Goal: Communication & Community: Answer question/provide support

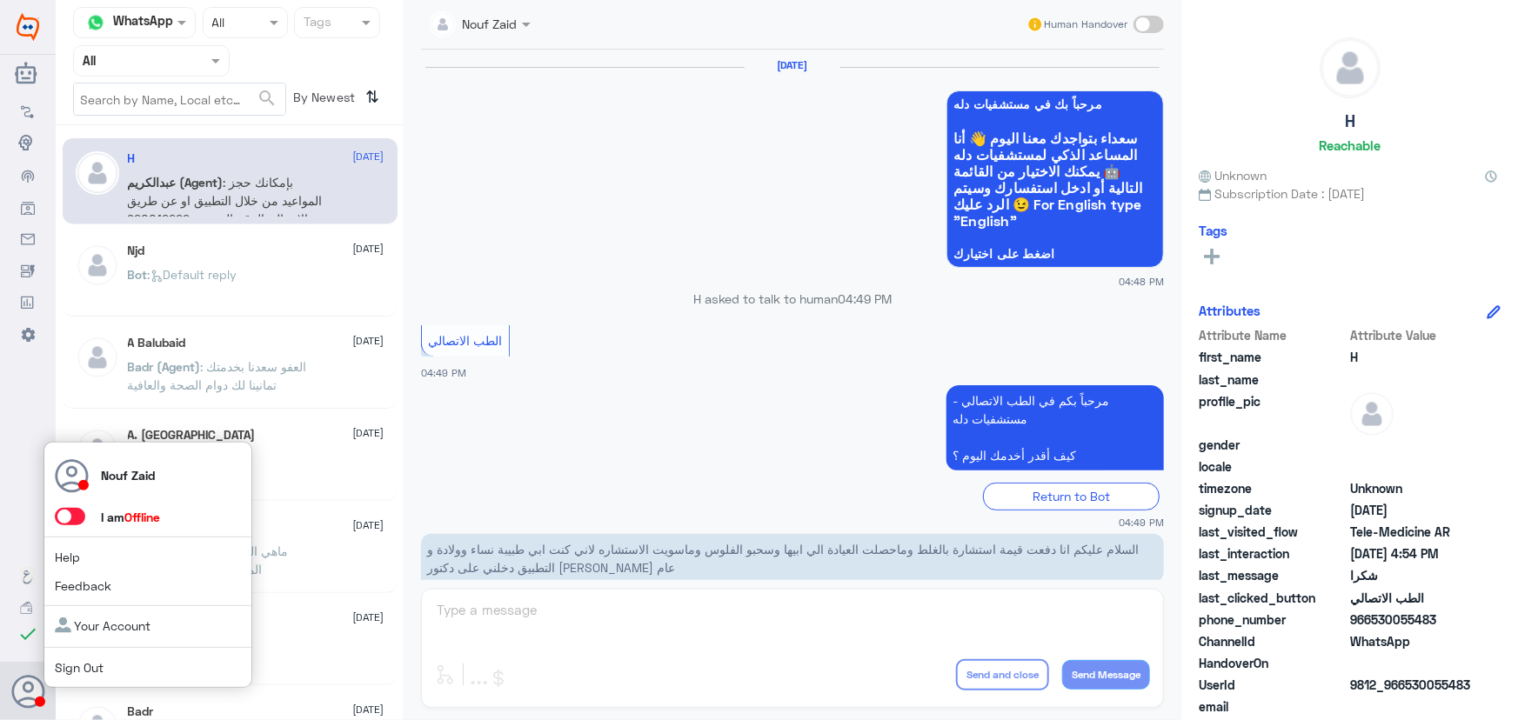
scroll to position [828, 0]
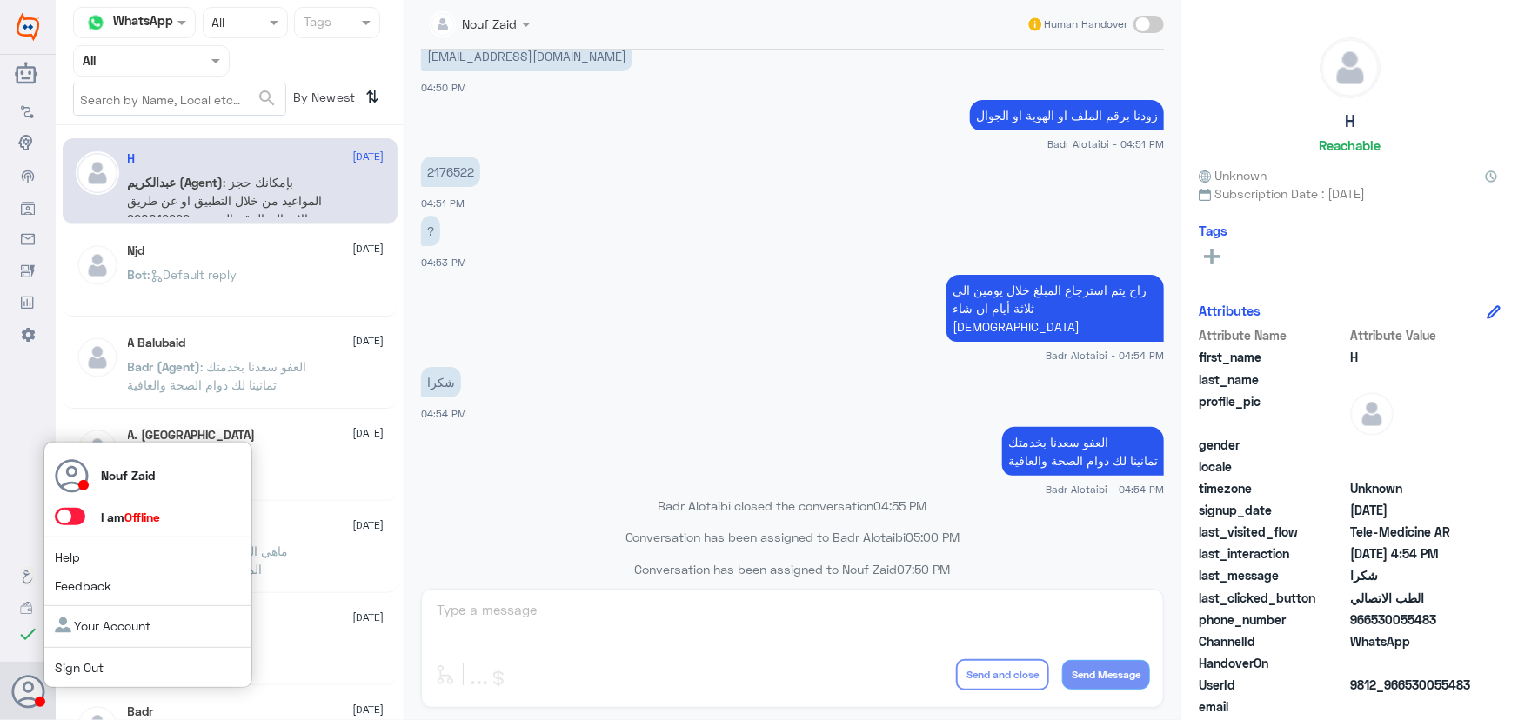
click at [68, 515] on span at bounding box center [70, 516] width 30 height 17
click at [0, 0] on input "checkbox" at bounding box center [0, 0] width 0 height 0
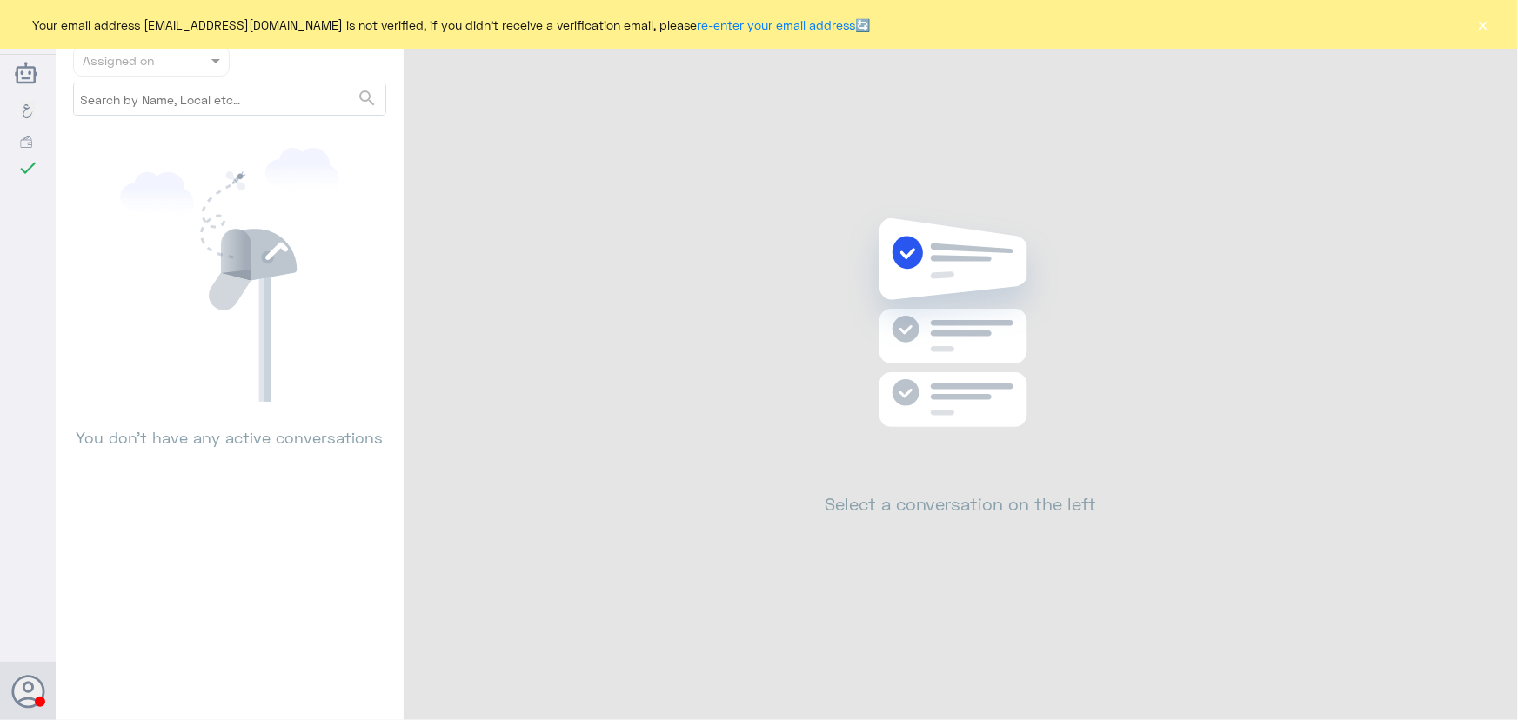
click at [1481, 33] on button "×" at bounding box center [1483, 24] width 17 height 17
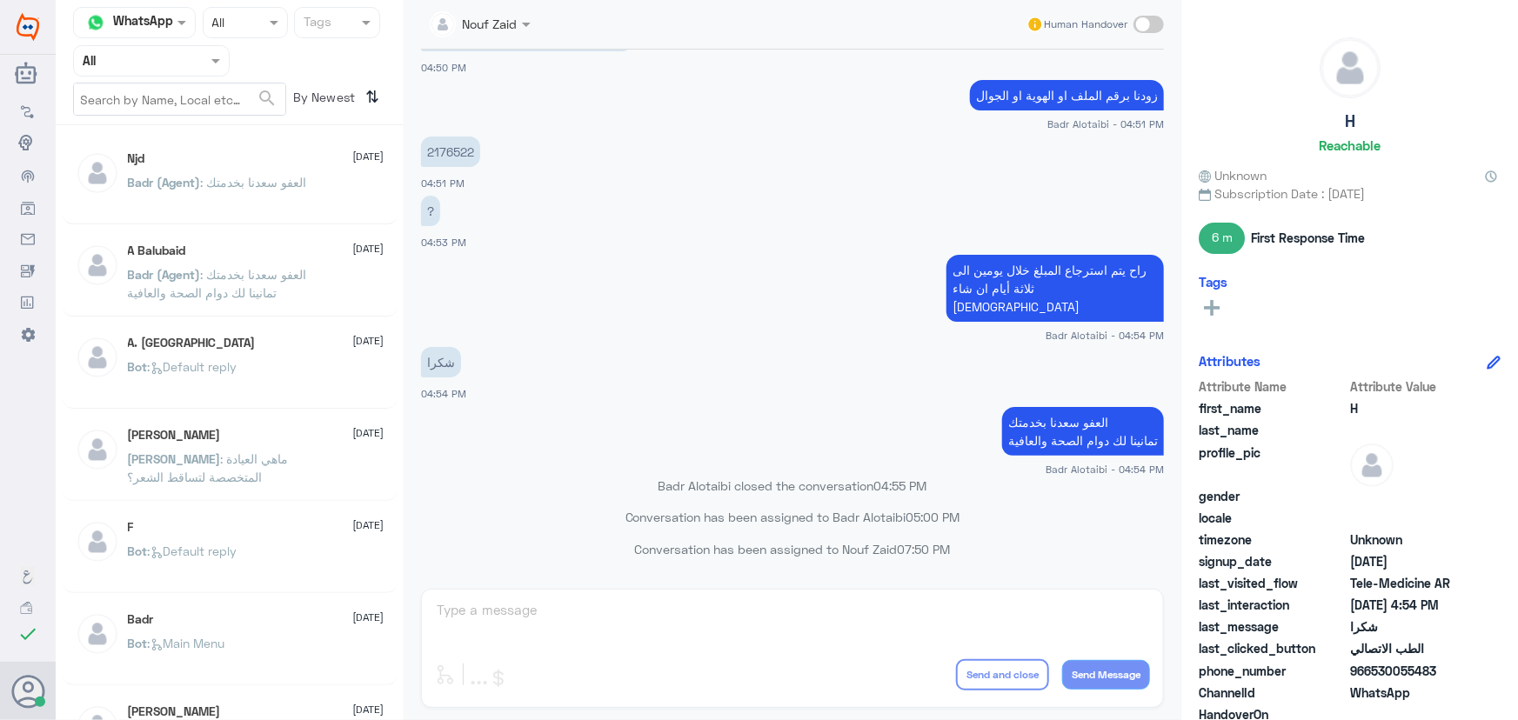
scroll to position [828, 0]
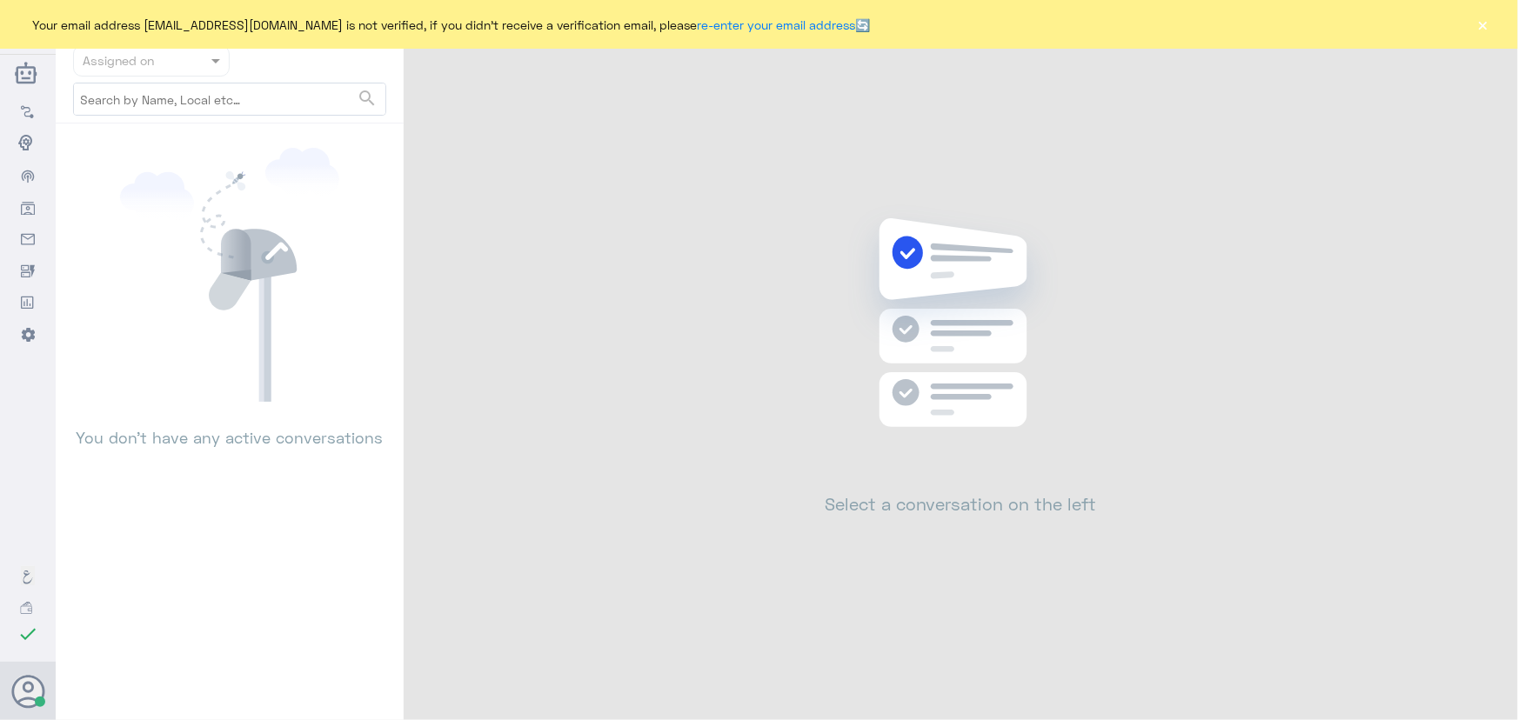
click at [1482, 28] on button "×" at bounding box center [1483, 24] width 17 height 17
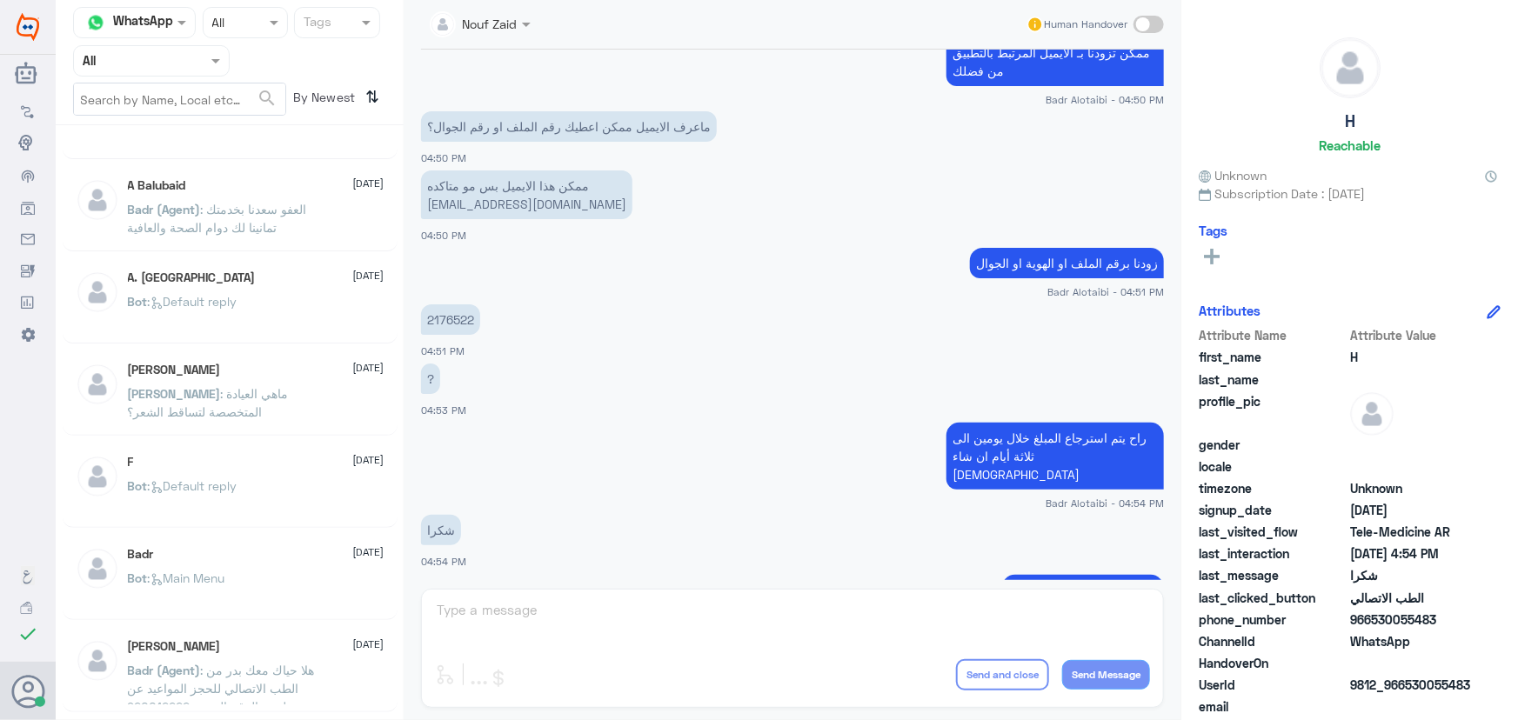
scroll to position [512, 0]
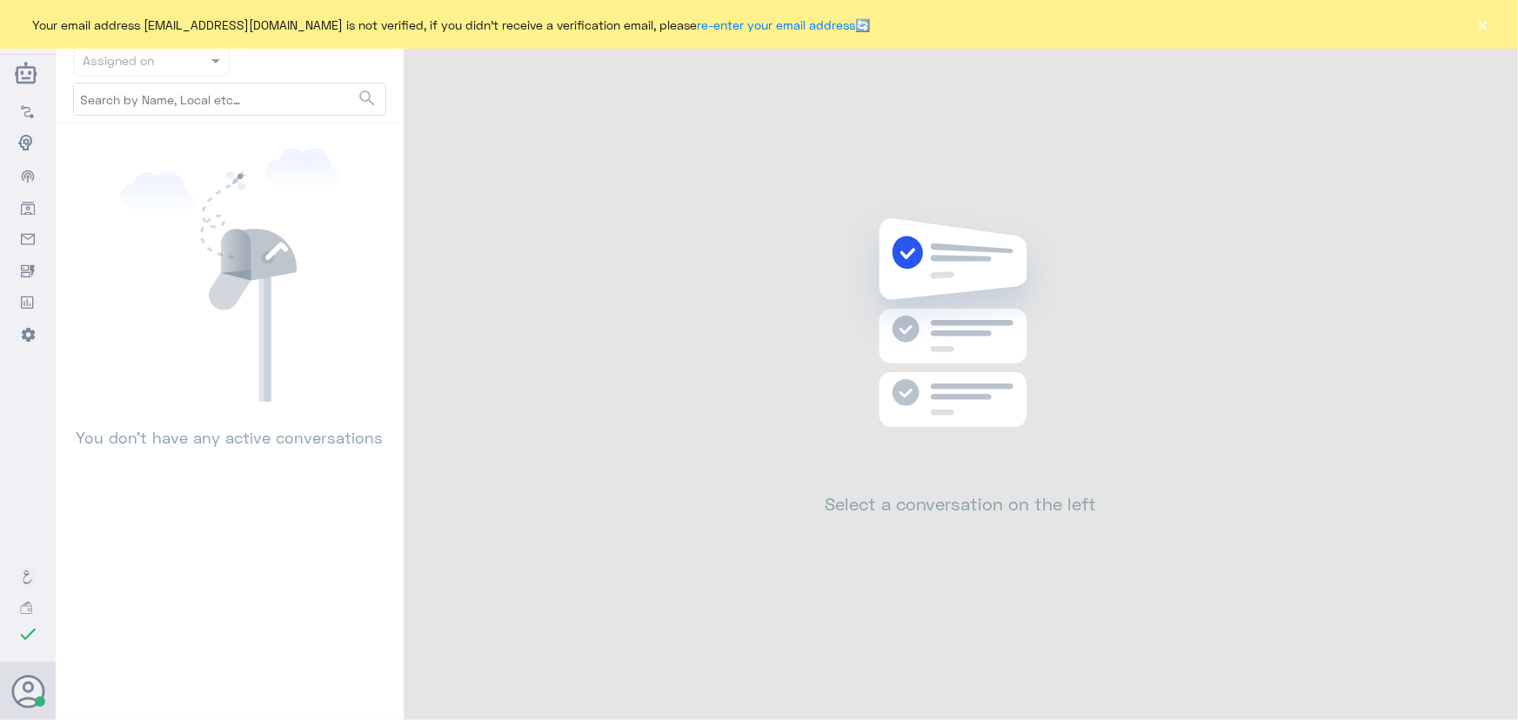
click at [1471, 28] on div "Your email address n_zaid@DallahHealth.com is not verified, if you didn't recei…" at bounding box center [759, 24] width 1518 height 49
click at [1473, 28] on div "Your email address n_zaid@DallahHealth.com is not verified, if you didn't recei…" at bounding box center [759, 24] width 1518 height 49
click at [1481, 28] on button "×" at bounding box center [1483, 24] width 17 height 17
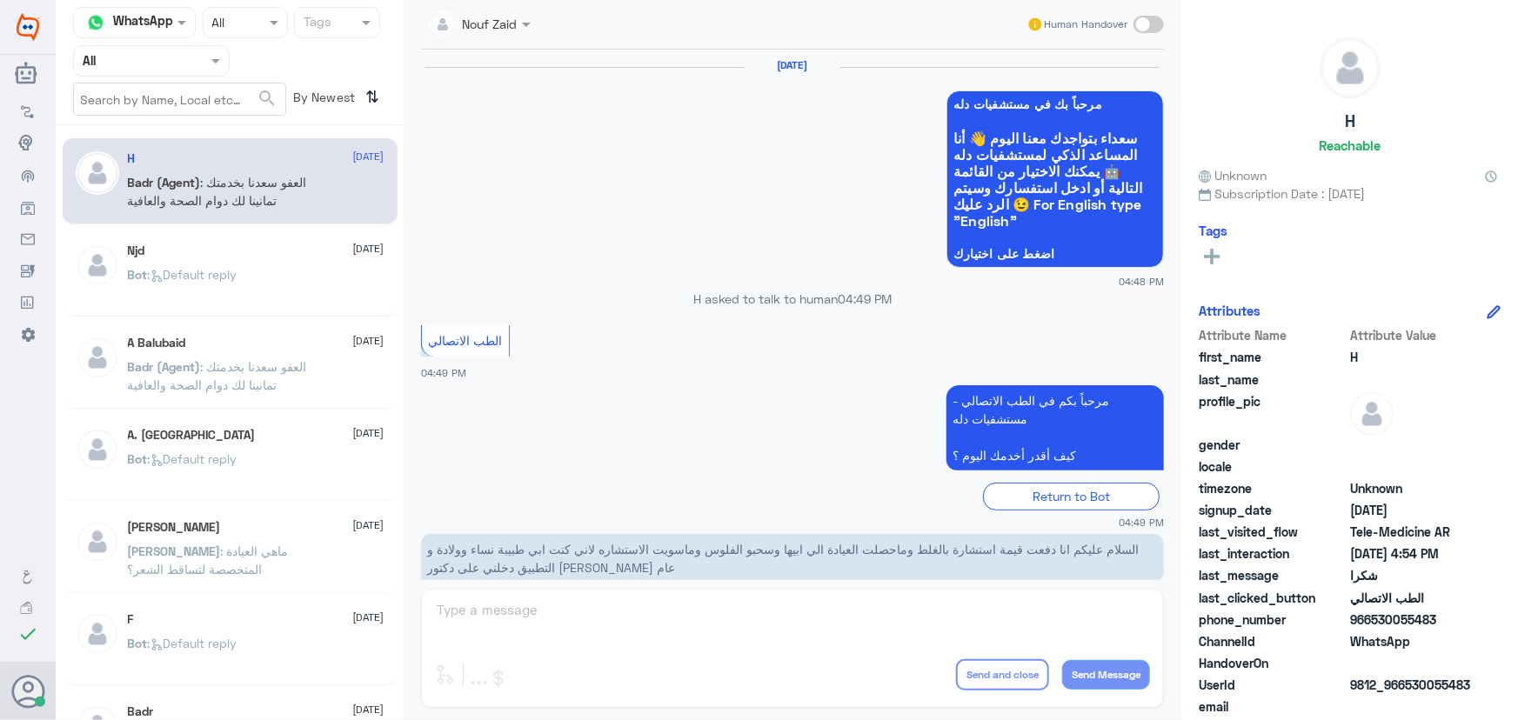
scroll to position [828, 0]
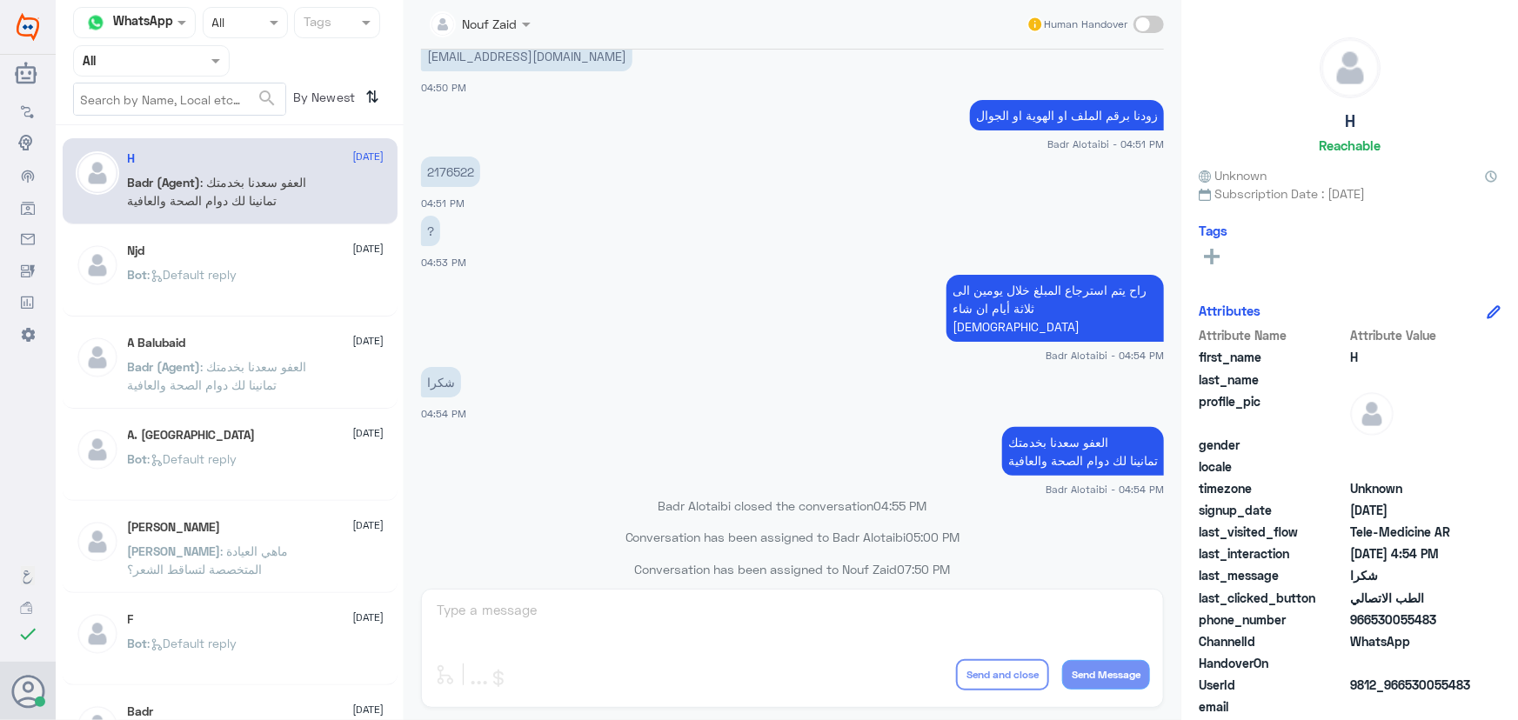
click at [500, 28] on div at bounding box center [480, 23] width 118 height 20
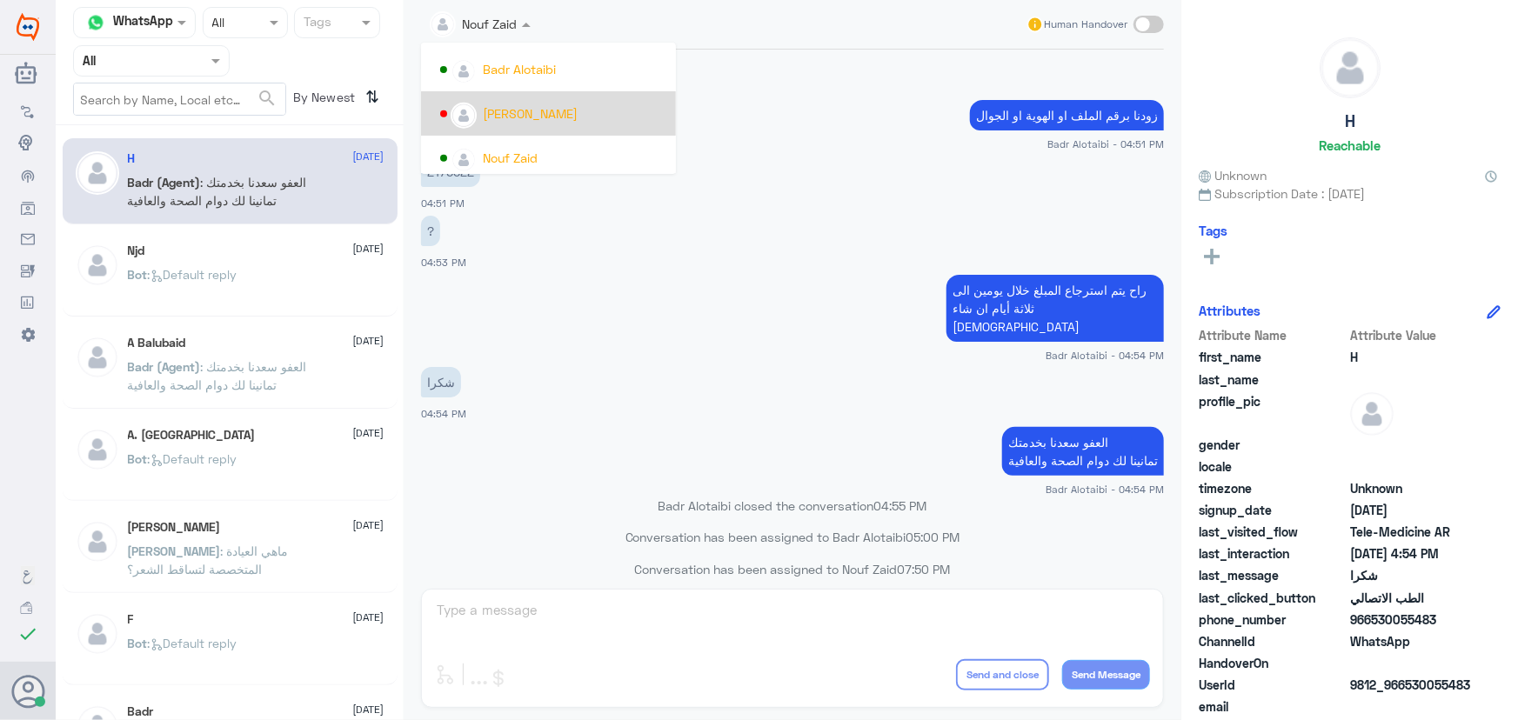
scroll to position [897, 0]
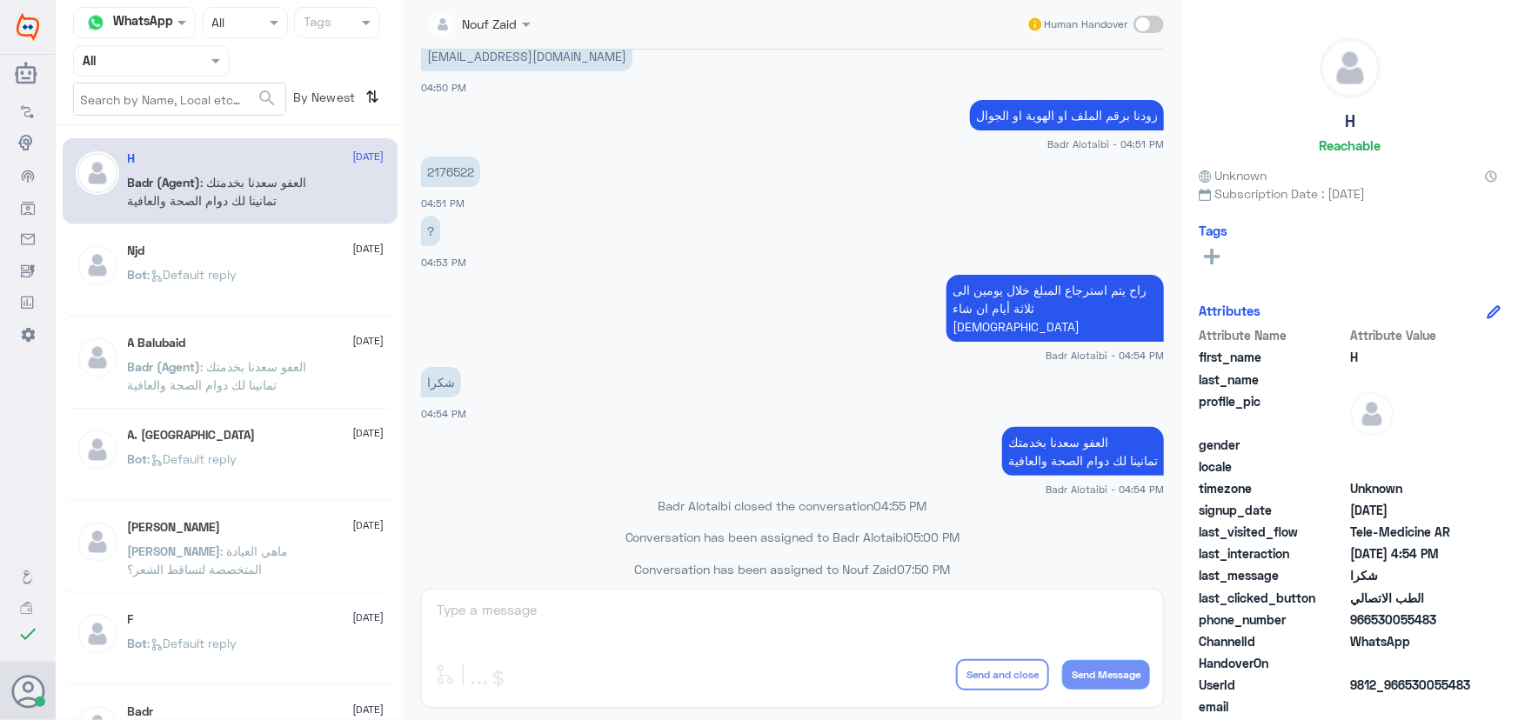
click at [584, 271] on div "راح يتم استرجاع المبلغ خلال يومين الى ثلاثة أيام ان شاء الله Badr Alotaibi - 04…" at bounding box center [792, 317] width 743 height 92
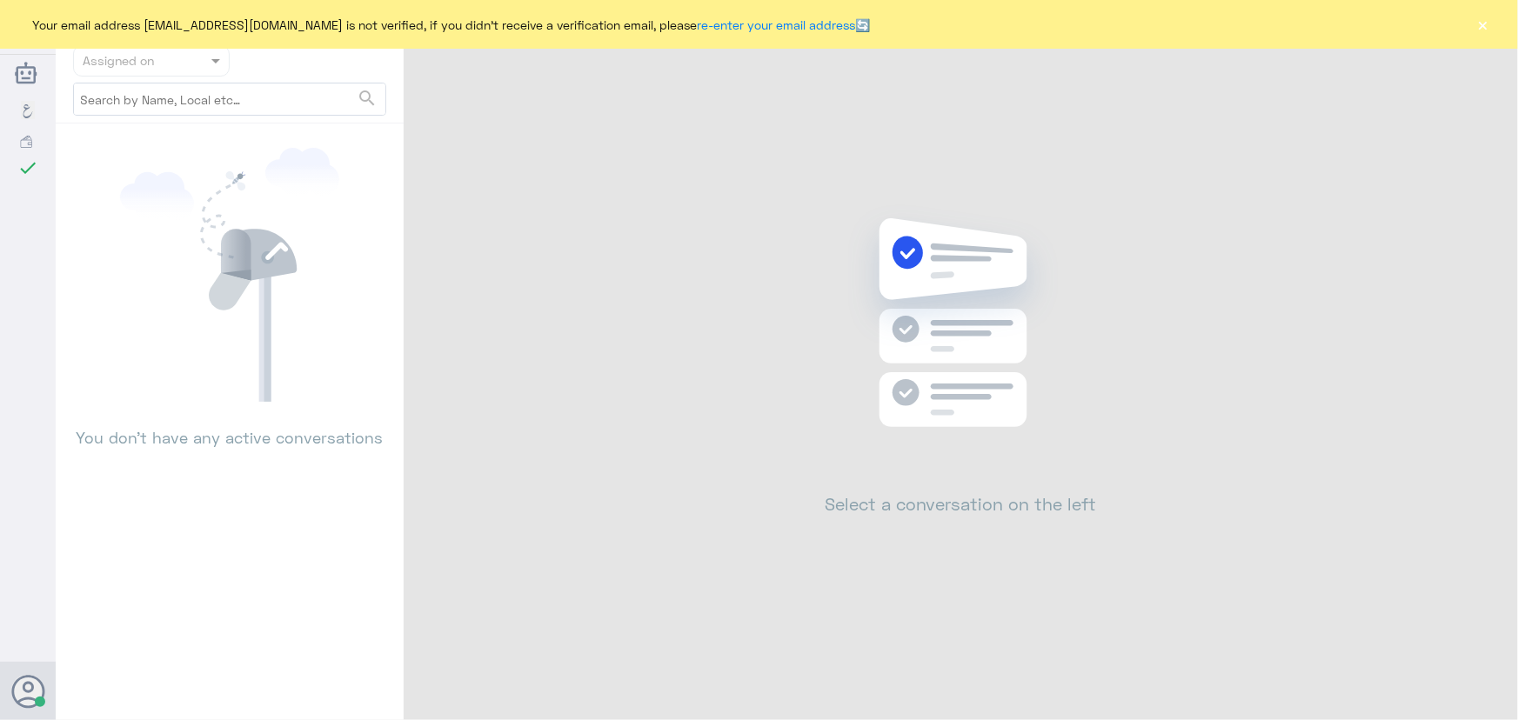
click at [1483, 21] on button "×" at bounding box center [1483, 24] width 17 height 17
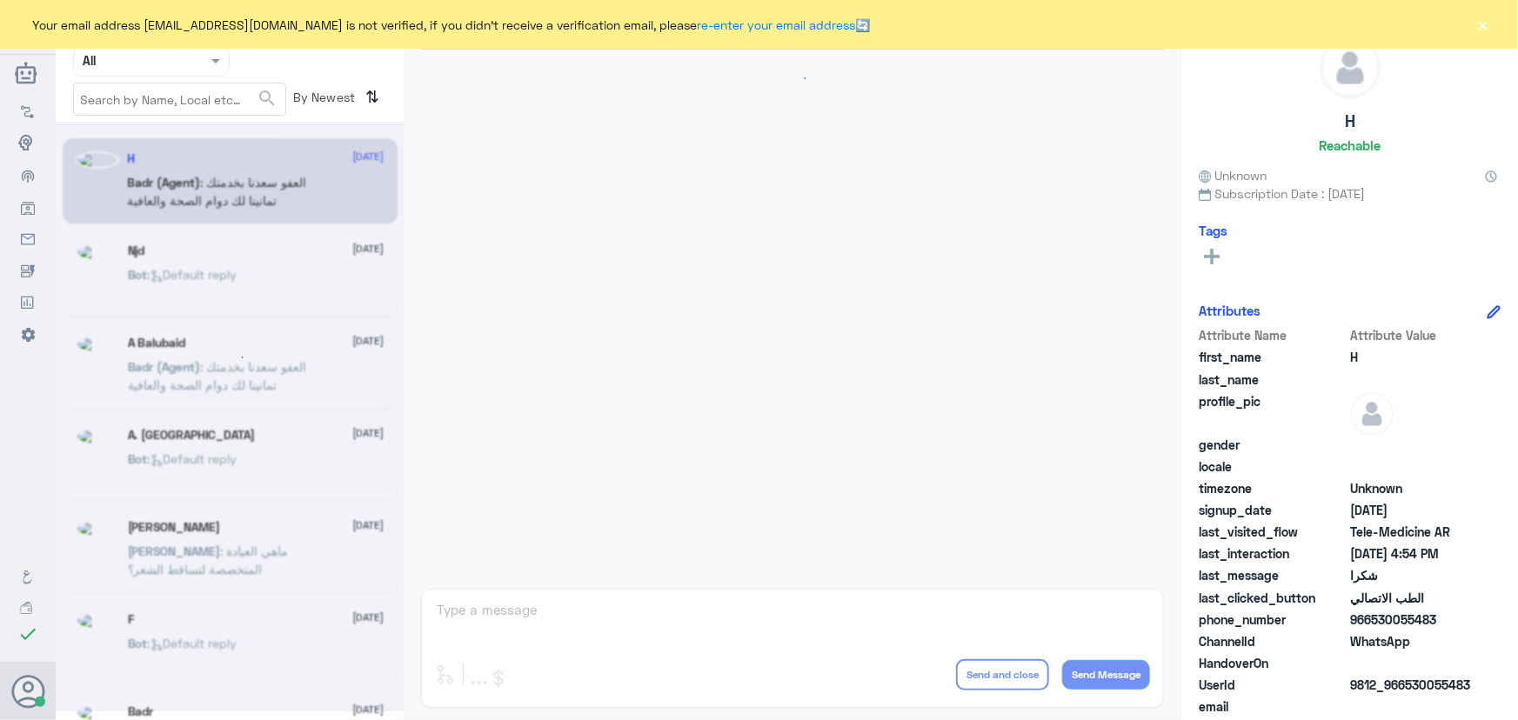
scroll to position [828, 0]
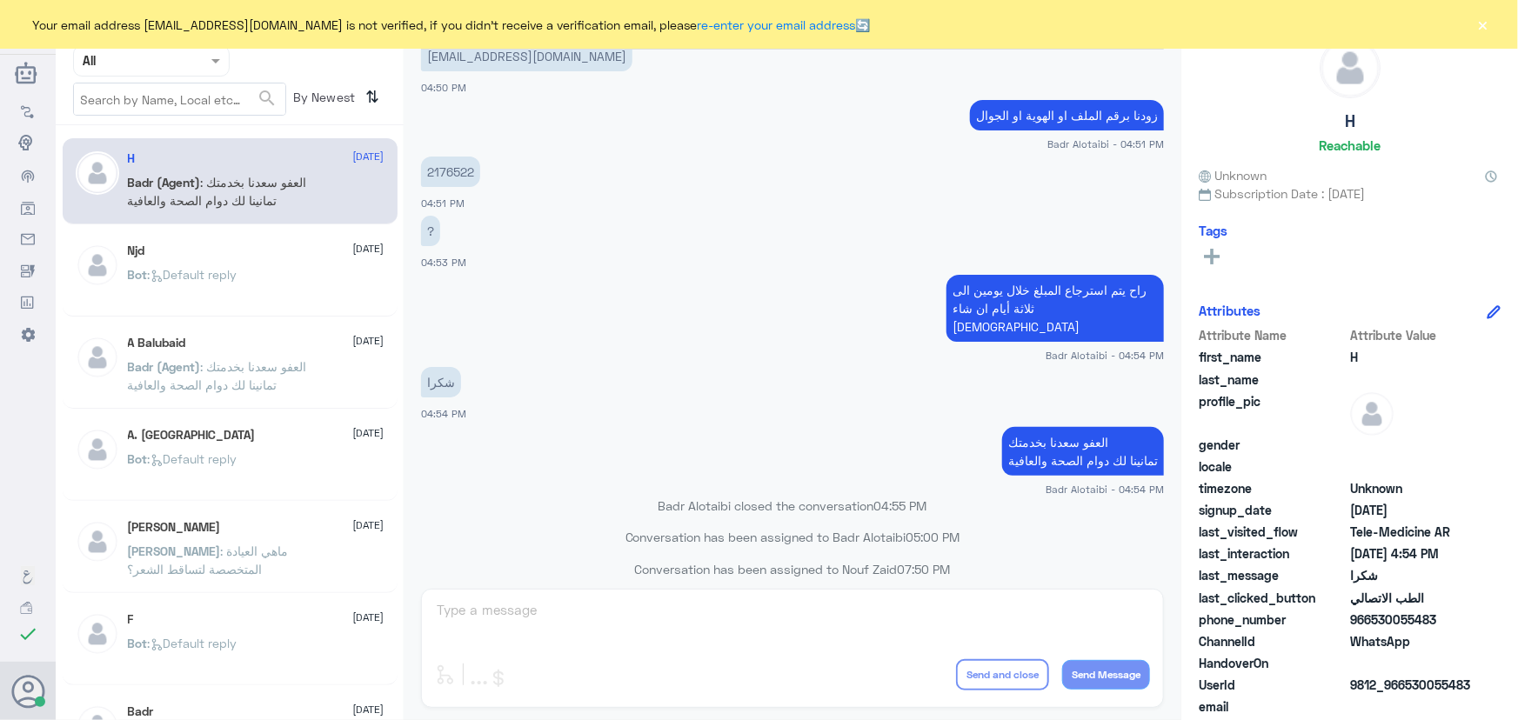
click at [1496, 33] on div "Your email address n_zaid@DallahHealth.com is not verified, if you didn't recei…" at bounding box center [759, 24] width 1518 height 49
click at [1489, 28] on button "×" at bounding box center [1483, 24] width 17 height 17
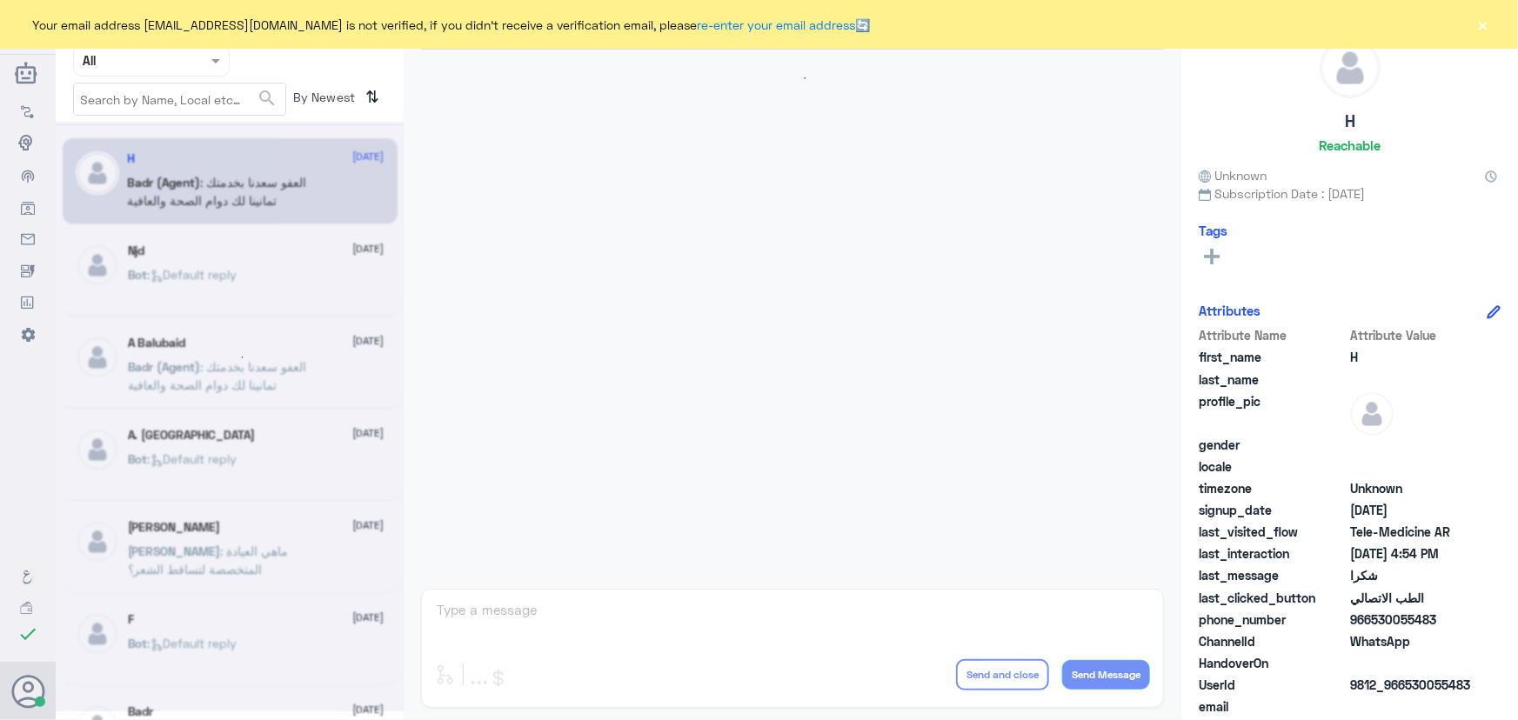
scroll to position [828, 0]
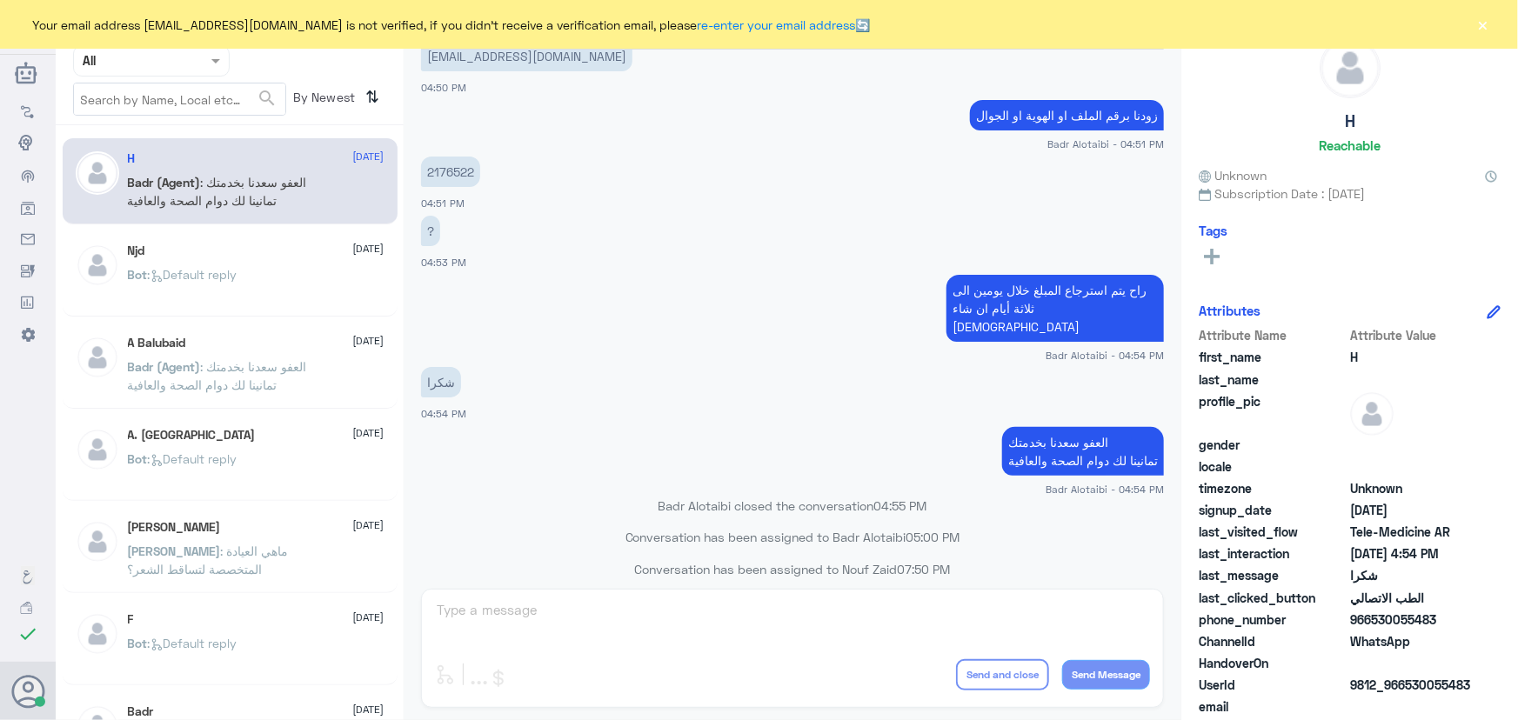
click at [1484, 25] on button "×" at bounding box center [1483, 24] width 17 height 17
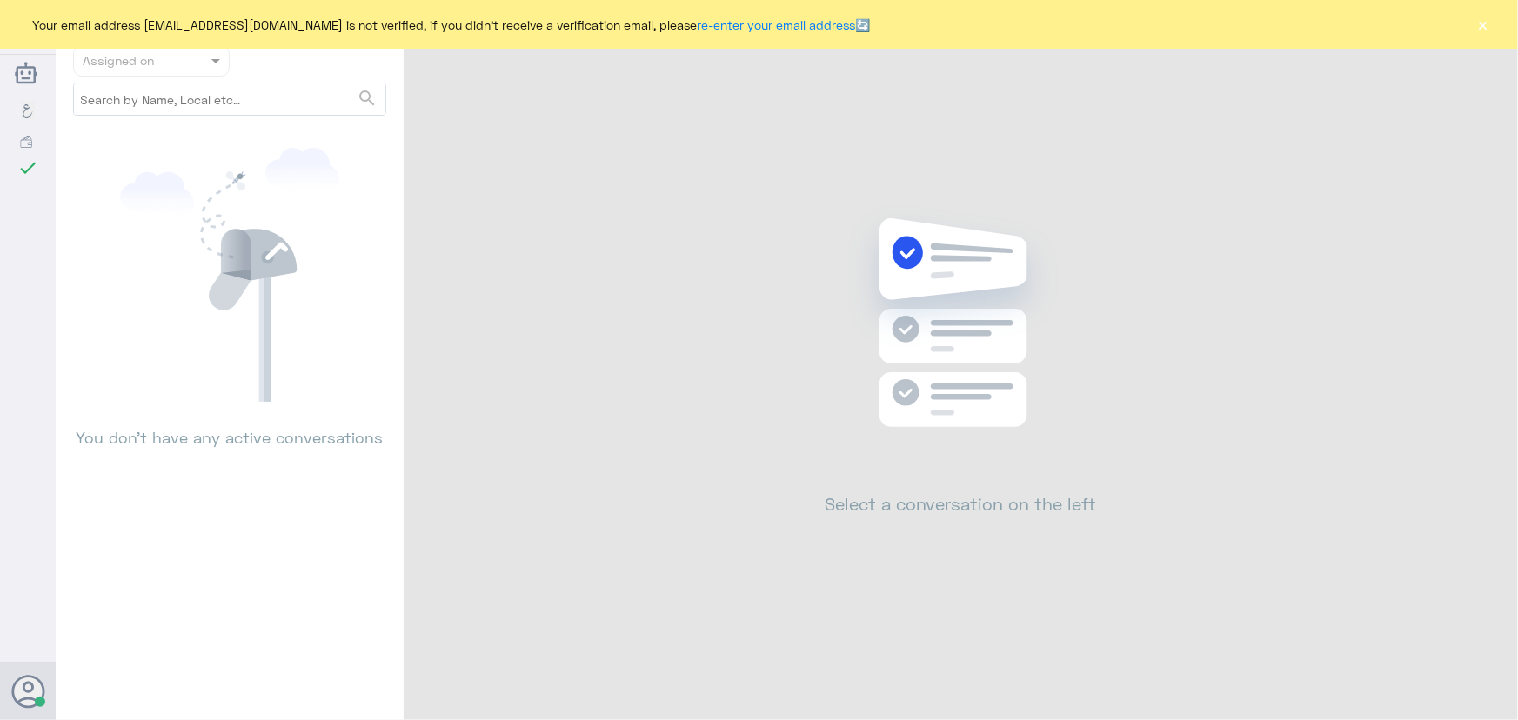
click at [1481, 31] on button "×" at bounding box center [1483, 24] width 17 height 17
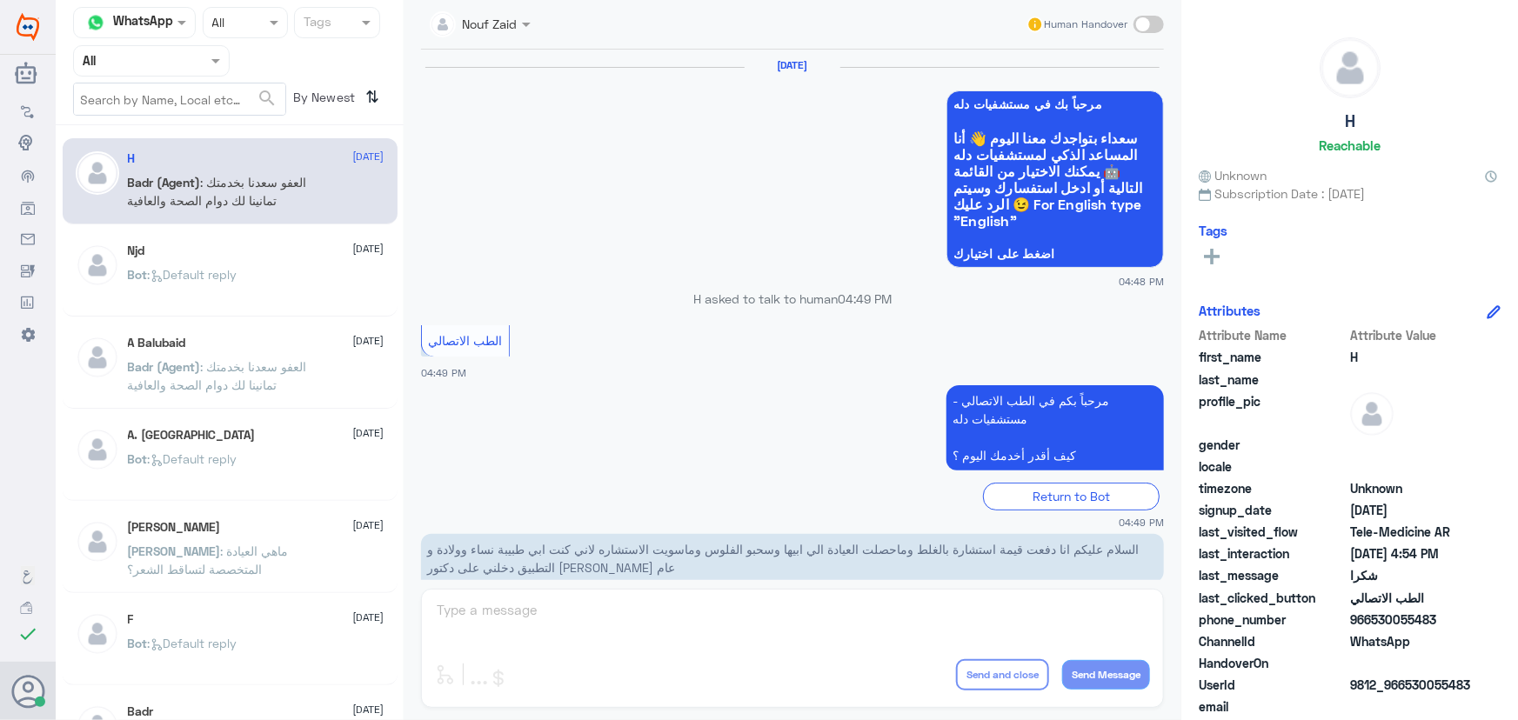
scroll to position [828, 0]
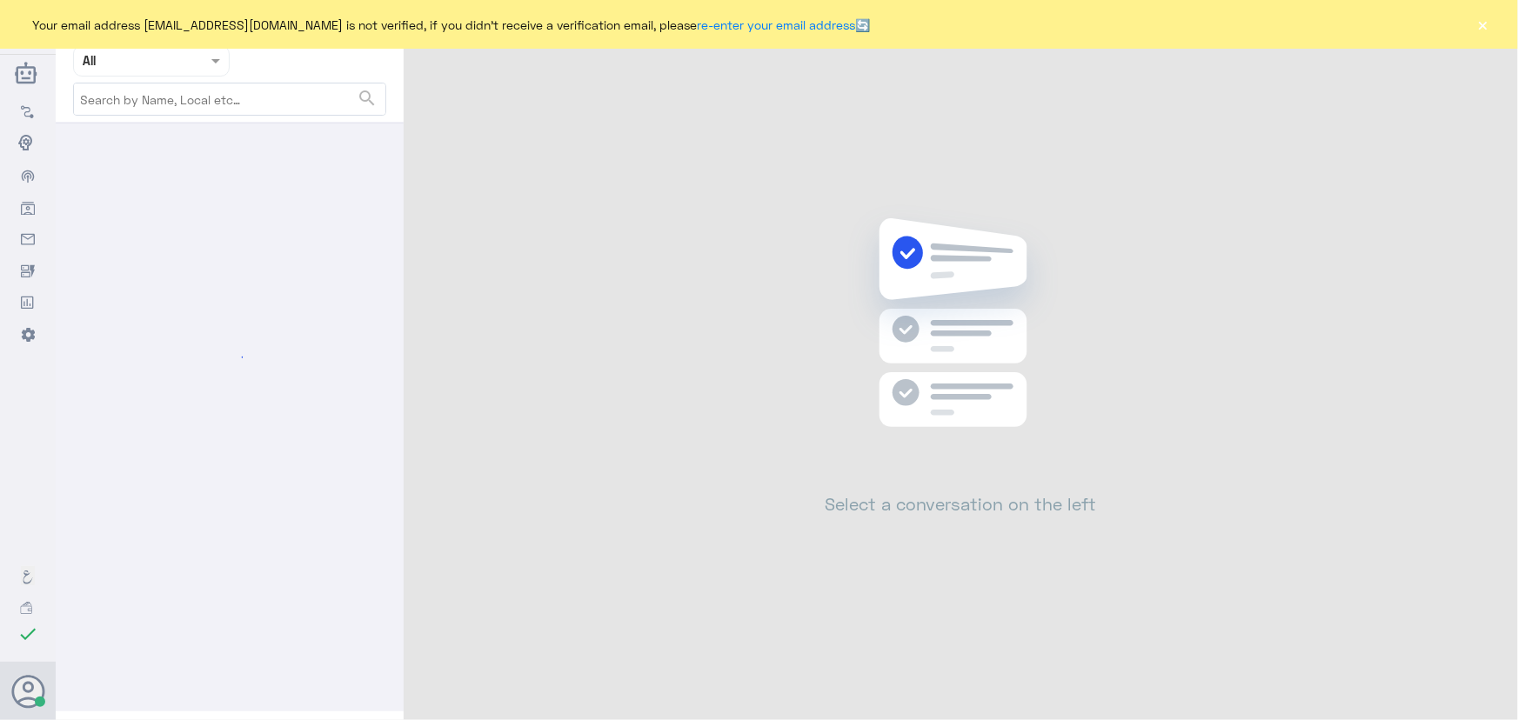
click at [1486, 28] on button "×" at bounding box center [1483, 24] width 17 height 17
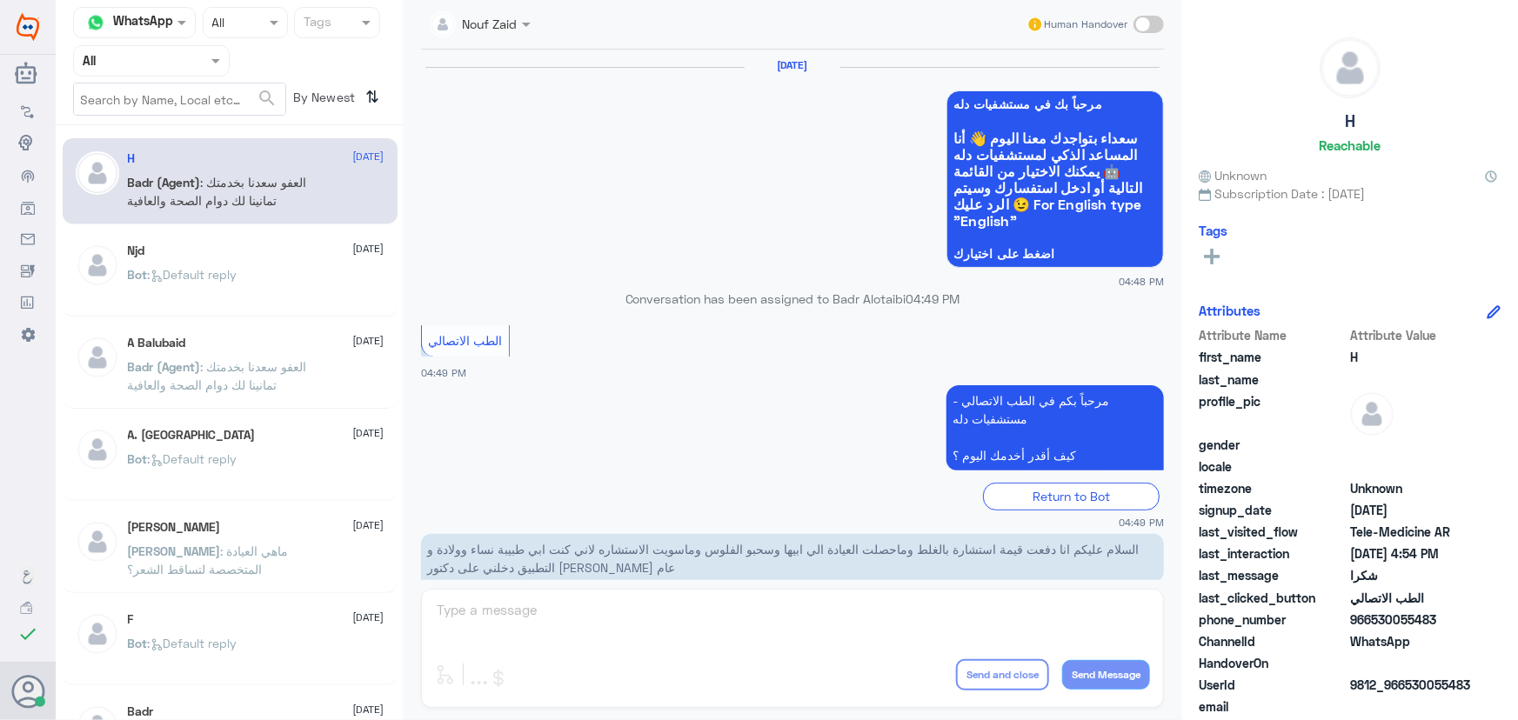
scroll to position [828, 0]
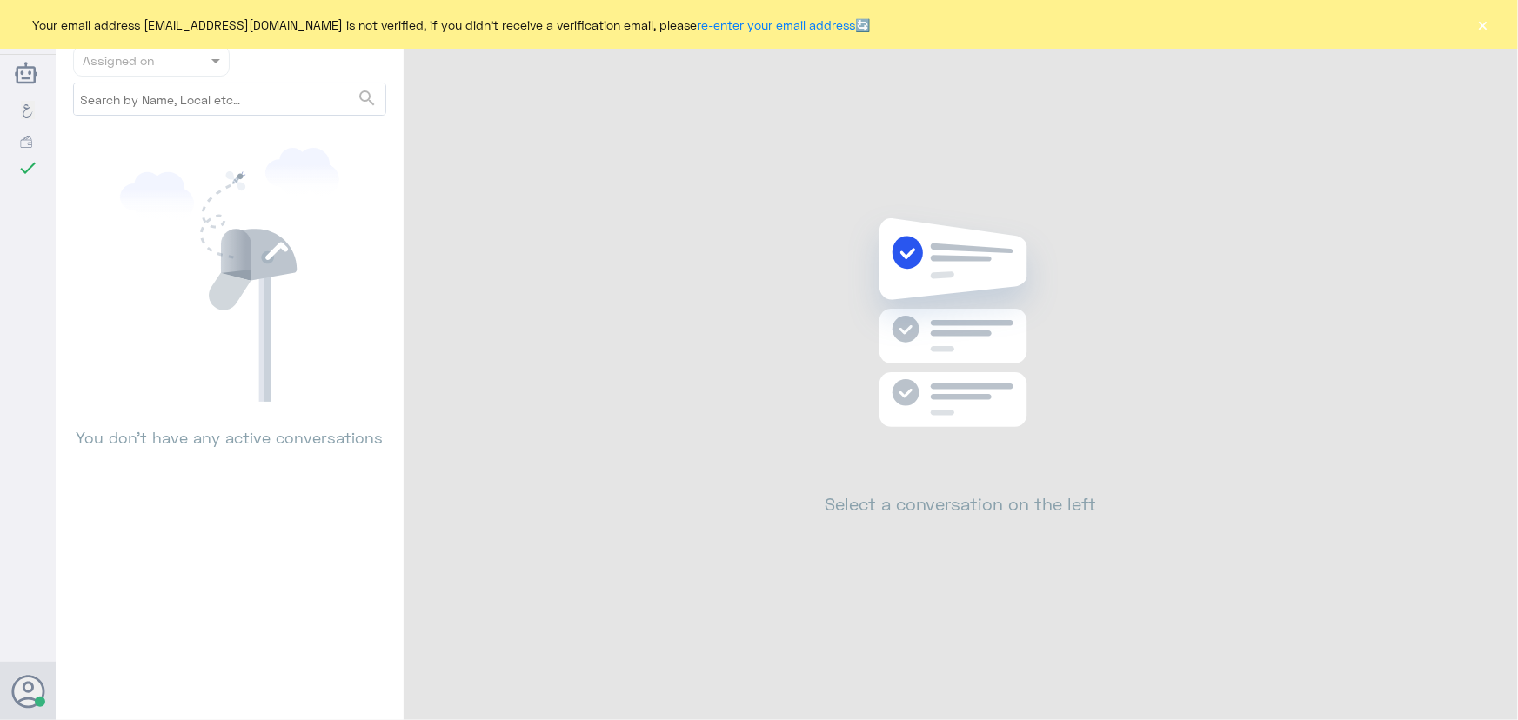
click at [1477, 25] on button "×" at bounding box center [1483, 24] width 17 height 17
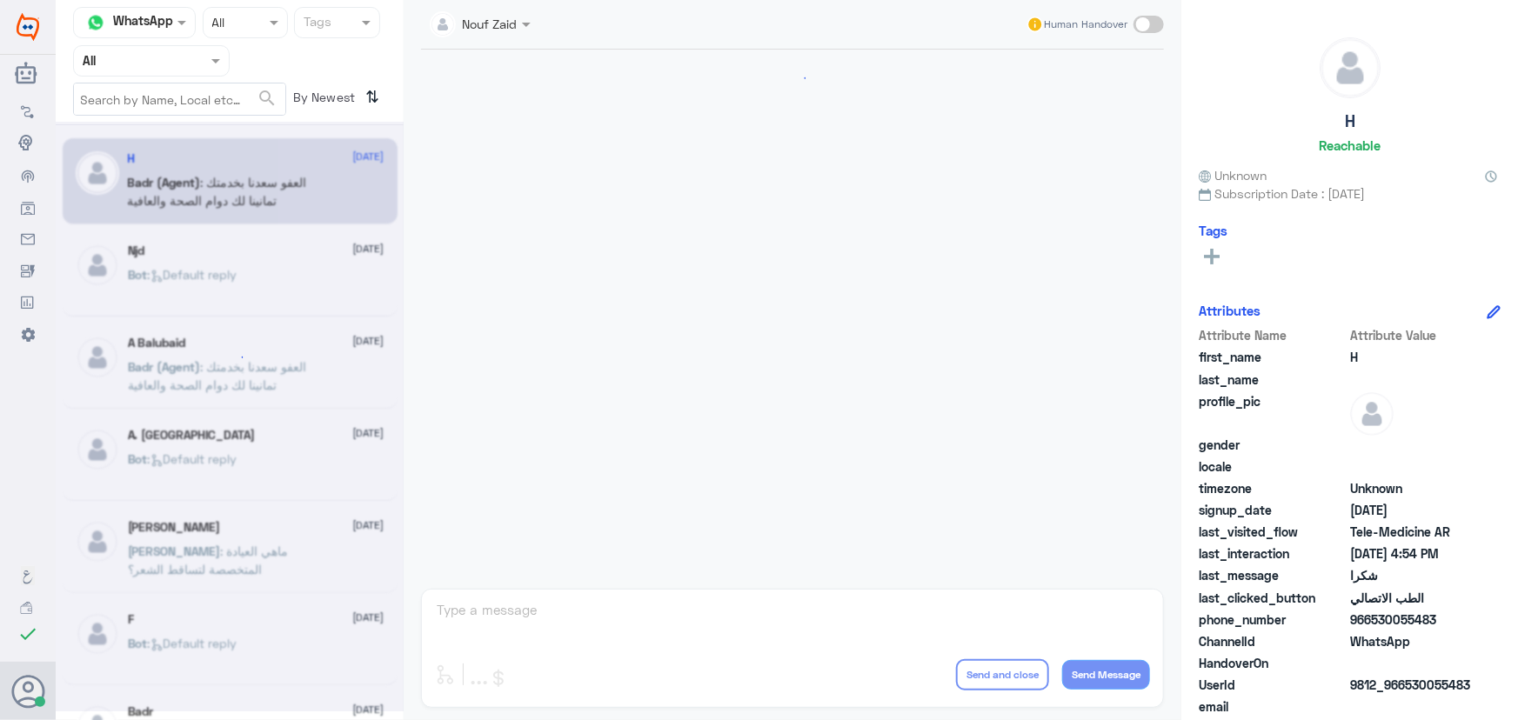
scroll to position [828, 0]
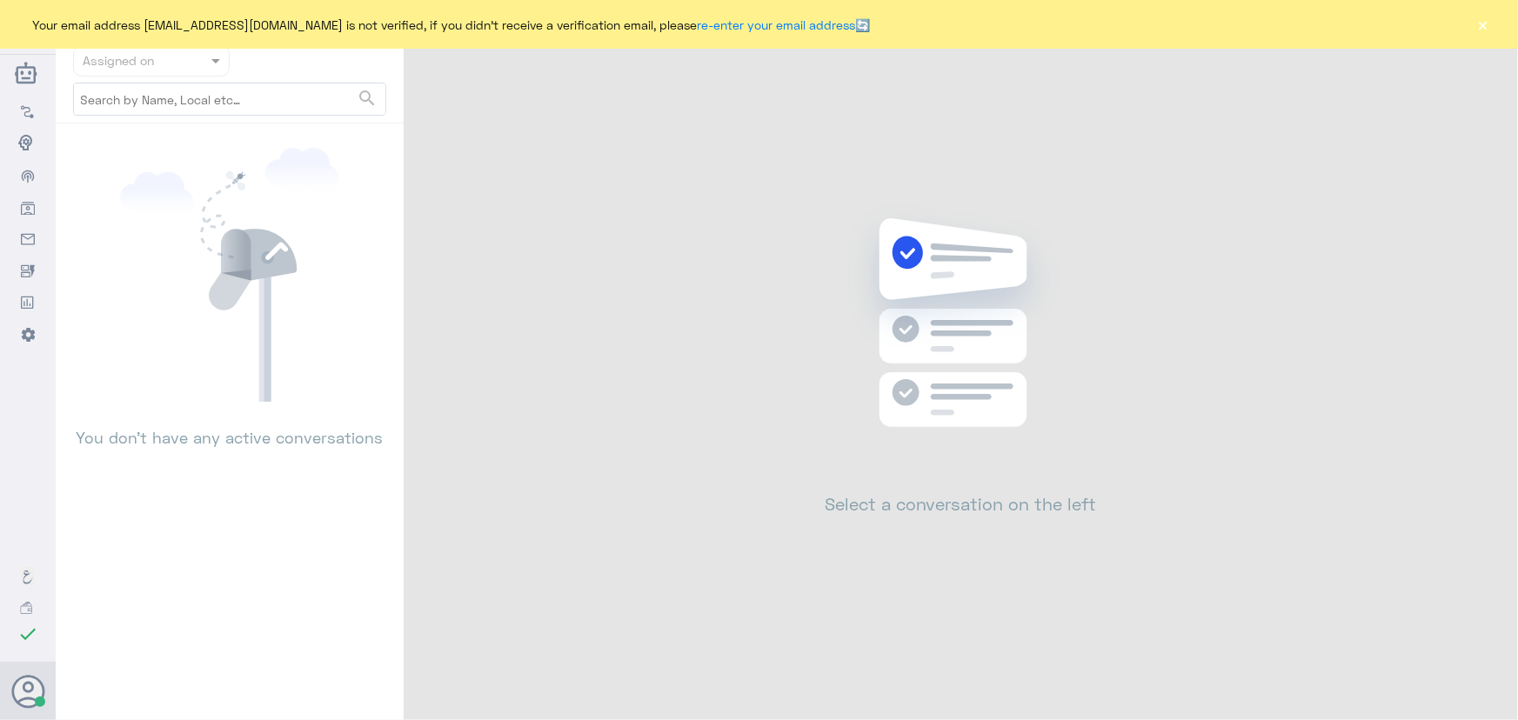
click at [1469, 28] on div "Your email address [EMAIL_ADDRESS][DOMAIN_NAME] is not verified, if you didn't …" at bounding box center [759, 24] width 1518 height 49
click at [1470, 26] on div "Your email address n_zaid@DallahHealth.com is not verified, if you didn't recei…" at bounding box center [759, 24] width 1518 height 49
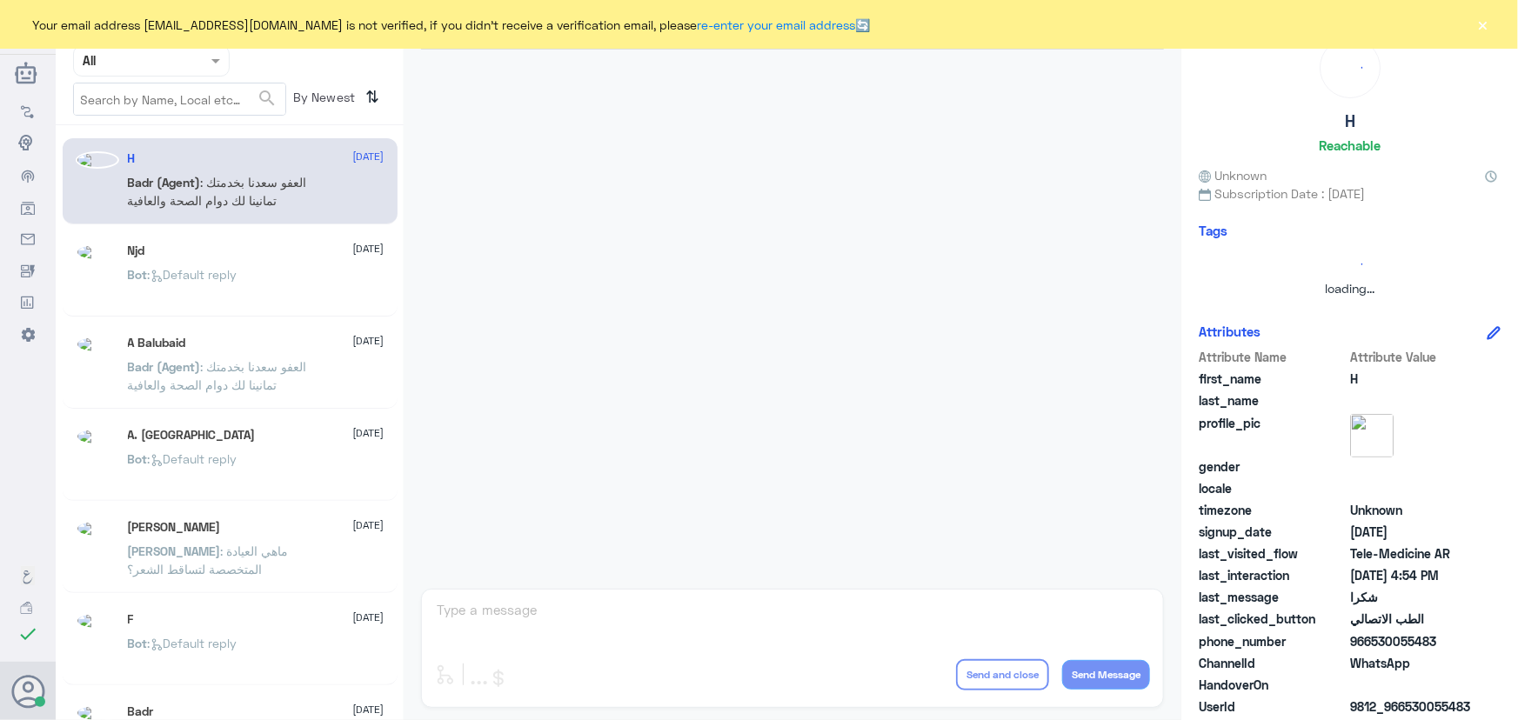
click at [1481, 25] on button "×" at bounding box center [1483, 24] width 17 height 17
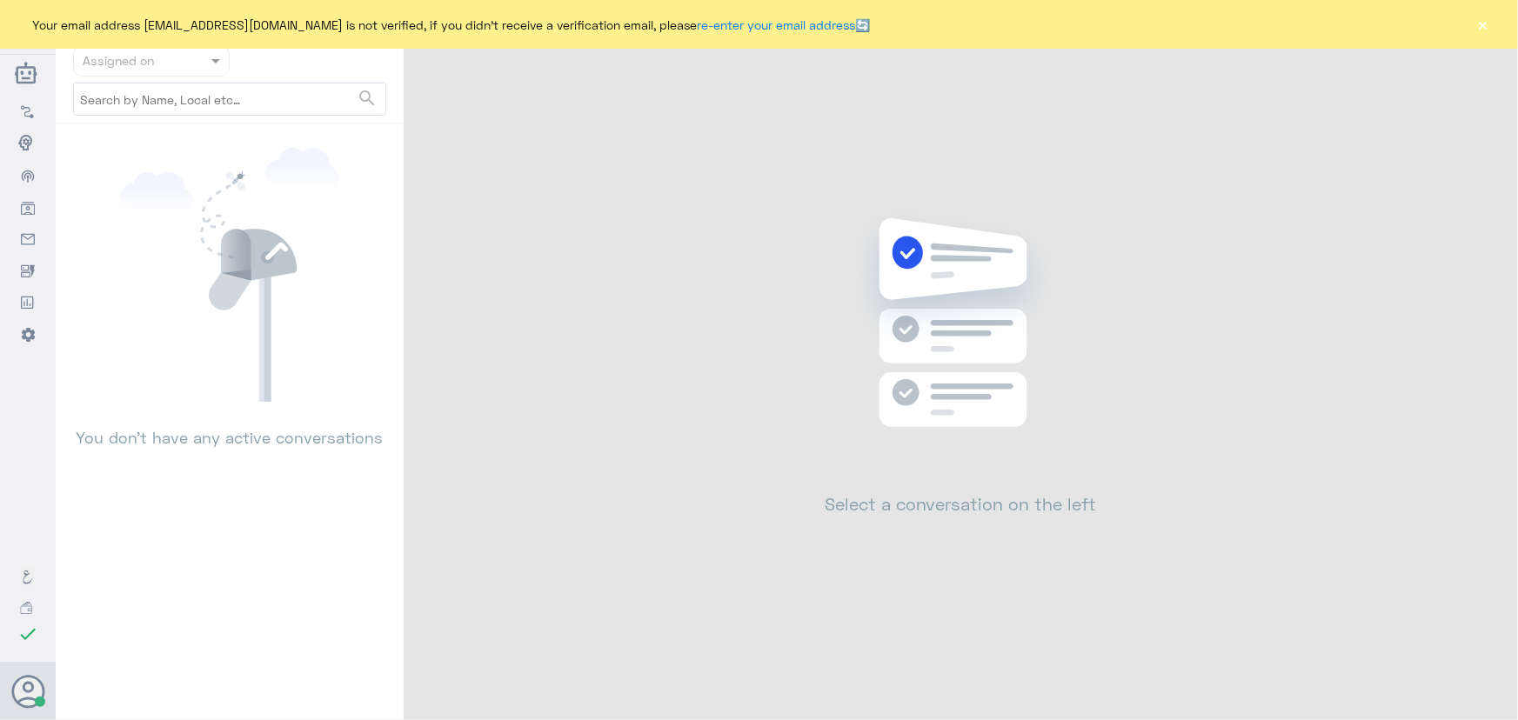
click at [1488, 25] on button "×" at bounding box center [1483, 24] width 17 height 17
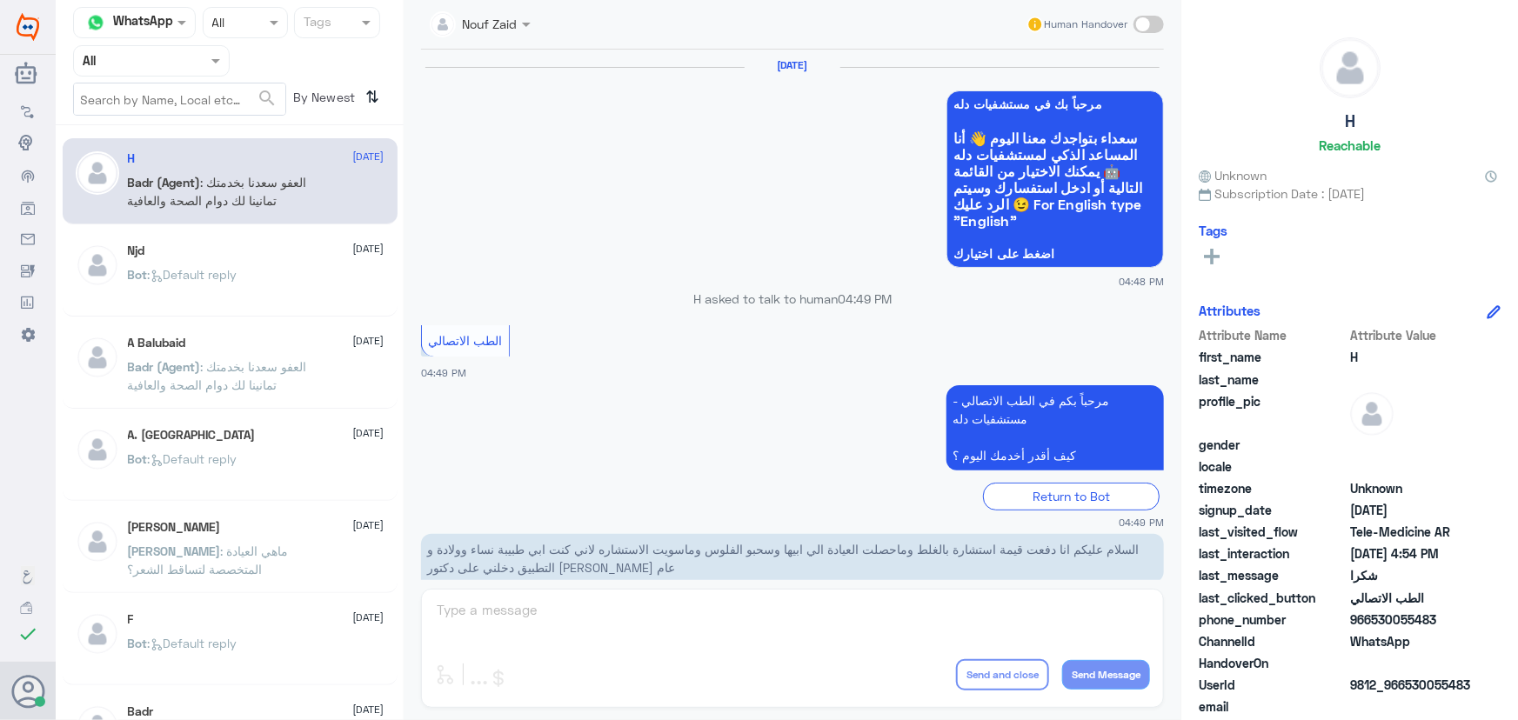
scroll to position [828, 0]
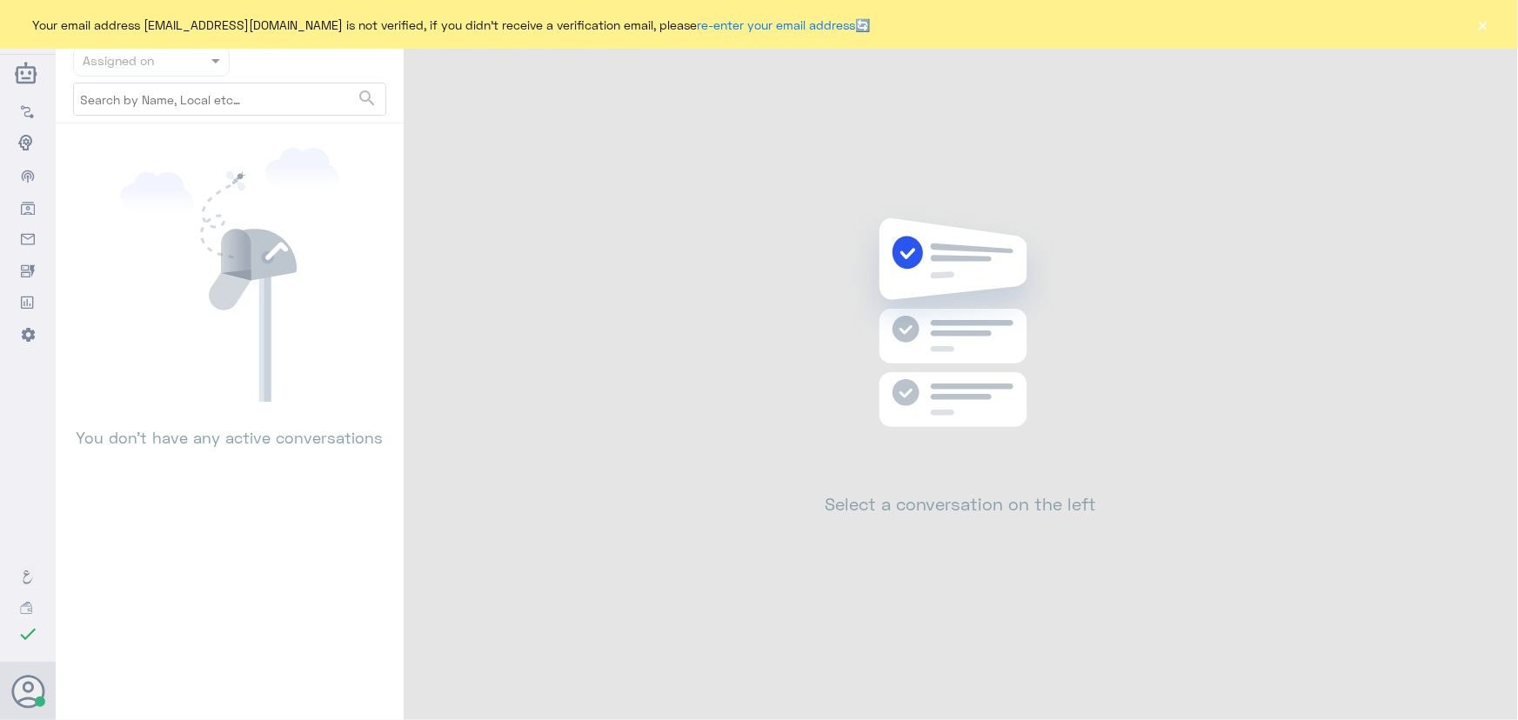
click at [1486, 30] on button "×" at bounding box center [1483, 24] width 17 height 17
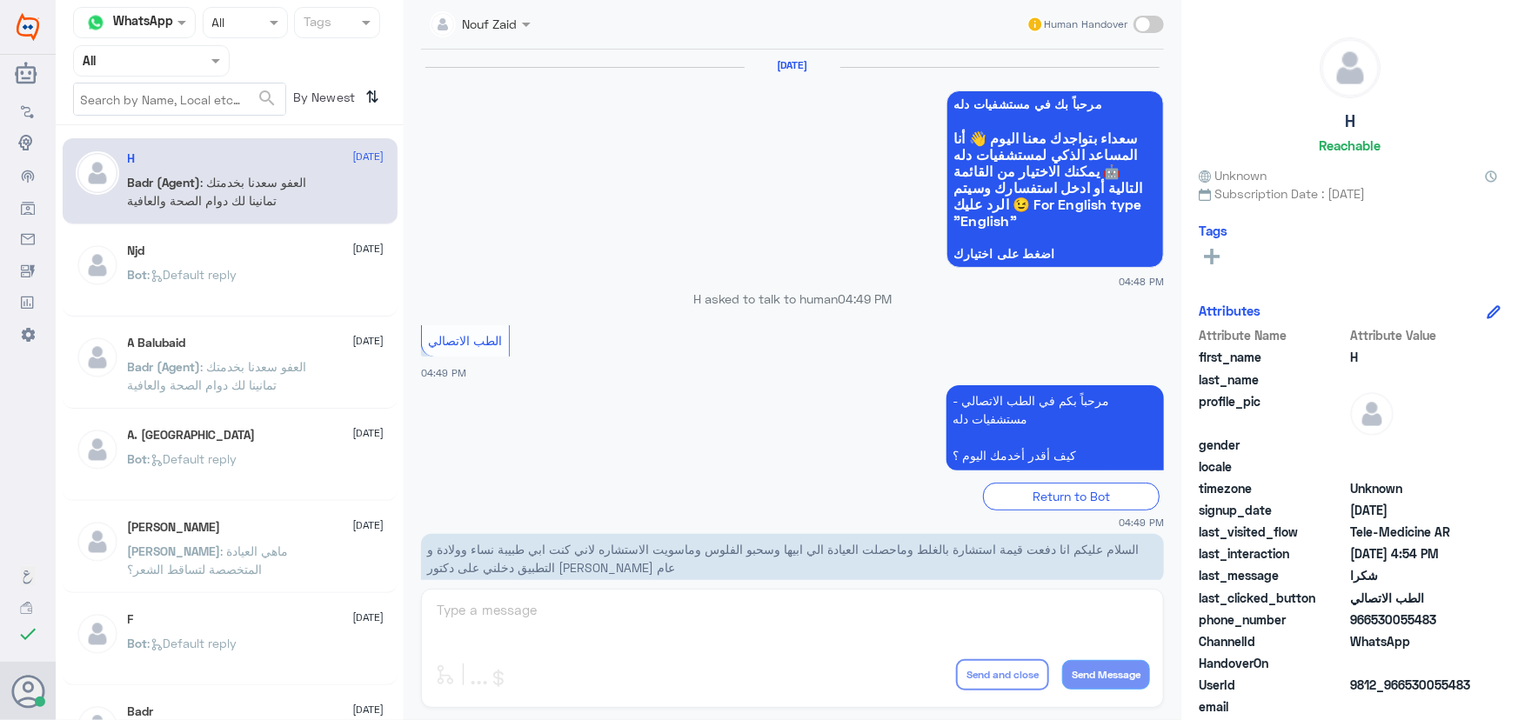
scroll to position [828, 0]
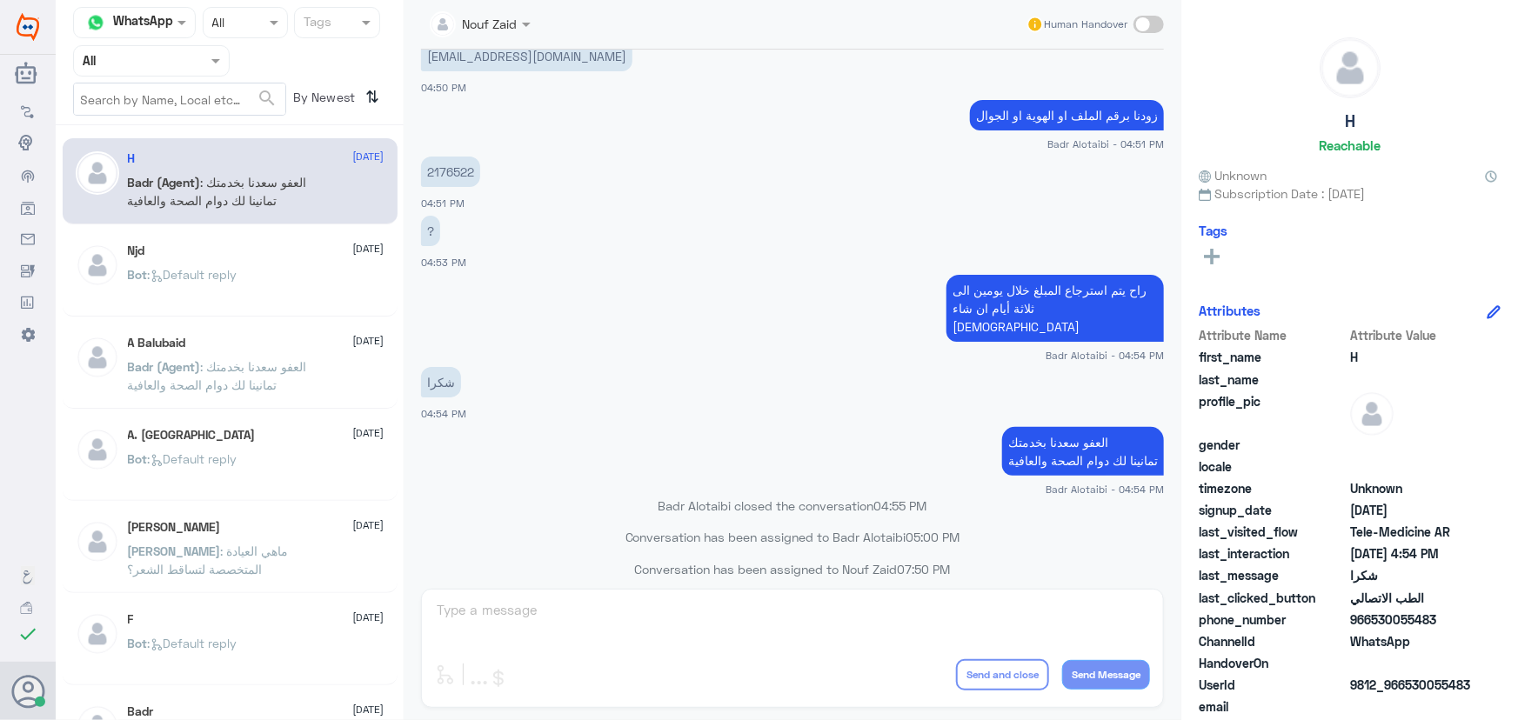
click at [682, 285] on app-msgs-text "راح يتم استرجاع المبلغ خلال يومين الى ثلاثة أيام ان شاء [DEMOGRAPHIC_DATA]" at bounding box center [792, 309] width 743 height 69
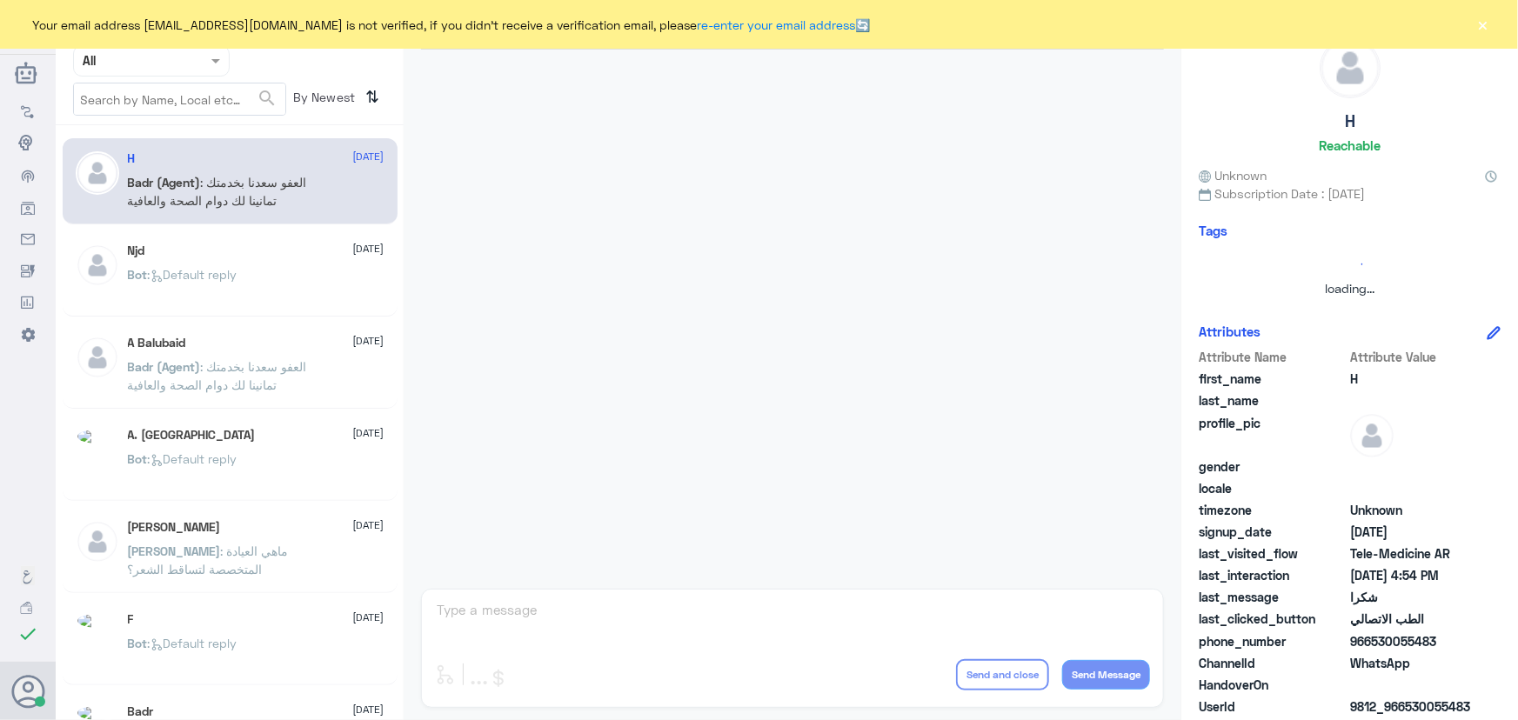
click at [1488, 18] on button "×" at bounding box center [1483, 24] width 17 height 17
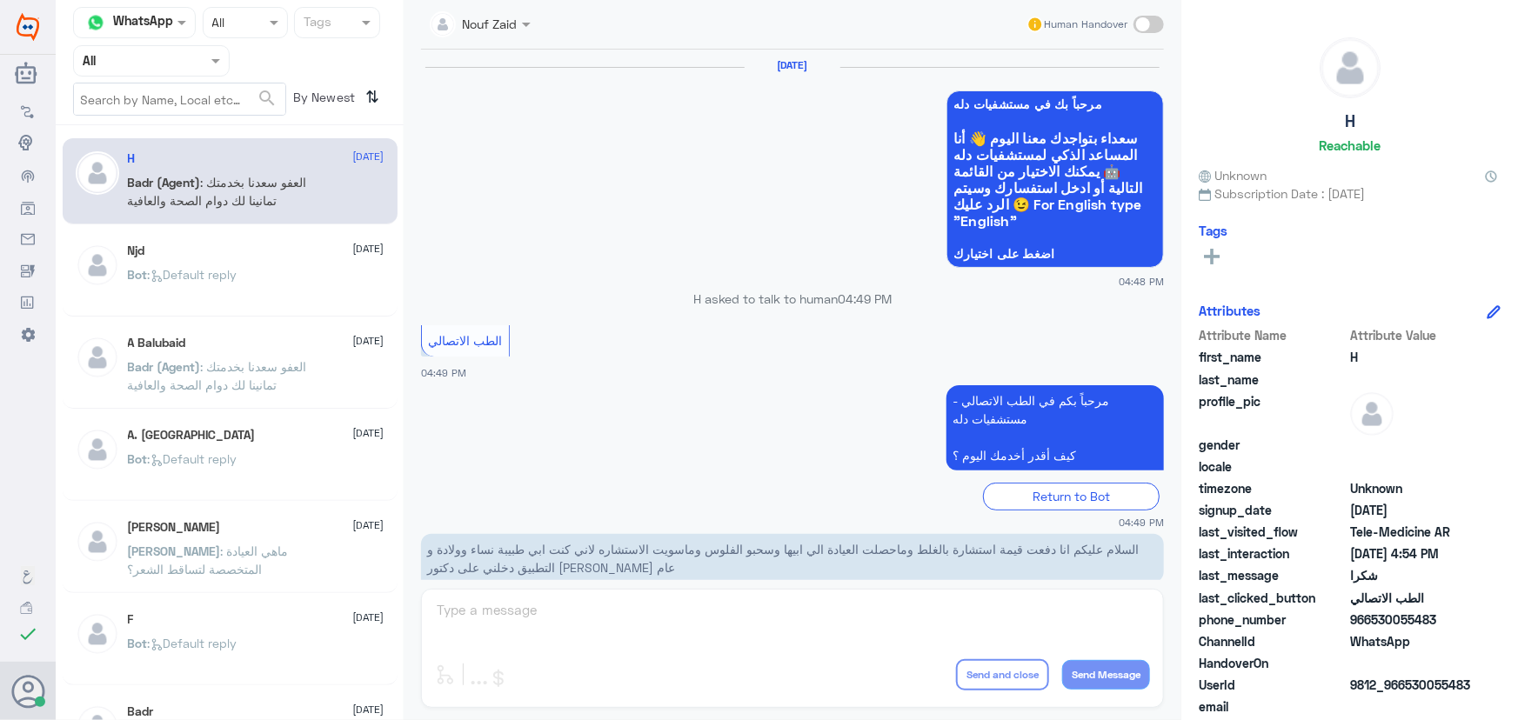
scroll to position [828, 0]
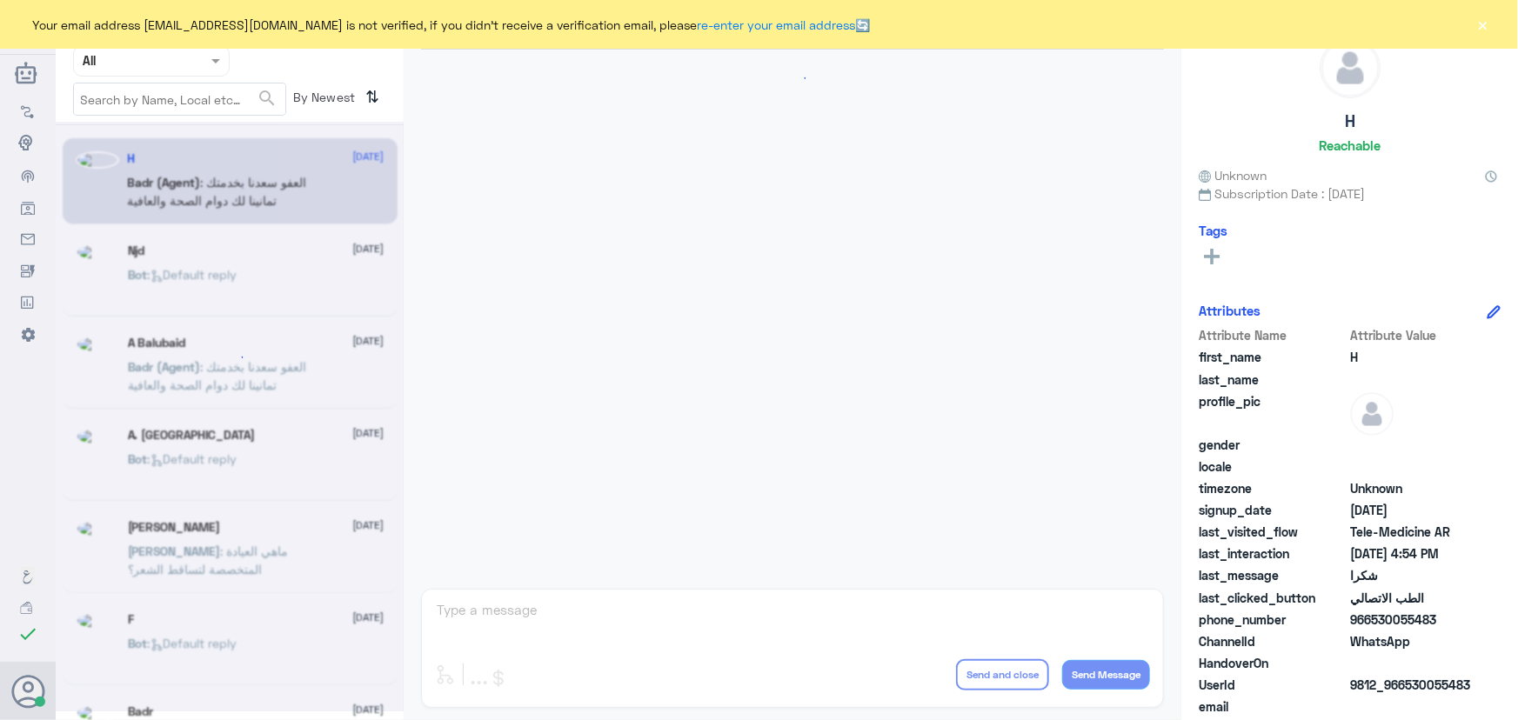
click at [1475, 29] on div "Your email address [EMAIL_ADDRESS][DOMAIN_NAME] is not verified, if you didn't …" at bounding box center [759, 24] width 1518 height 49
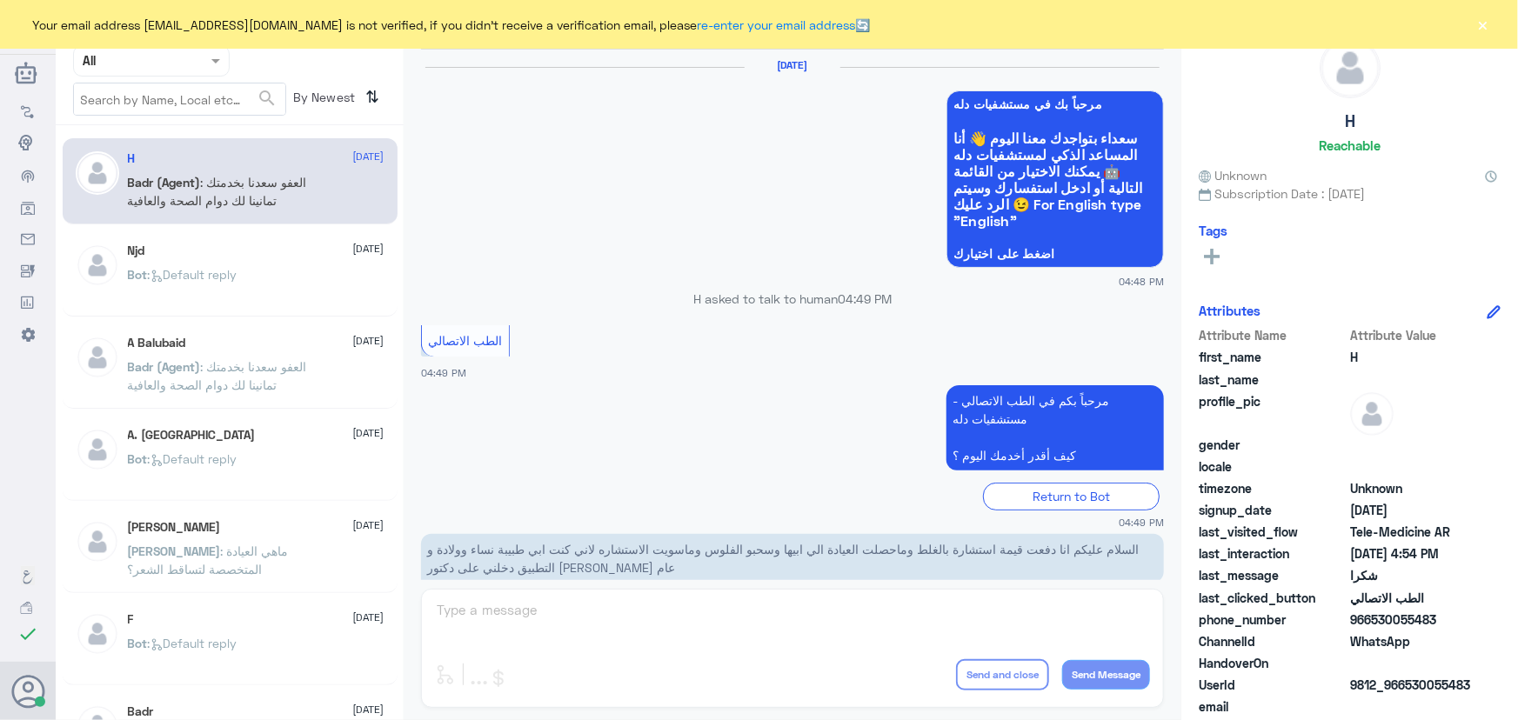
scroll to position [828, 0]
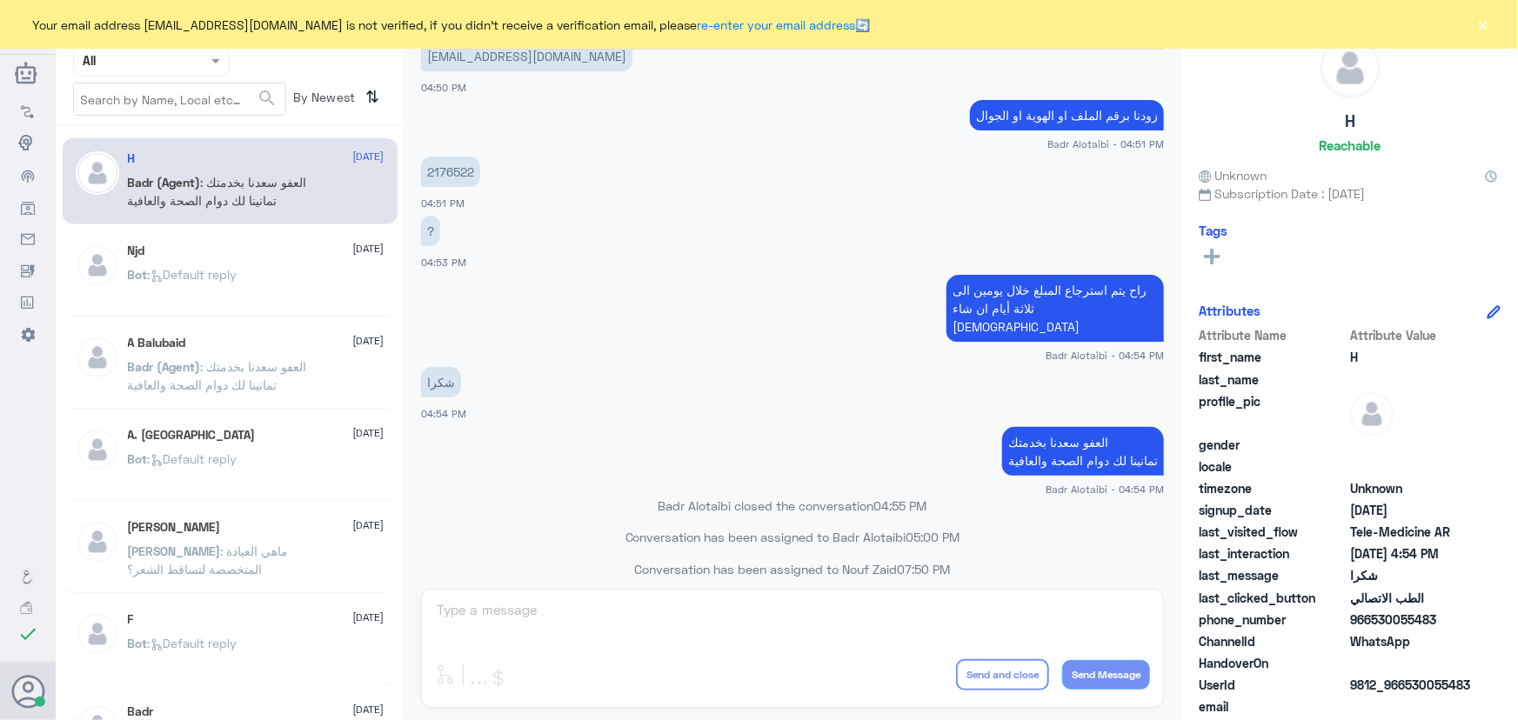
click at [1489, 30] on button "×" at bounding box center [1483, 24] width 17 height 17
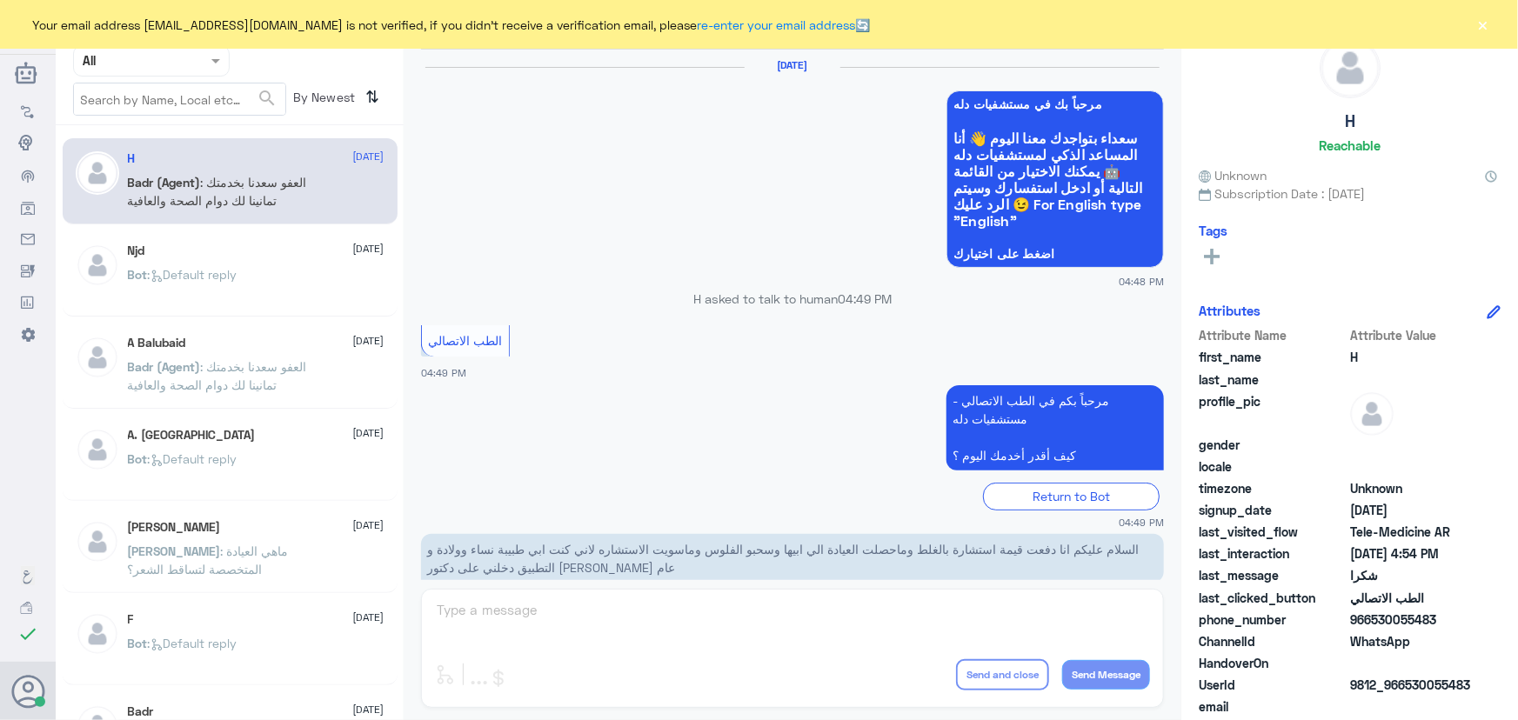
scroll to position [828, 0]
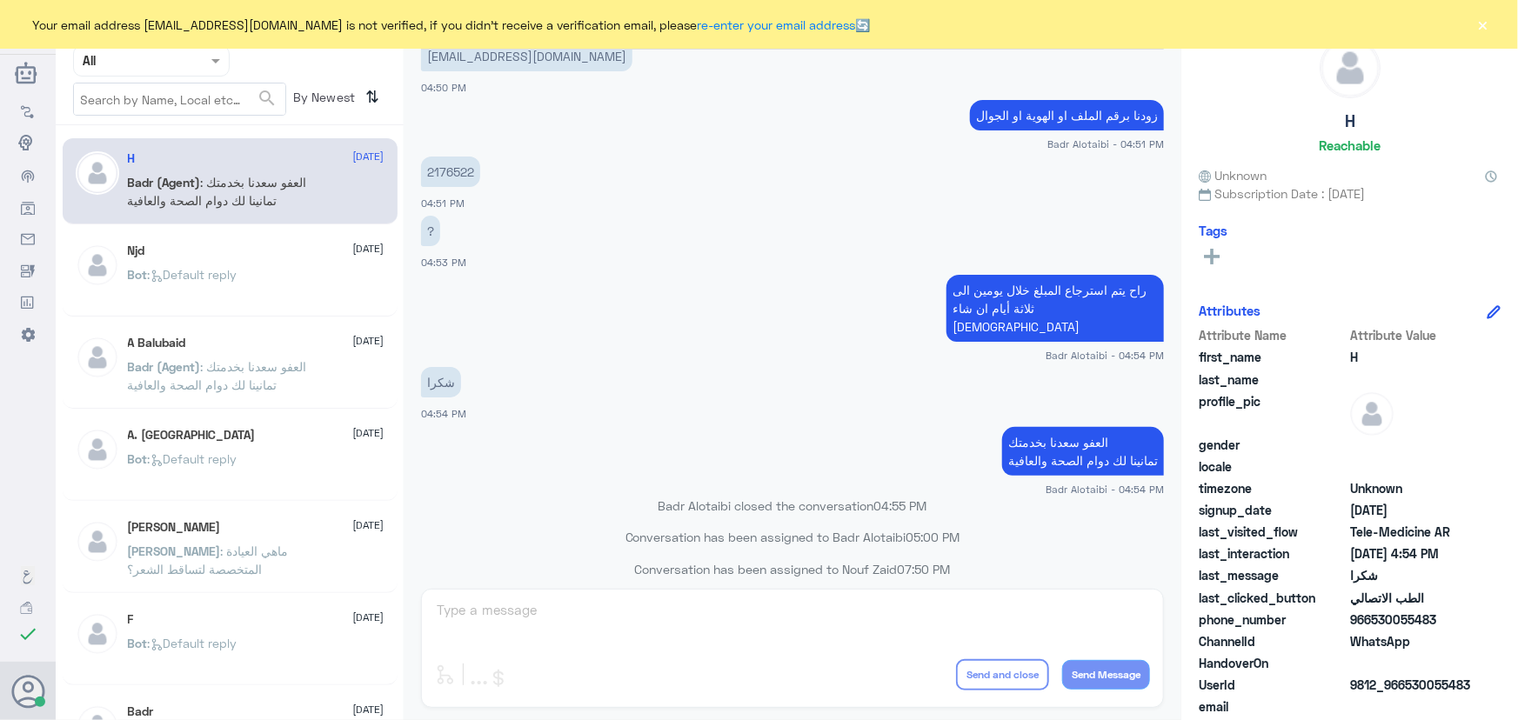
click at [1483, 25] on button "×" at bounding box center [1483, 24] width 17 height 17
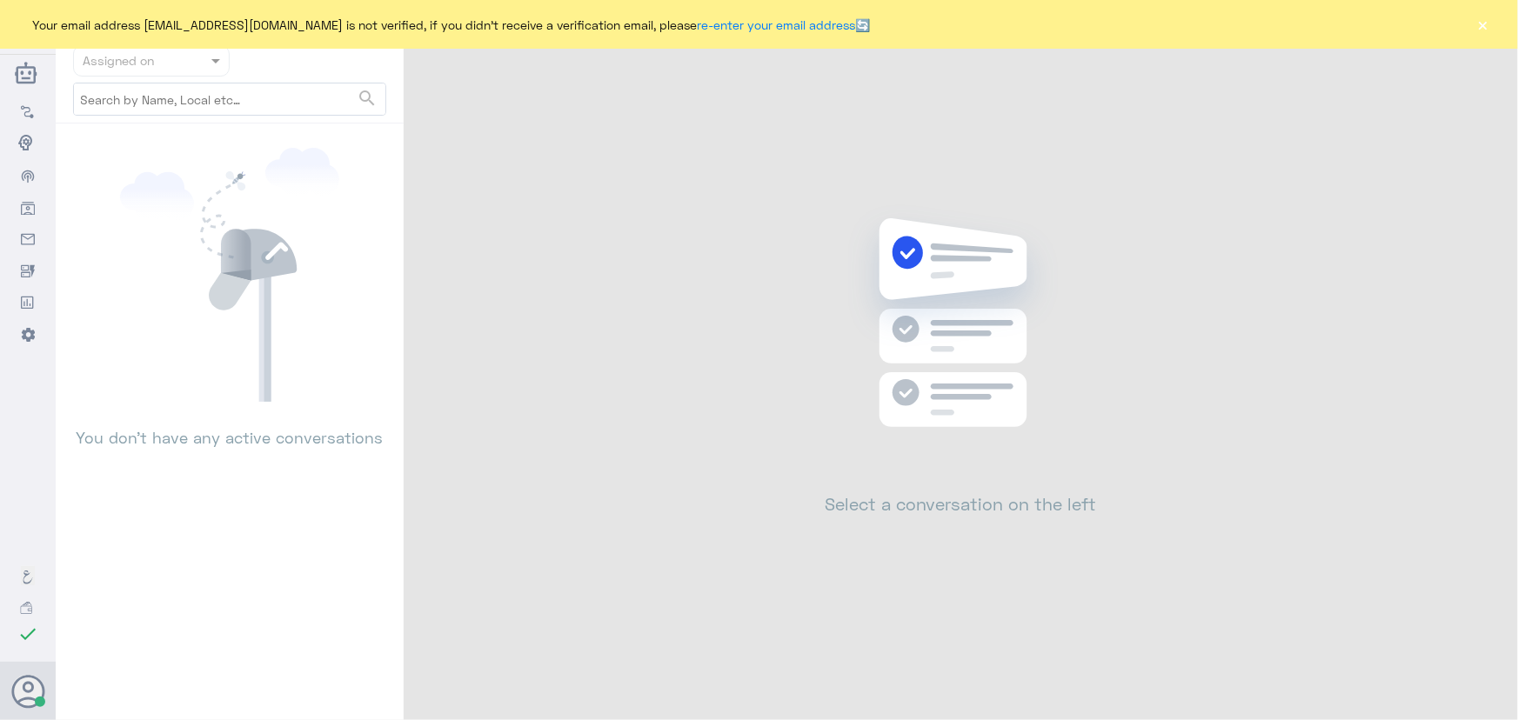
click at [1489, 30] on button "×" at bounding box center [1483, 24] width 17 height 17
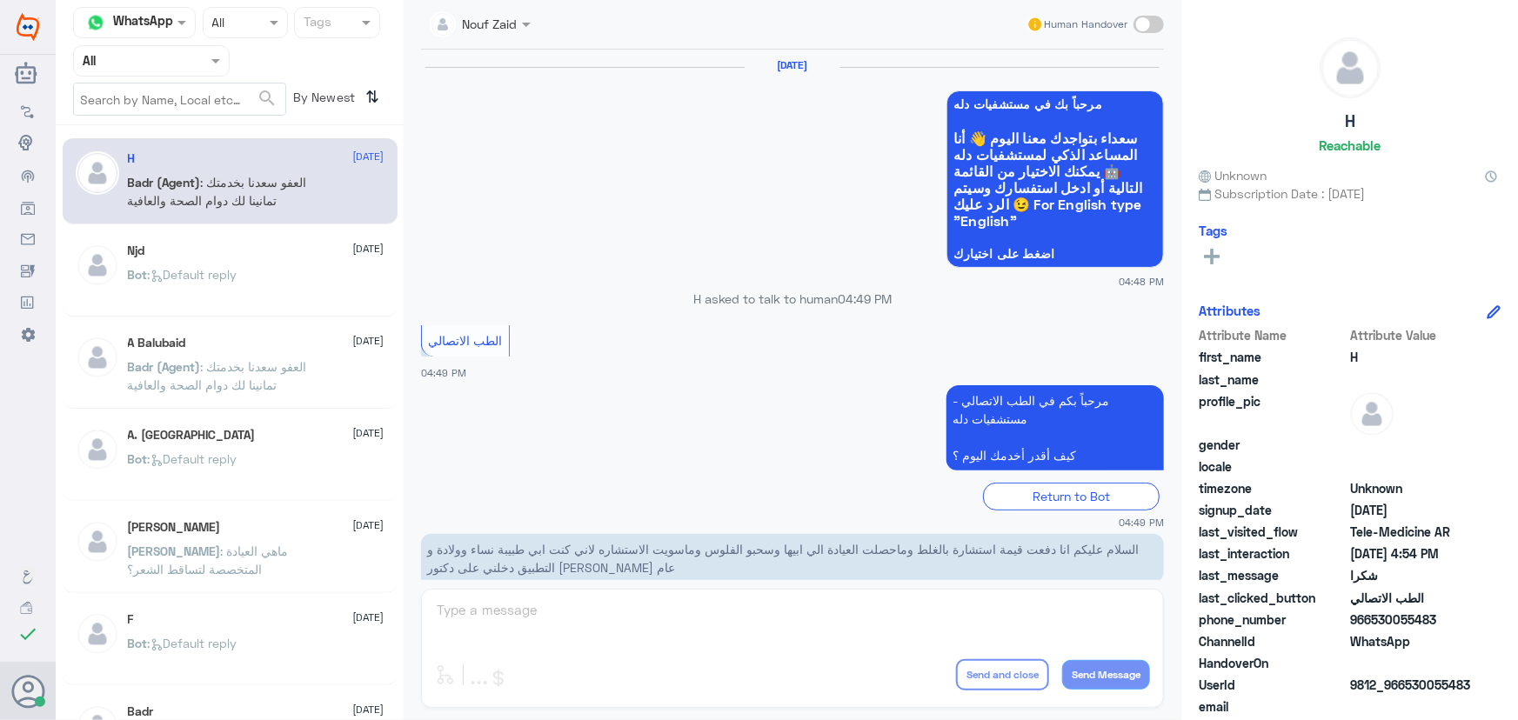
scroll to position [828, 0]
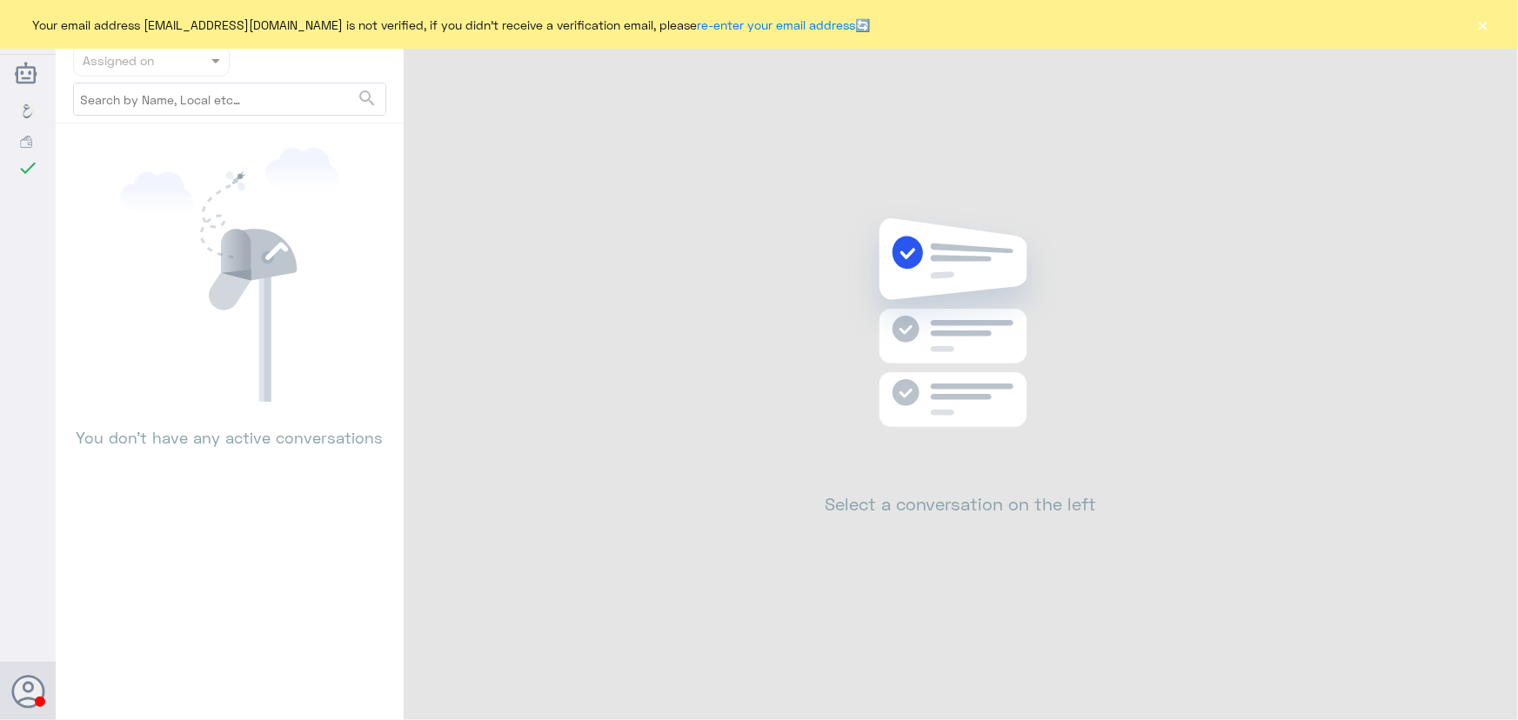
click at [1489, 19] on button "×" at bounding box center [1483, 24] width 17 height 17
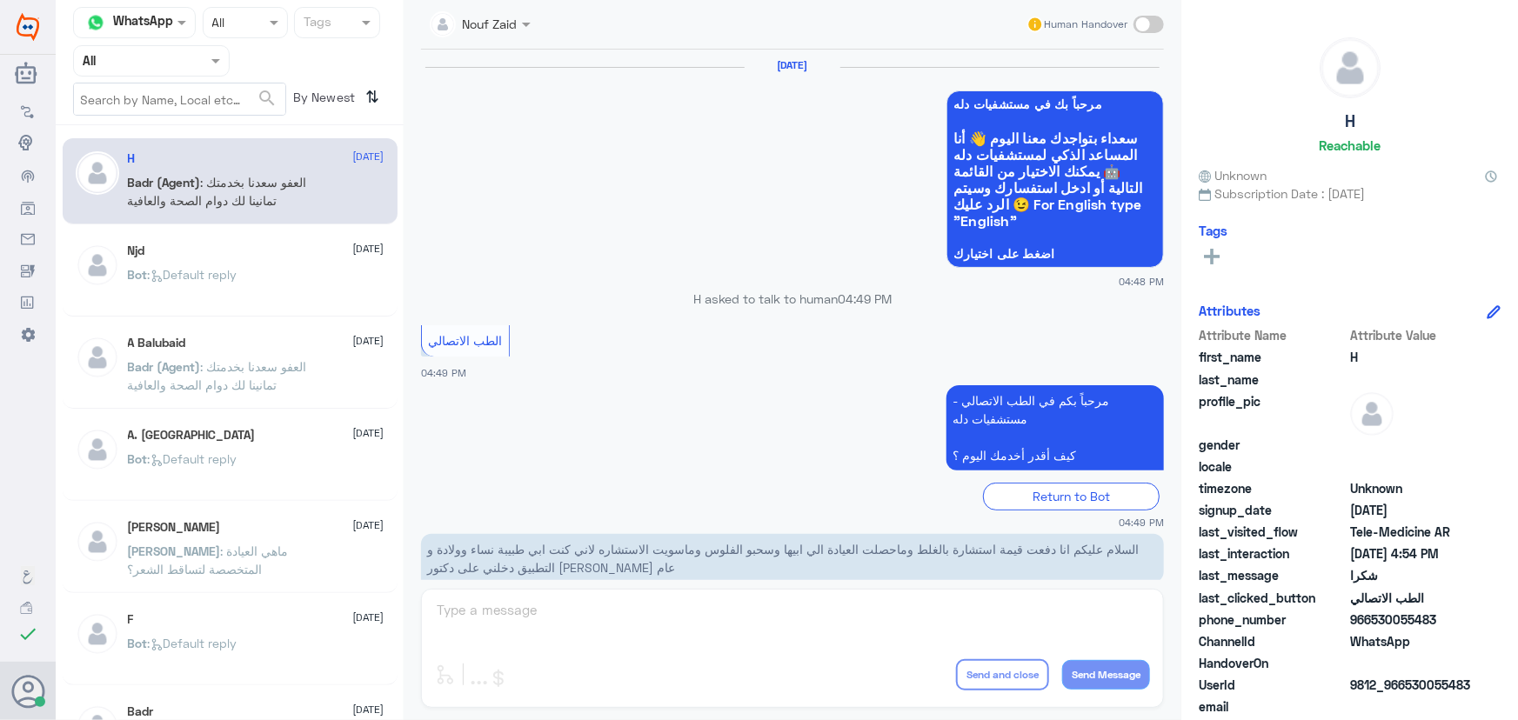
scroll to position [828, 0]
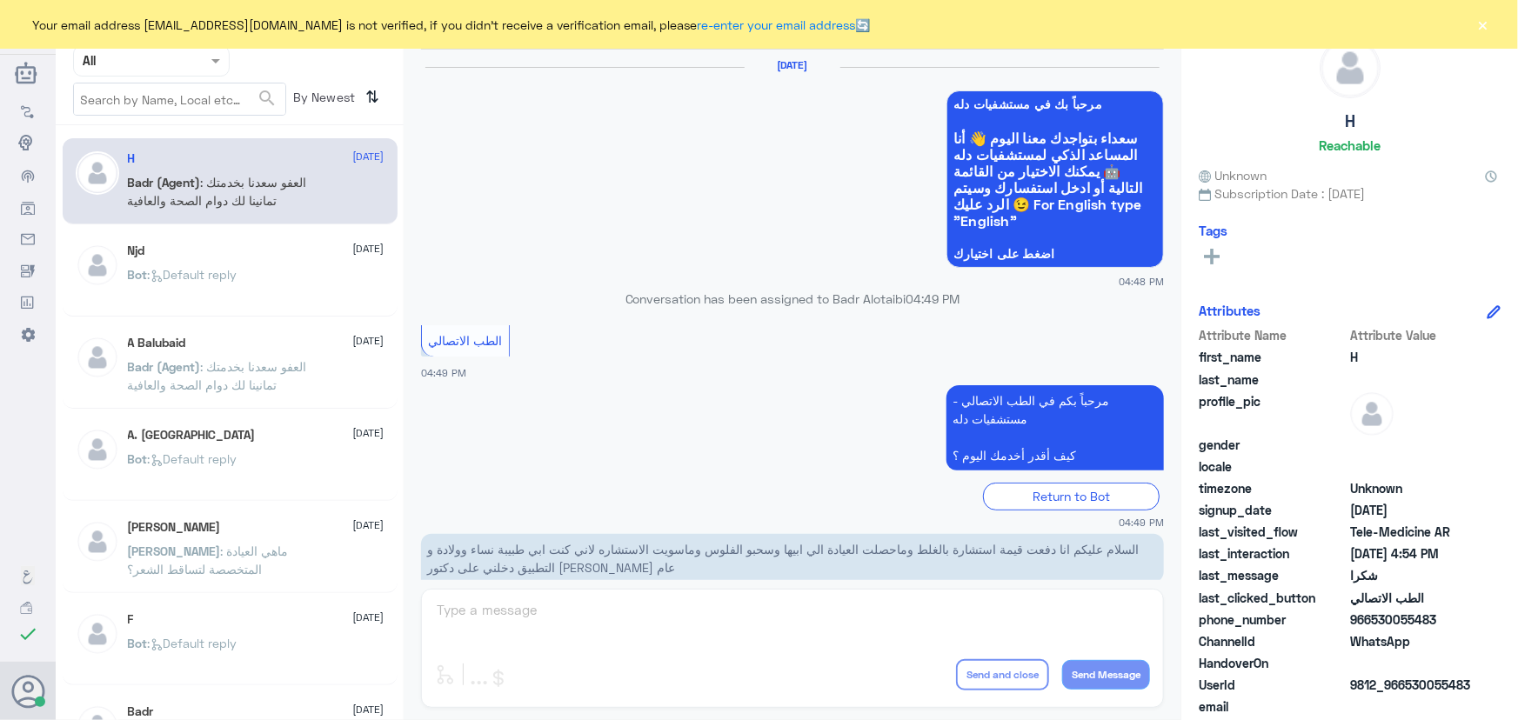
scroll to position [828, 0]
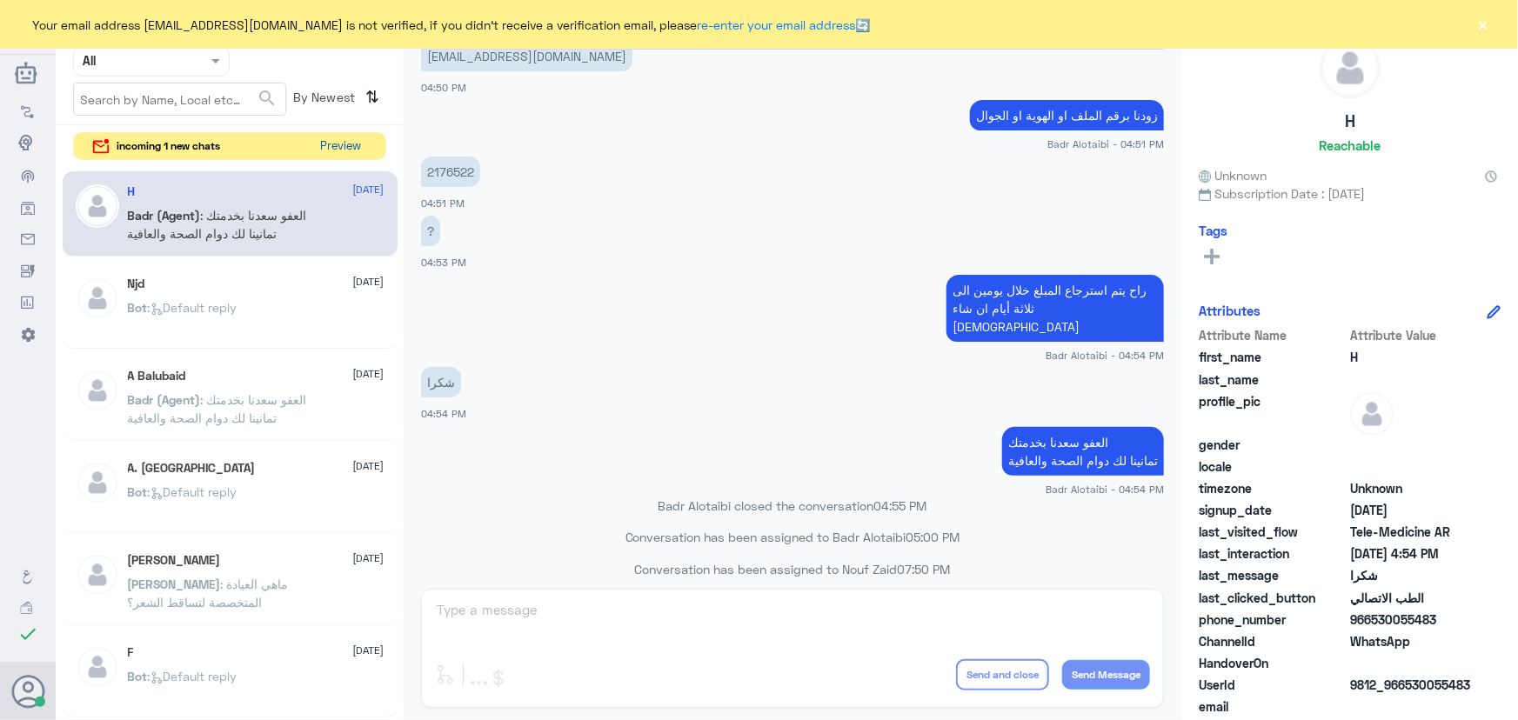
click at [345, 146] on button "Preview" at bounding box center [341, 146] width 54 height 27
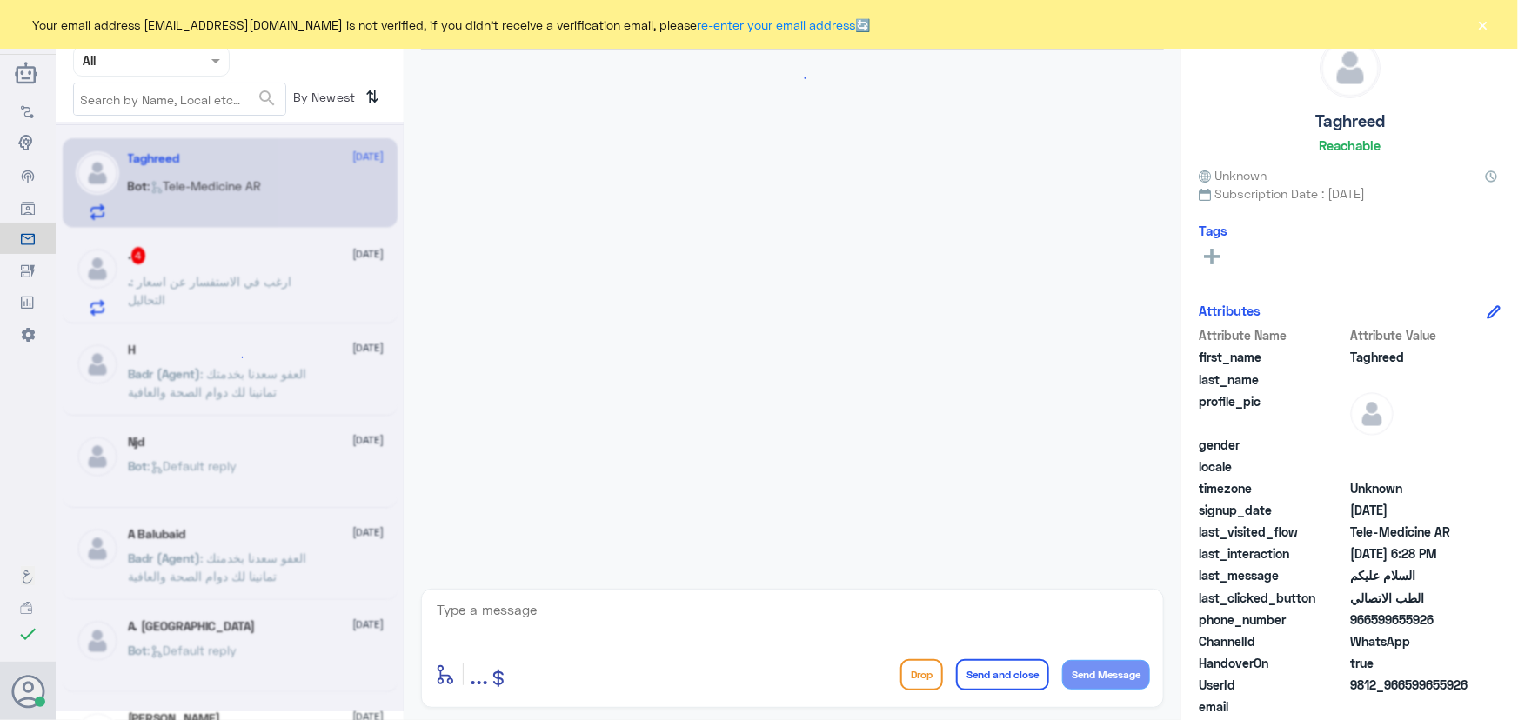
scroll to position [852, 0]
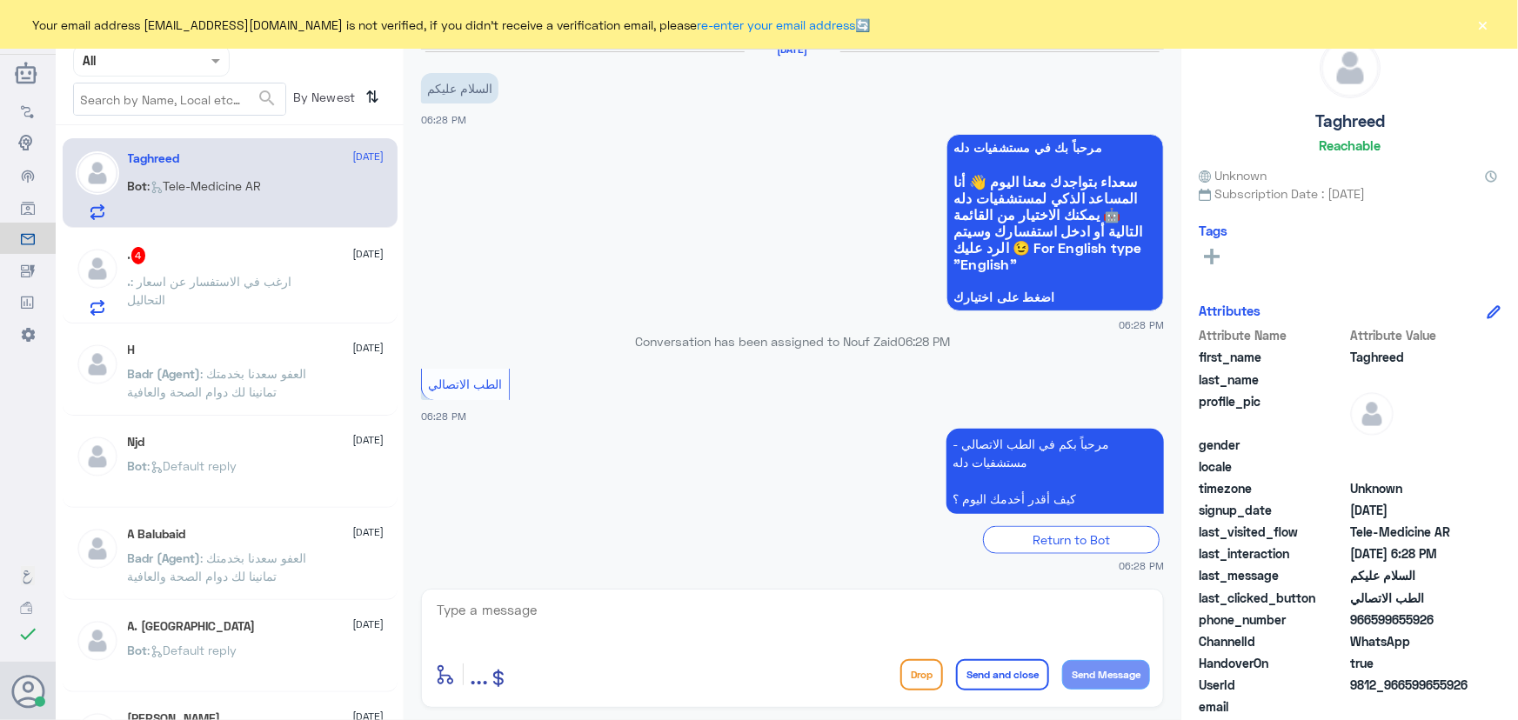
click at [295, 277] on p ". : ارغب في الاستفسار عن اسعار التحاليل" at bounding box center [226, 294] width 196 height 44
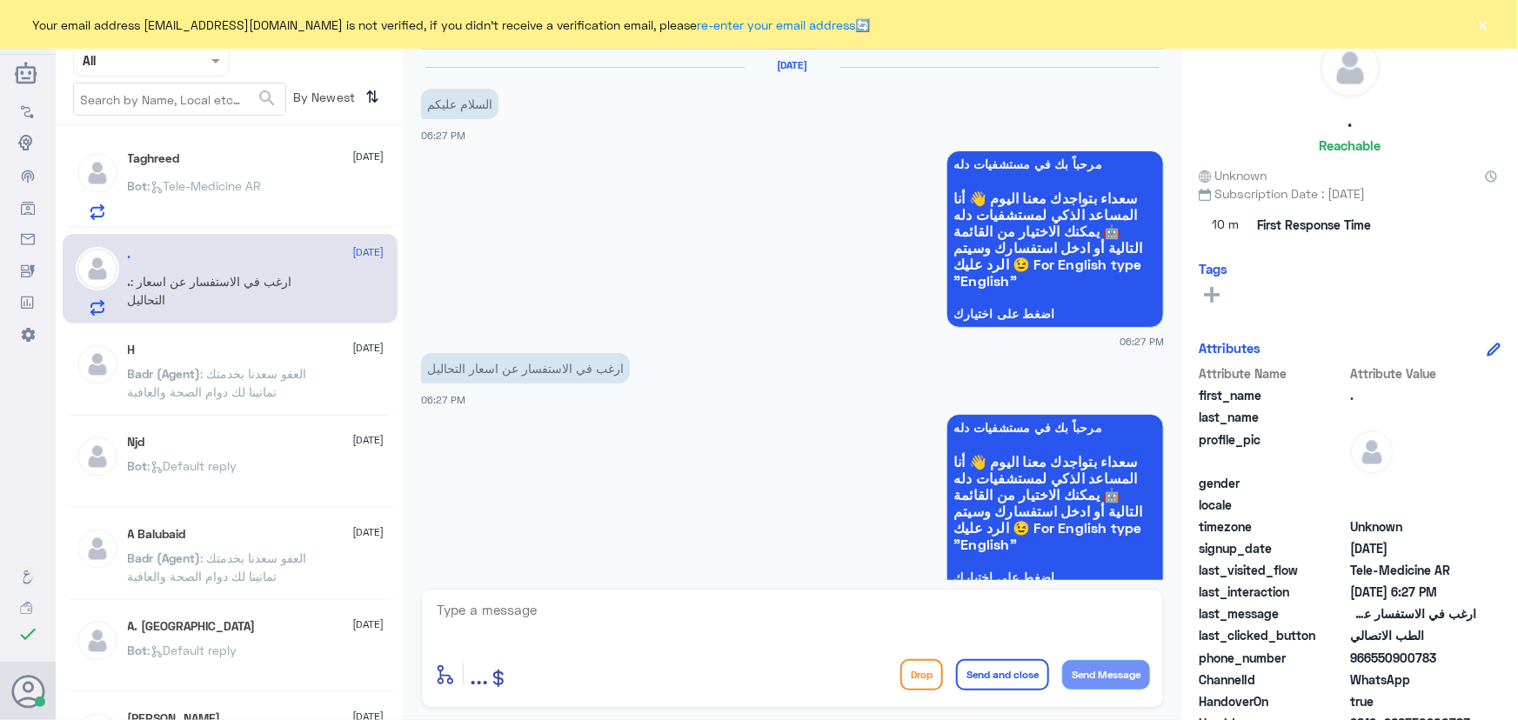
scroll to position [339, 0]
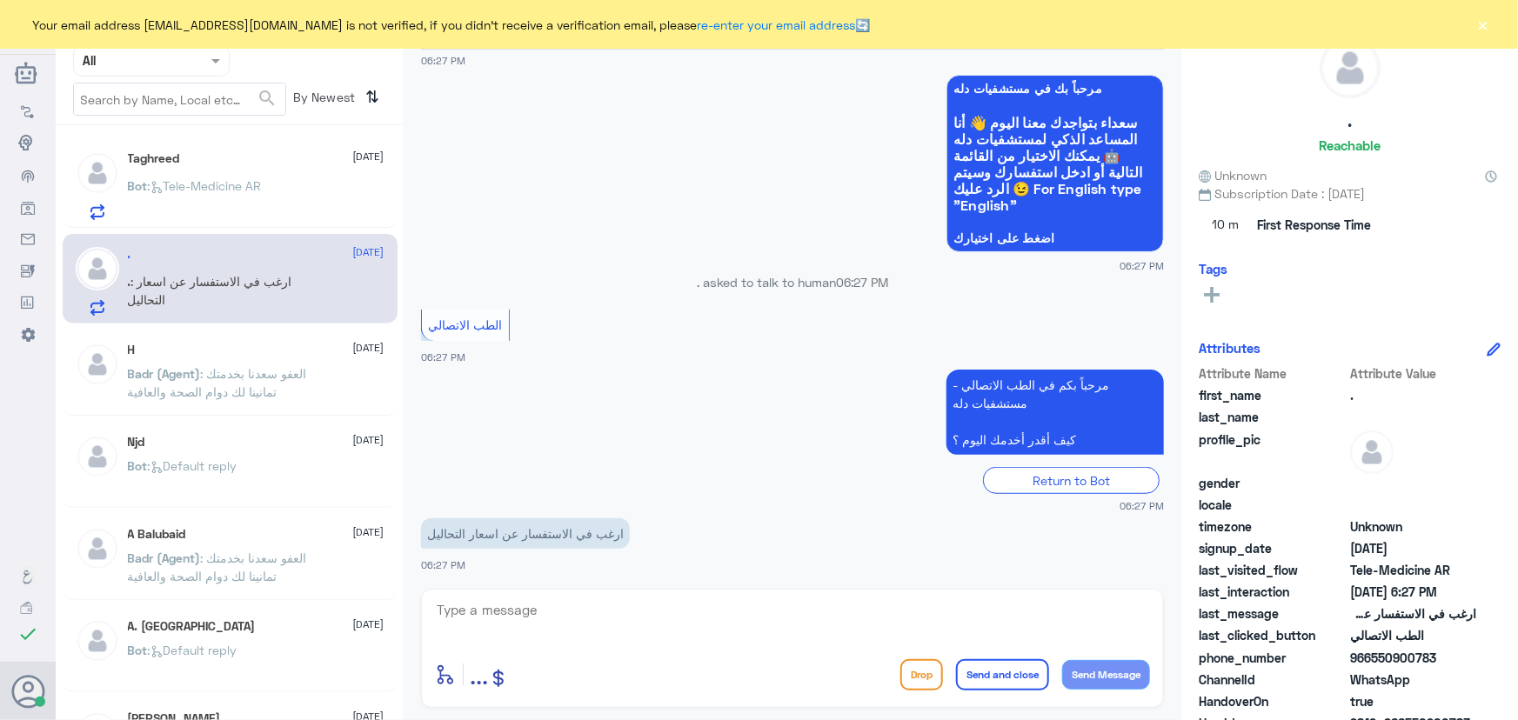
click at [1491, 30] on button "×" at bounding box center [1483, 24] width 17 height 17
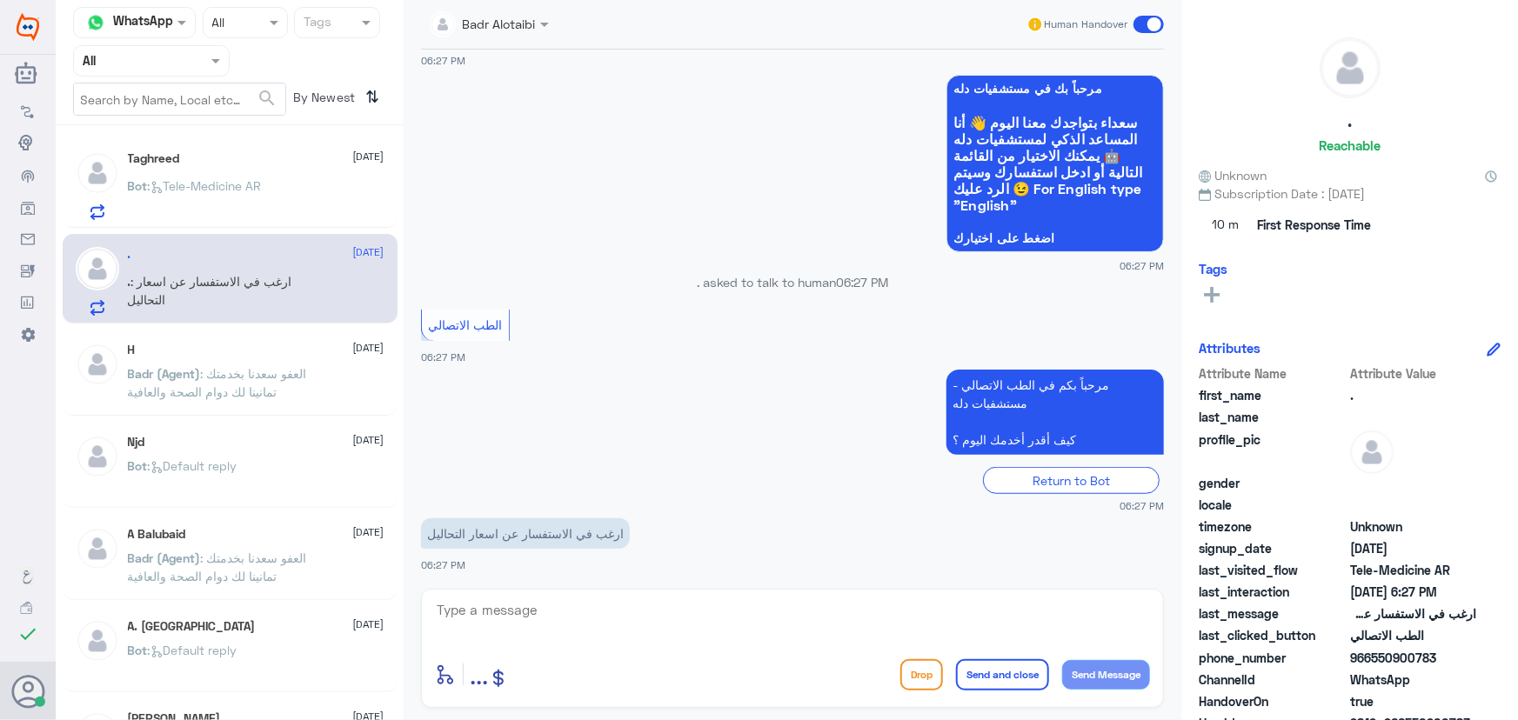
click at [321, 181] on div "Bot : Tele-Medicine AR" at bounding box center [256, 200] width 257 height 39
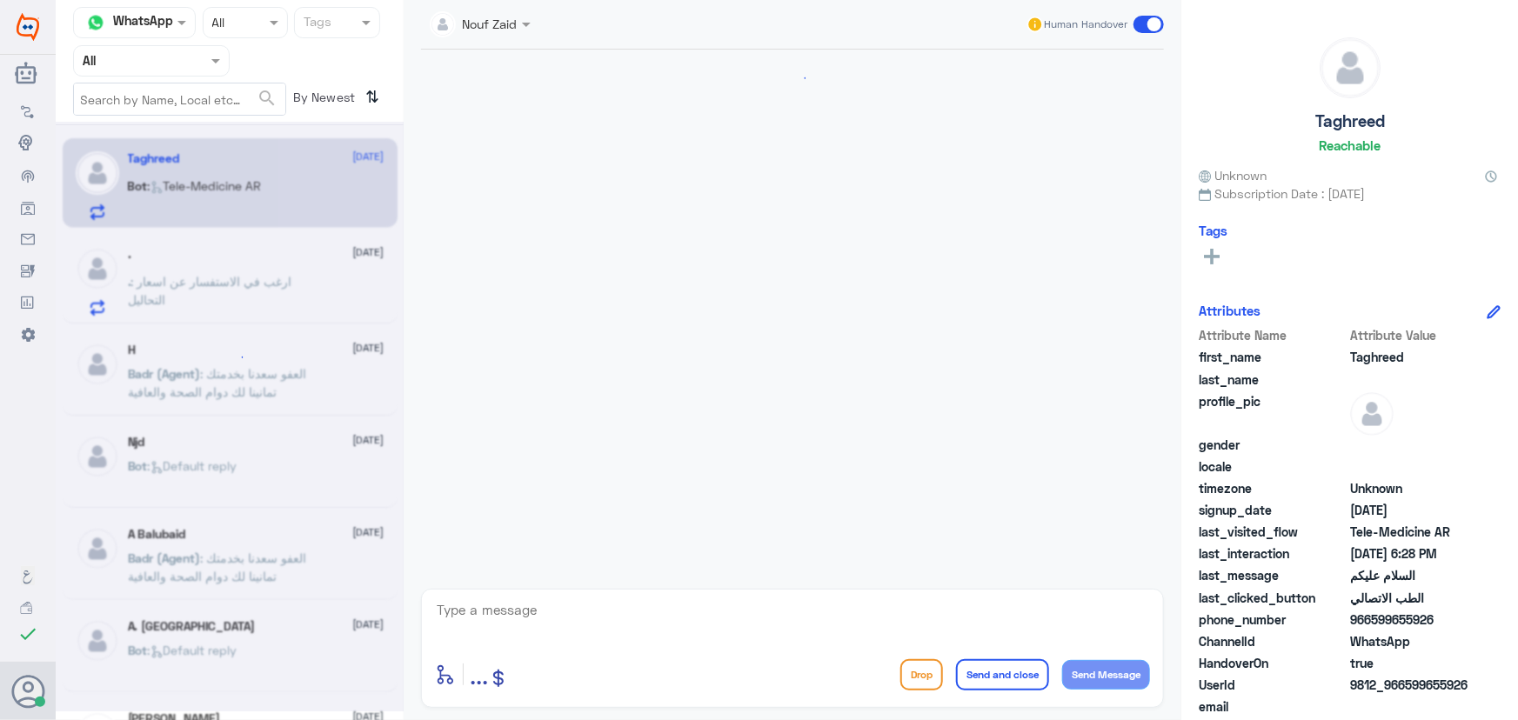
scroll to position [852, 0]
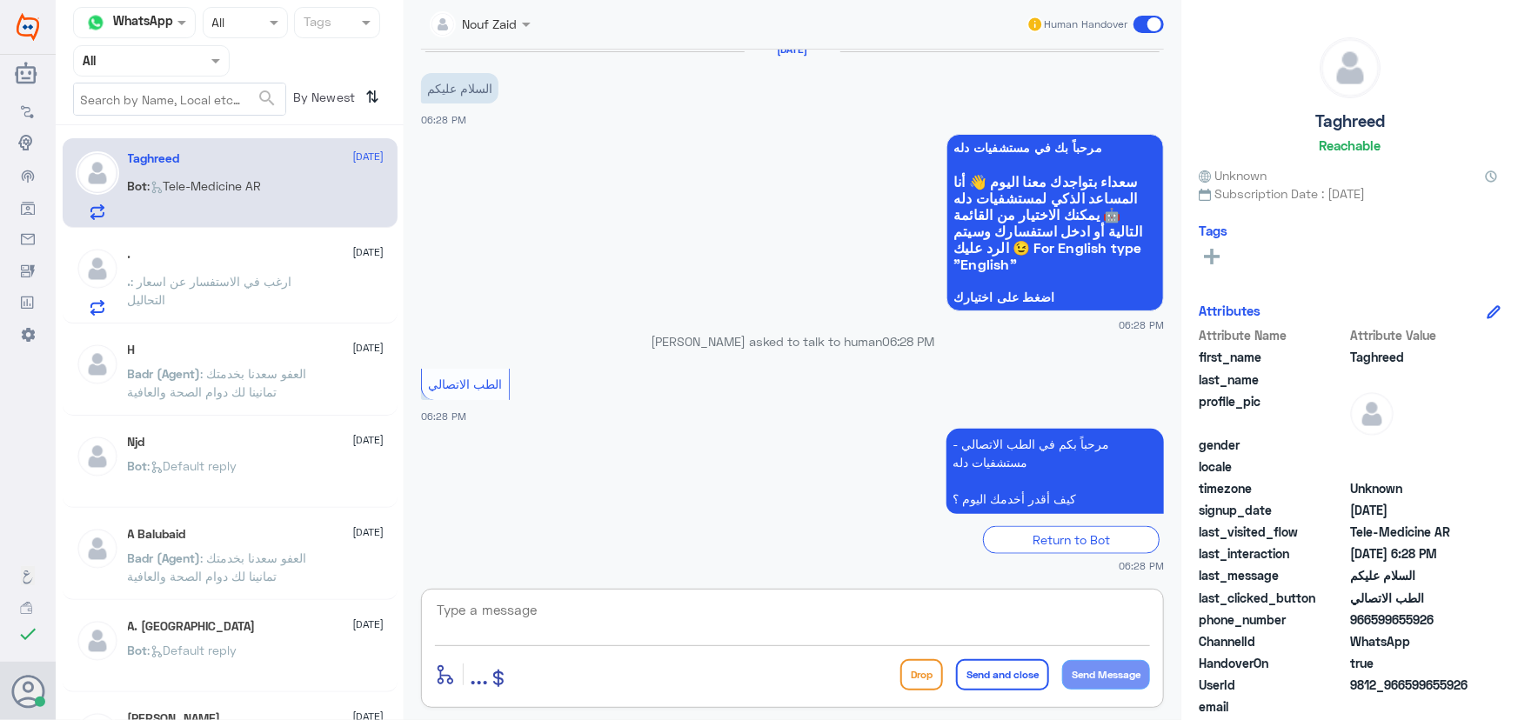
click at [665, 601] on textarea at bounding box center [792, 620] width 715 height 43
type textarea "ر"
drag, startPoint x: 1211, startPoint y: 633, endPoint x: 1226, endPoint y: 632, distance: 14.9
click at [1216, 633] on div "Channel WhatsApp Status × All Tags Agent Filter All search By Newest ⇅ Taghreed…" at bounding box center [787, 363] width 1463 height 726
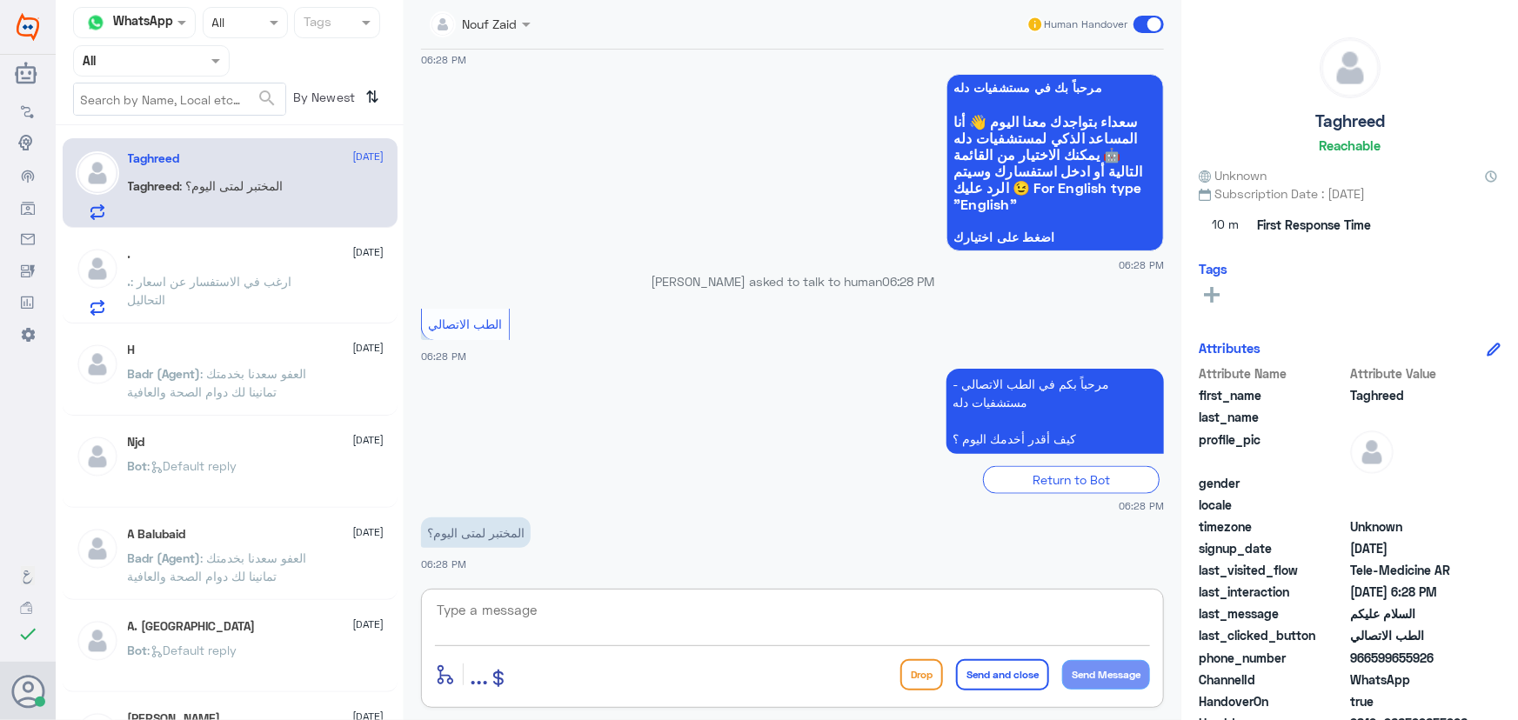
paste textarea "مرحباً معك نوف من الطب الاتصالي كيف اقدر أساعدك؟"
drag, startPoint x: 822, startPoint y: 611, endPoint x: 948, endPoint y: 619, distance: 126.4
click at [948, 619] on textarea "مرحباً معك نوف من الطب الاتصالي كيف اقدر أساعدك؟" at bounding box center [792, 620] width 715 height 43
type textarea "مرحباً معك نوف من الطب الاتصالي"
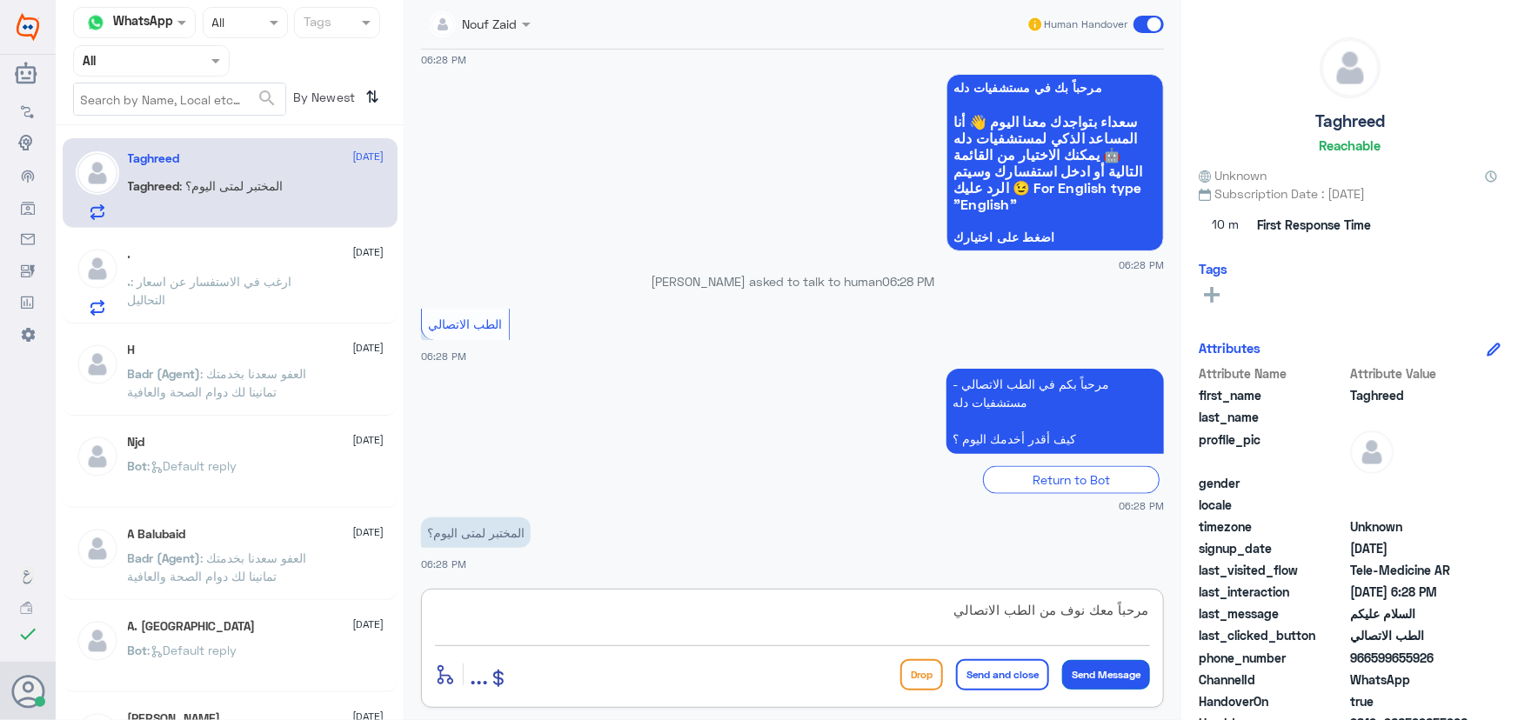
click at [1100, 667] on button "Send Message" at bounding box center [1106, 675] width 88 height 30
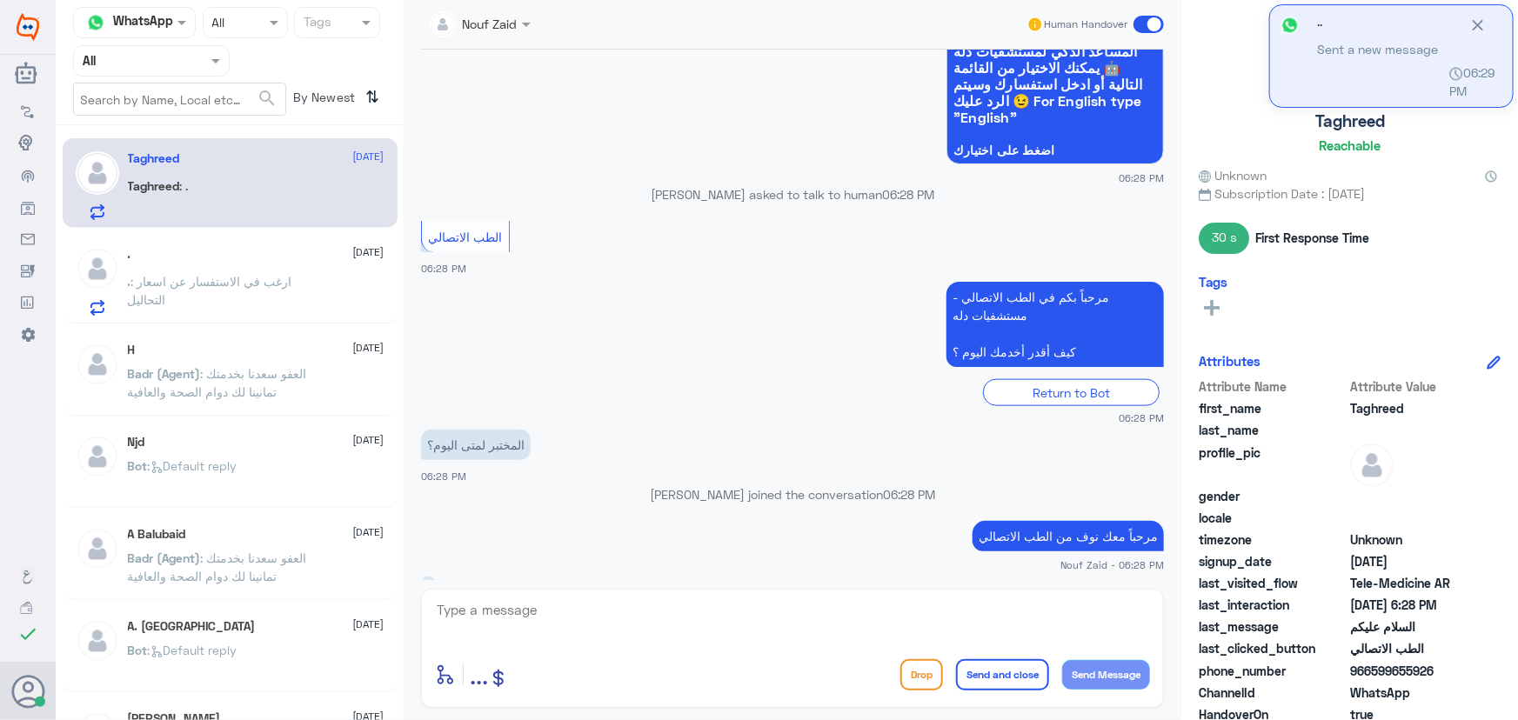
scroll to position [1022, 0]
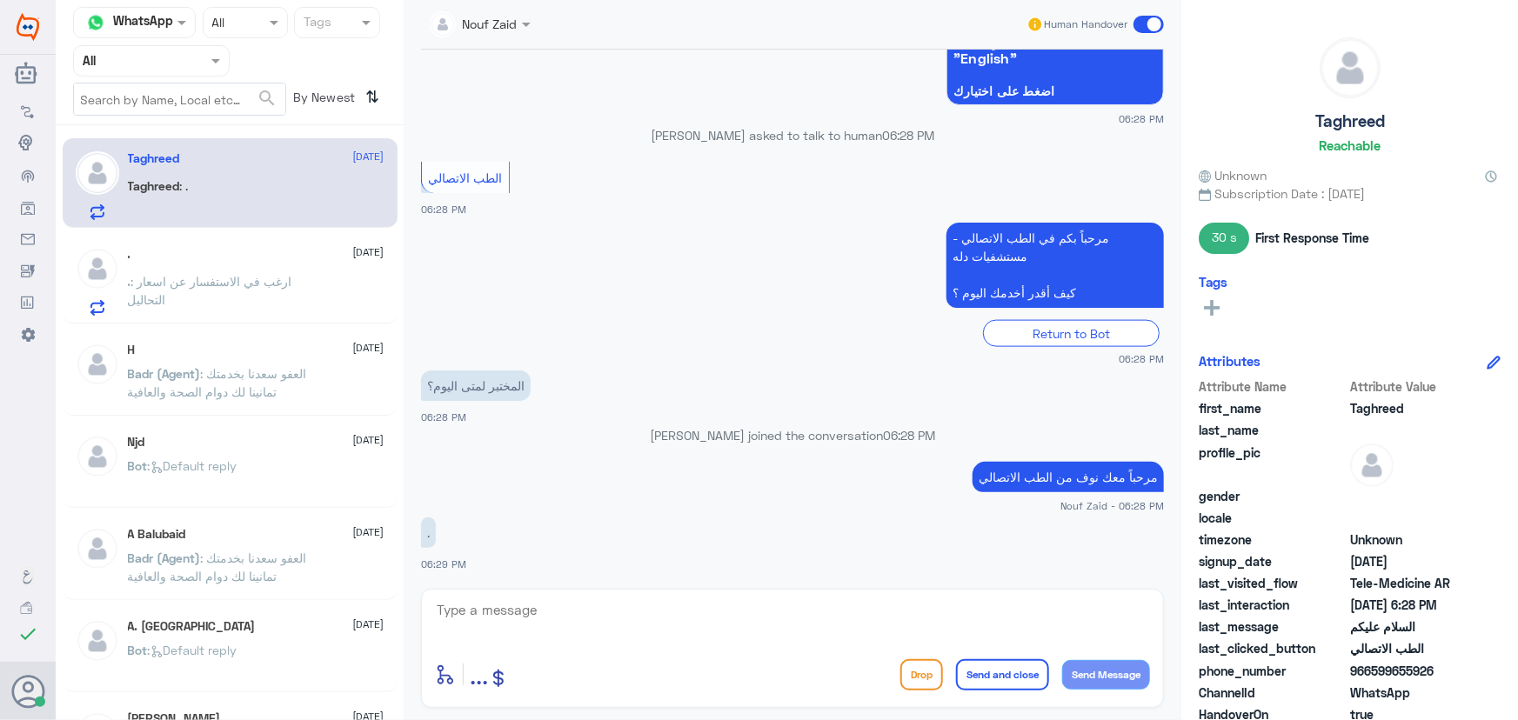
click at [571, 622] on textarea at bounding box center [792, 620] width 715 height 43
type textarea "8"
type textarea "1"
type textarea "ا"
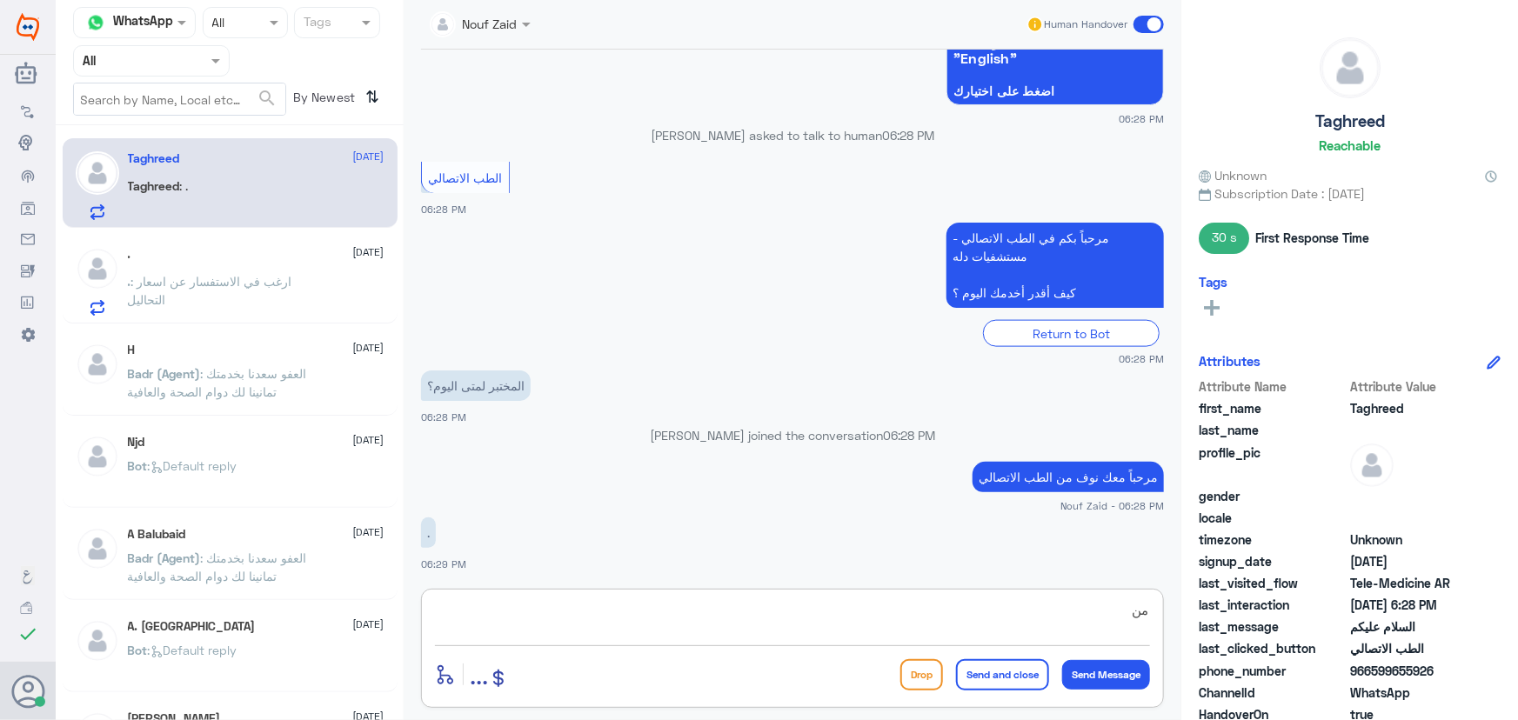
type textarea "م"
click at [1108, 616] on textarea "الى السعه 1:45 مساء" at bounding box center [792, 620] width 715 height 43
click at [867, 619] on textarea "الى الساعه 1:45 مساء" at bounding box center [792, 620] width 715 height 43
click at [1149, 609] on textarea "الى الساعه 1:45 مساء مختبر الطوارئ على مدار 24 ساعة" at bounding box center [792, 620] width 715 height 43
type textarea "مختبر العيادات الى الساعه 1:45 مساء مختبر الطوارئ على مدار 24 ساعة"
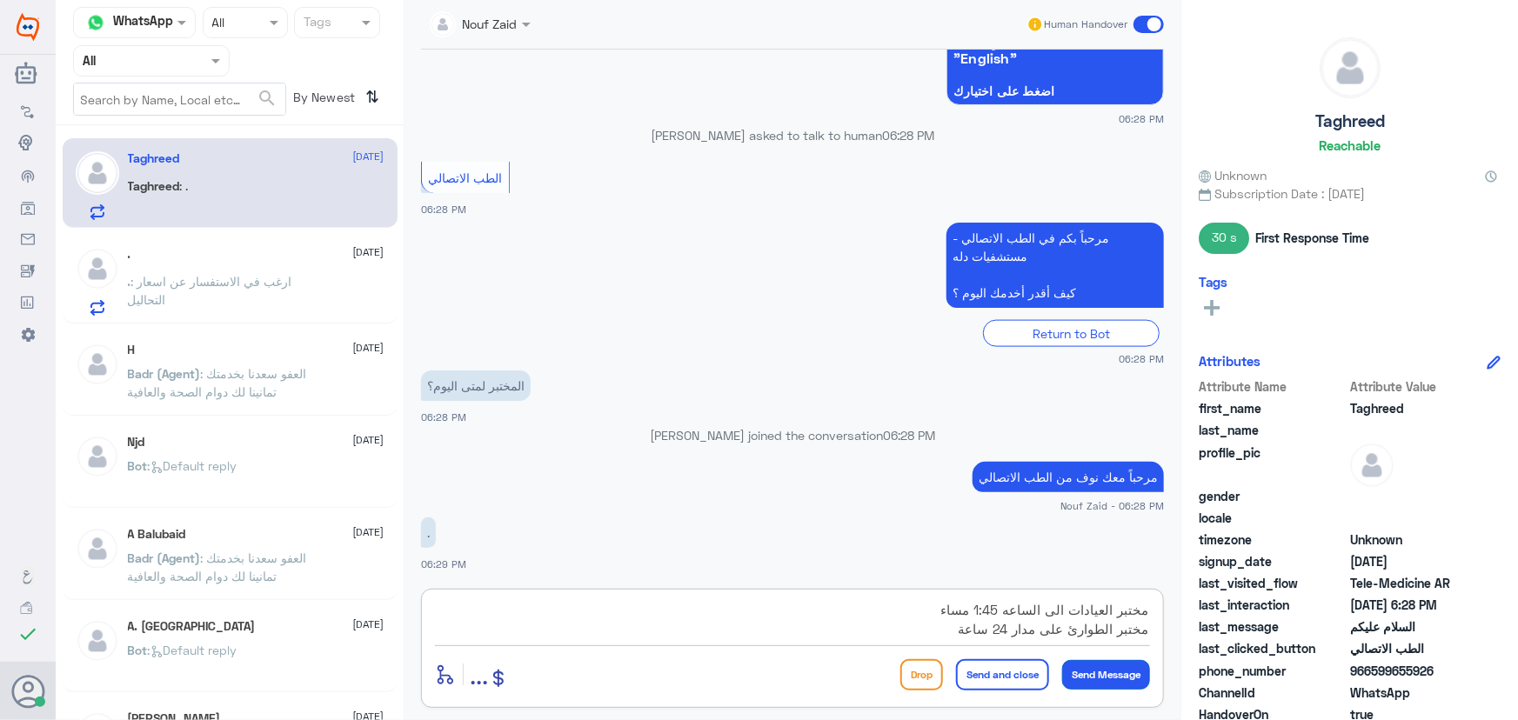
click at [1117, 668] on button "Send Message" at bounding box center [1106, 675] width 88 height 30
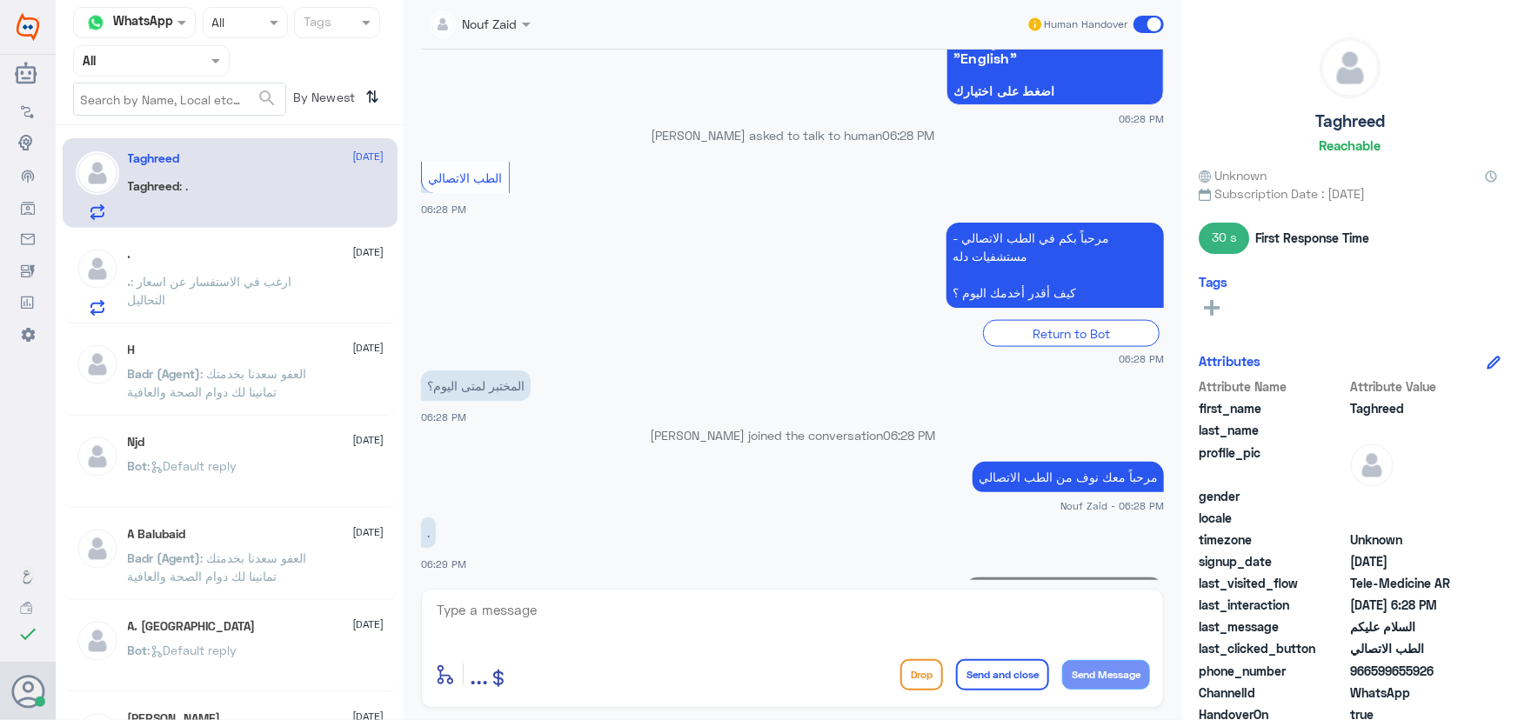
scroll to position [1096, 0]
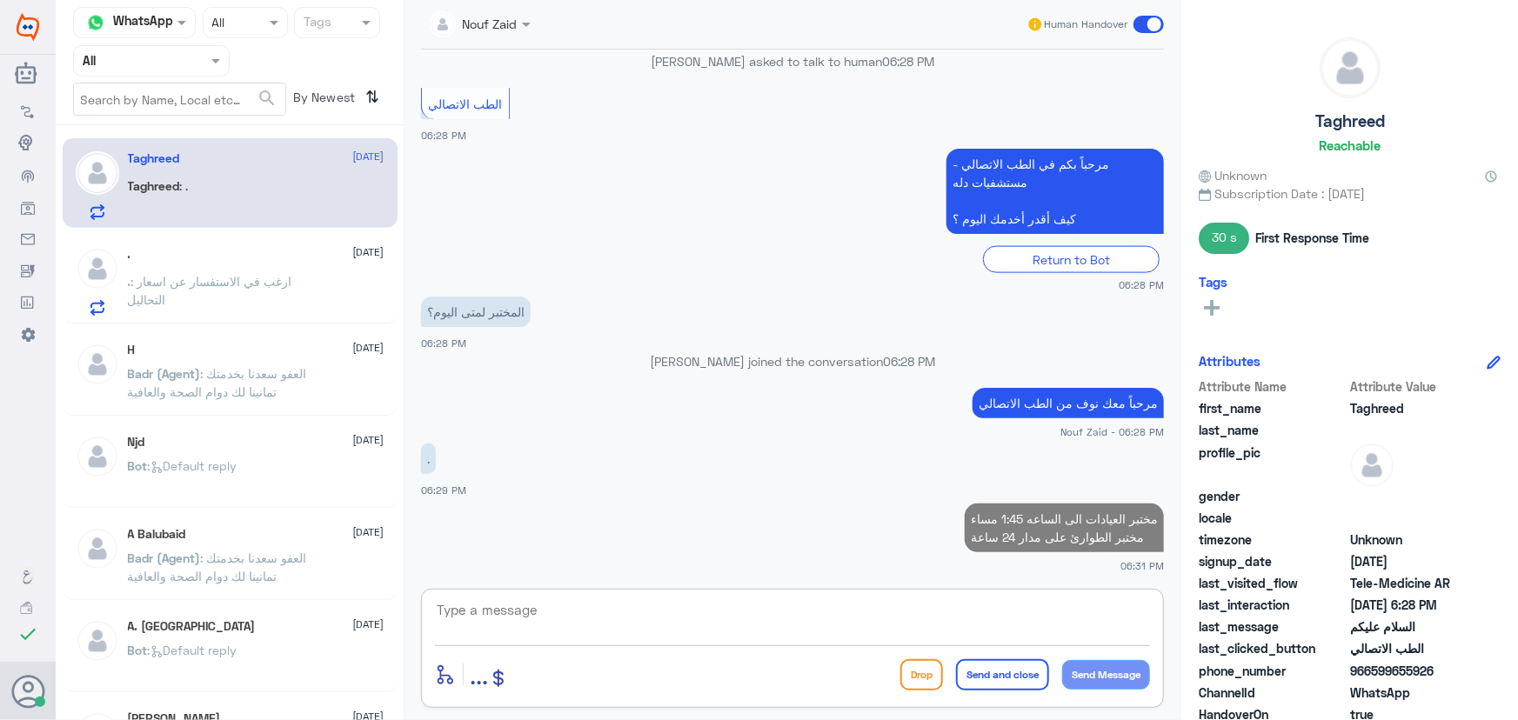
click at [973, 612] on textarea at bounding box center [792, 620] width 715 height 43
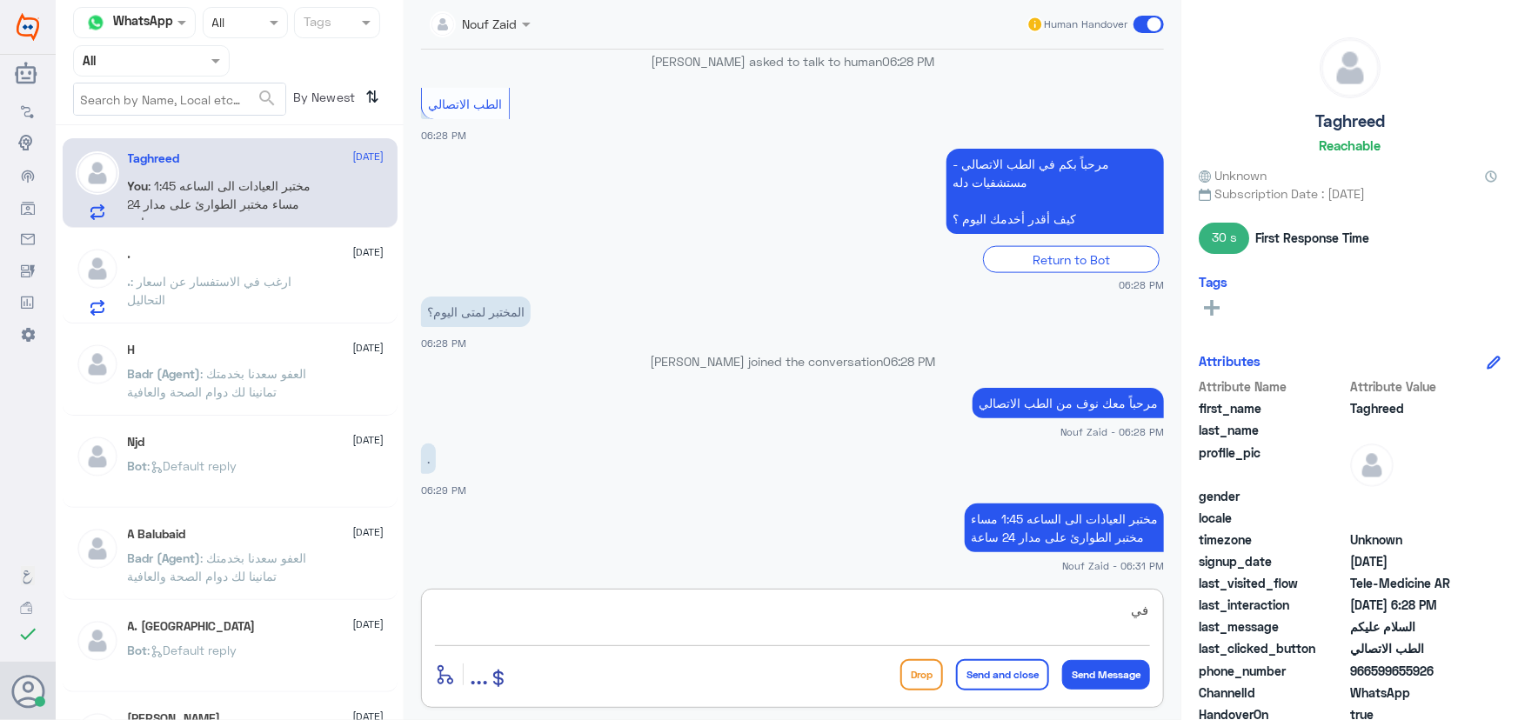
type textarea "ف"
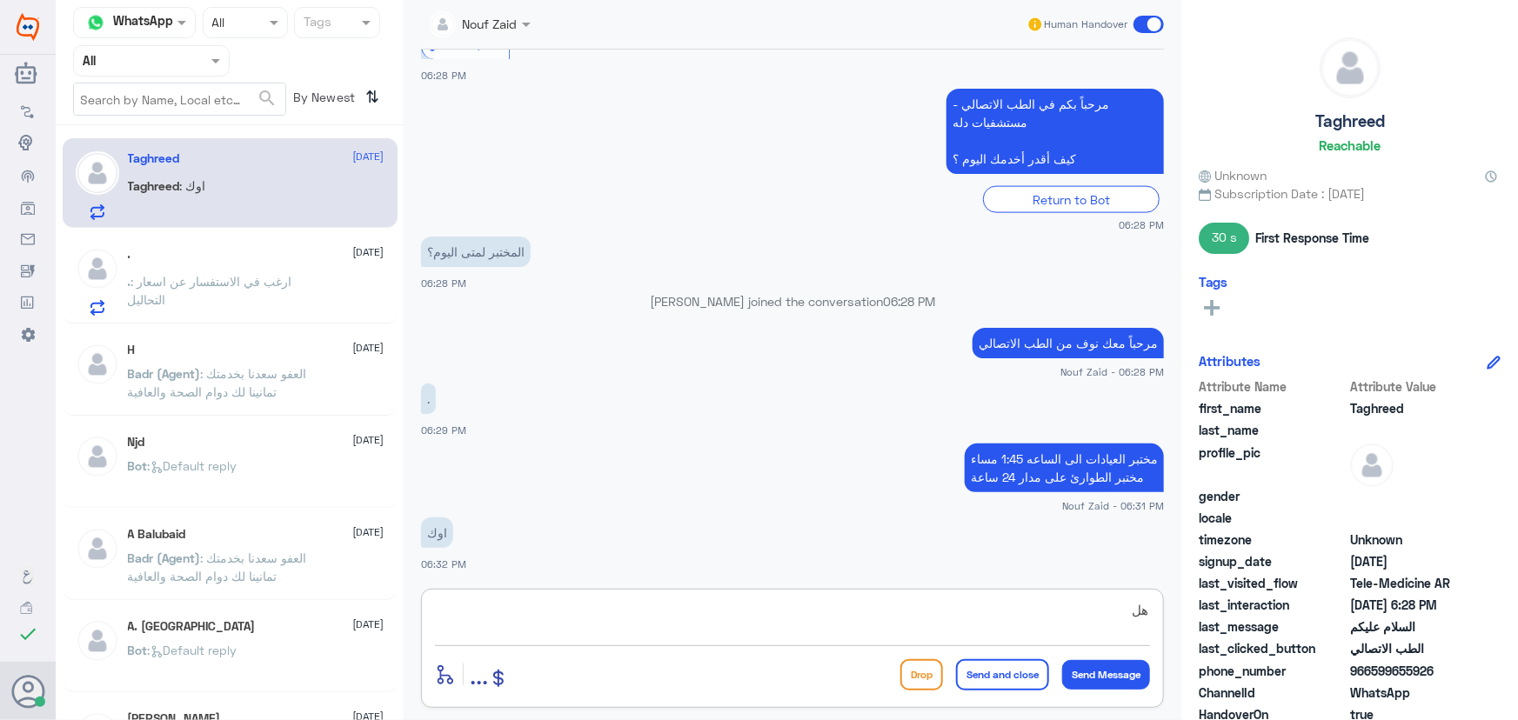
type textarea "ه"
paste textarea "مرحباً معك نوف من الطب الاتصالي كيف اقدر أساعدك؟"
type textarea "مرحباً معك نوف من الطب الاتصالي كيف اقدر أساعدك؟"
drag, startPoint x: 782, startPoint y: 605, endPoint x: 1055, endPoint y: 644, distance: 276.0
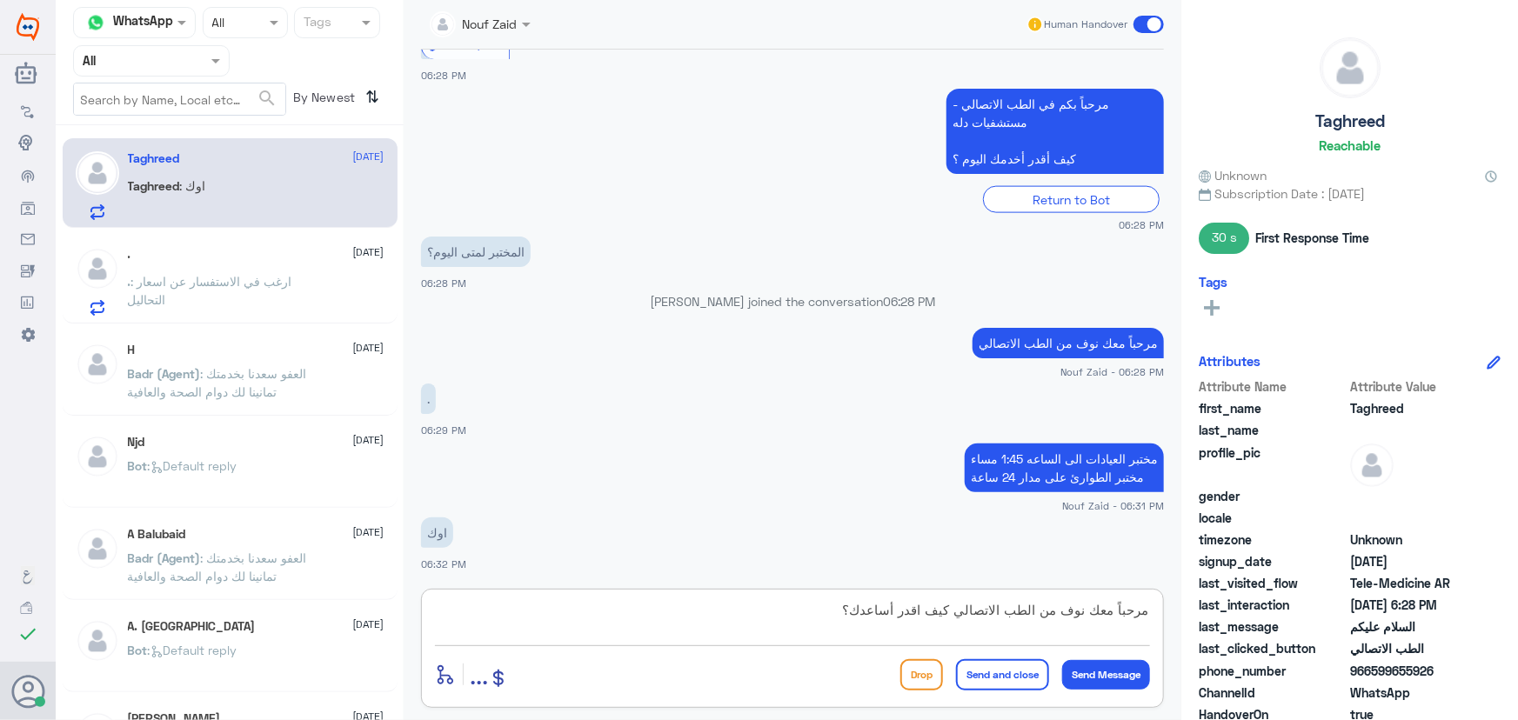
click at [1168, 566] on div "Nouf Zaid Human Handover 19 Aug 2025 الطب الاتصالي 06:16 PM مرحباً بكم في الطب …" at bounding box center [793, 363] width 778 height 726
paste textarea "العفو, نسعد بخدمتكم ونتمنى لك دوام الصحه والعافيه"
drag, startPoint x: 1104, startPoint y: 608, endPoint x: 1228, endPoint y: 613, distance: 123.7
click at [1198, 613] on div "Channel WhatsApp Status × All Tags Agent Filter All search By Newest ⇅ Taghreed…" at bounding box center [787, 363] width 1463 height 726
type textarea "نسعد بخدمتكم ونتمنى لك دوام الصحه والعافيه"
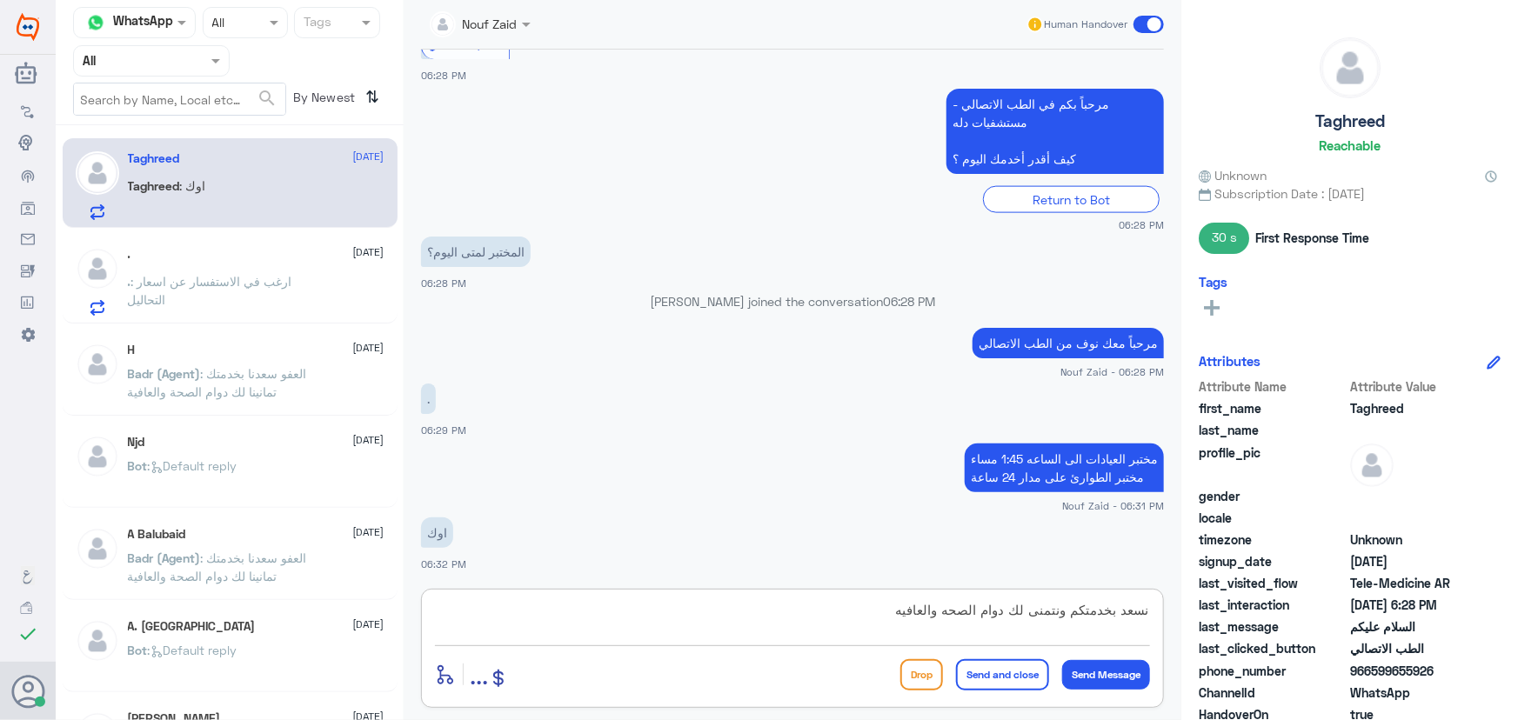
click at [994, 675] on button "Send and close" at bounding box center [1002, 675] width 93 height 31
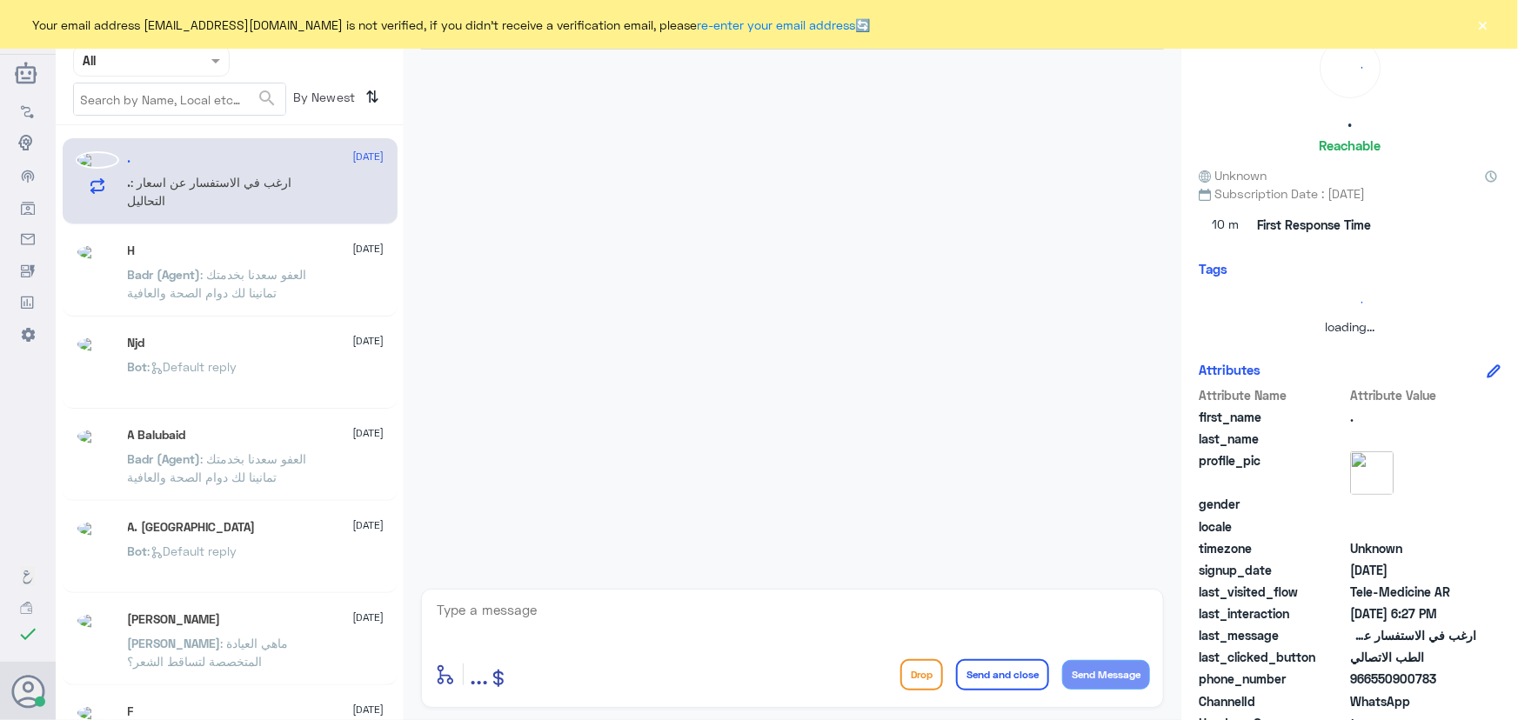
click at [1487, 29] on button "×" at bounding box center [1483, 24] width 17 height 17
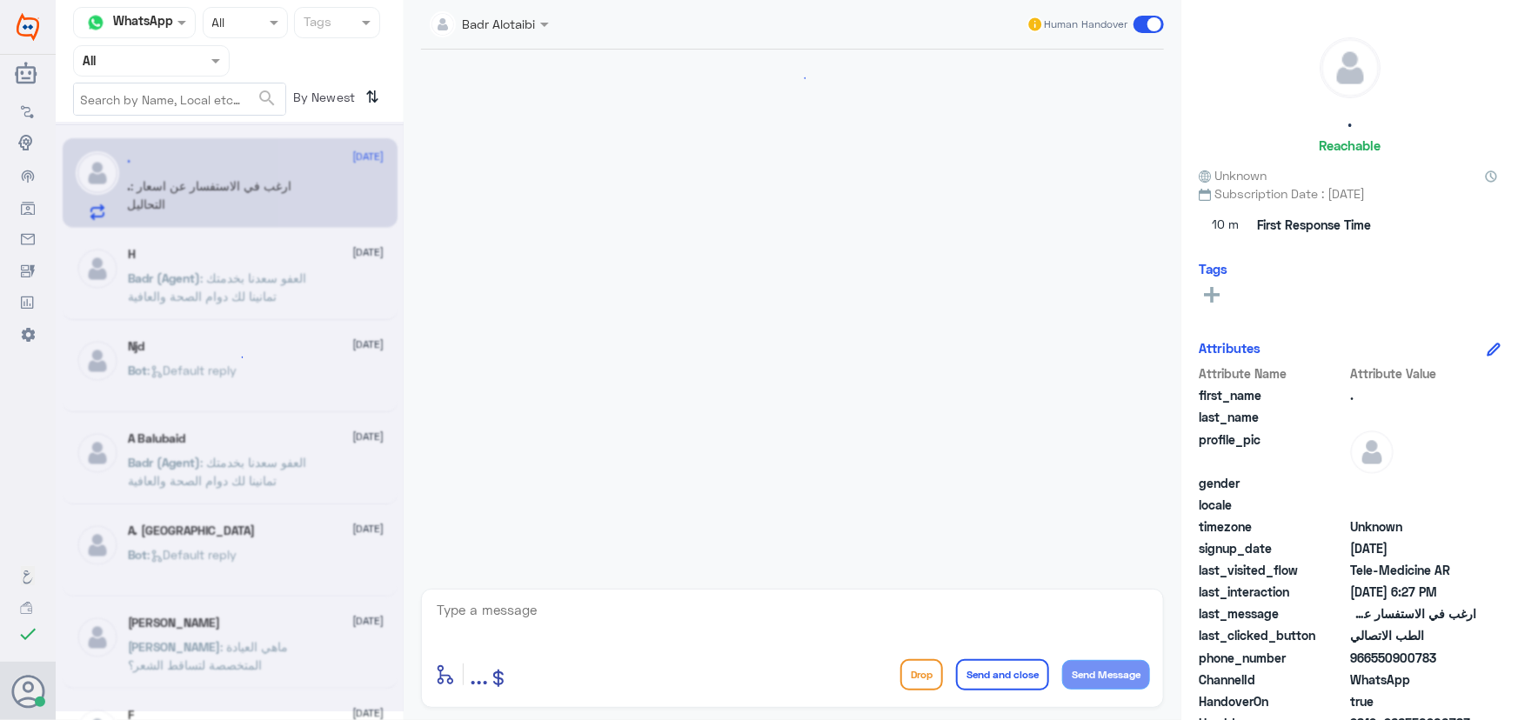
scroll to position [339, 0]
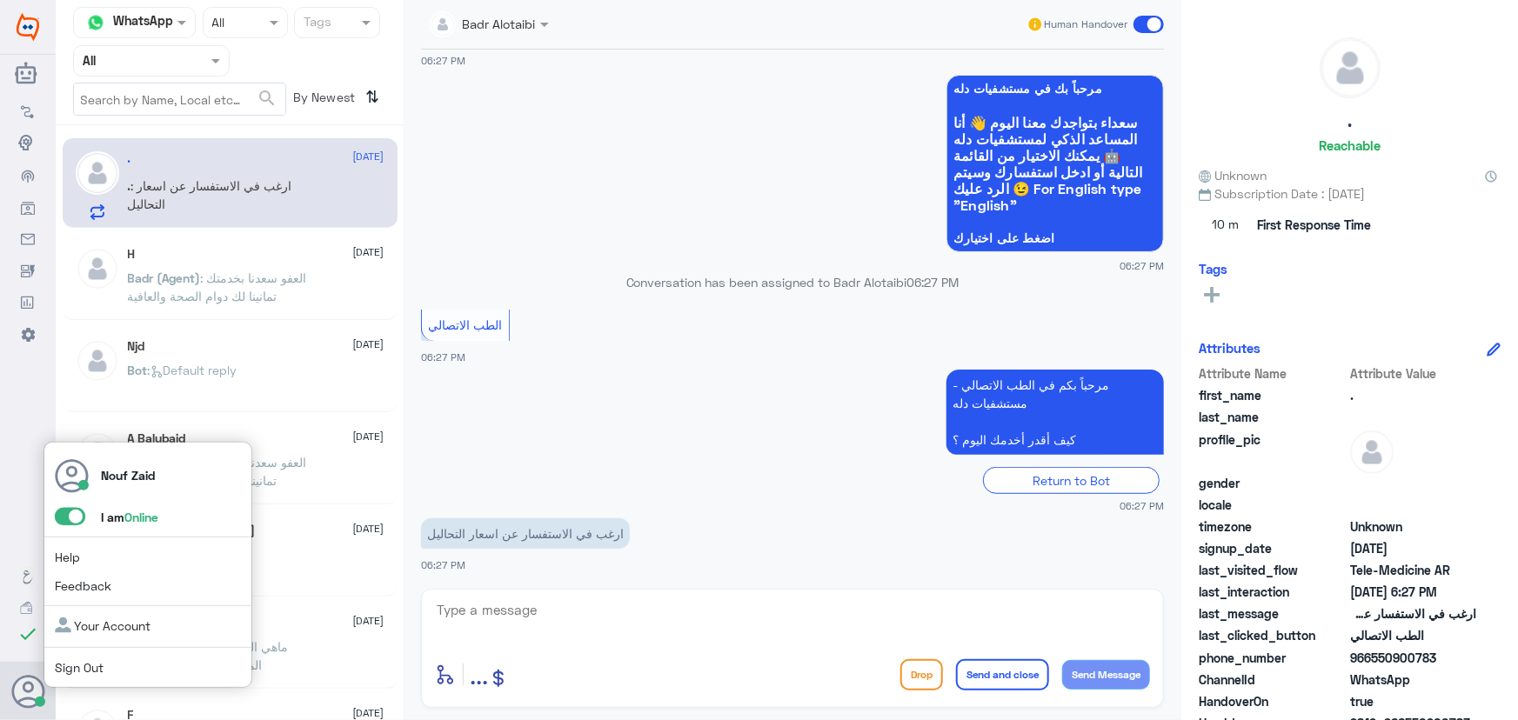
click at [72, 522] on span at bounding box center [70, 516] width 30 height 17
click at [0, 0] on input "checkbox" at bounding box center [0, 0] width 0 height 0
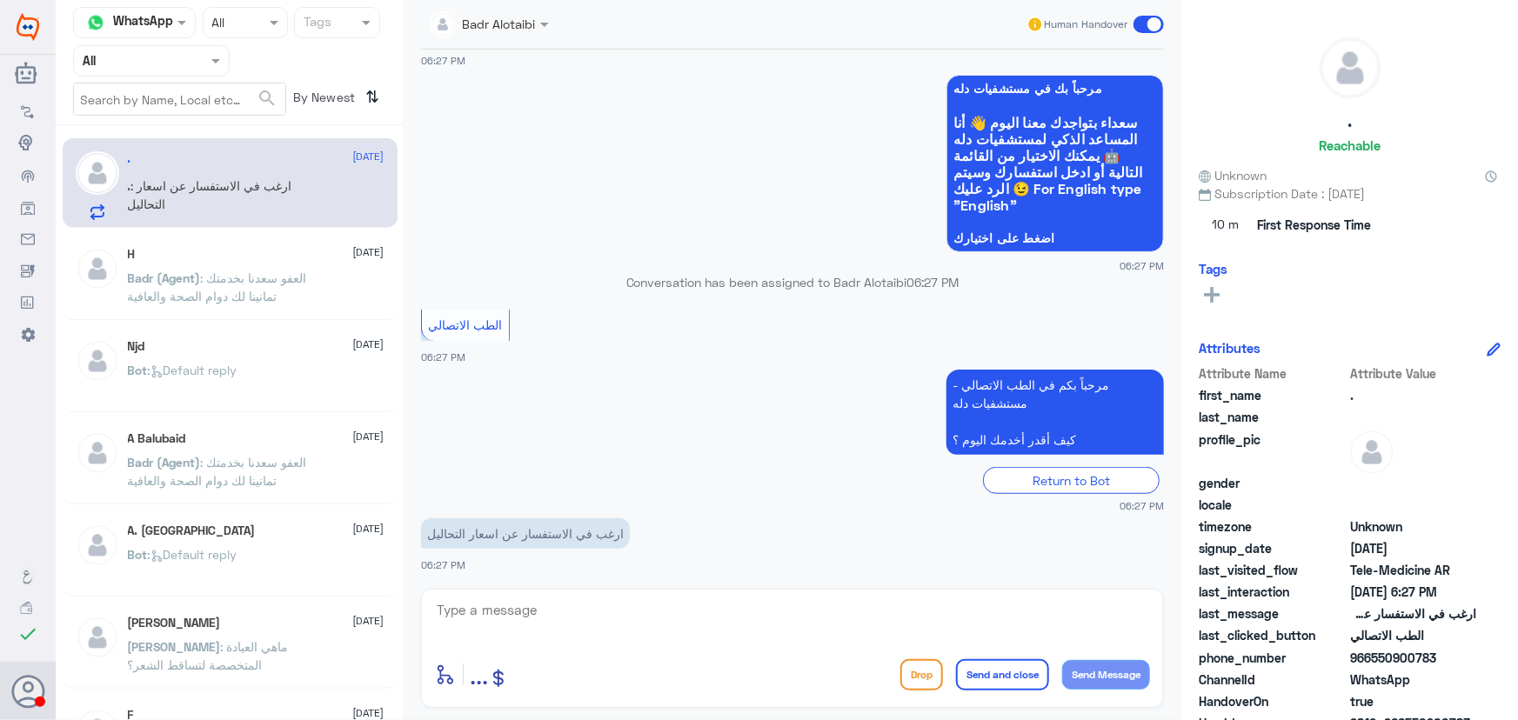
click at [153, 62] on input "text" at bounding box center [131, 60] width 96 height 20
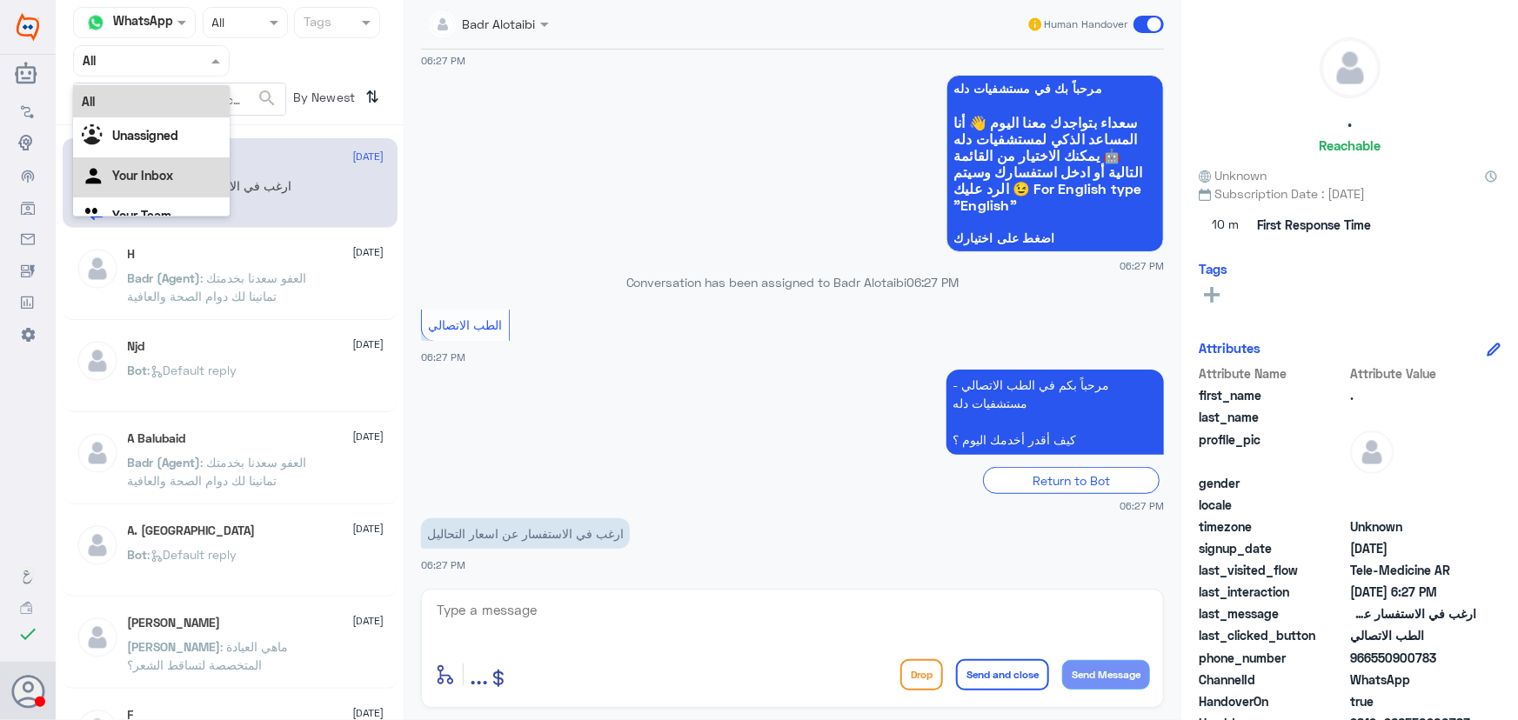
click at [183, 180] on div "Your Inbox" at bounding box center [151, 177] width 157 height 40
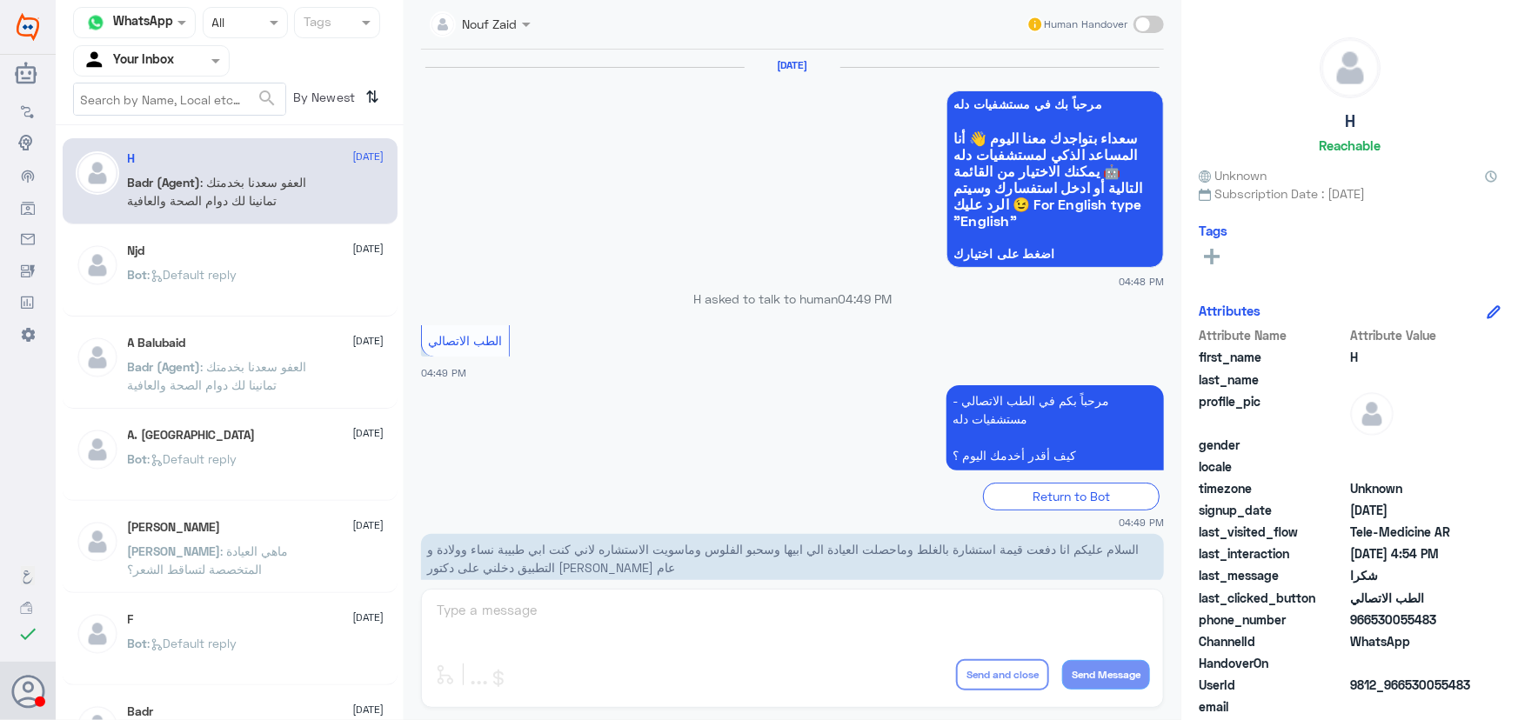
scroll to position [828, 0]
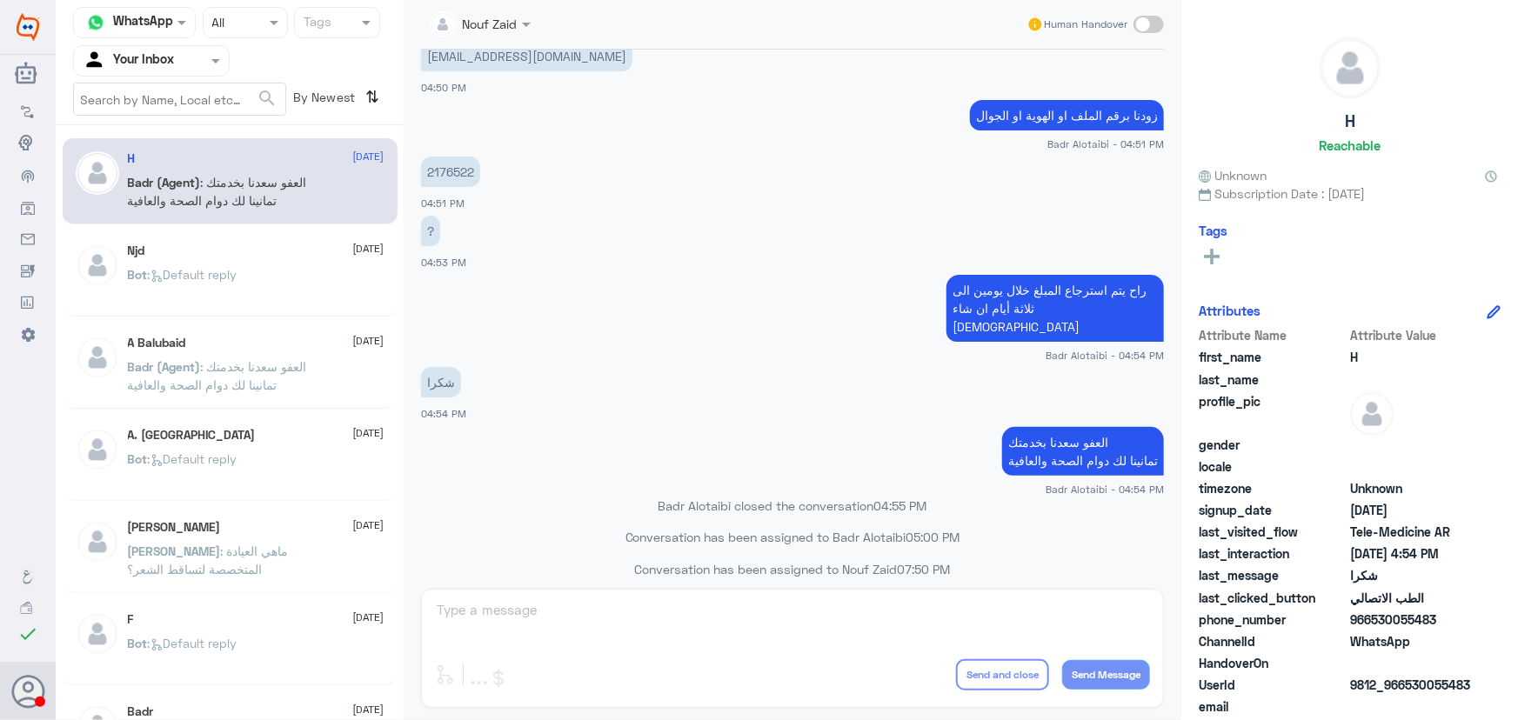
click at [118, 56] on input "text" at bounding box center [131, 60] width 96 height 20
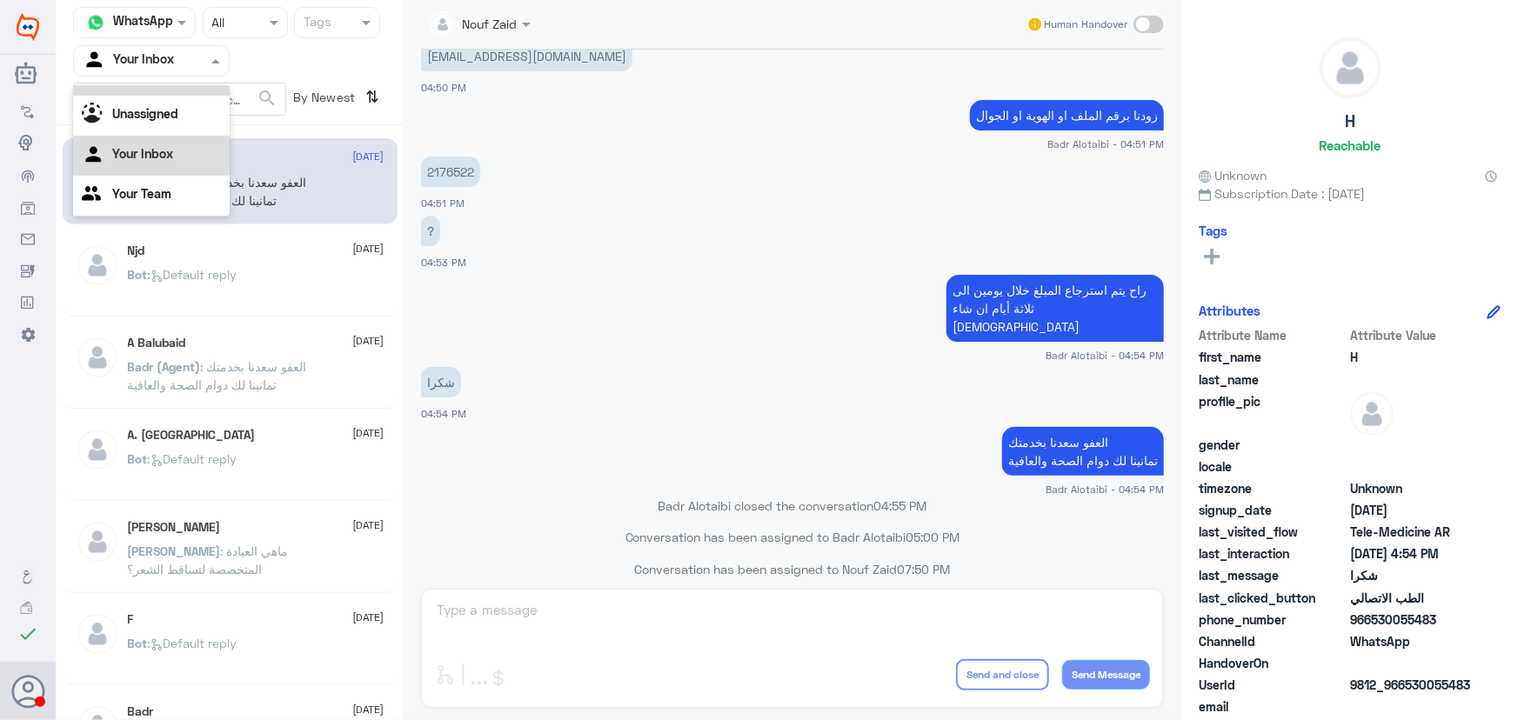
click at [124, 85] on div "All" at bounding box center [151, 80] width 157 height 32
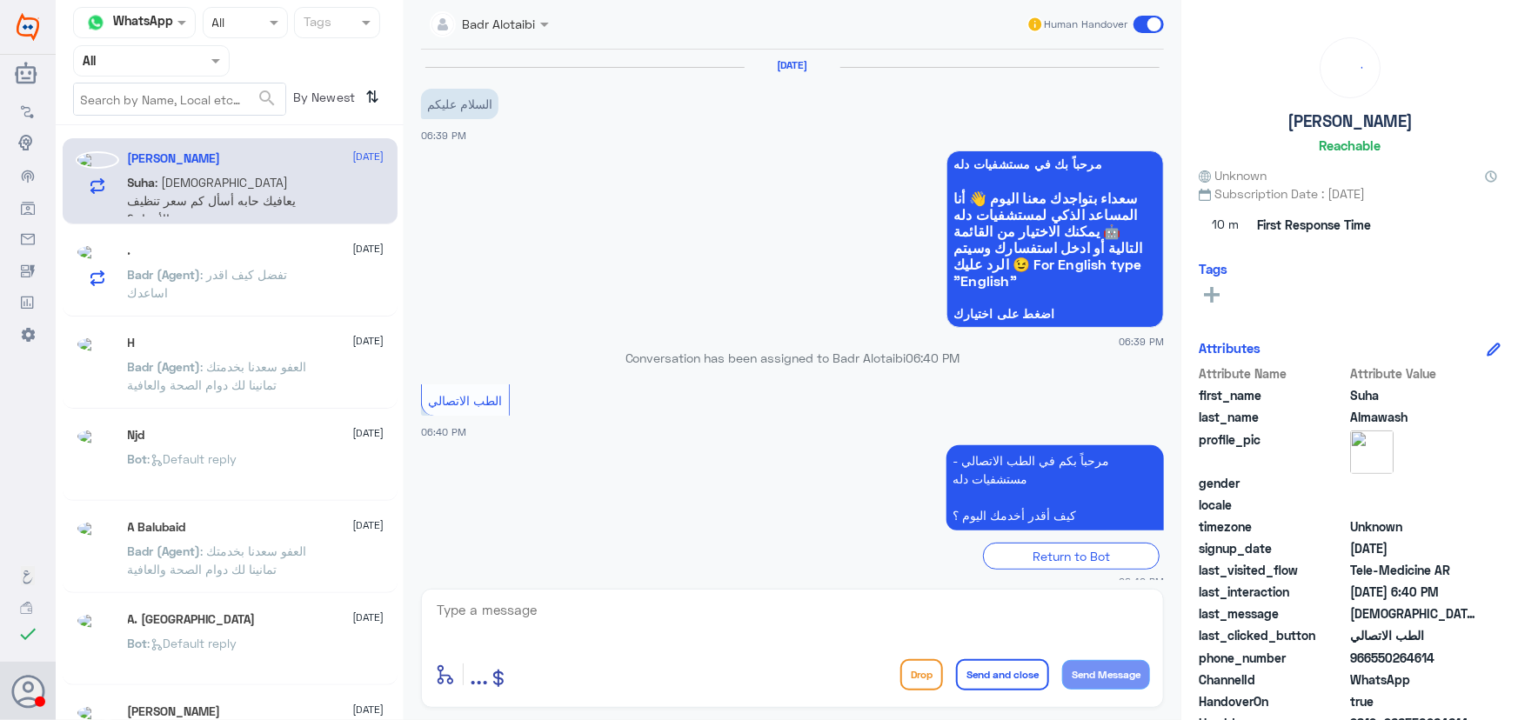
scroll to position [77, 0]
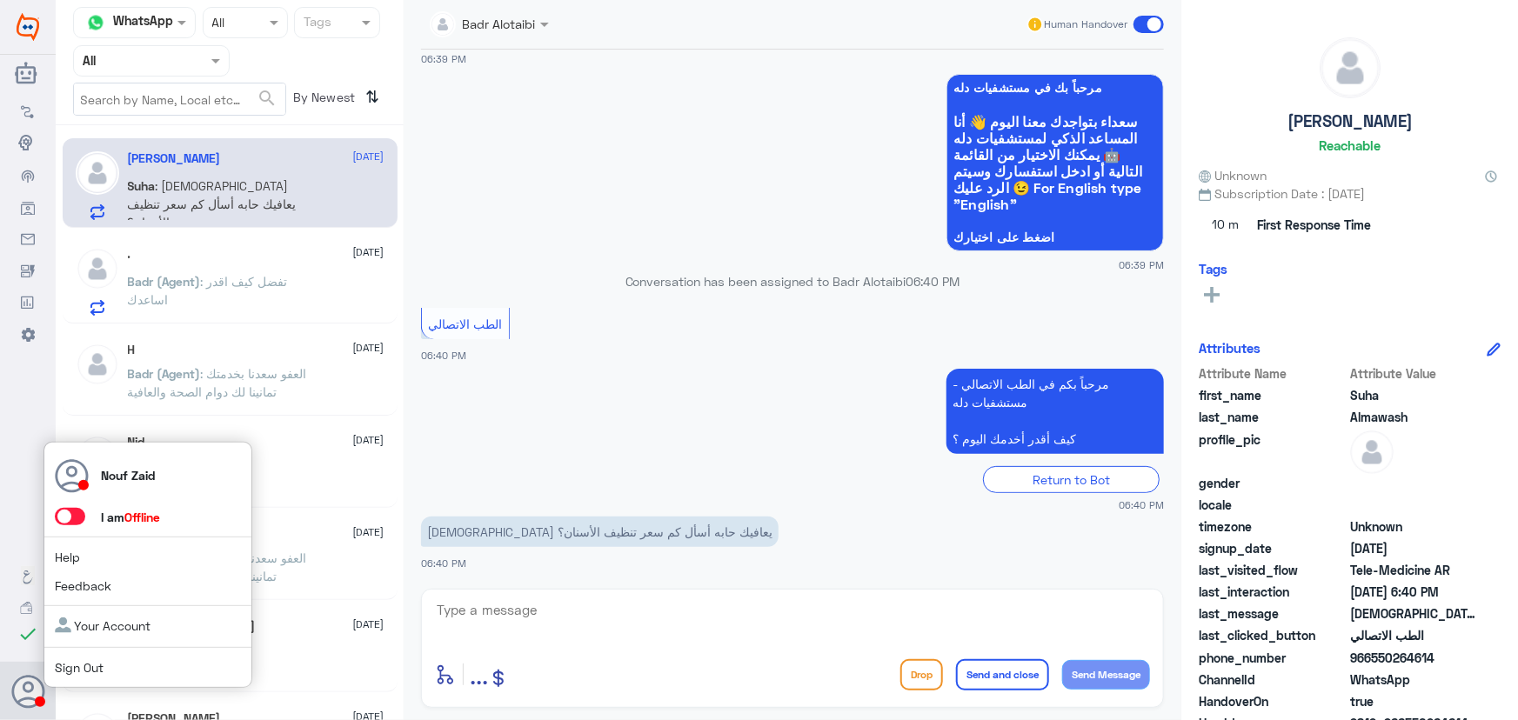
click at [85, 521] on span at bounding box center [78, 517] width 46 height 18
click at [75, 514] on span at bounding box center [70, 516] width 30 height 17
click at [0, 0] on input "checkbox" at bounding box center [0, 0] width 0 height 0
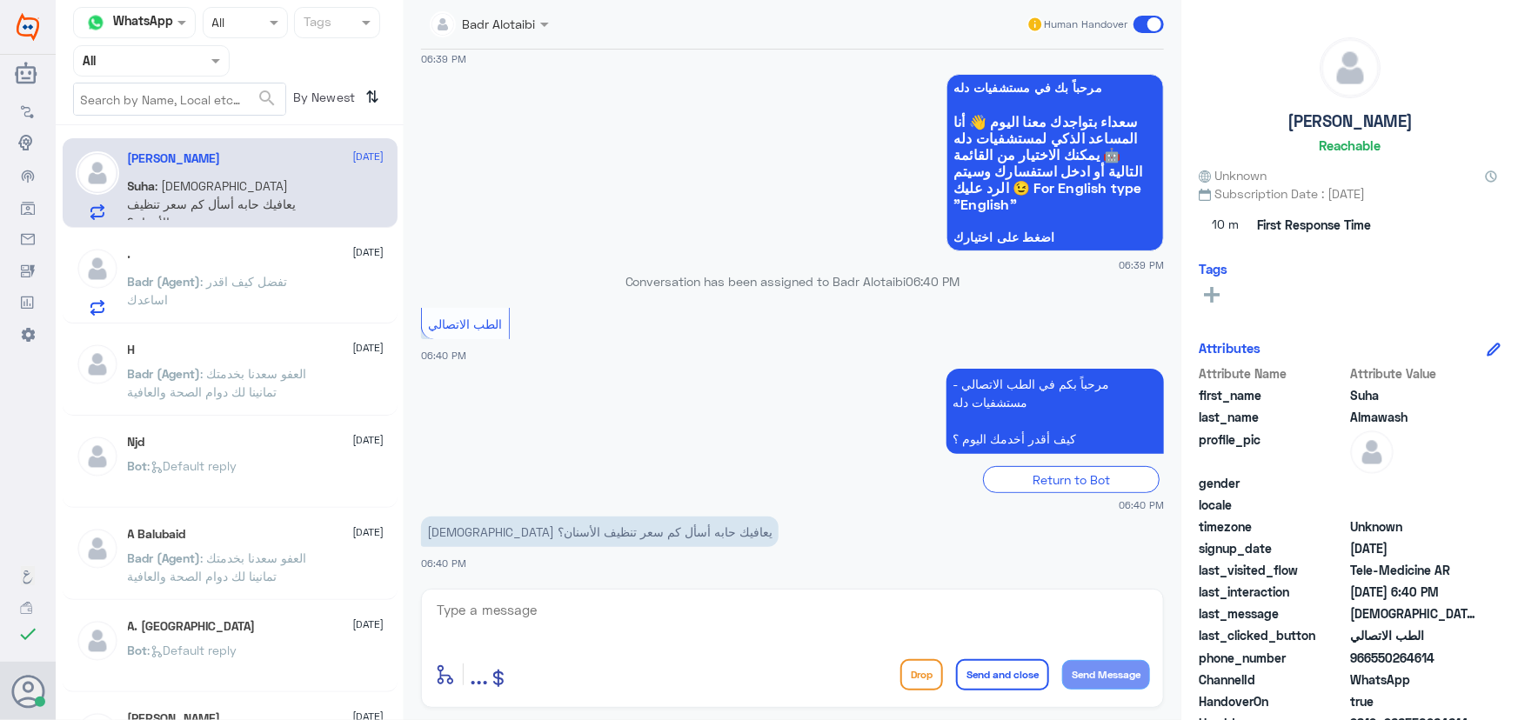
click at [583, 626] on textarea at bounding box center [792, 620] width 715 height 43
type textarea "i"
paste textarea "مرحباً معك نوف من الطب الاتصالي"
type textarea "مرحباً معك نوف من الطب الاتصالي"
click at [1135, 686] on button "Send Message" at bounding box center [1106, 675] width 88 height 30
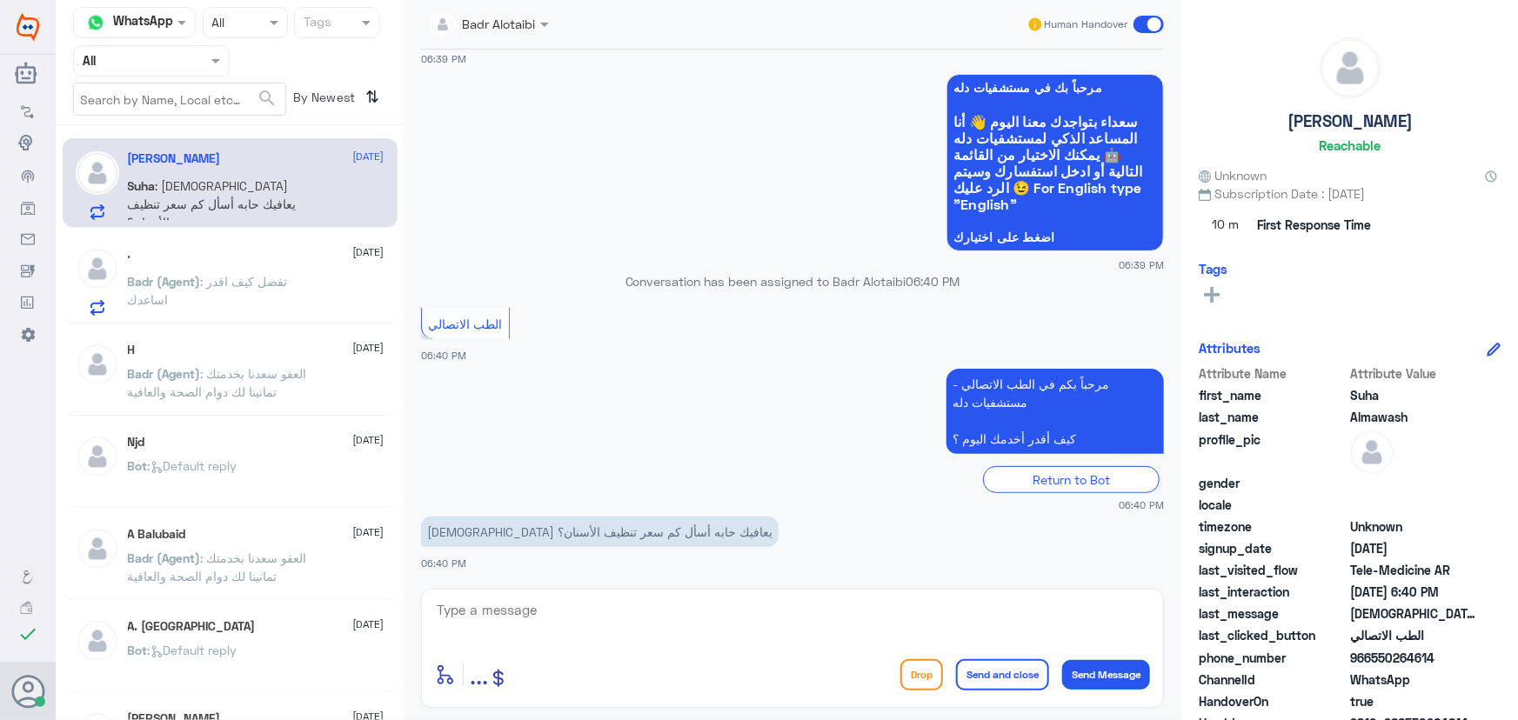
scroll to position [131, 0]
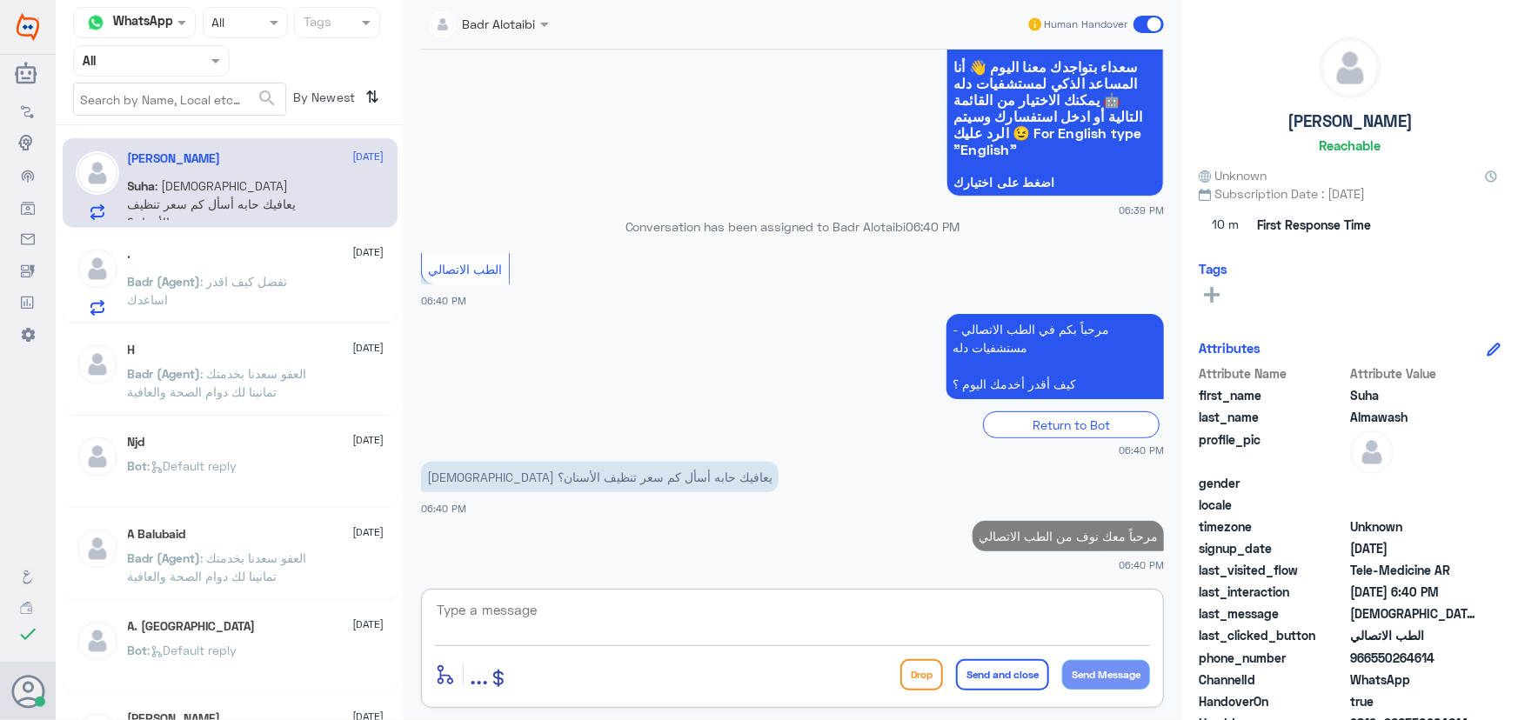
click at [955, 603] on textarea at bounding box center [792, 620] width 715 height 43
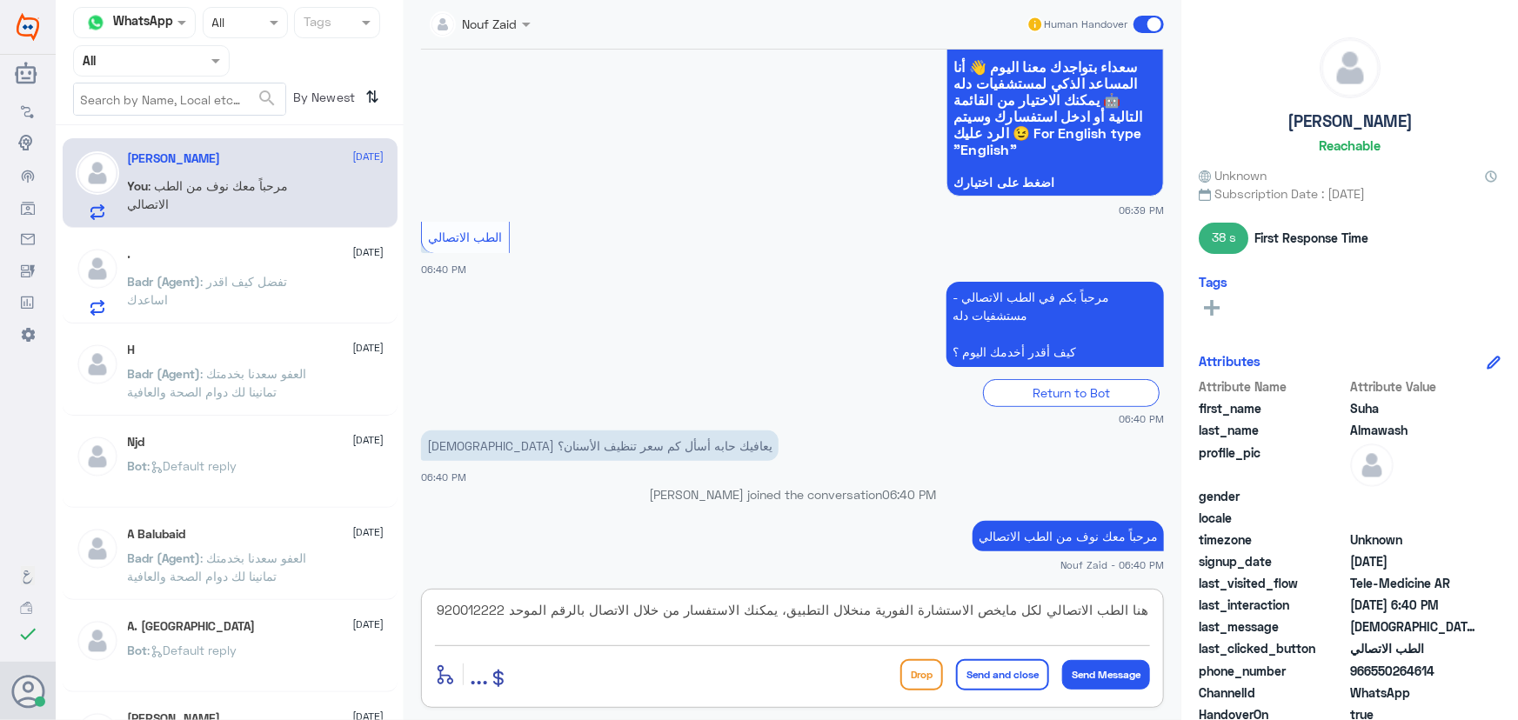
click at [860, 611] on textarea "هنا الطب الاتصالي لكل مايخص الاستشارة الفورية منخلال التطبيق، يمكنك الاستفسار م…" at bounding box center [792, 620] width 715 height 43
click at [1148, 606] on textarea "هنا الطب الاتصالي لكل مايخص الاستشارة الفورية من خلال التطبيق، يمكنك الاستفسار …" at bounding box center [792, 620] width 715 height 43
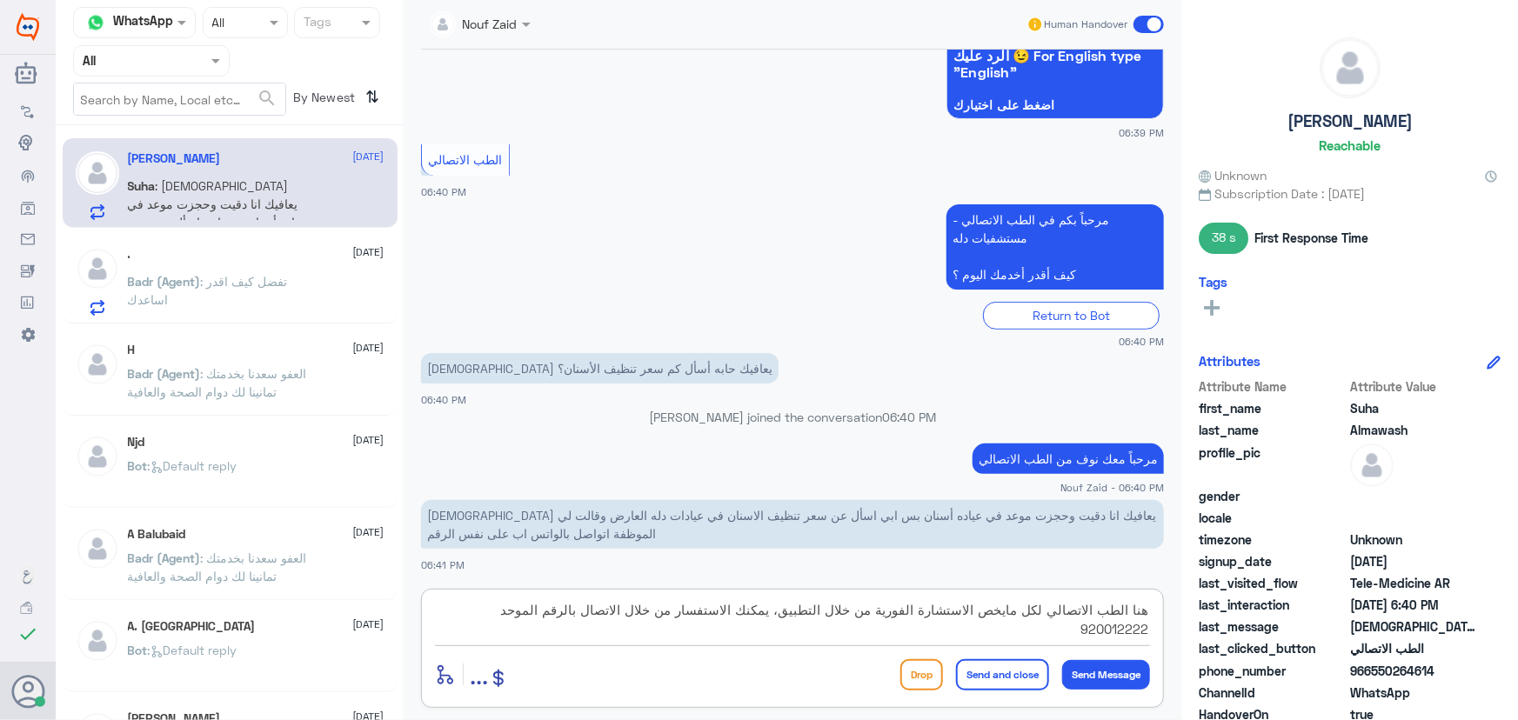
drag, startPoint x: 443, startPoint y: 604, endPoint x: 787, endPoint y: 629, distance: 345.5
click at [787, 629] on textarea "هنا الطب الاتصالي لكل مايخص الاستشارة الفورية من خلال التطبيق، يمكنك الاستفسار …" at bounding box center [792, 620] width 715 height 43
click at [783, 613] on textarea "هنا الطب الاتصالي لكل مايخص الاستشارة الفورية من خلال التطبيق" at bounding box center [792, 620] width 715 height 43
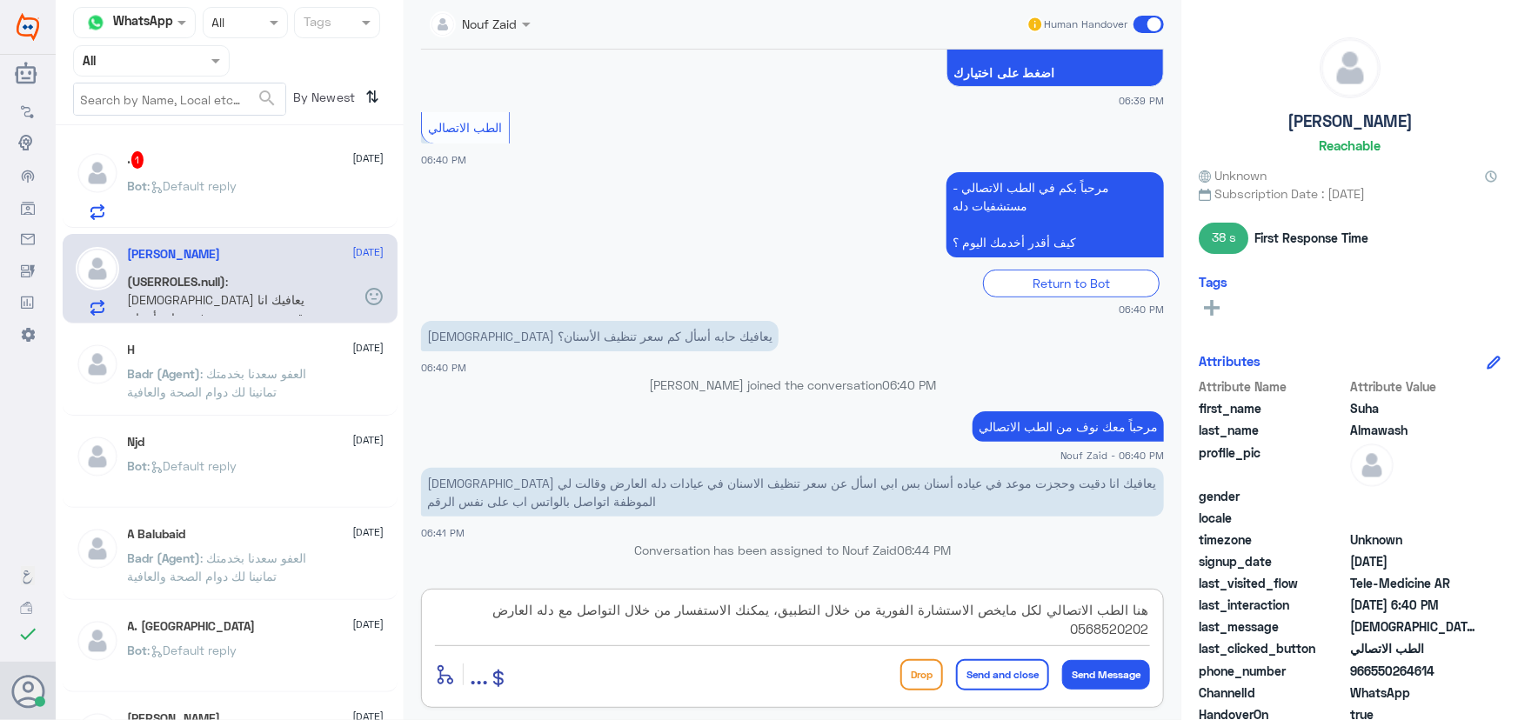
click at [470, 615] on textarea "هنا الطب الاتصالي لكل مايخص الاستشارة الفورية من خلال التطبيق، يمكنك الاستفسار …" at bounding box center [792, 620] width 715 height 43
type textarea "هنا الطب الاتصالي لكل مايخص الاستشارة الفورية من خلال التطبيق، يمكنك الاستفسار …"
click at [1009, 673] on button "Send and close" at bounding box center [1002, 675] width 93 height 31
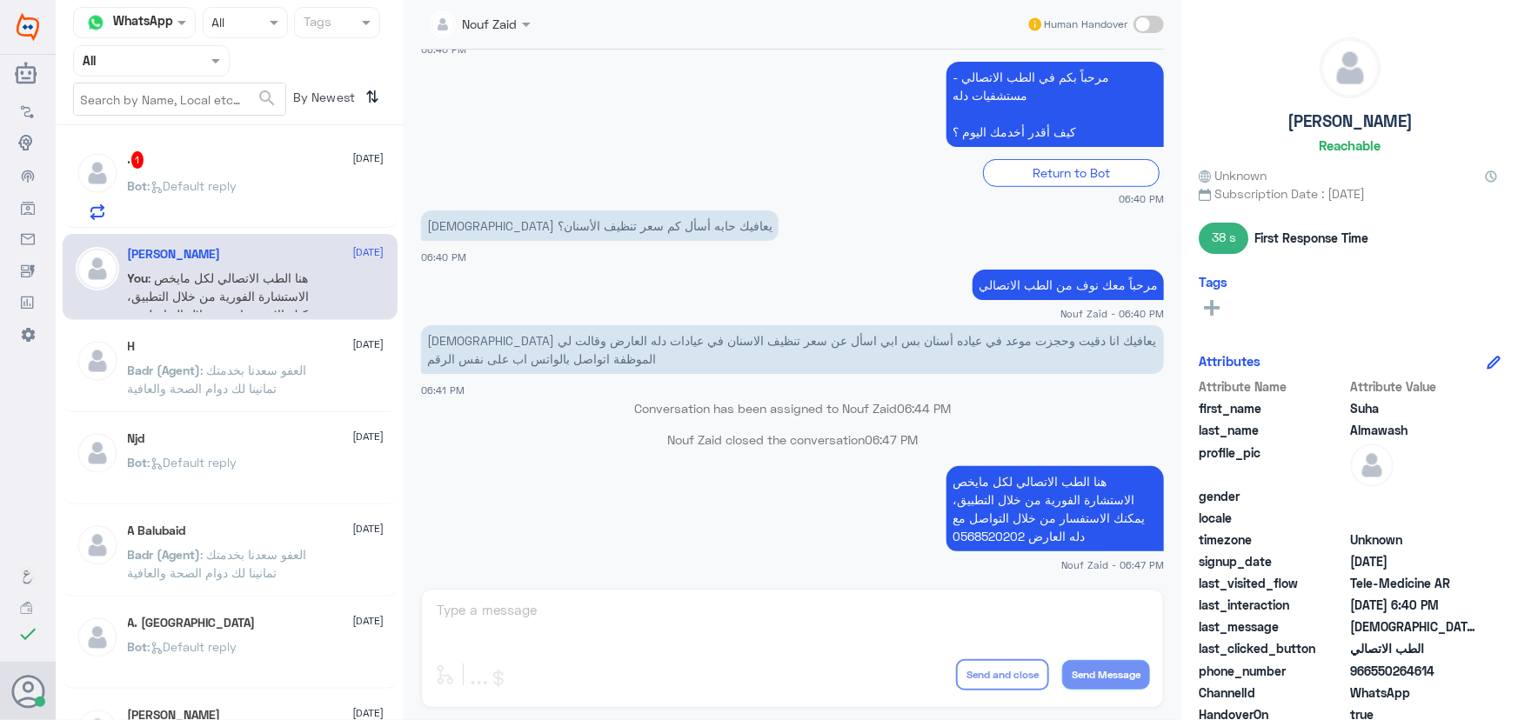
scroll to position [616, 0]
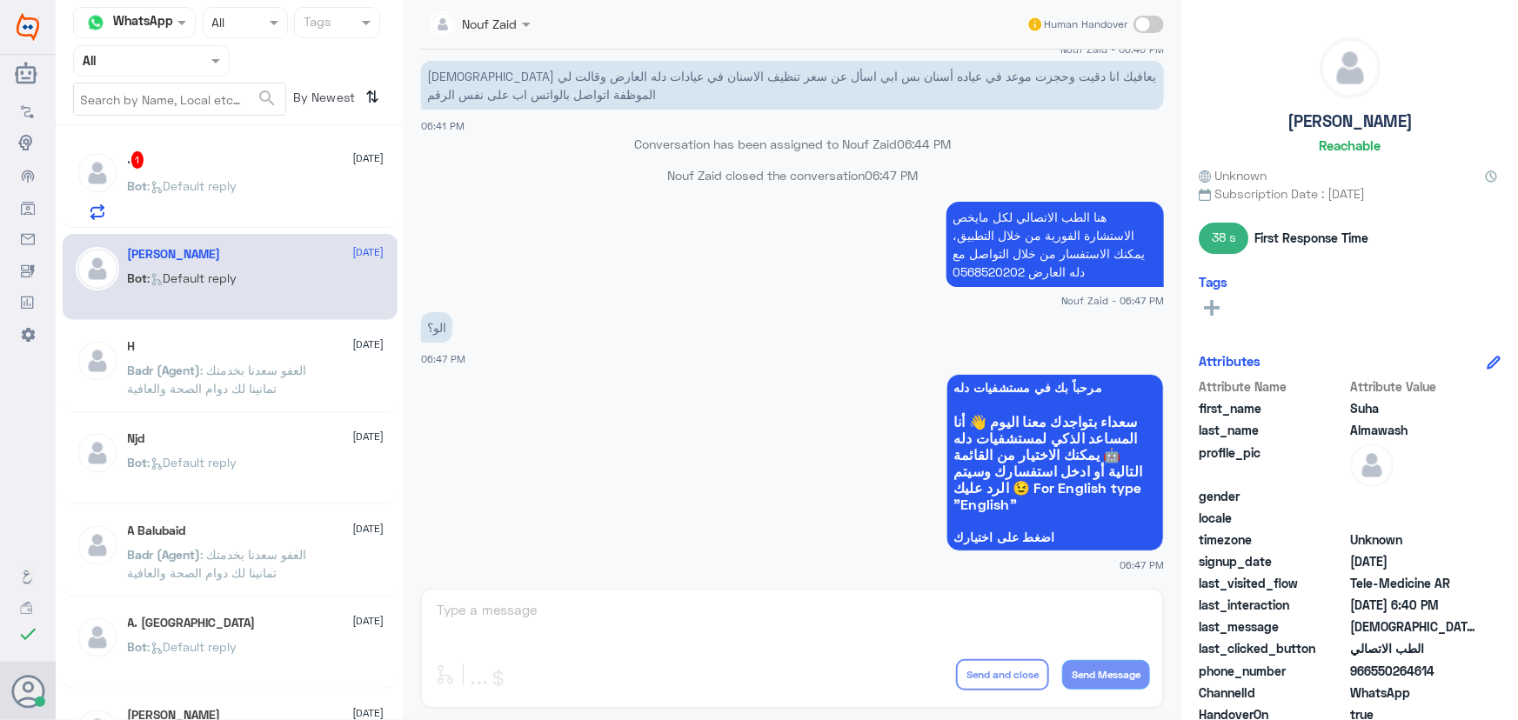
click at [978, 250] on p "هنا الطب الاتصالي لكل مايخص الاستشارة الفورية من خلال التطبيق، يمكنك الاستفسار …" at bounding box center [1056, 244] width 218 height 85
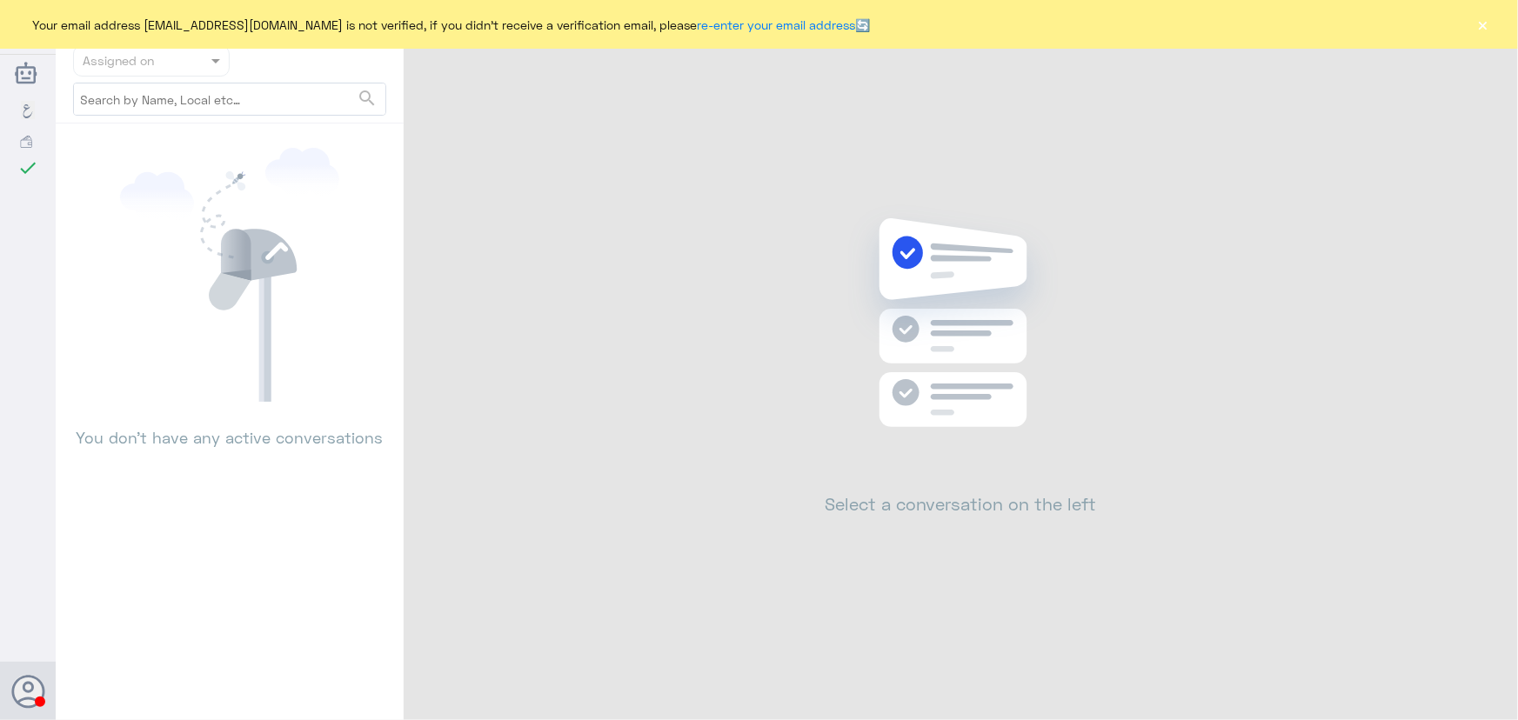
drag, startPoint x: 1489, startPoint y: 25, endPoint x: 1483, endPoint y: 33, distance: 9.4
click at [1488, 26] on button "×" at bounding box center [1483, 24] width 17 height 17
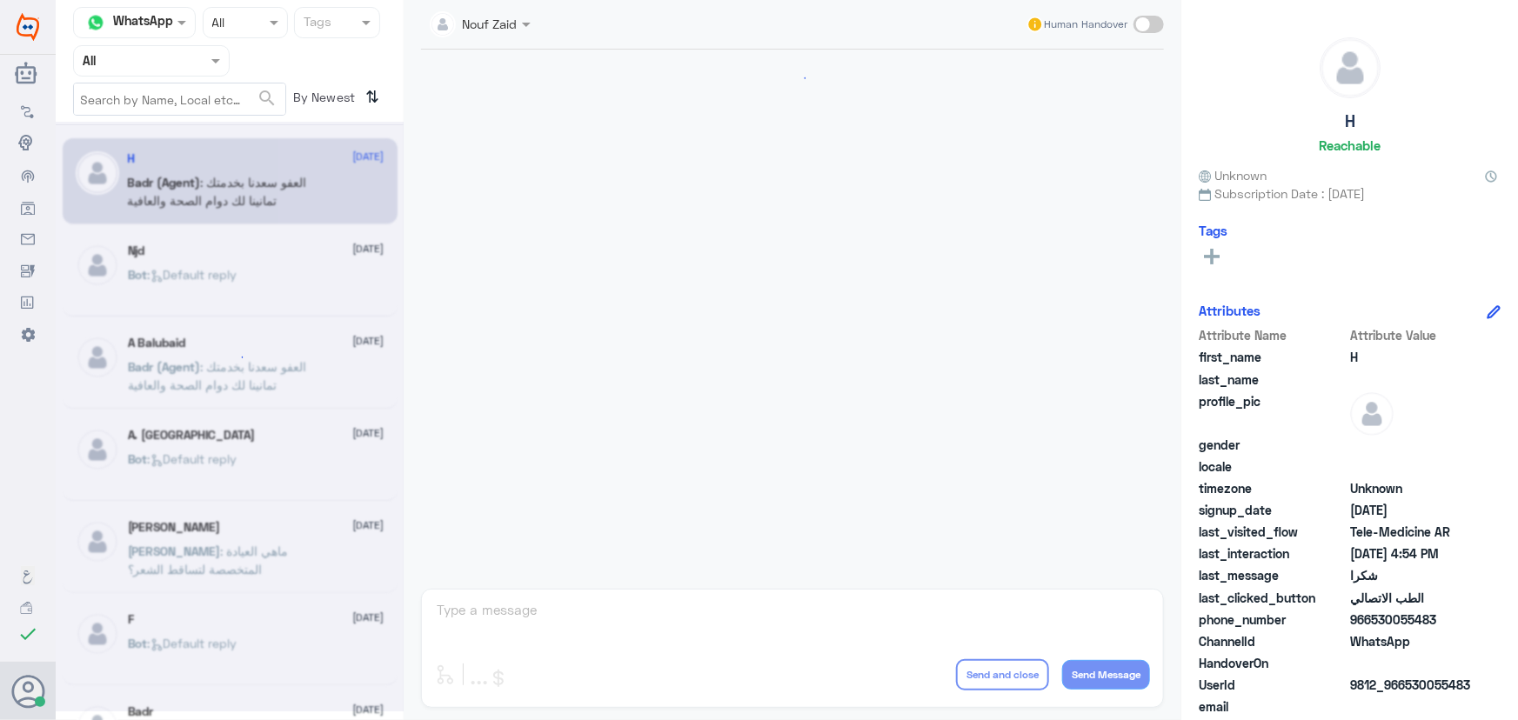
scroll to position [828, 0]
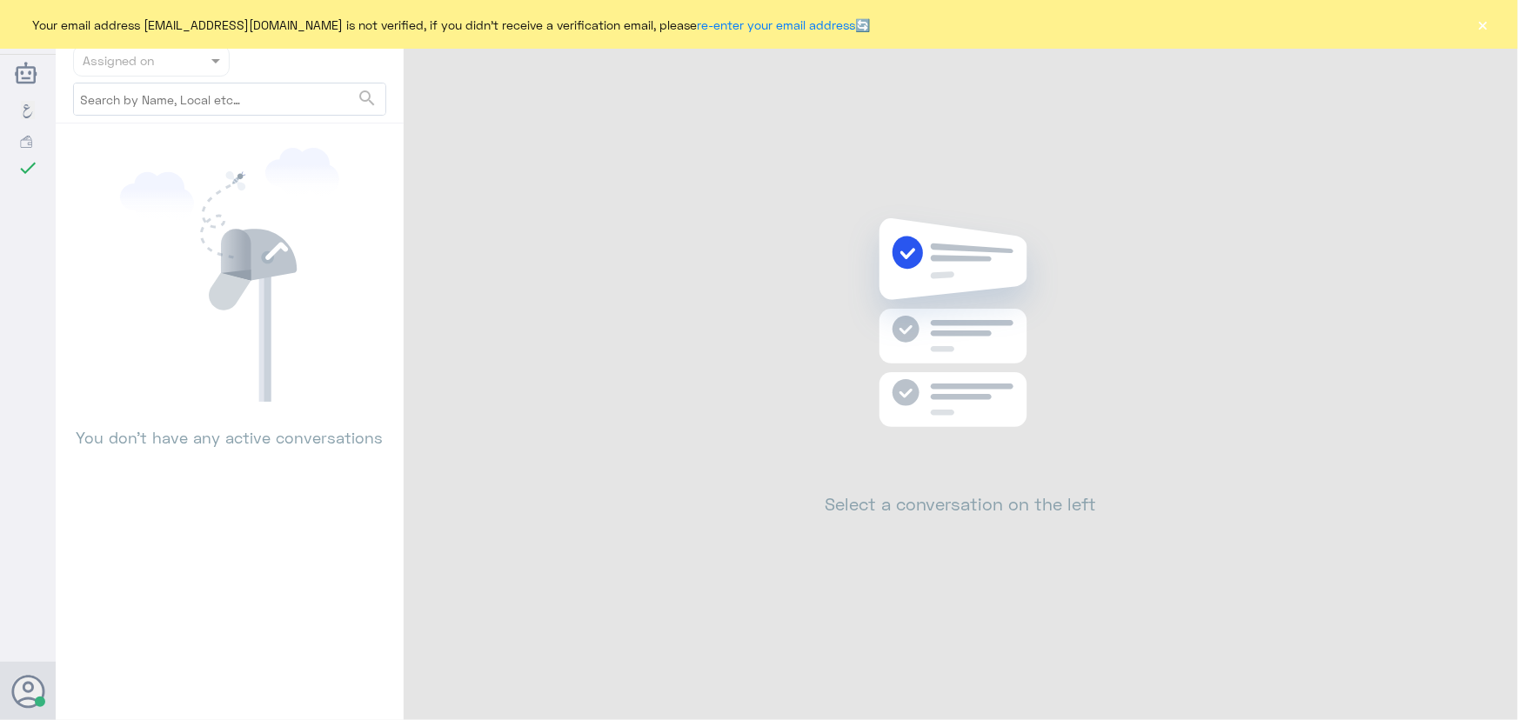
click at [1484, 28] on button "×" at bounding box center [1483, 24] width 17 height 17
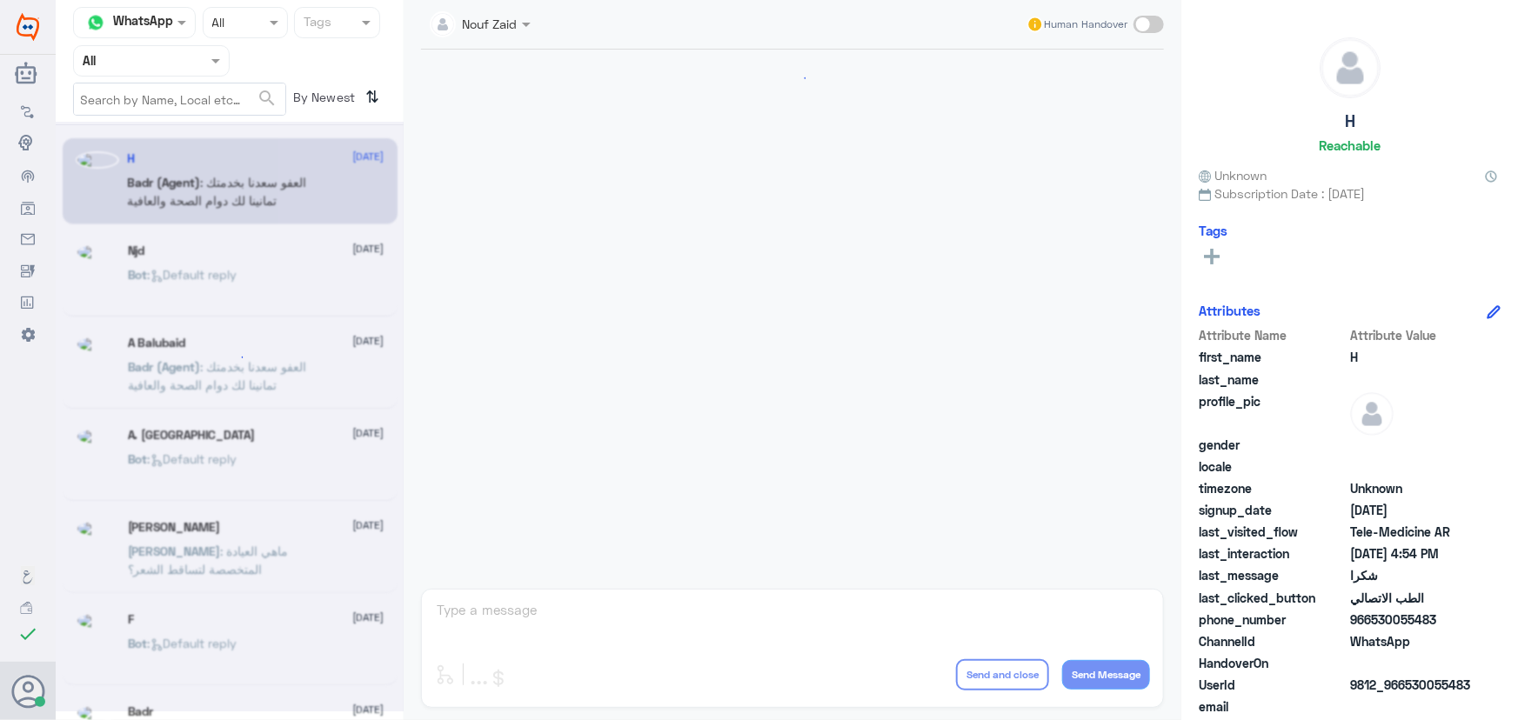
scroll to position [828, 0]
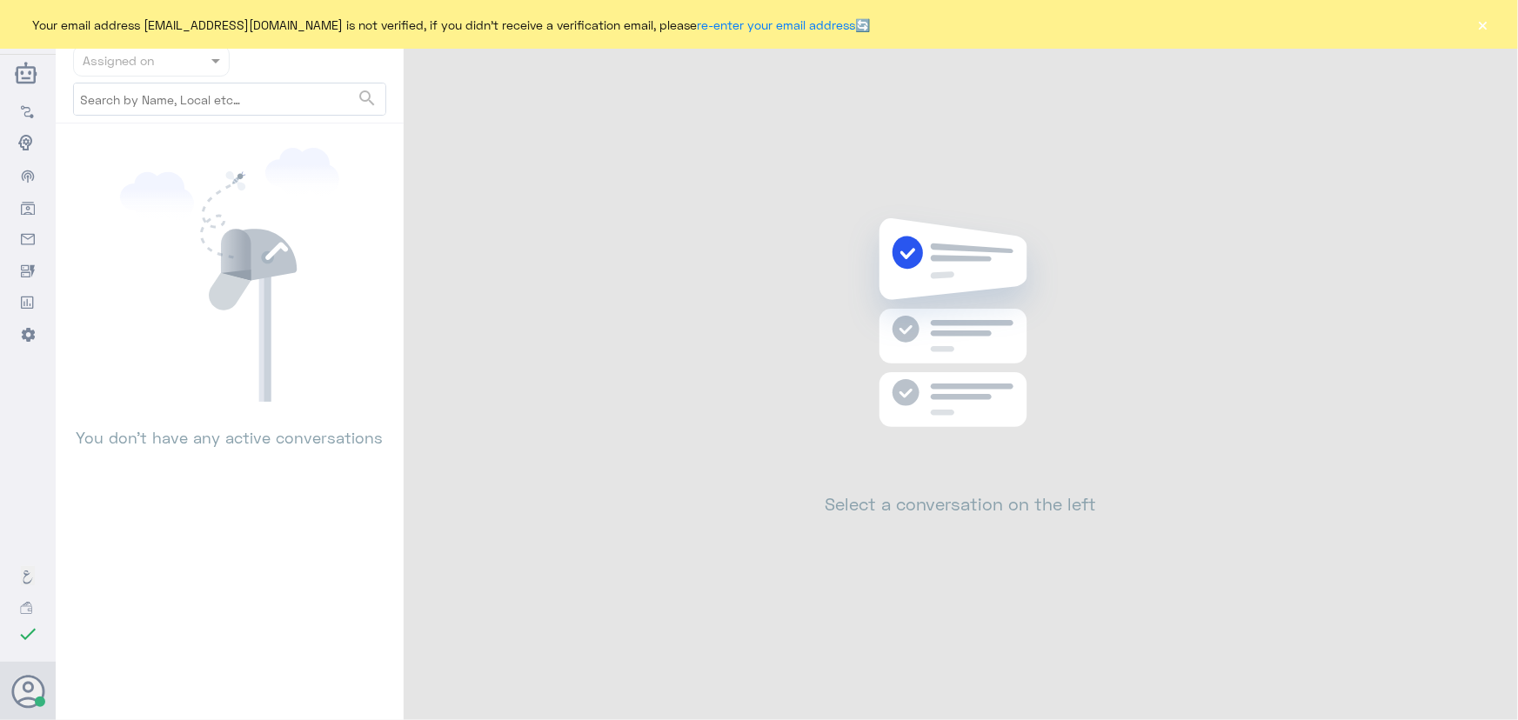
click at [1486, 24] on button "×" at bounding box center [1483, 24] width 17 height 17
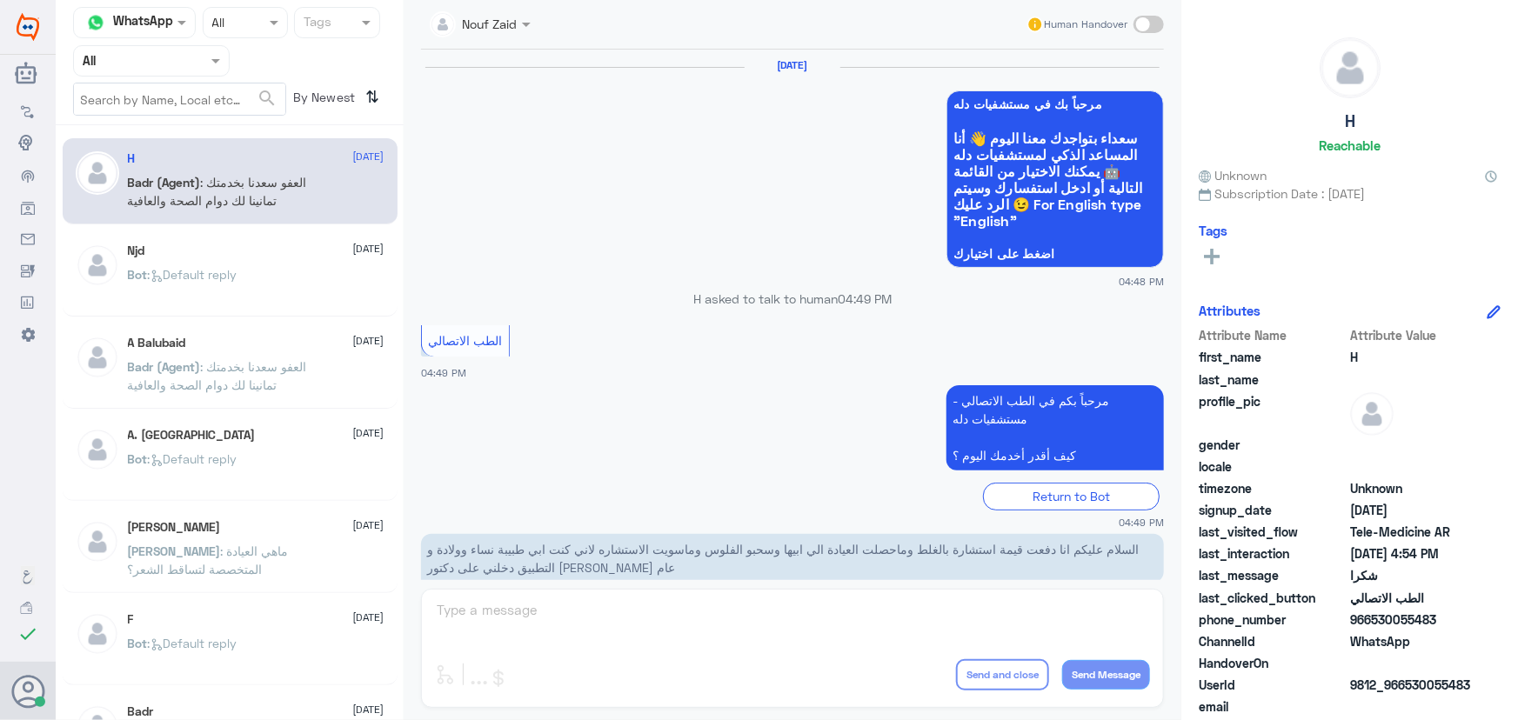
scroll to position [828, 0]
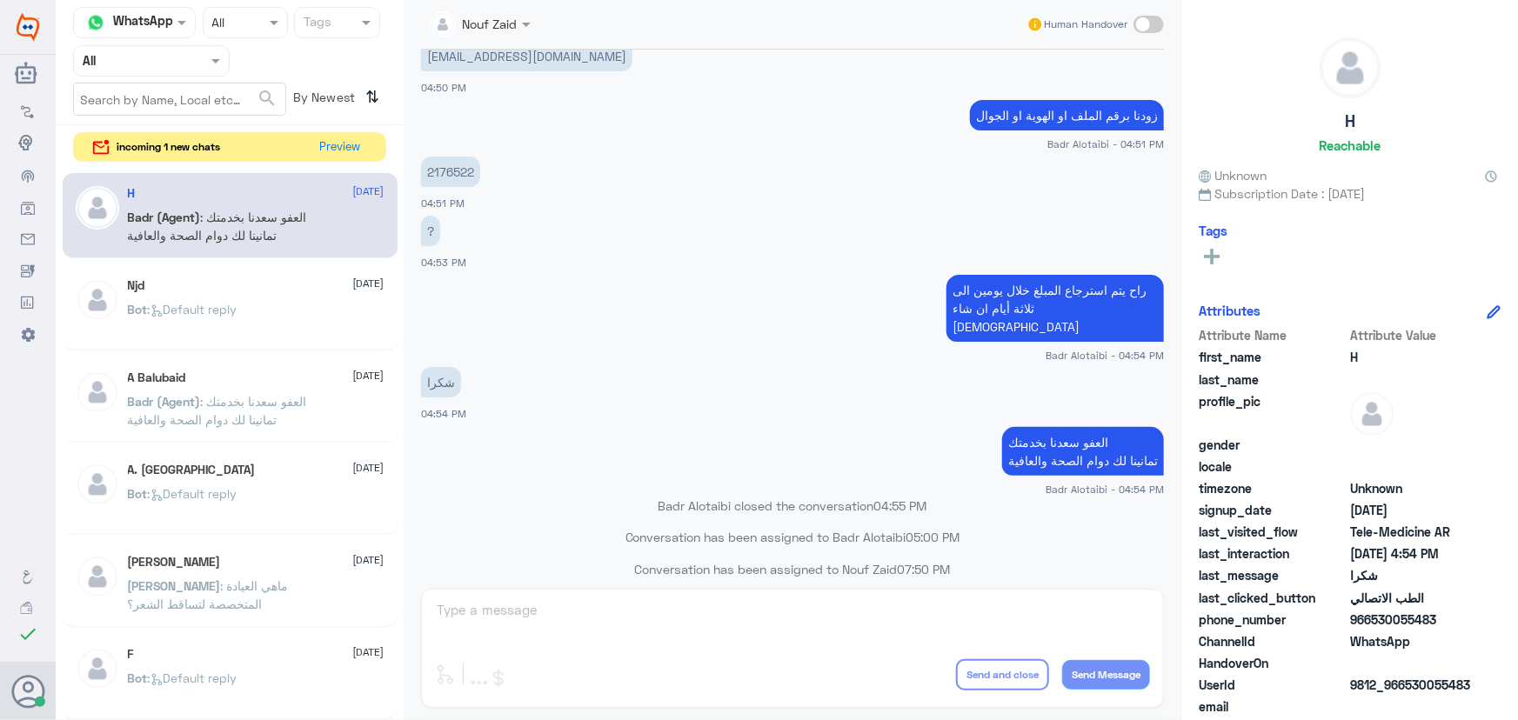
click at [299, 144] on div "incoming 1 new chats Preview" at bounding box center [229, 147] width 313 height 30
click at [325, 138] on button "Preview" at bounding box center [341, 146] width 54 height 27
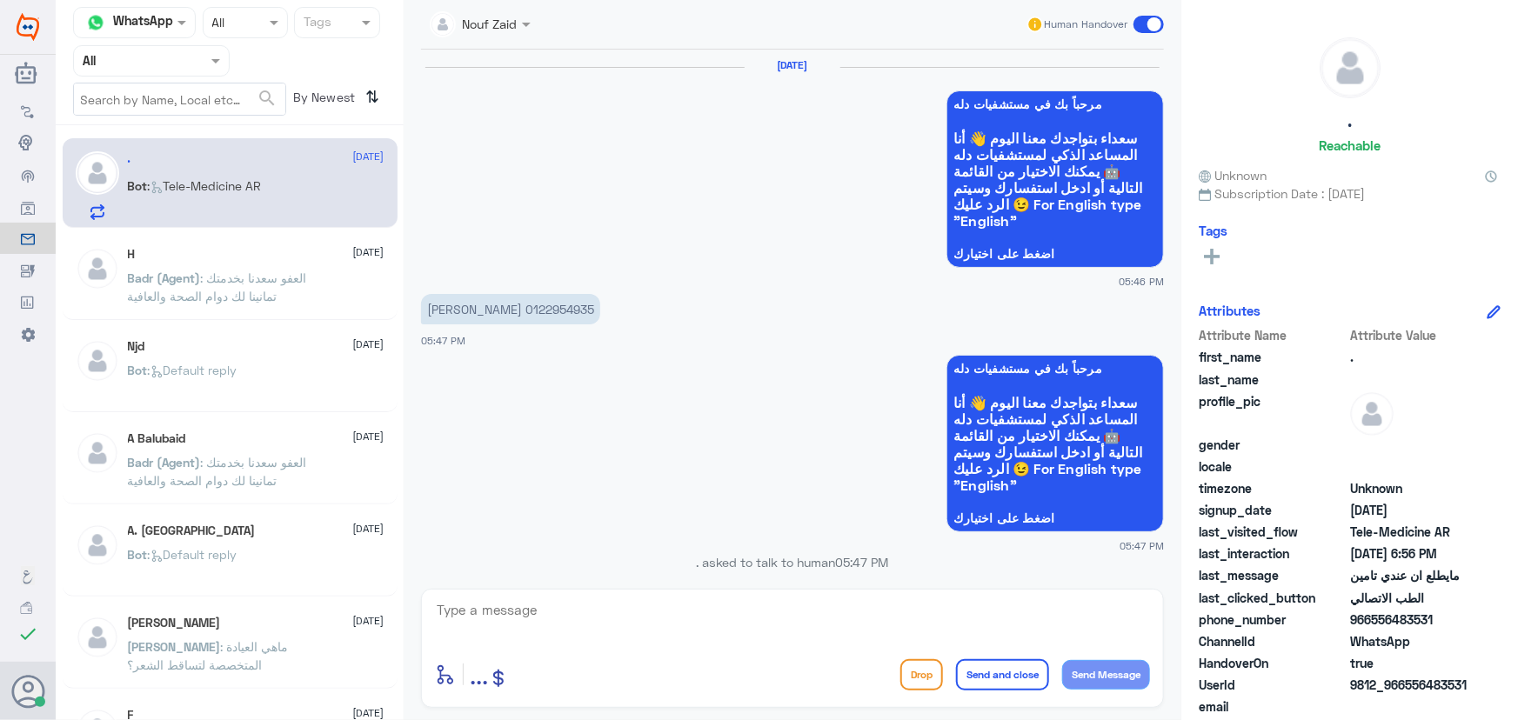
scroll to position [1546, 0]
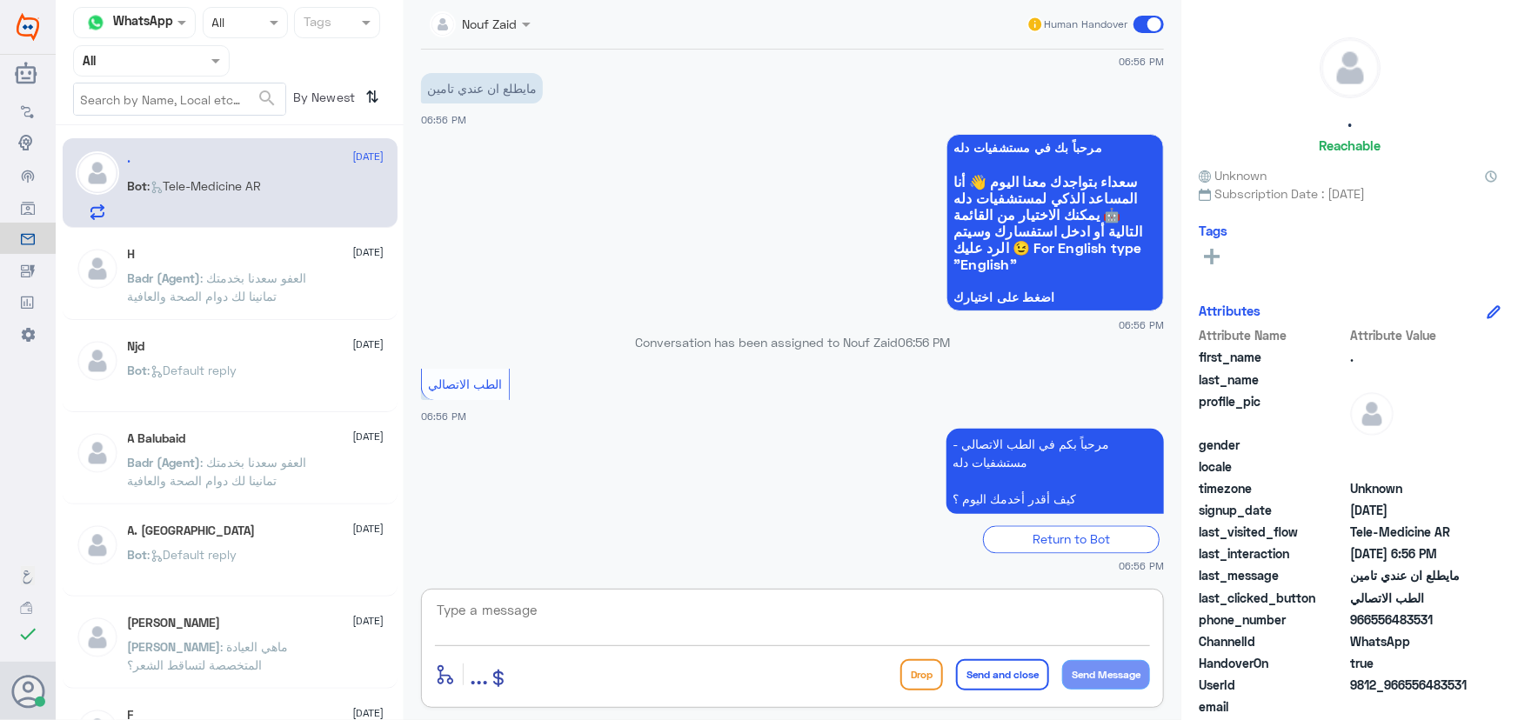
click at [769, 627] on textarea at bounding box center [792, 620] width 715 height 43
paste textarea "مرحباً معك نوف من الطب الاتصالي كيف اقدر أساعدك؟"
type textarea "مرحباً معك نوف من الطب الاتصالي كيف اقدر أساعدك؟"
click at [1135, 677] on button "Send Message" at bounding box center [1106, 675] width 88 height 30
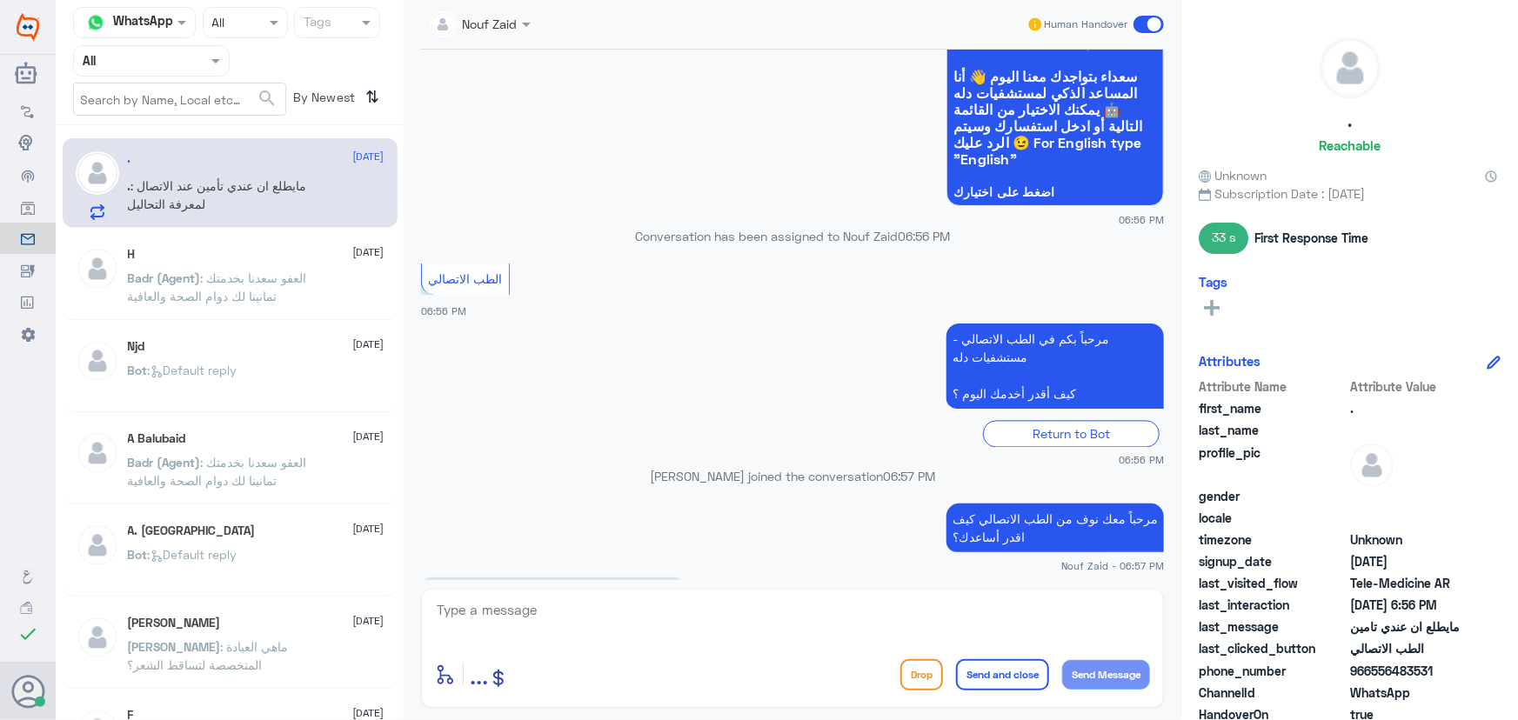
scroll to position [1679, 0]
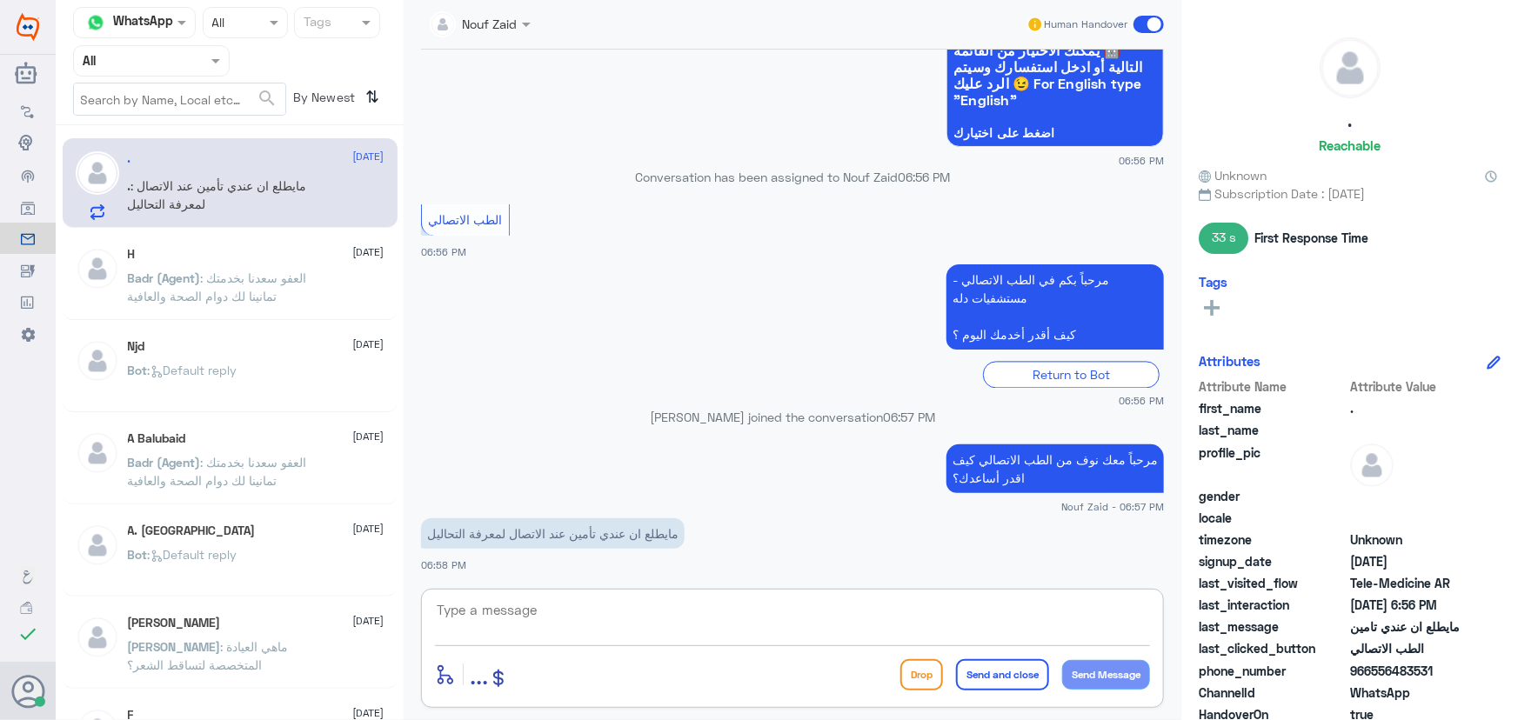
click at [498, 614] on textarea at bounding box center [792, 620] width 715 height 43
type textarea "يرجى تزويدنا برقم الملف او رقم الهوية من فضلك"
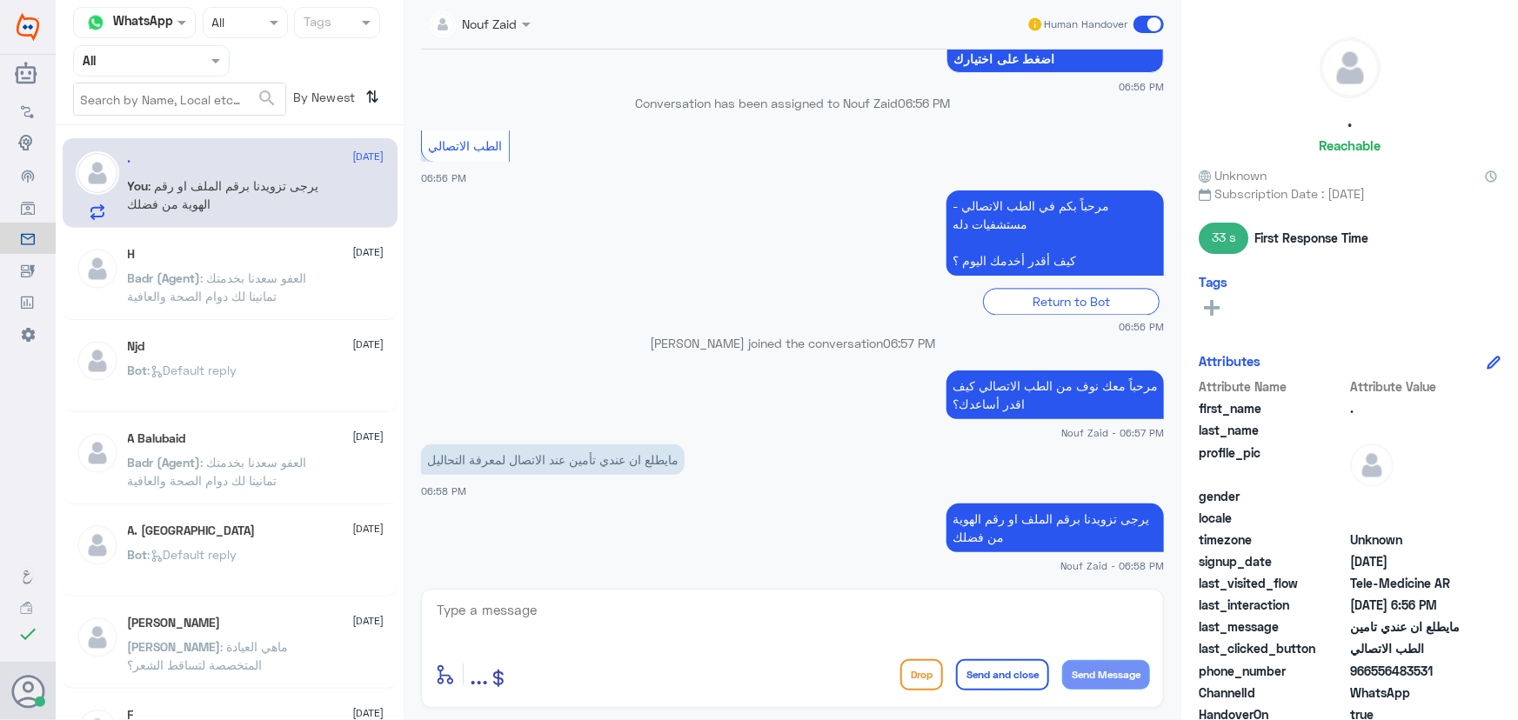
drag, startPoint x: 1383, startPoint y: 670, endPoint x: 1497, endPoint y: 675, distance: 115.0
click at [1497, 675] on div ". Reachable Unknown Subscription Date : 08/20/2025 33 s First Response Time Tag…" at bounding box center [1350, 363] width 337 height 726
copy span "556483531"
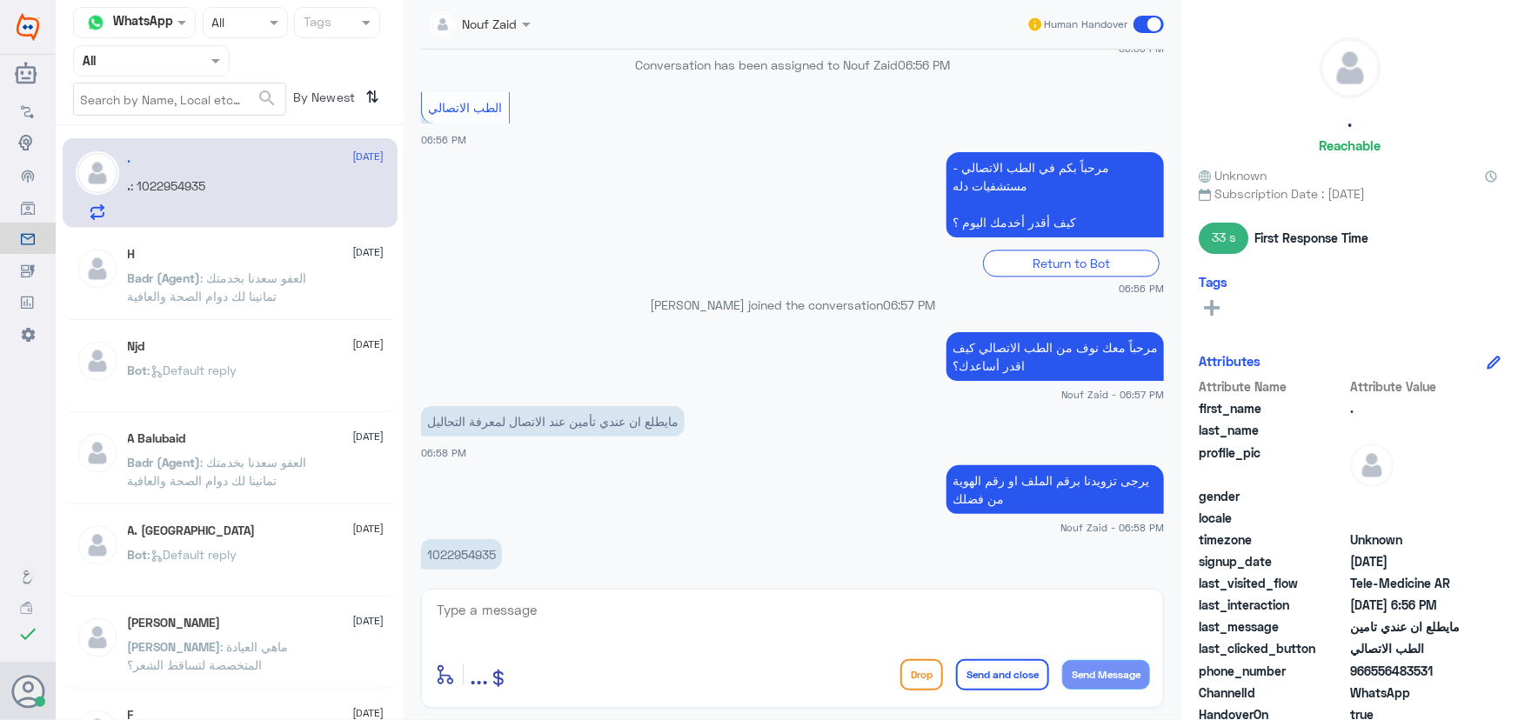
scroll to position [1813, 0]
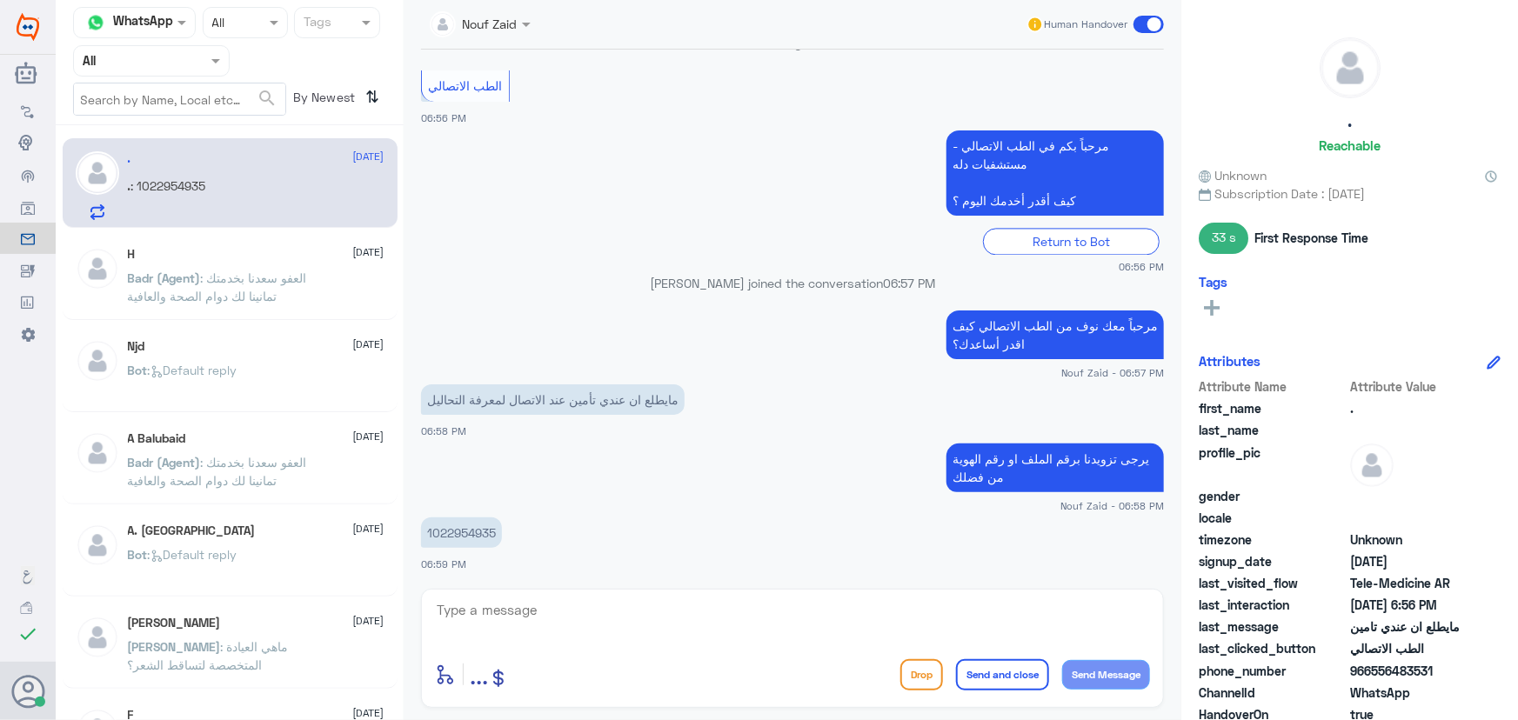
click at [470, 538] on p "1022954935" at bounding box center [461, 533] width 81 height 30
copy p "1022954935"
drag, startPoint x: 613, startPoint y: 602, endPoint x: 634, endPoint y: 629, distance: 34.7
click at [618, 613] on textarea at bounding box center [792, 620] width 715 height 43
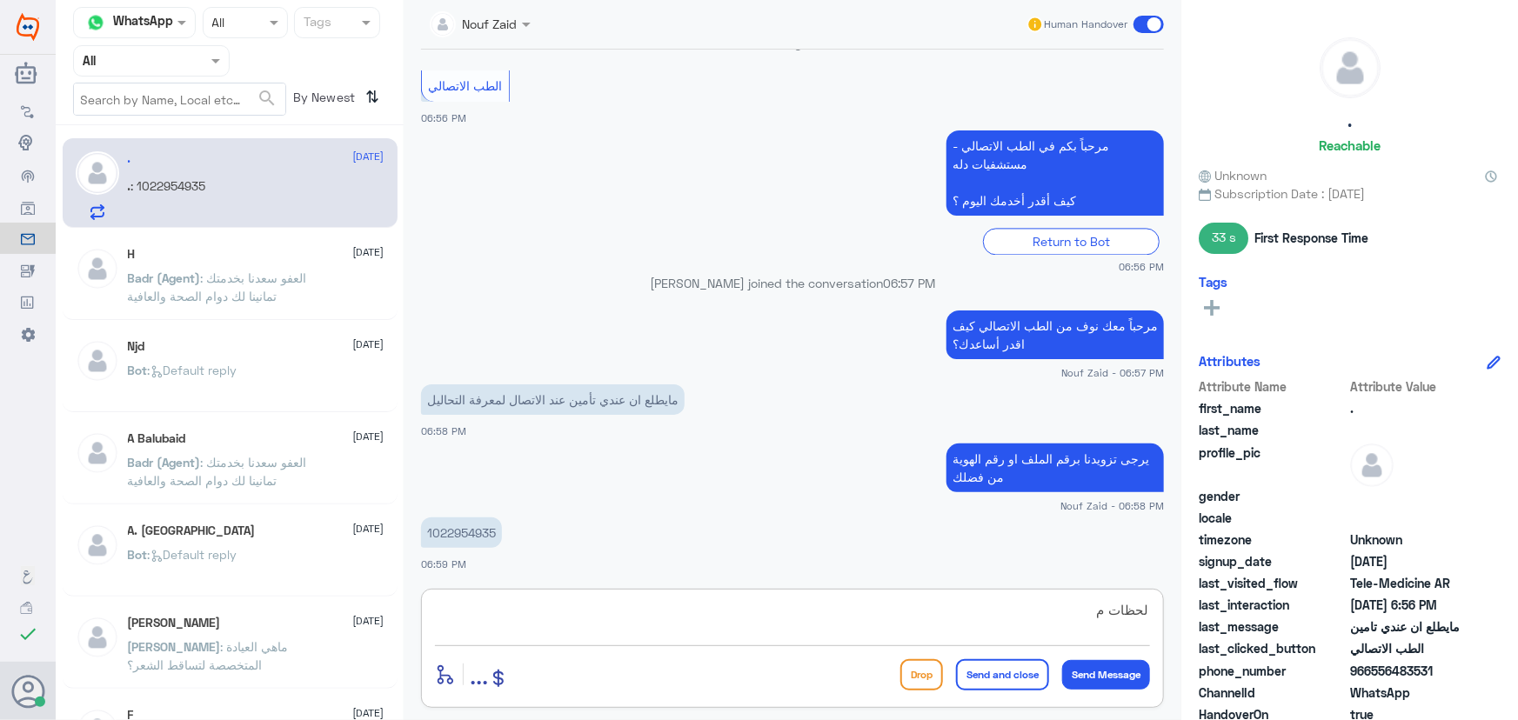
scroll to position [1872, 0]
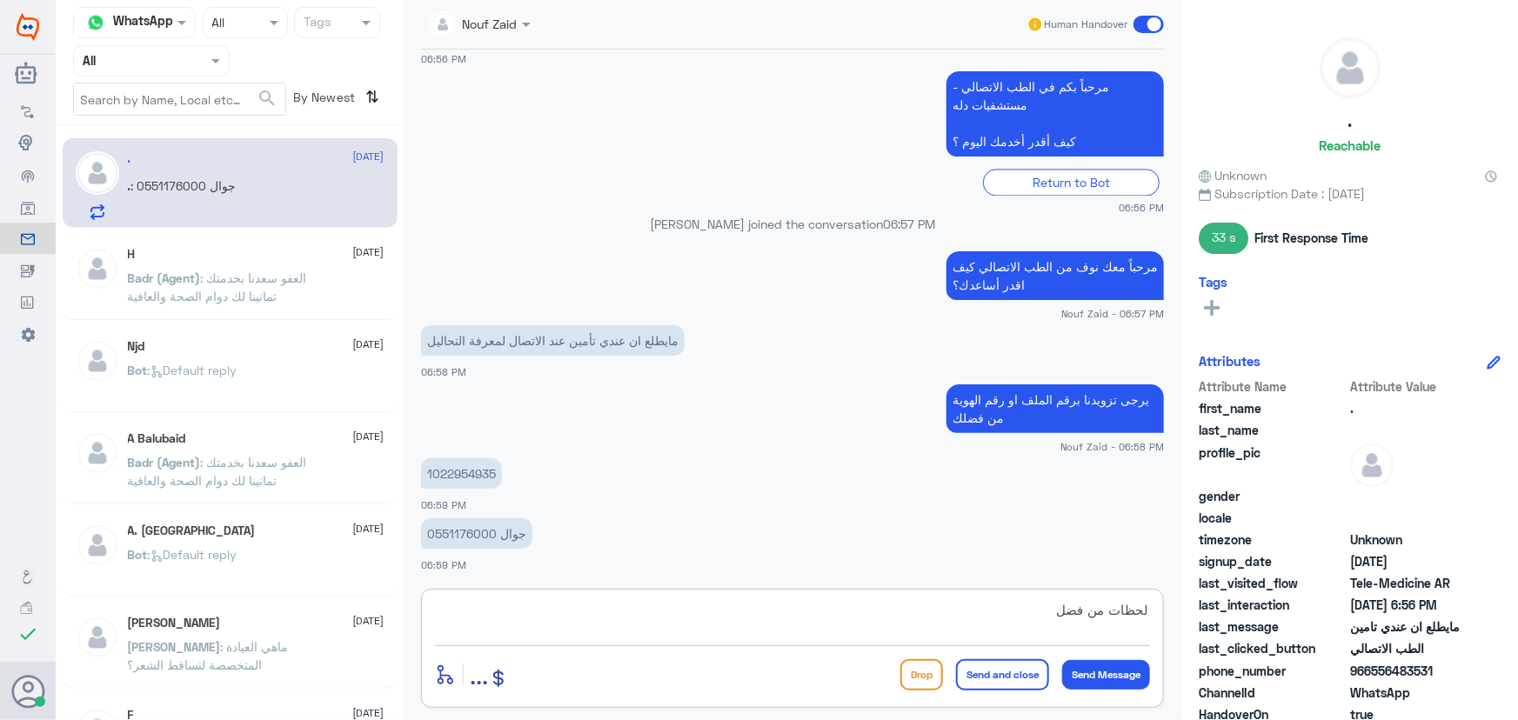
type textarea "لحظات من فضلك"
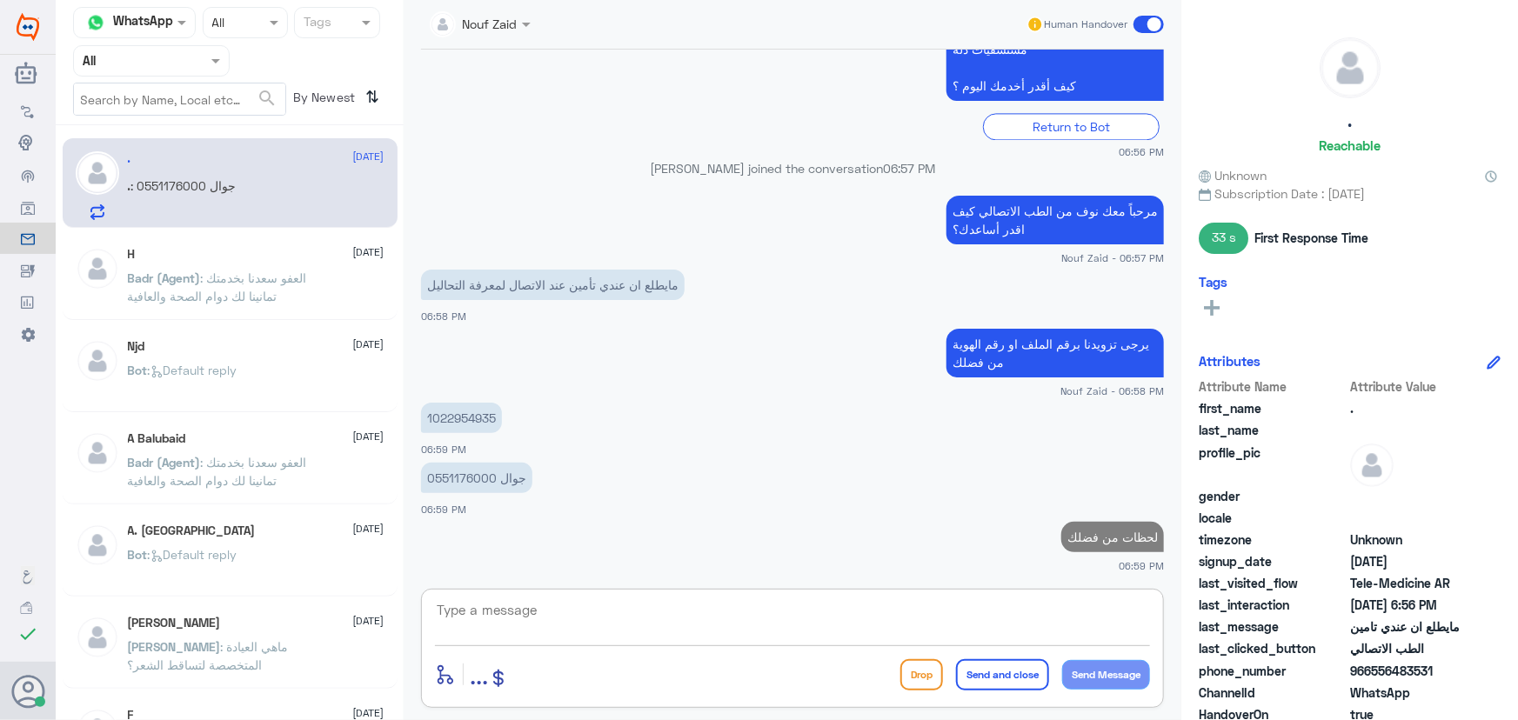
click at [492, 412] on p "1022954935" at bounding box center [461, 418] width 81 height 30
copy p "1022954935"
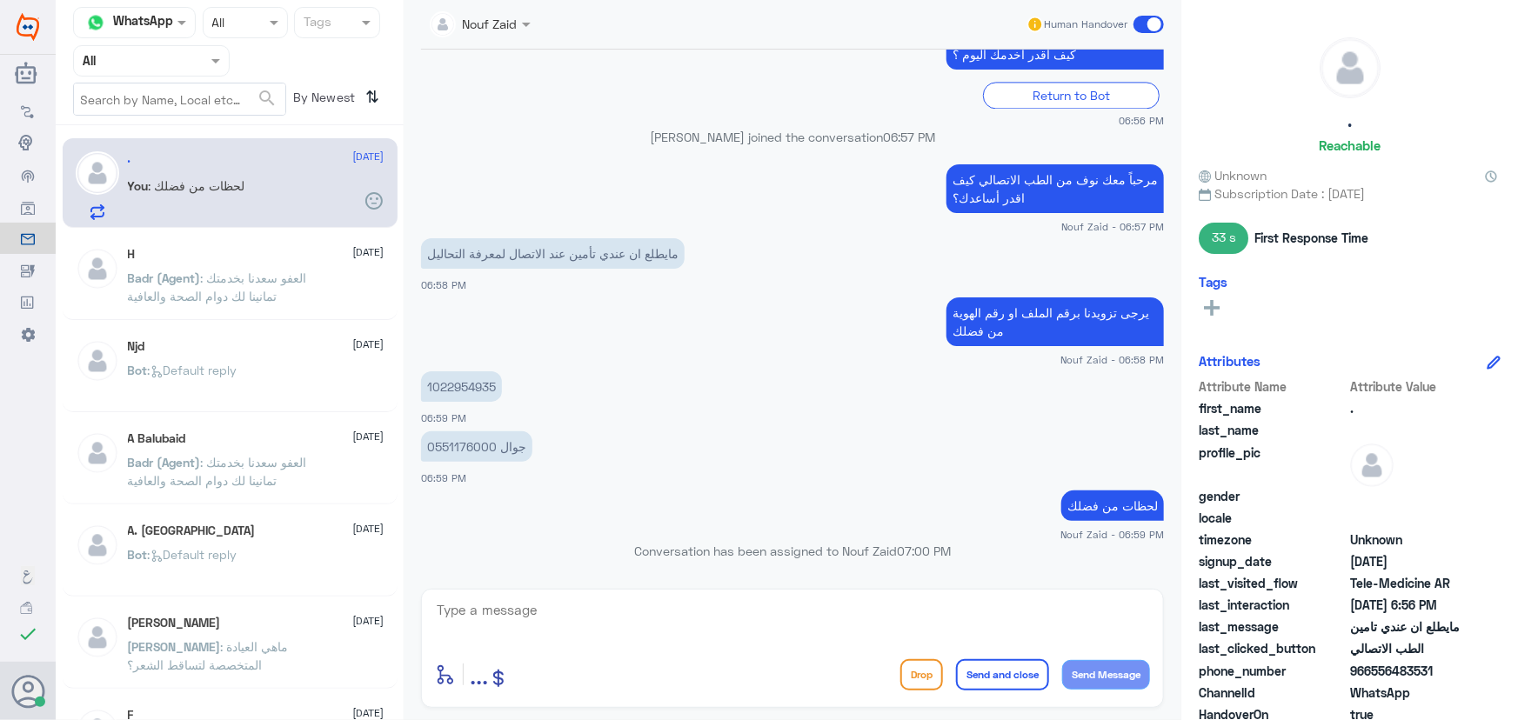
click at [847, 626] on textarea at bounding box center [792, 620] width 715 height 43
type textarea "تم تحديث التأمين الخاص بكم"
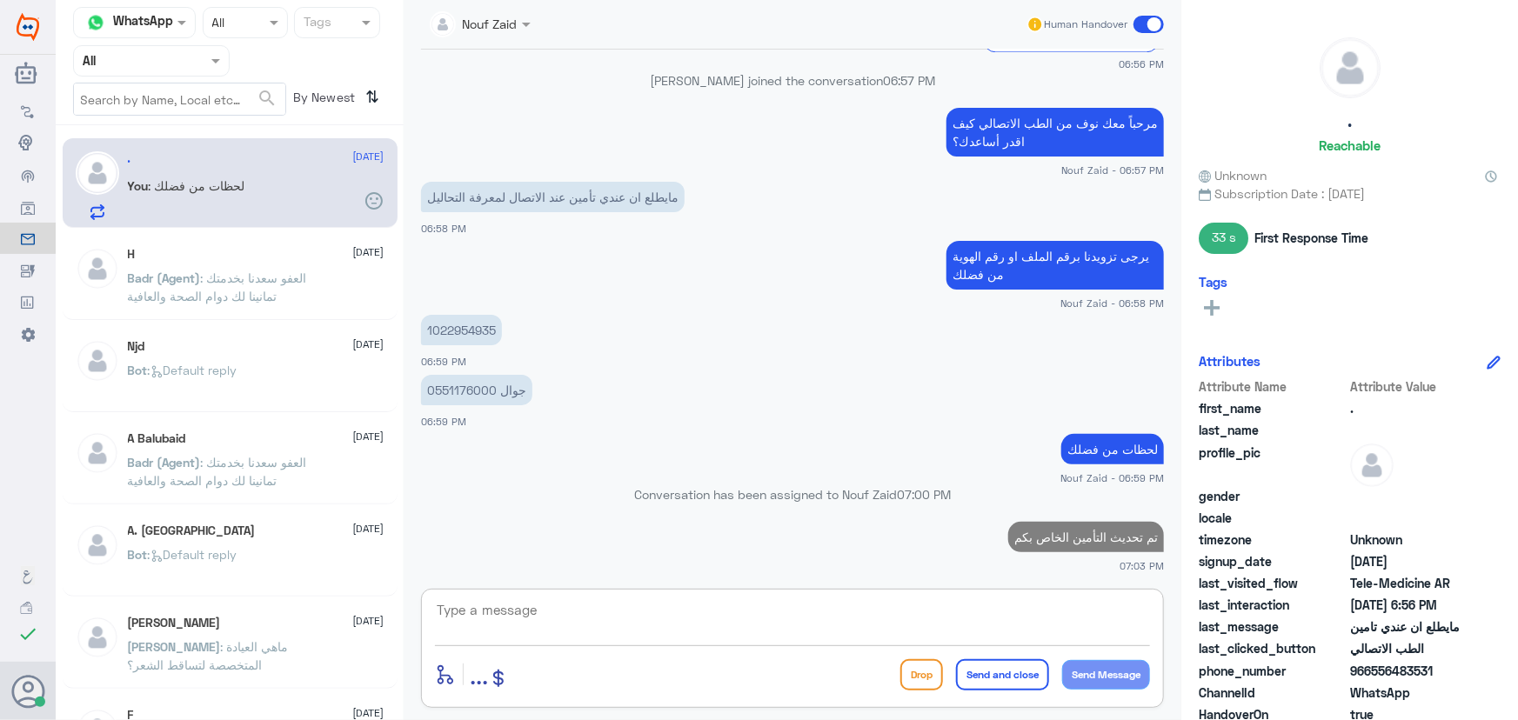
type textarea "ه"
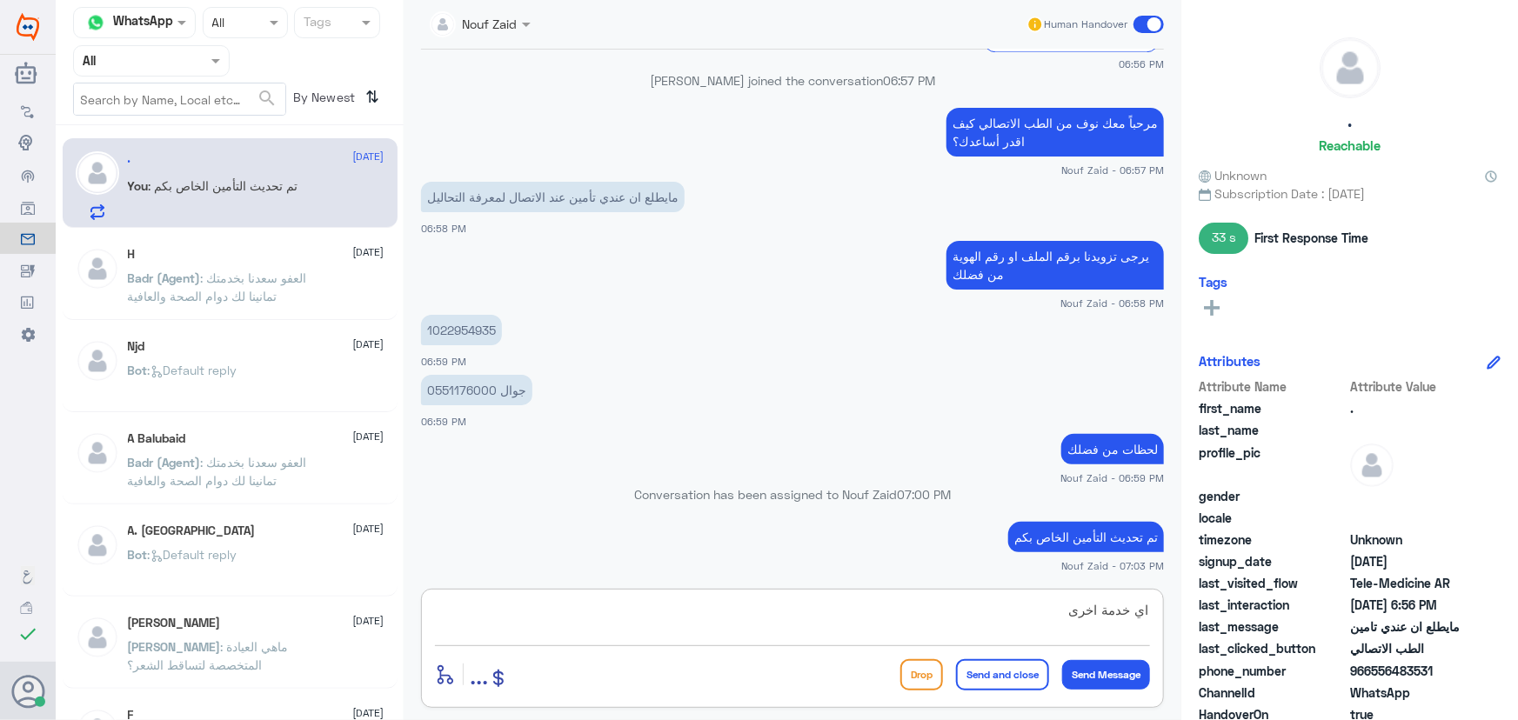
type textarea "اي خدمة اخرى؟"
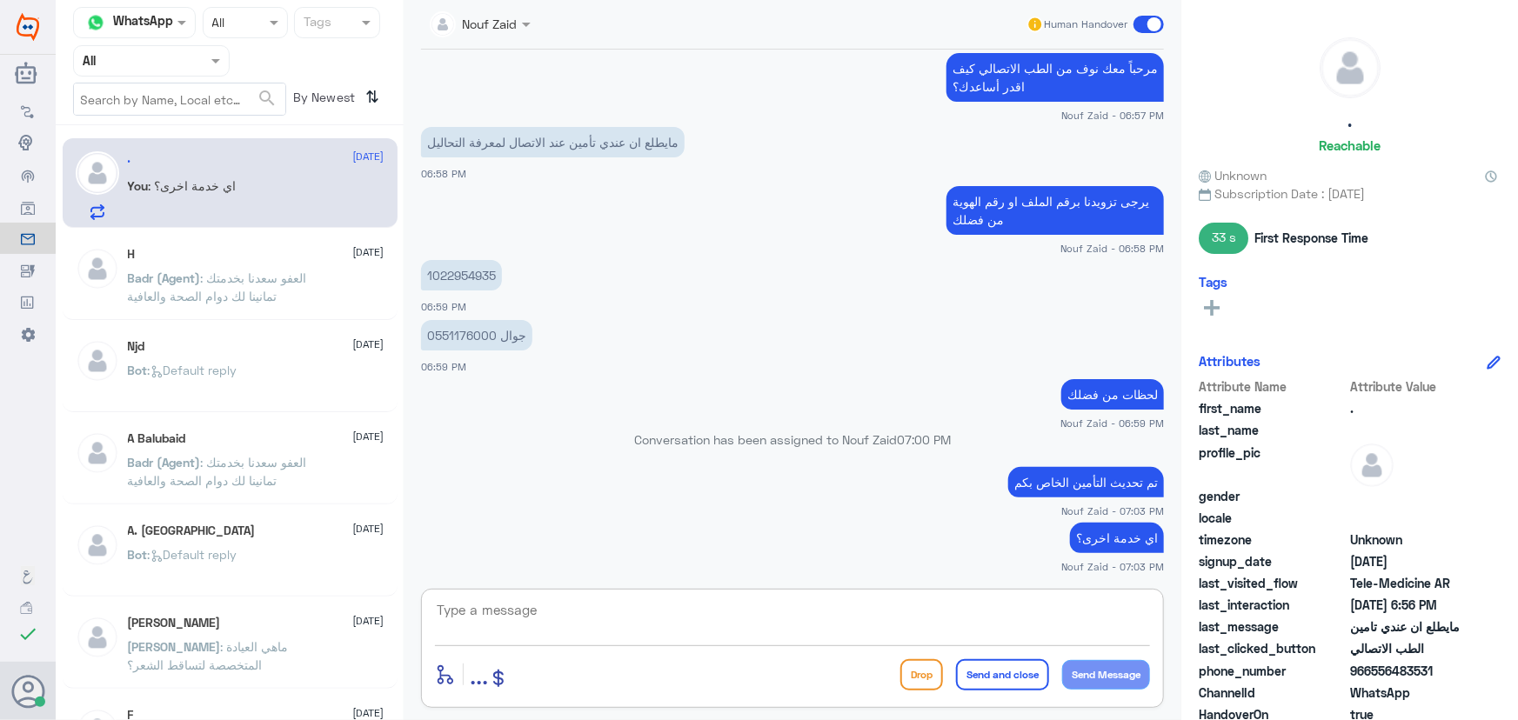
scroll to position [2131, 0]
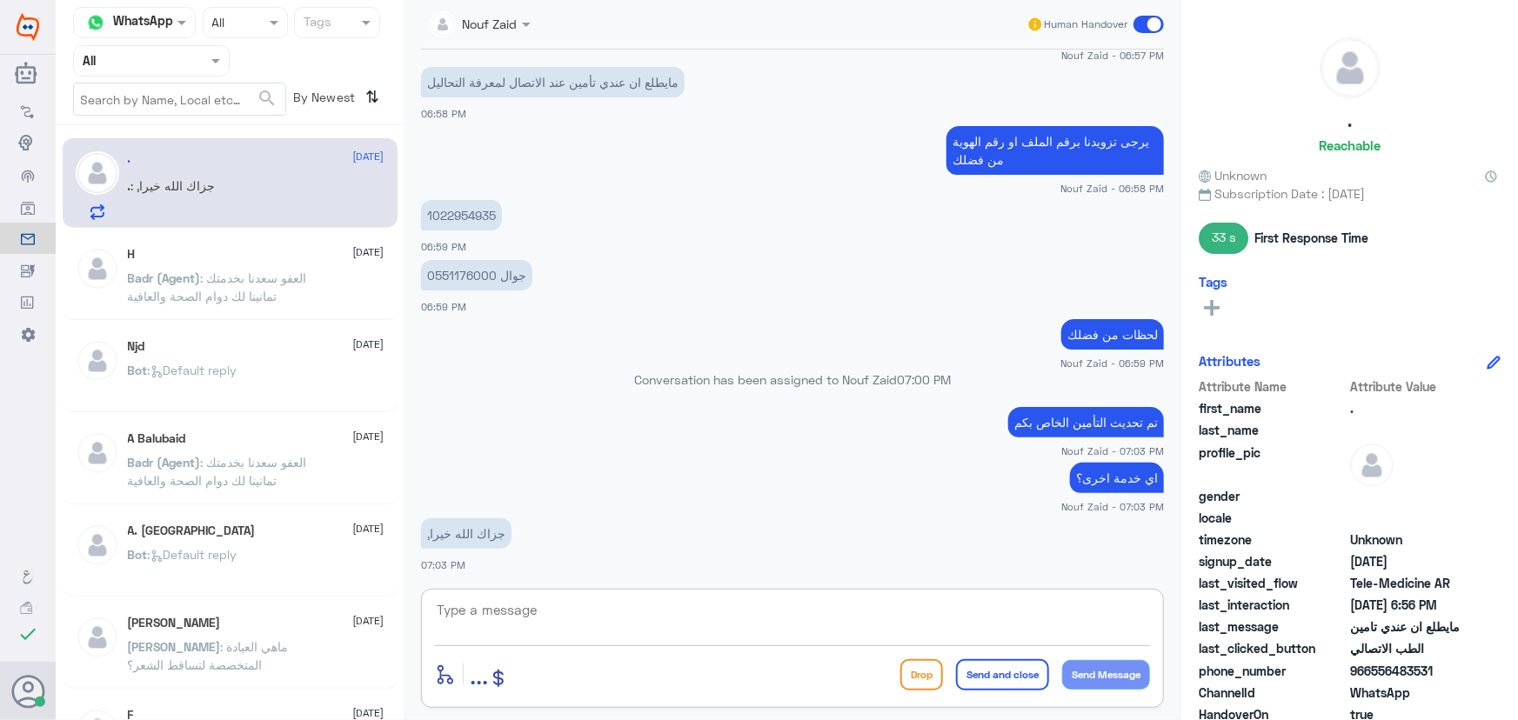
click at [540, 609] on textarea at bounding box center [792, 620] width 715 height 43
paste textarea "مرحباً معك نوف من الطب الاتصالي كيف اقدر أساعدك؟"
type textarea "مرحباً معك نوف من الطب الاتصالي كيف اقدر أساعدك؟"
drag, startPoint x: 809, startPoint y: 615, endPoint x: 1305, endPoint y: 613, distance: 496.0
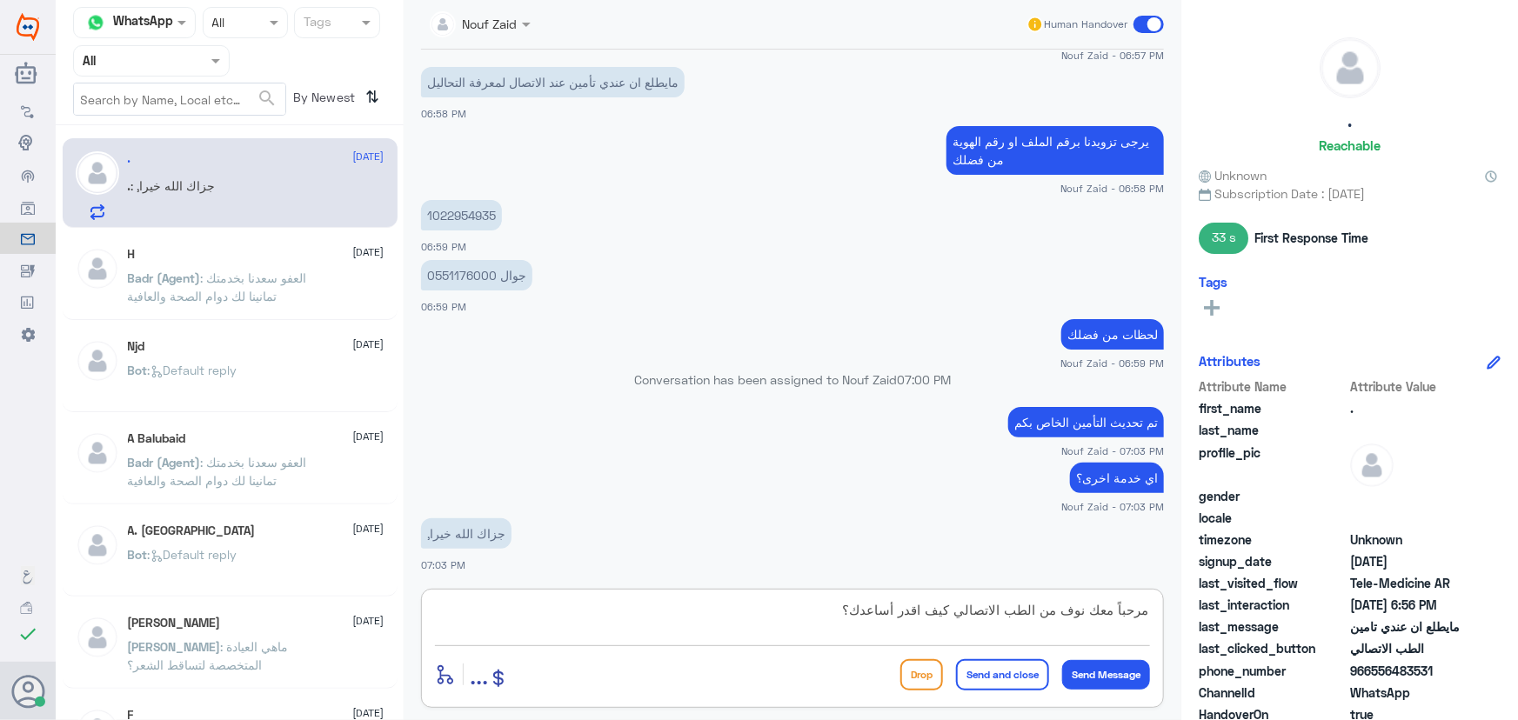
click at [1305, 613] on div "Channel WhatsApp Status × All Tags Agent Filter All search By Newest ⇅ . 20 Aug…" at bounding box center [787, 363] width 1463 height 726
paste textarea "العفو, نسعد بخدمتكم ونتمنى لك دوام الصحه والعافيه"
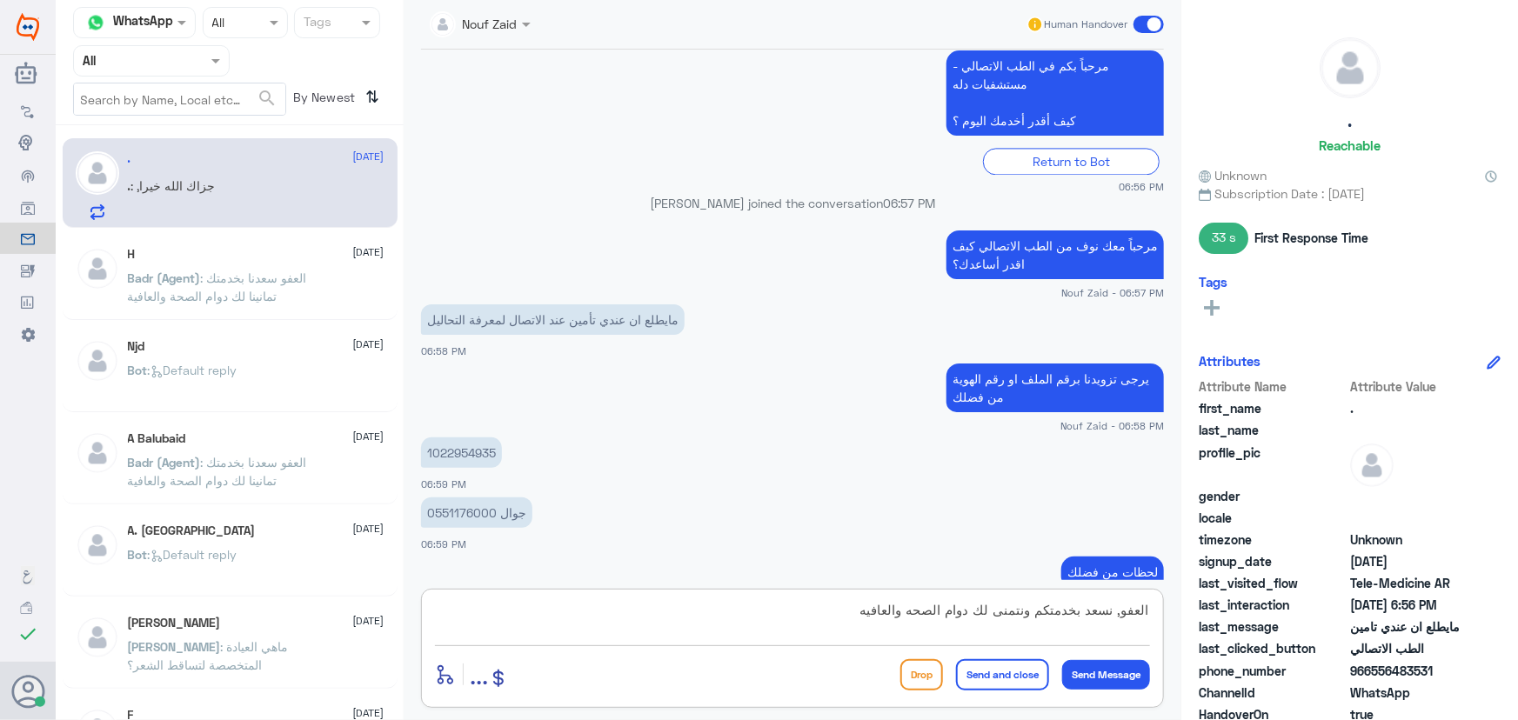
drag, startPoint x: 1108, startPoint y: 613, endPoint x: 1161, endPoint y: 603, distance: 53.9
click at [1145, 610] on textarea "العفو, نسعد بخدمتكم ونتمنى لك دوام الصحه والعافيه" at bounding box center [792, 620] width 715 height 43
drag, startPoint x: 830, startPoint y: 612, endPoint x: 1096, endPoint y: 613, distance: 266.2
click at [1185, 620] on div "Channel WhatsApp Status × All Tags Agent Filter All search By Newest ⇅ . 20 Aug…" at bounding box center [787, 363] width 1463 height 726
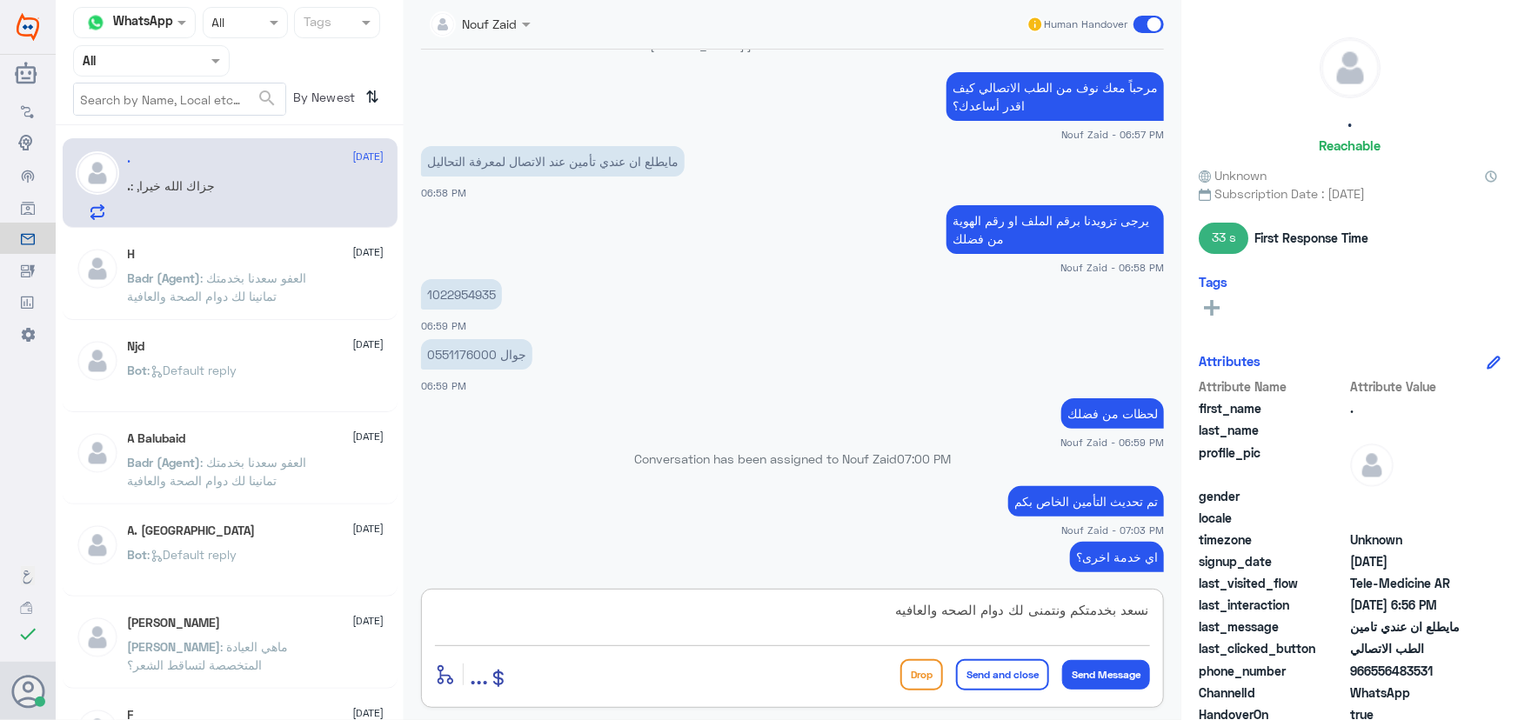
scroll to position [2131, 0]
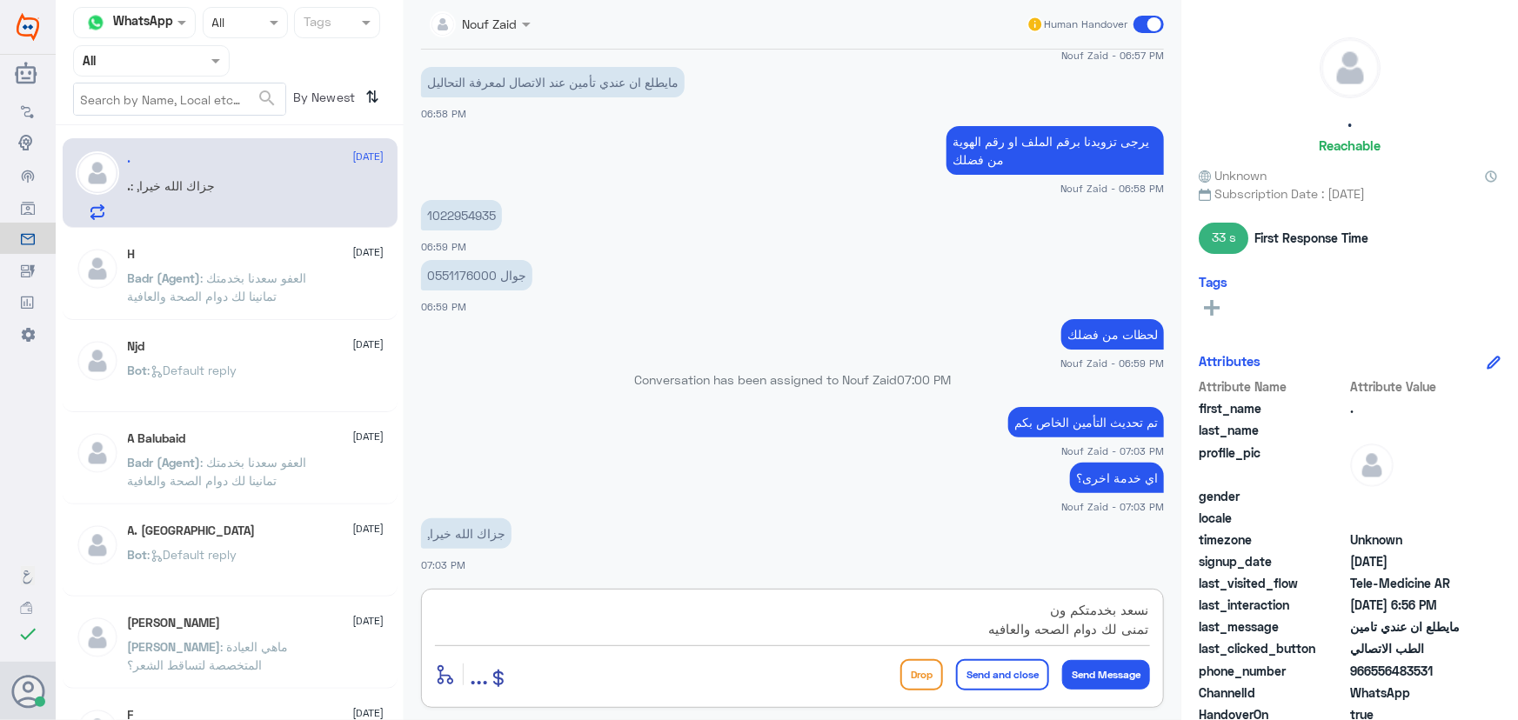
click at [1140, 630] on textarea "نسعد بخدمتكم ون تمنى لك دوام الصحه والعافيه" at bounding box center [792, 620] width 715 height 43
type textarea "نسعد بخدمتكم ونتمنى لك دوام الصحه والعافيه"
click at [1032, 670] on button "Send and close" at bounding box center [1002, 675] width 93 height 31
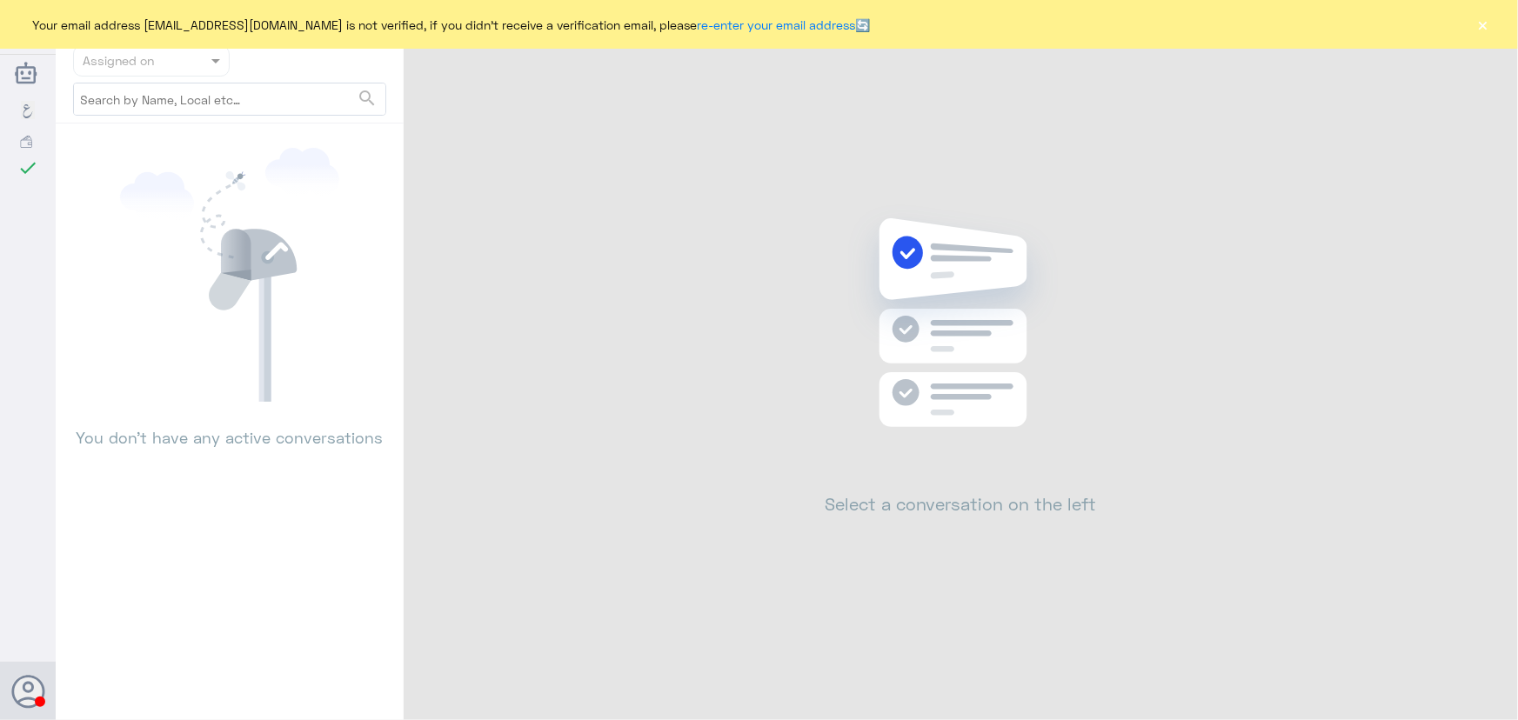
click at [1479, 22] on button "×" at bounding box center [1483, 24] width 17 height 17
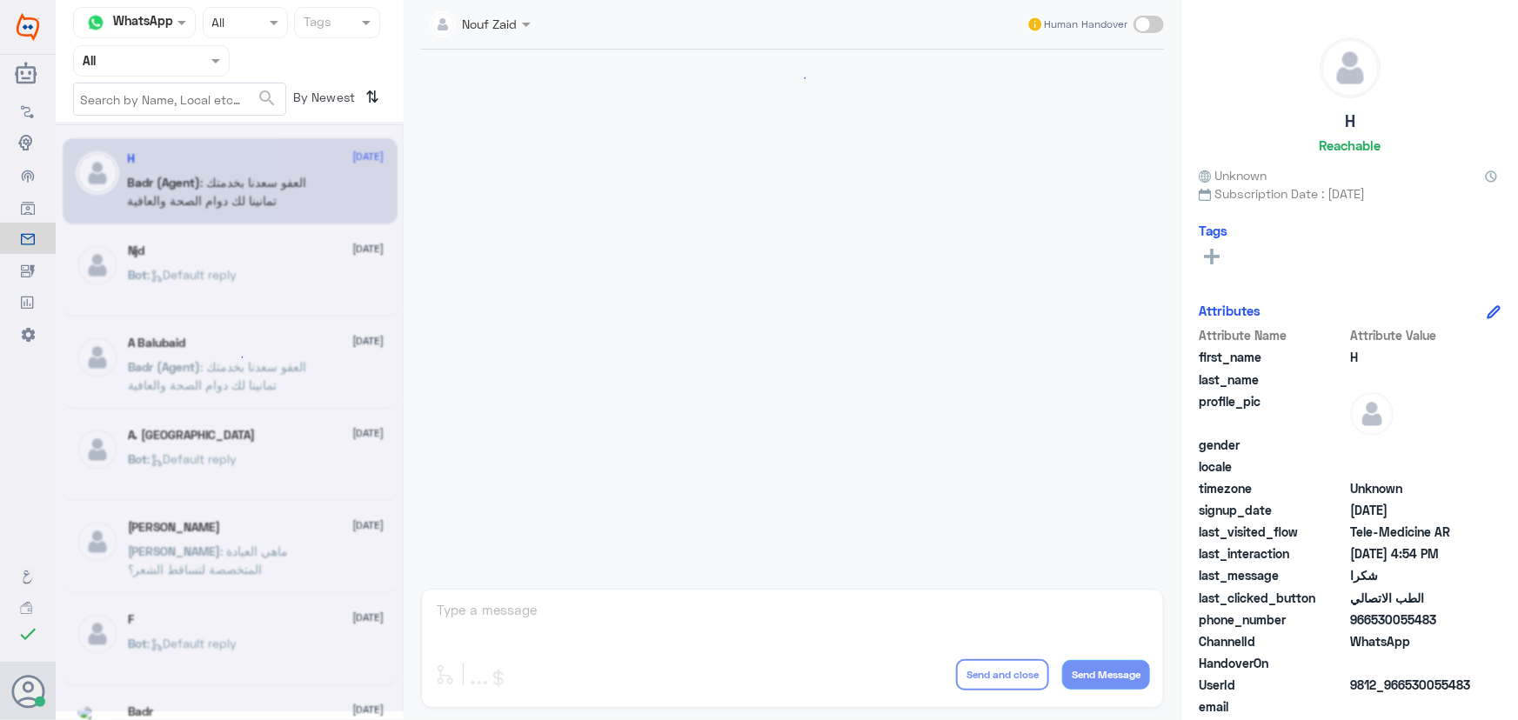
scroll to position [828, 0]
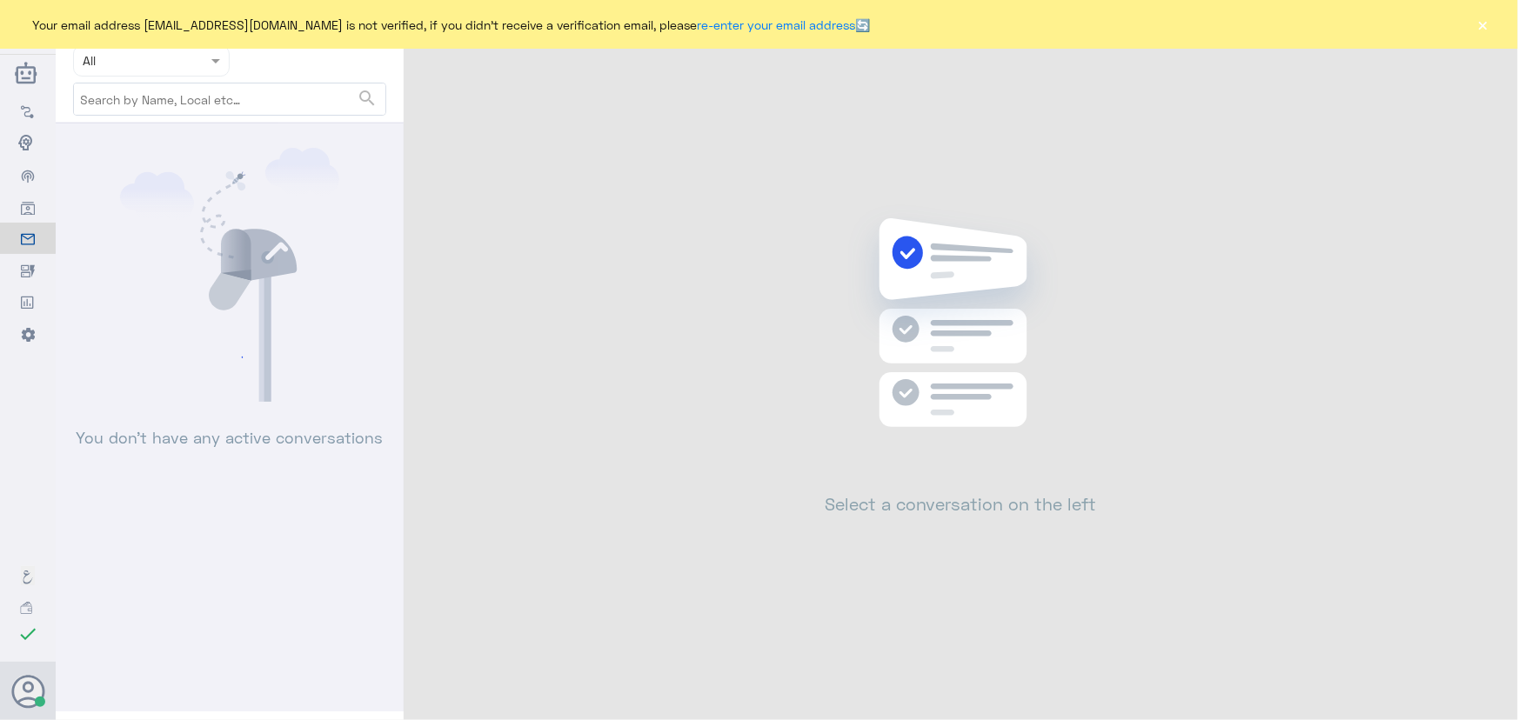
click at [1471, 23] on div "Your email address [EMAIL_ADDRESS][DOMAIN_NAME] is not verified, if you didn't …" at bounding box center [759, 24] width 1518 height 49
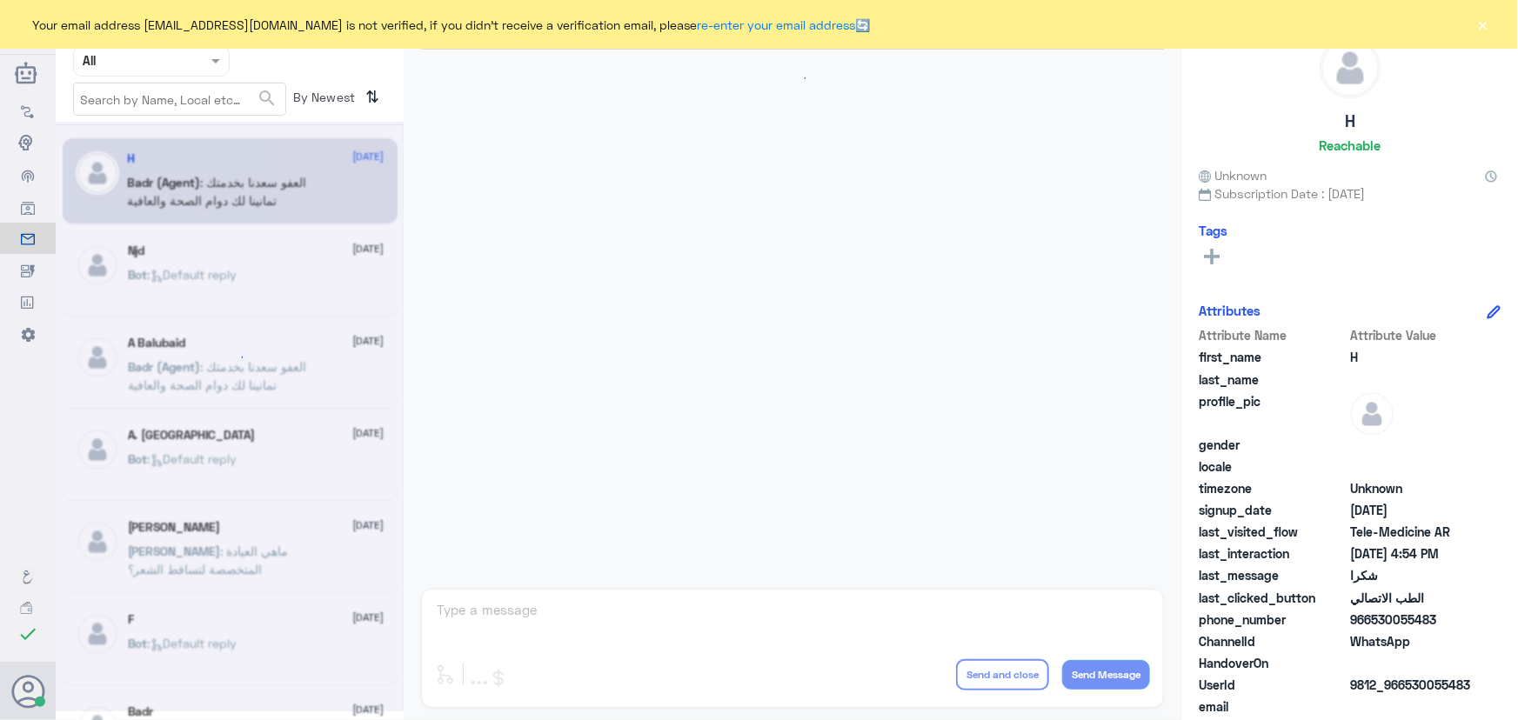
scroll to position [828, 0]
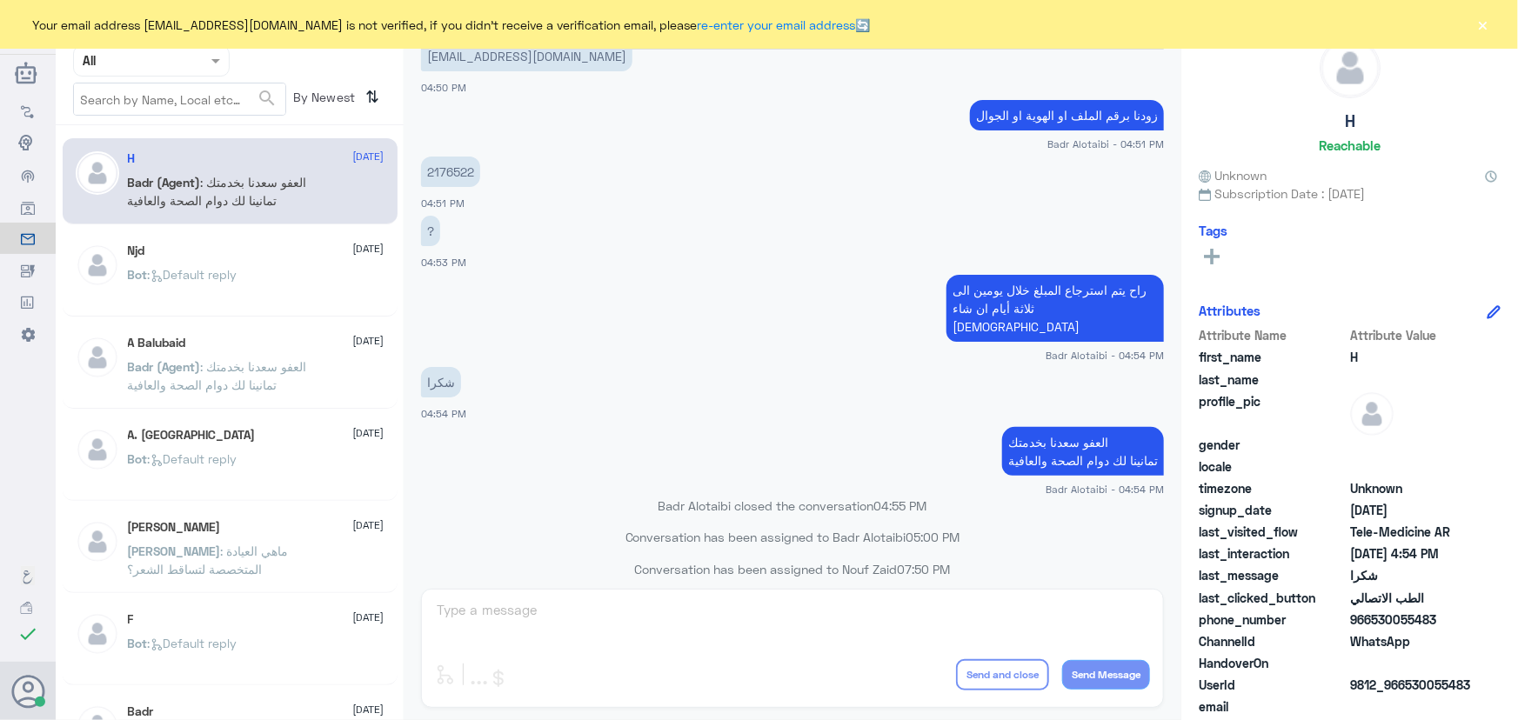
drag, startPoint x: 84, startPoint y: 76, endPoint x: 97, endPoint y: 76, distance: 13.1
click at [88, 74] on div "Agent Filter All" at bounding box center [151, 60] width 157 height 31
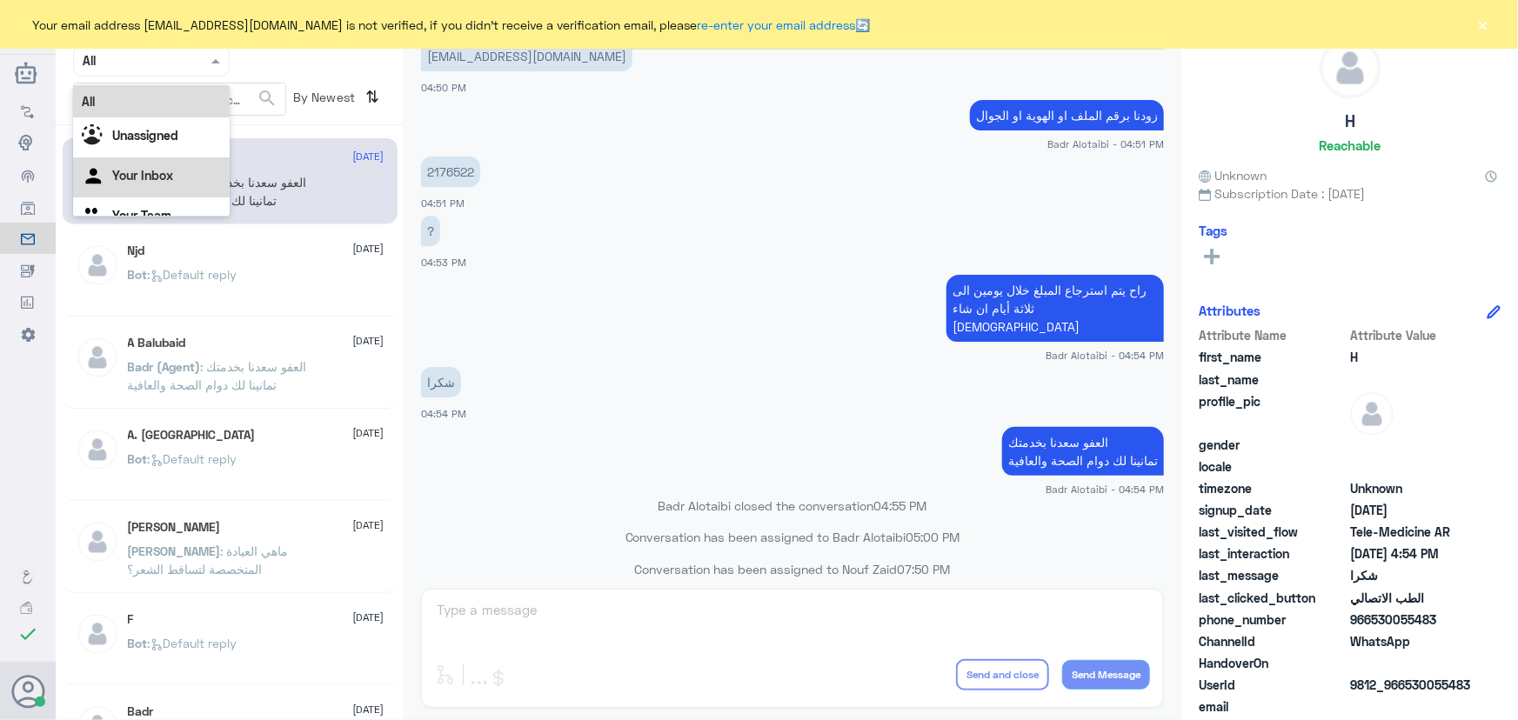
click at [144, 174] on Inbox "Your Inbox" at bounding box center [142, 175] width 61 height 15
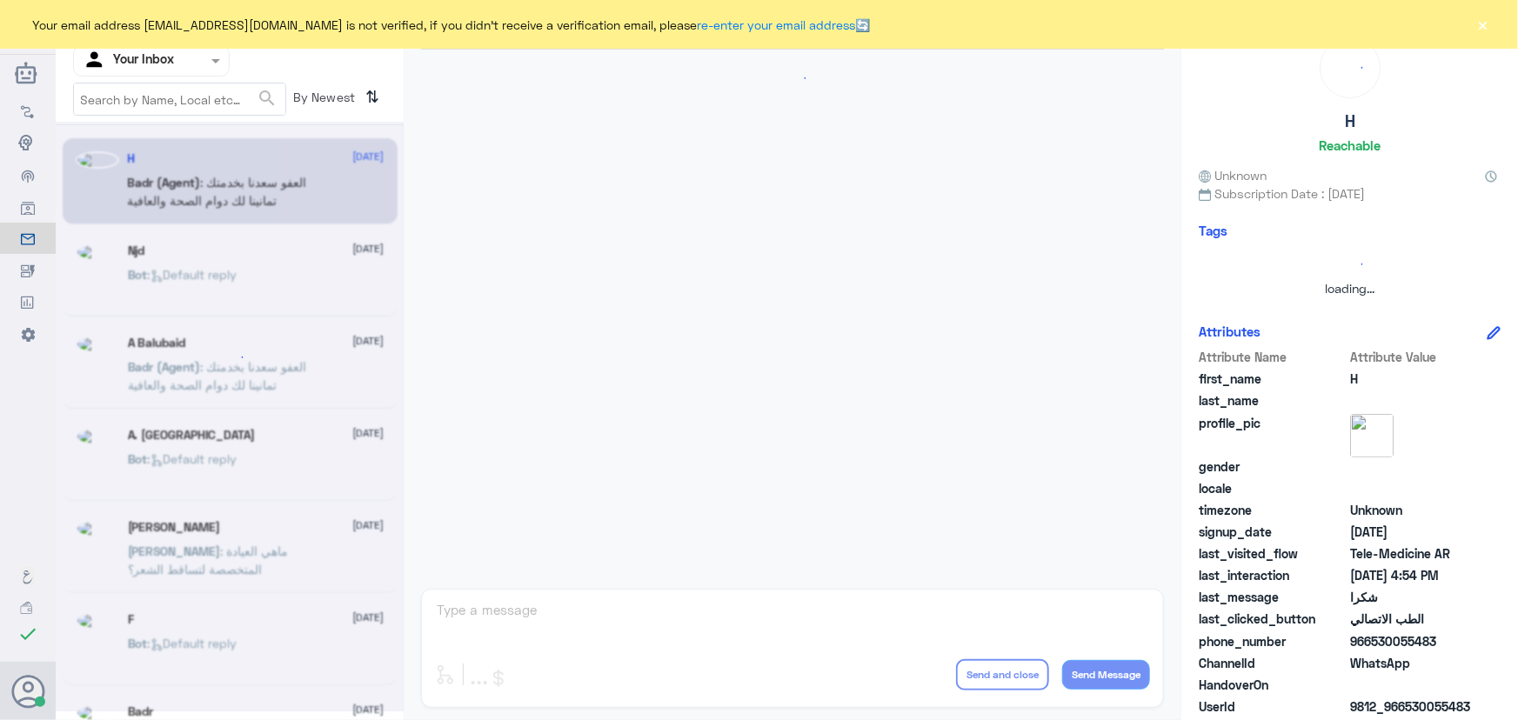
scroll to position [0, 0]
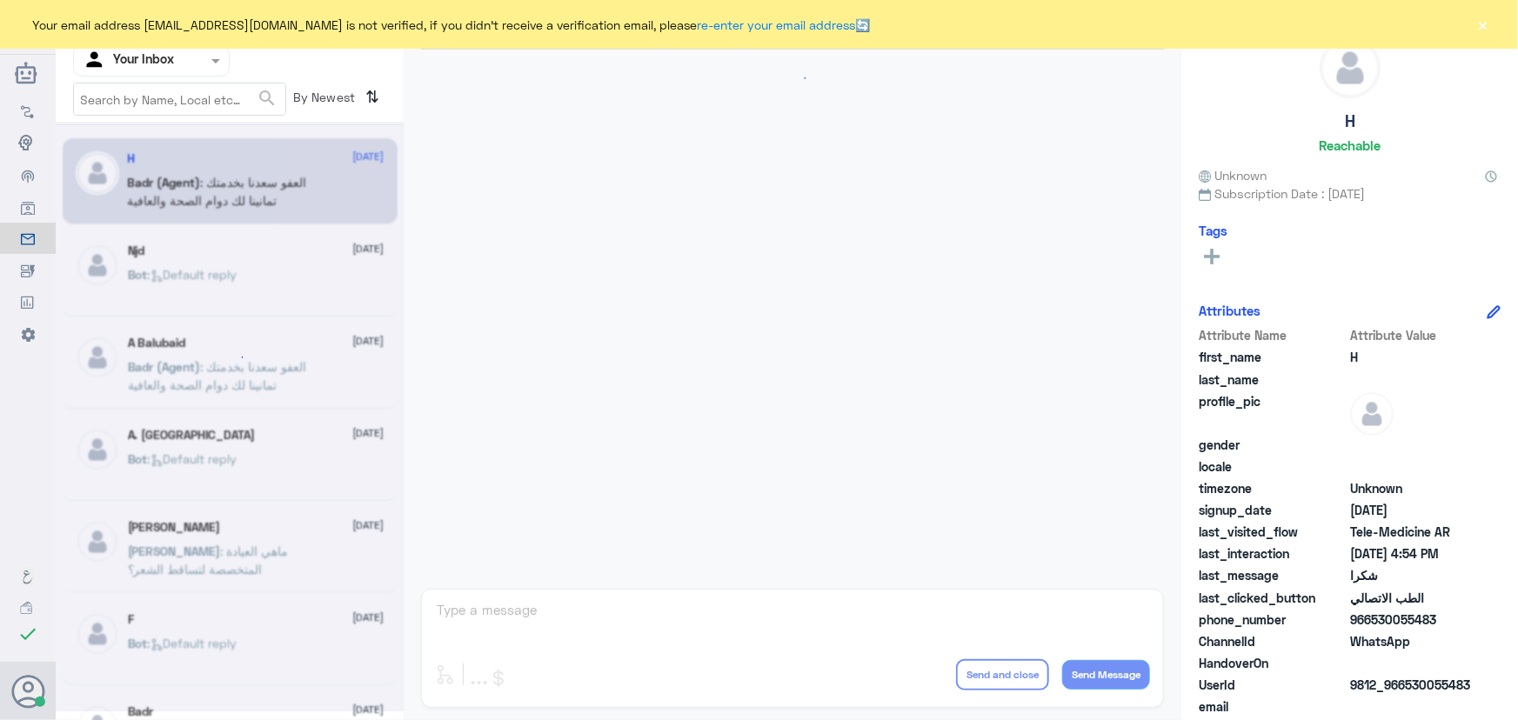
click at [117, 58] on input "text" at bounding box center [131, 60] width 96 height 20
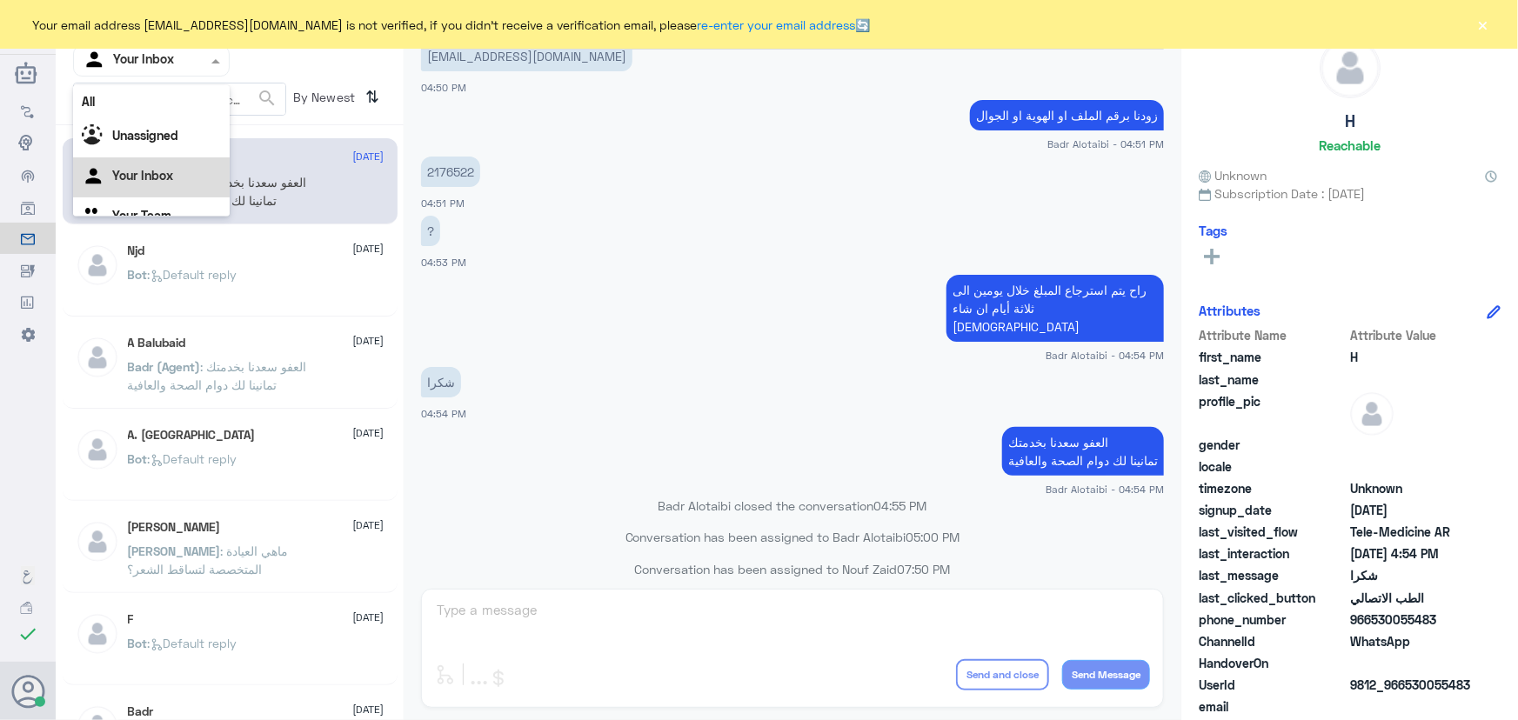
scroll to position [22, 0]
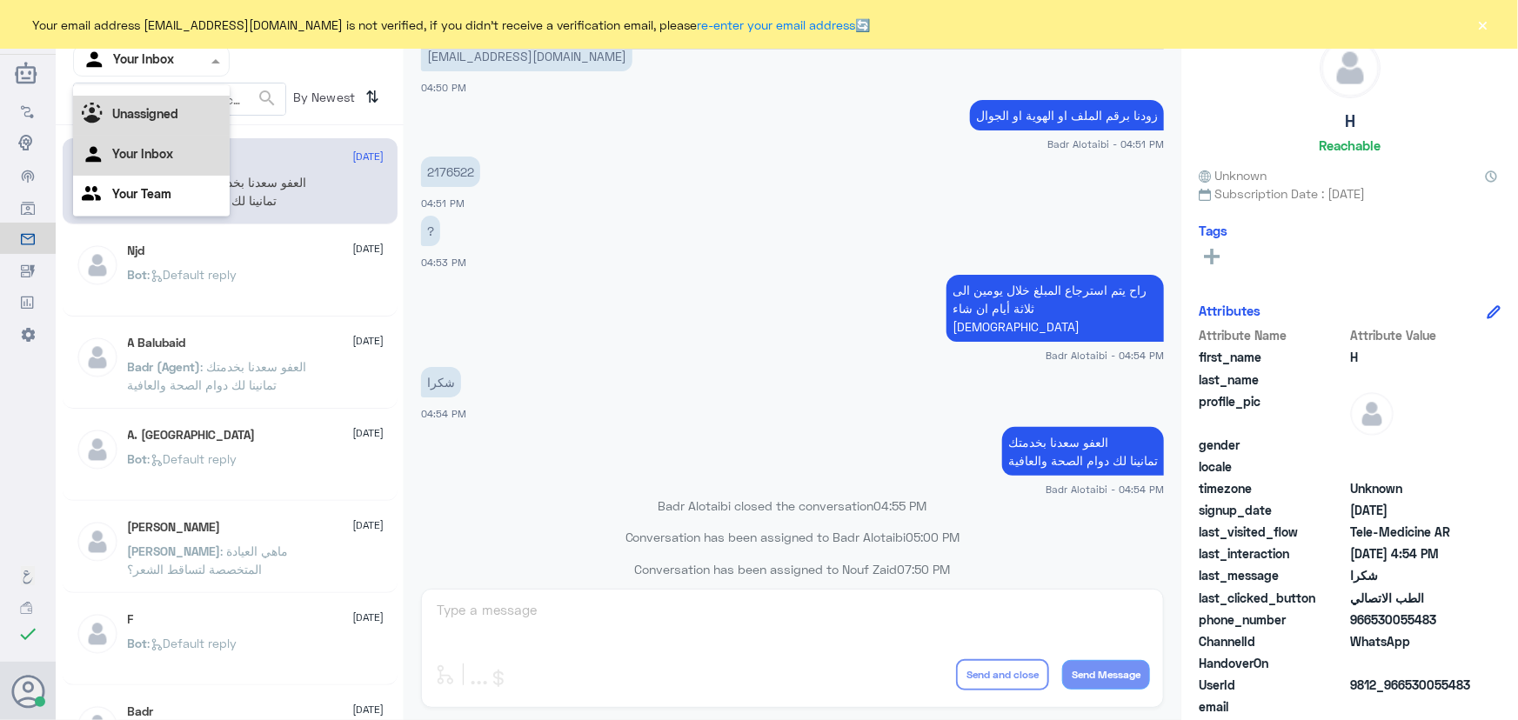
click at [140, 110] on b "Unassigned" at bounding box center [145, 113] width 66 height 15
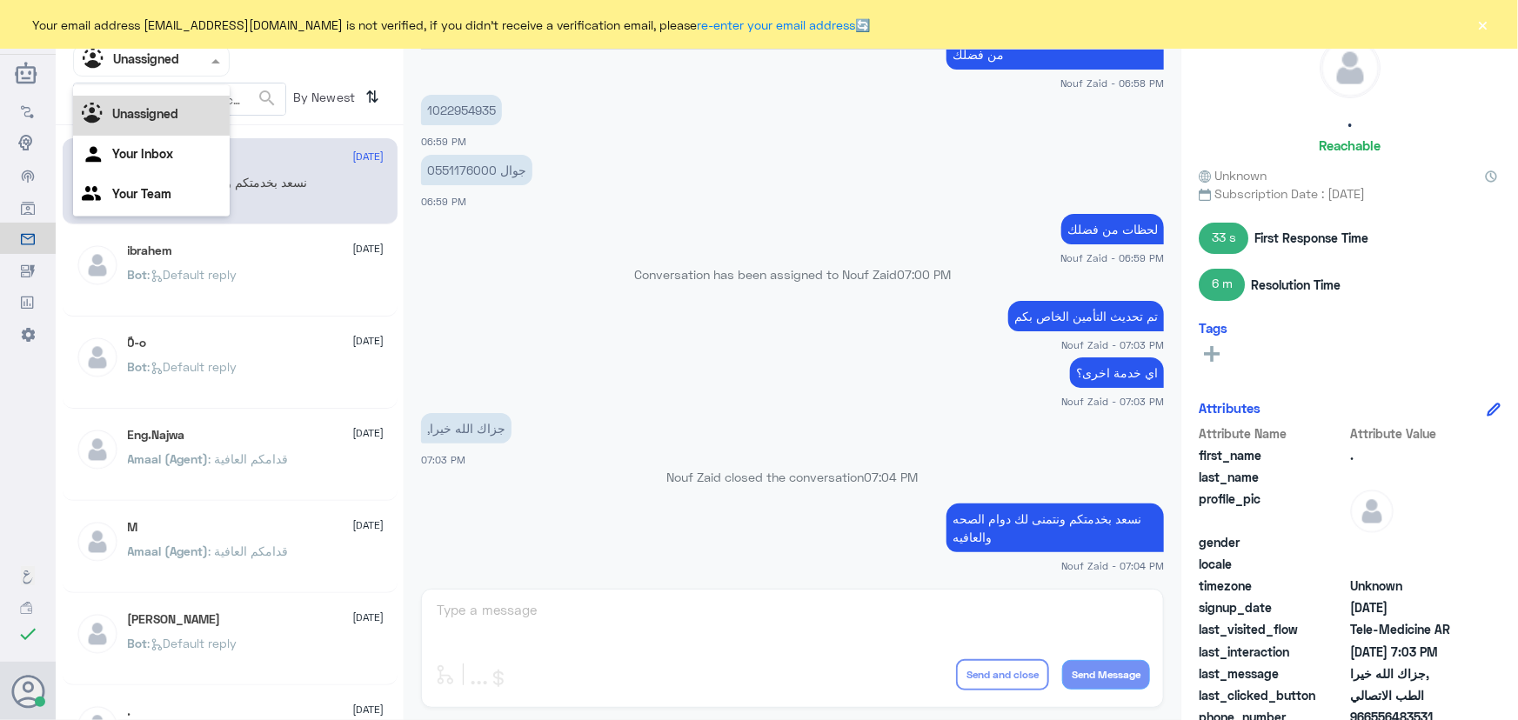
click at [132, 69] on input "text" at bounding box center [131, 60] width 96 height 20
click at [177, 97] on div "All" at bounding box center [151, 101] width 157 height 32
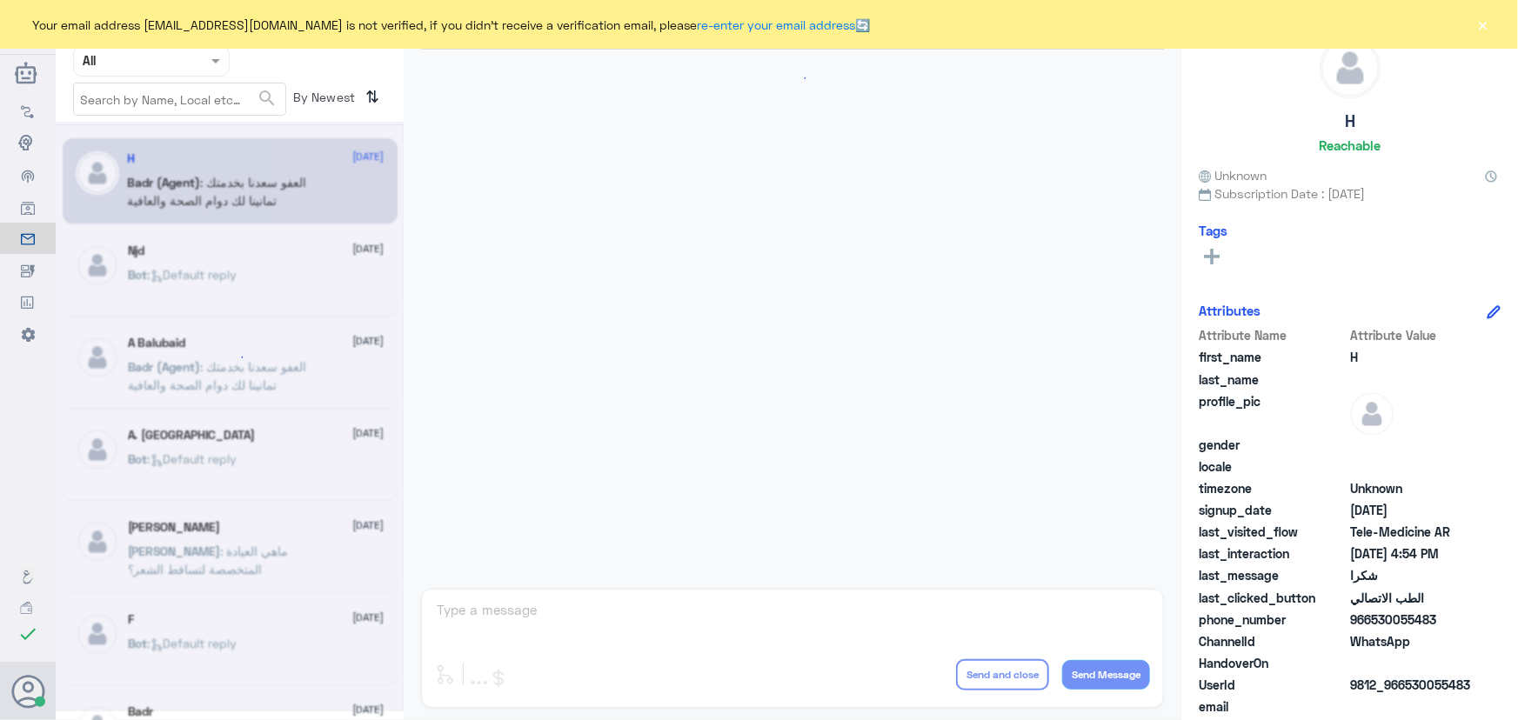
scroll to position [828, 0]
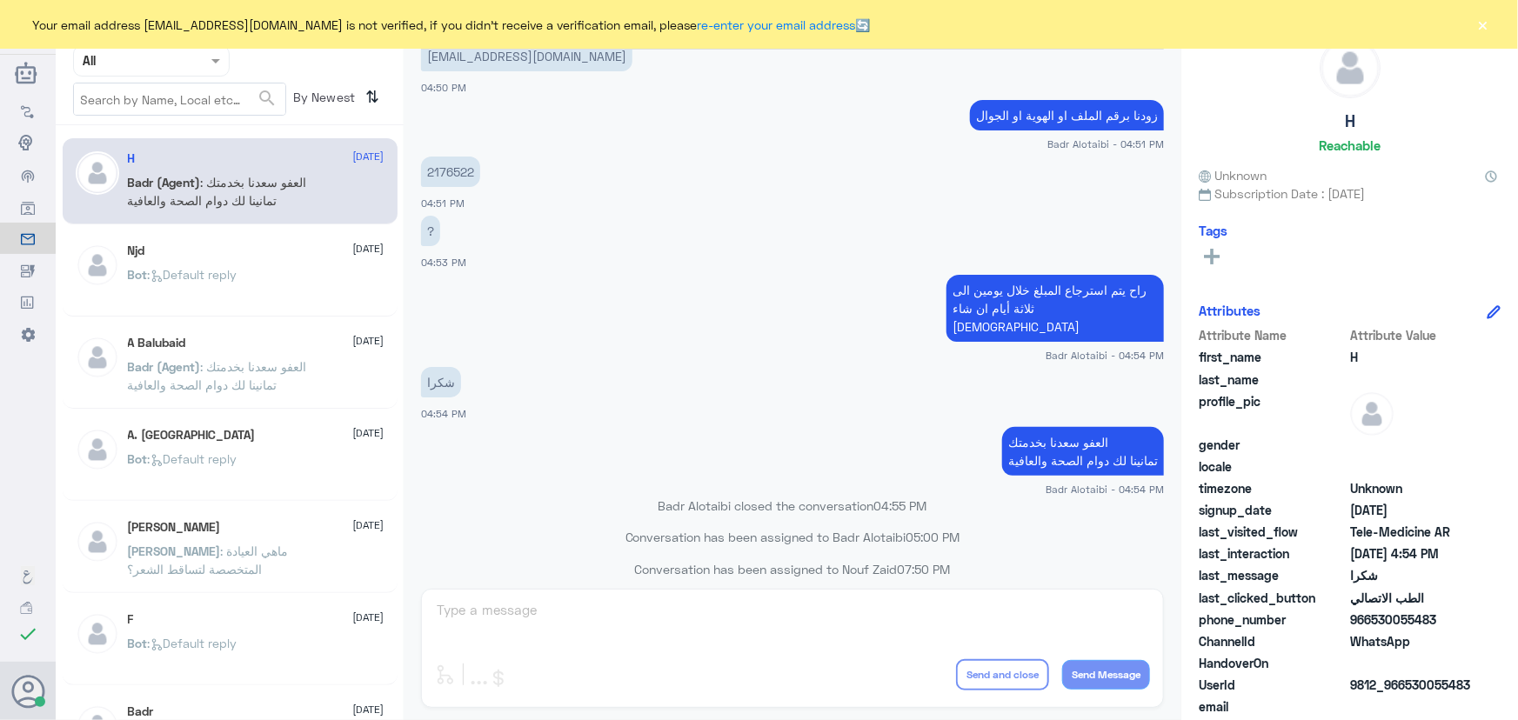
click at [1474, 24] on div "Your email address [EMAIL_ADDRESS][DOMAIN_NAME] is not verified, if you didn't …" at bounding box center [759, 24] width 1518 height 49
drag, startPoint x: 1481, startPoint y: 27, endPoint x: 1473, endPoint y: 32, distance: 9.4
click at [1476, 31] on button "×" at bounding box center [1483, 24] width 17 height 17
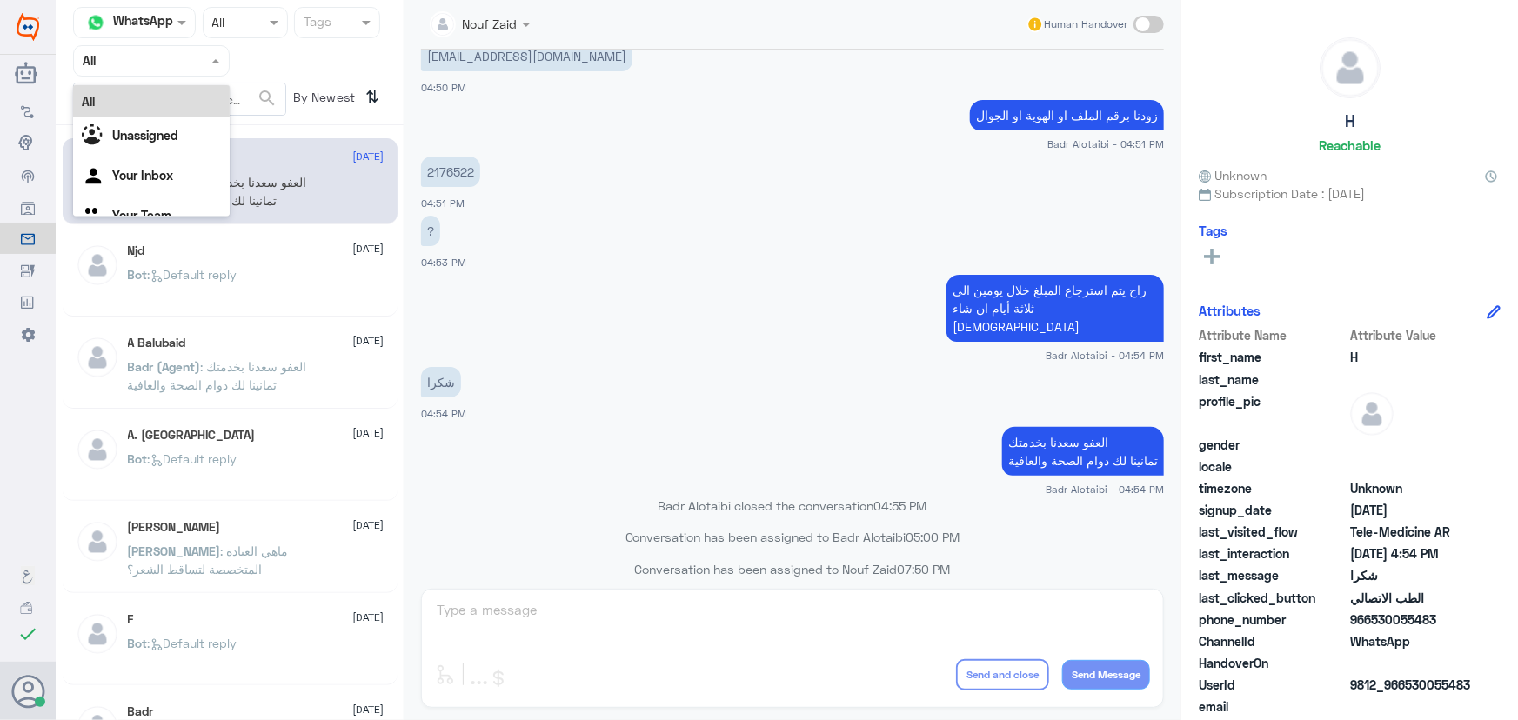
click at [111, 70] on div "Agent Filter All" at bounding box center [151, 60] width 157 height 31
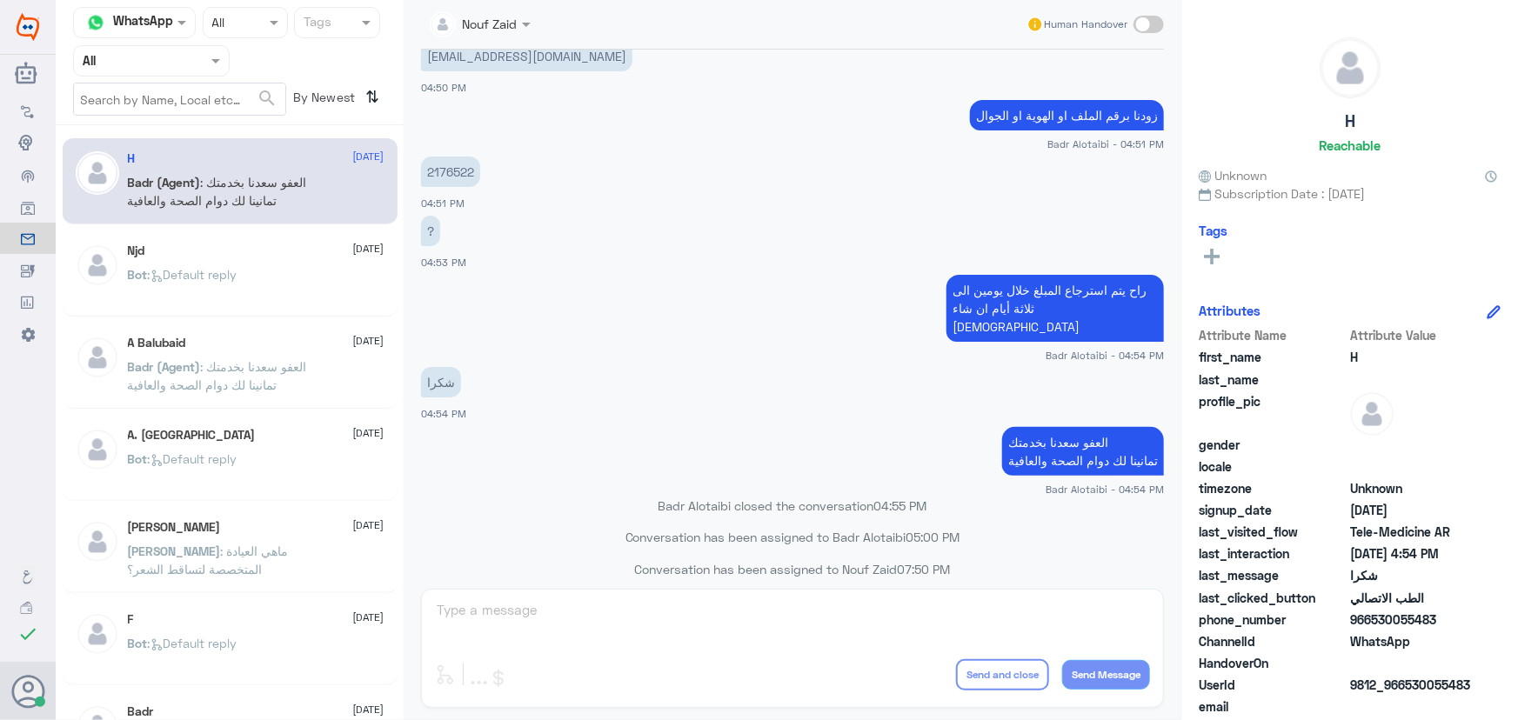
click at [379, 261] on div "Njd 10 August Bot : Default reply" at bounding box center [230, 274] width 335 height 86
click at [586, 363] on div "شكرا 04:54 PM" at bounding box center [792, 392] width 743 height 59
click at [572, 363] on div "شكرا 04:54 PM" at bounding box center [792, 392] width 743 height 59
click at [478, 265] on div "? 04:53 PM" at bounding box center [792, 240] width 743 height 59
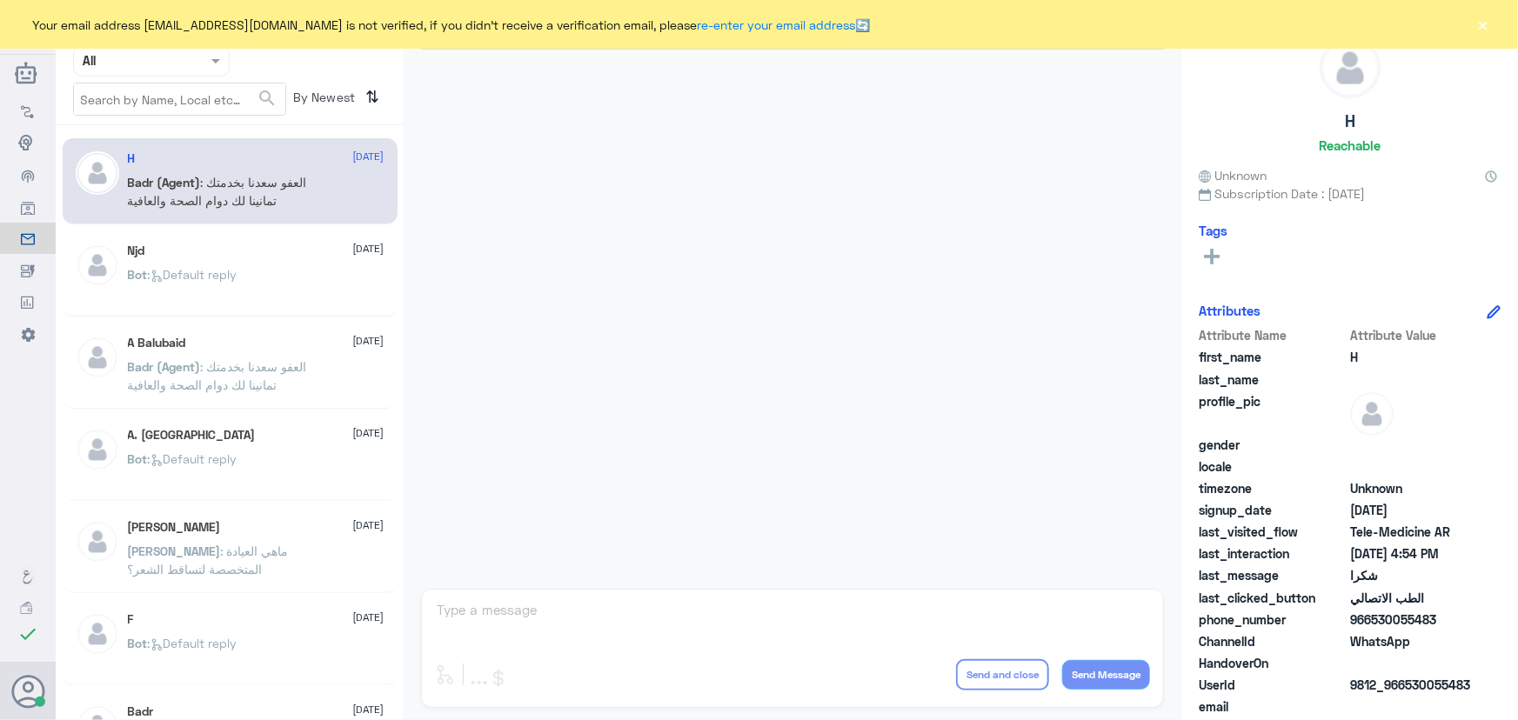
drag, startPoint x: 1468, startPoint y: 28, endPoint x: 1479, endPoint y: 31, distance: 11.8
click at [1473, 30] on div "Your email address [EMAIL_ADDRESS][DOMAIN_NAME] is not verified, if you didn't …" at bounding box center [759, 24] width 1518 height 49
click at [1482, 33] on button "×" at bounding box center [1483, 24] width 17 height 17
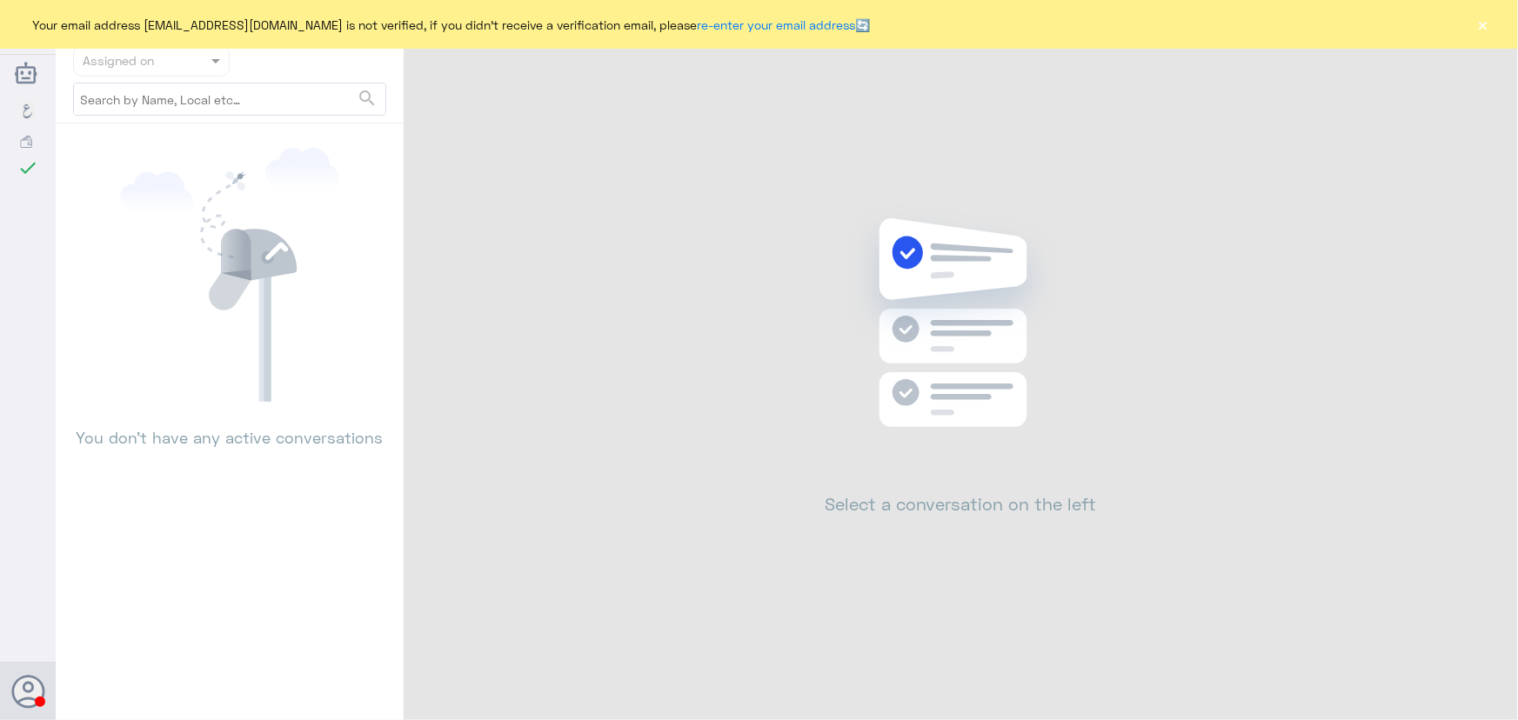
click at [1483, 28] on button "×" at bounding box center [1483, 24] width 17 height 17
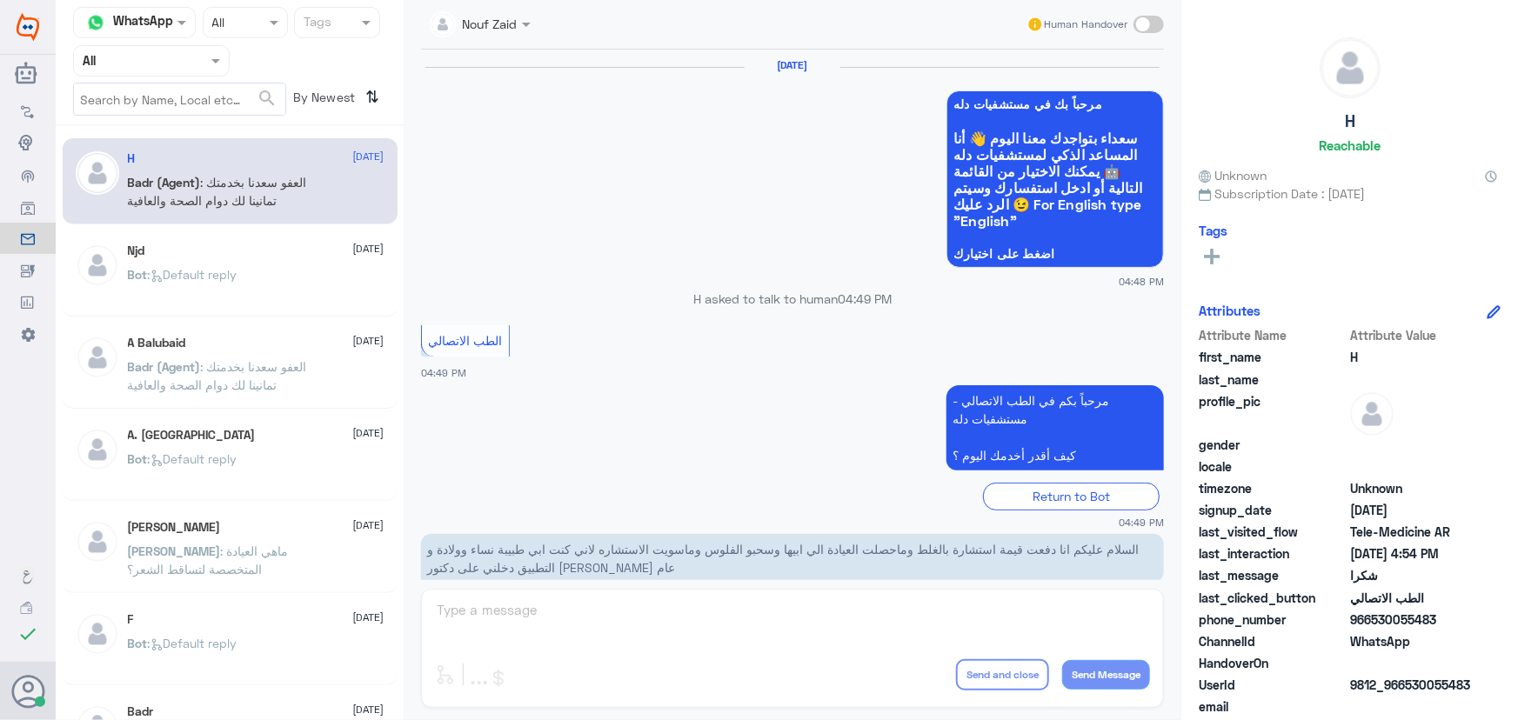
scroll to position [828, 0]
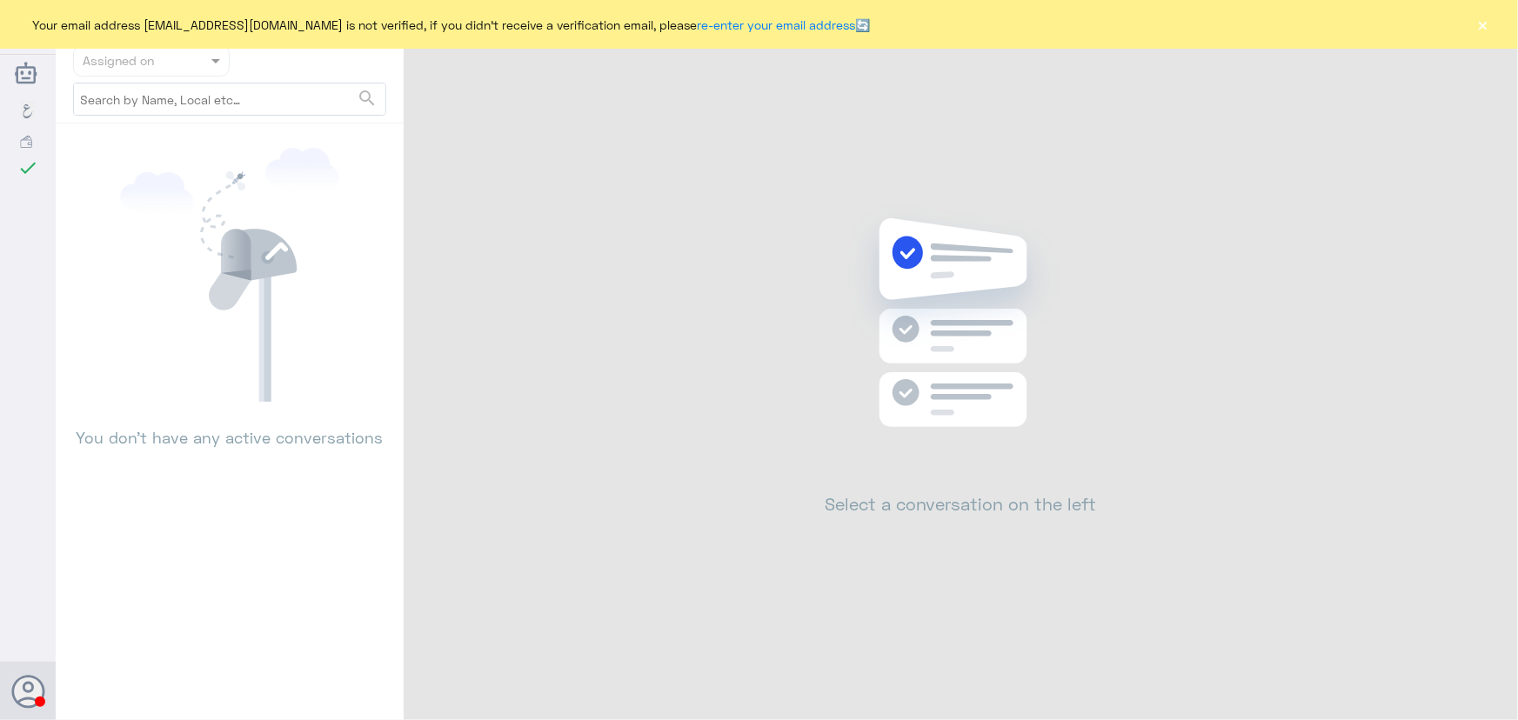
click at [1484, 27] on button "×" at bounding box center [1483, 24] width 17 height 17
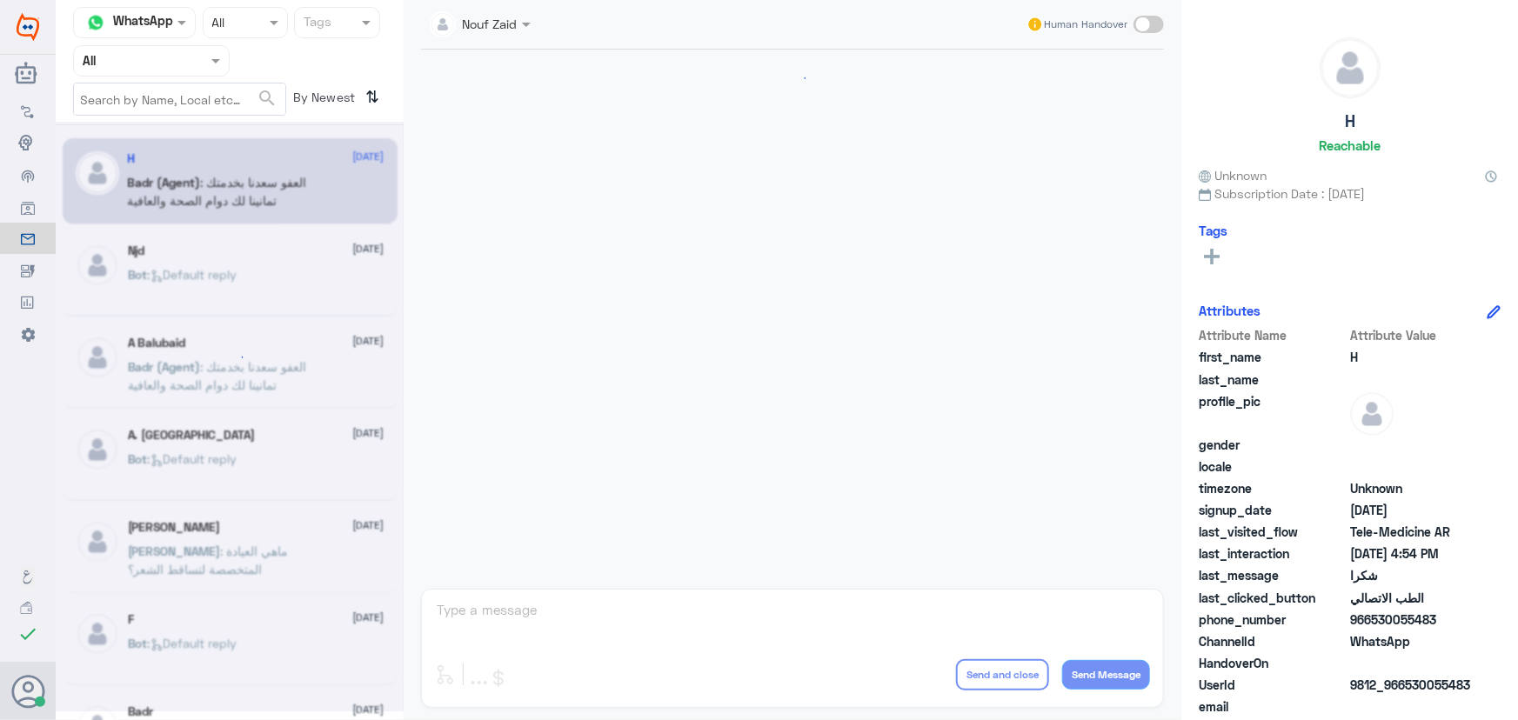
scroll to position [828, 0]
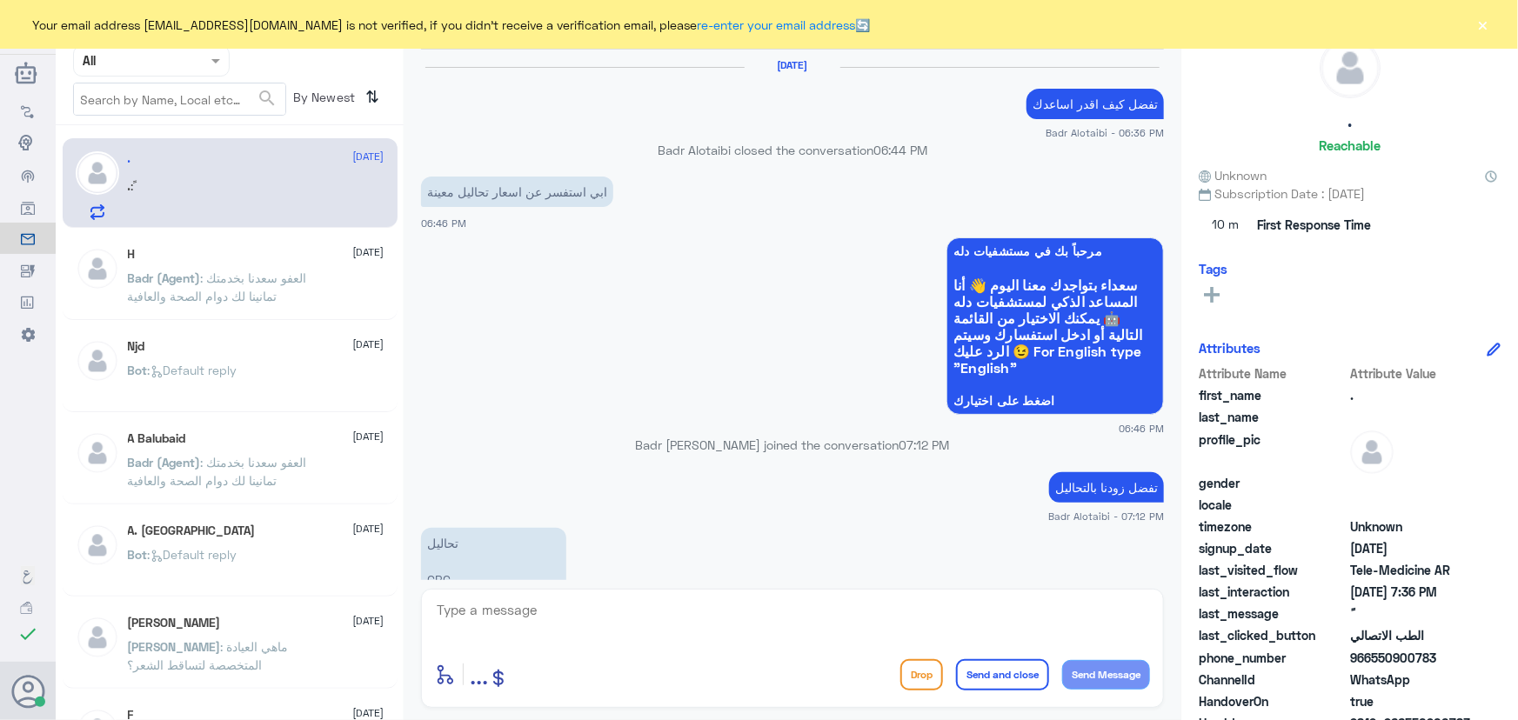
scroll to position [1463, 0]
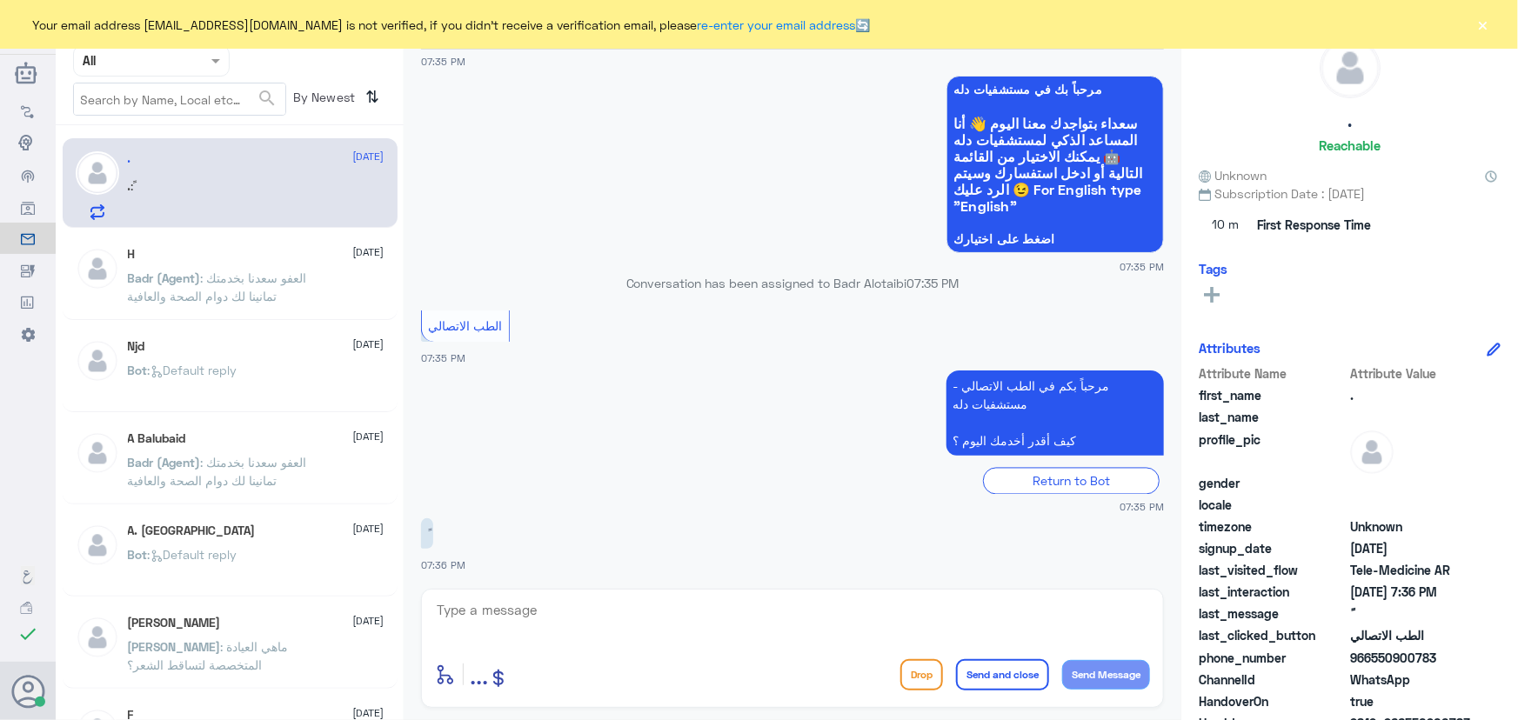
click at [1471, 30] on div "Your email address [EMAIL_ADDRESS][DOMAIN_NAME] is not verified, if you didn't …" at bounding box center [759, 24] width 1518 height 49
click at [1480, 25] on button "×" at bounding box center [1483, 24] width 17 height 17
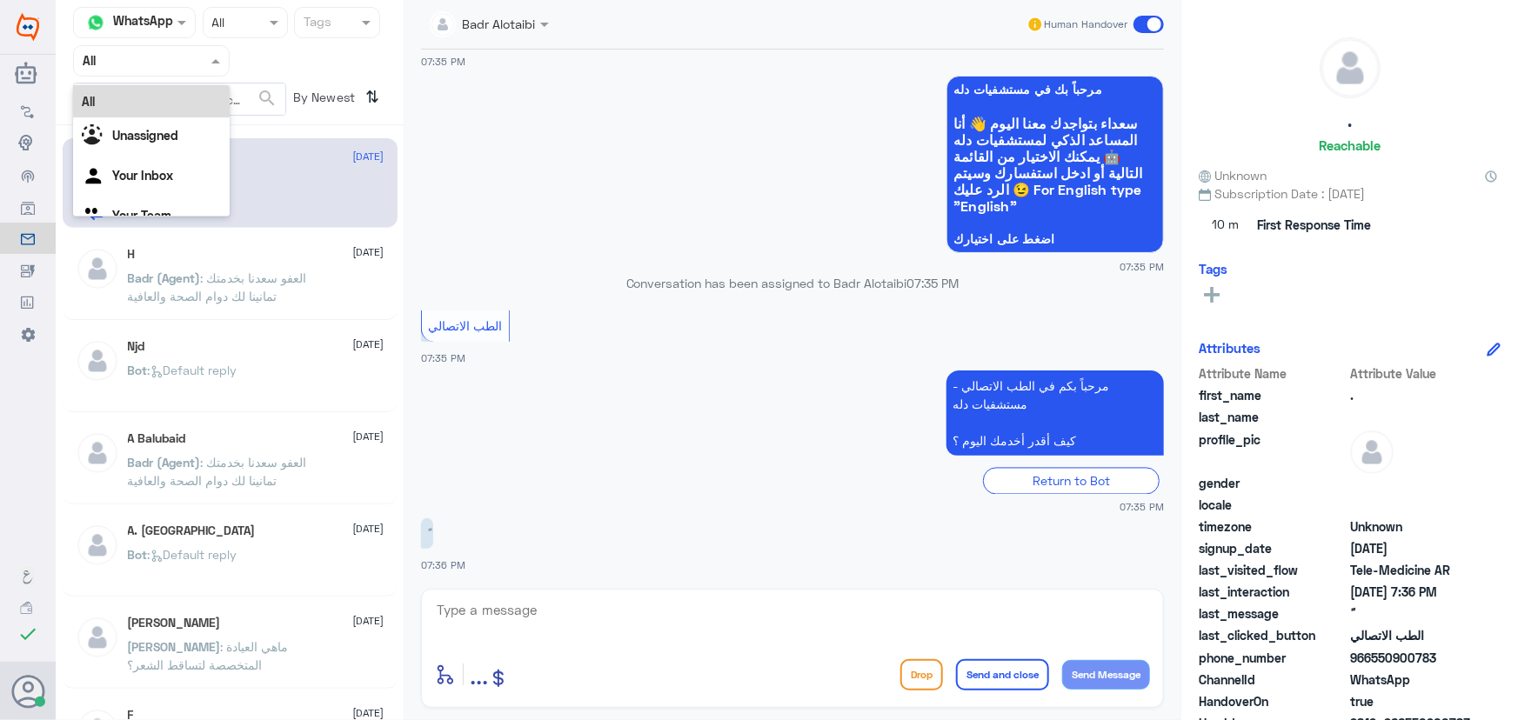
drag, startPoint x: 144, startPoint y: 70, endPoint x: 165, endPoint y: 150, distance: 82.7
click at [149, 77] on ng-select "Agent Filter All All Unassigned Your Inbox Your Team" at bounding box center [151, 60] width 157 height 31
click at [171, 195] on div "All Unassigned Your Inbox Your Team" at bounding box center [151, 161] width 157 height 152
click at [171, 176] on Inbox "Your Inbox" at bounding box center [142, 175] width 61 height 15
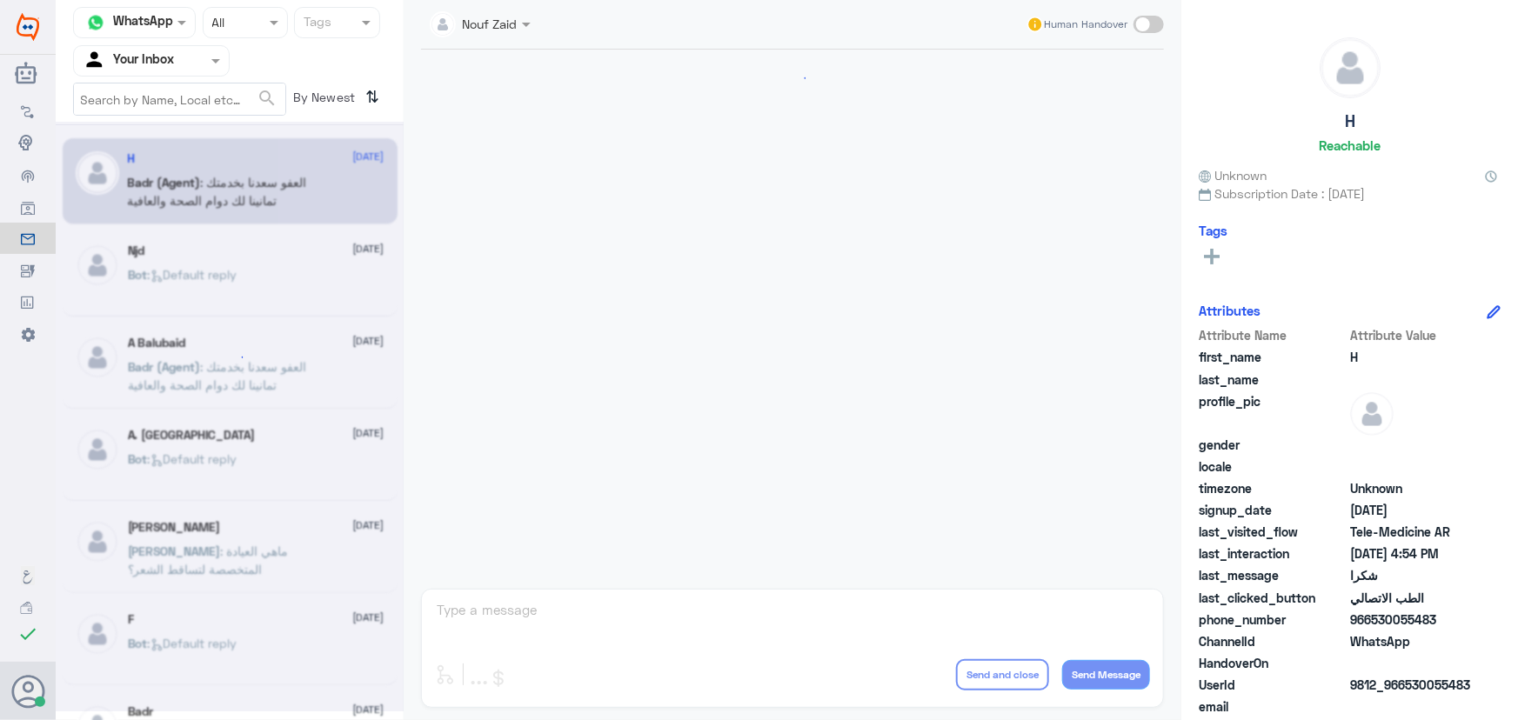
scroll to position [828, 0]
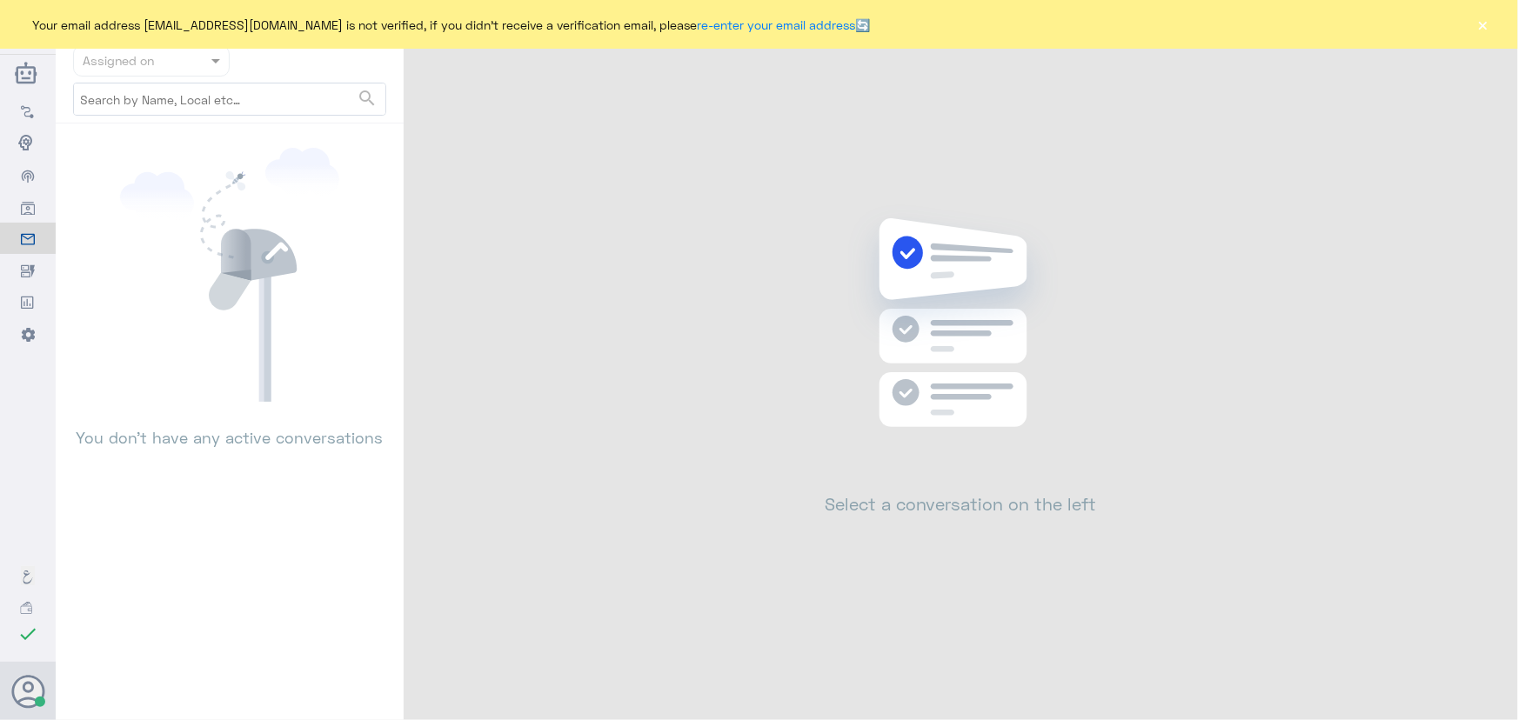
drag, startPoint x: 1472, startPoint y: 18, endPoint x: 1484, endPoint y: 27, distance: 15.0
click at [1475, 20] on div "Your email address [EMAIL_ADDRESS][DOMAIN_NAME] is not verified, if you didn't …" at bounding box center [759, 24] width 1518 height 49
click at [1484, 27] on button "×" at bounding box center [1483, 24] width 17 height 17
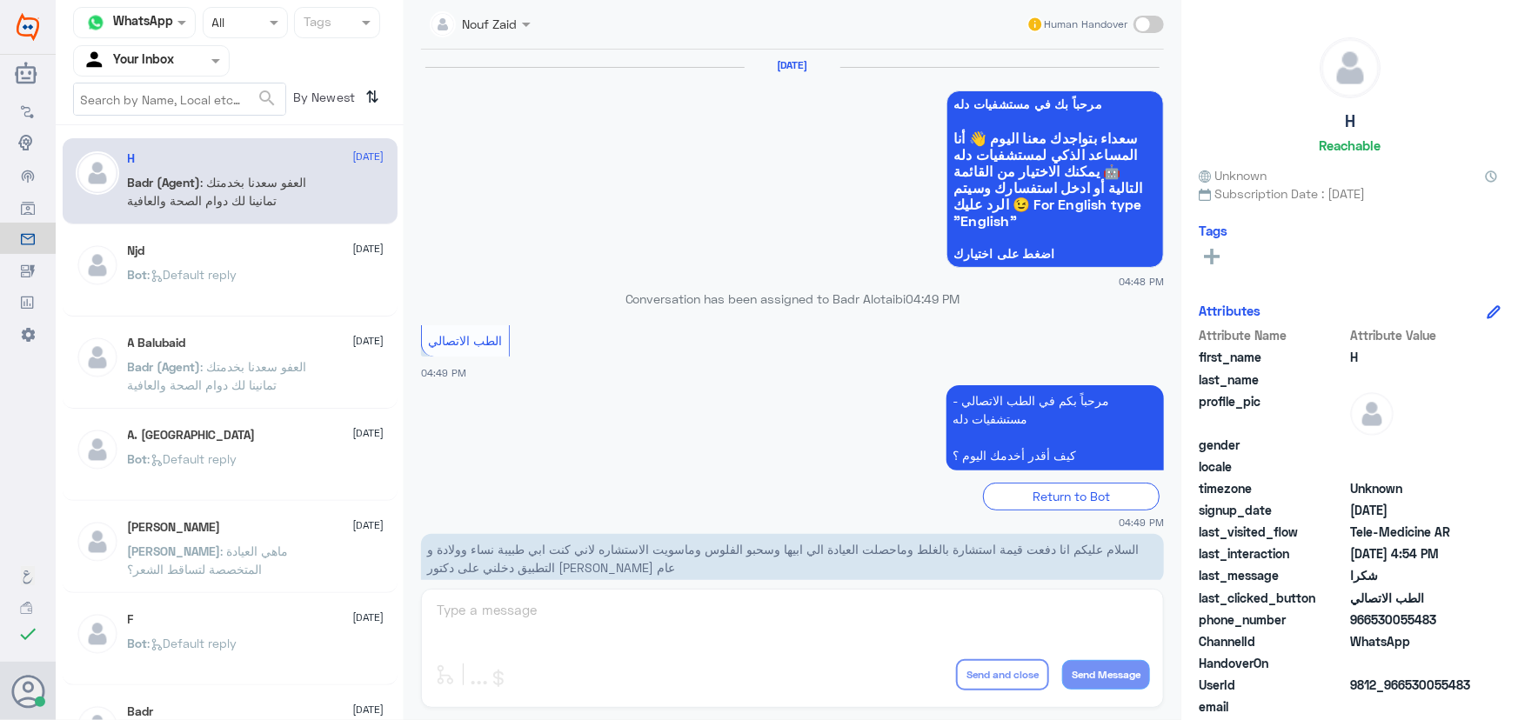
scroll to position [828, 0]
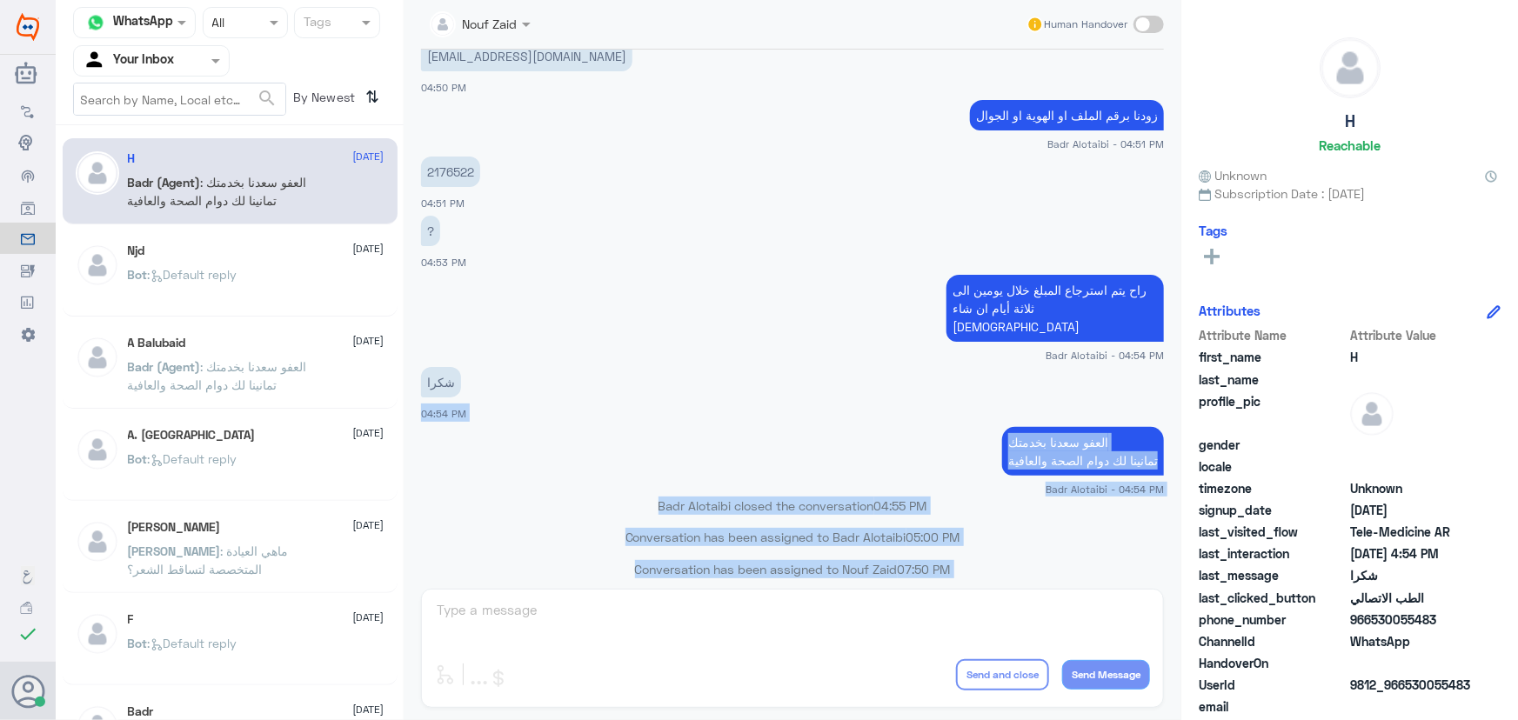
drag, startPoint x: 568, startPoint y: 557, endPoint x: 608, endPoint y: 613, distance: 69.3
click at [608, 614] on div "Nouf Zaid Human Handover [DATE] مرحباً بك في مستشفيات دله سعداء بتواجدك معنا [D…" at bounding box center [793, 363] width 778 height 726
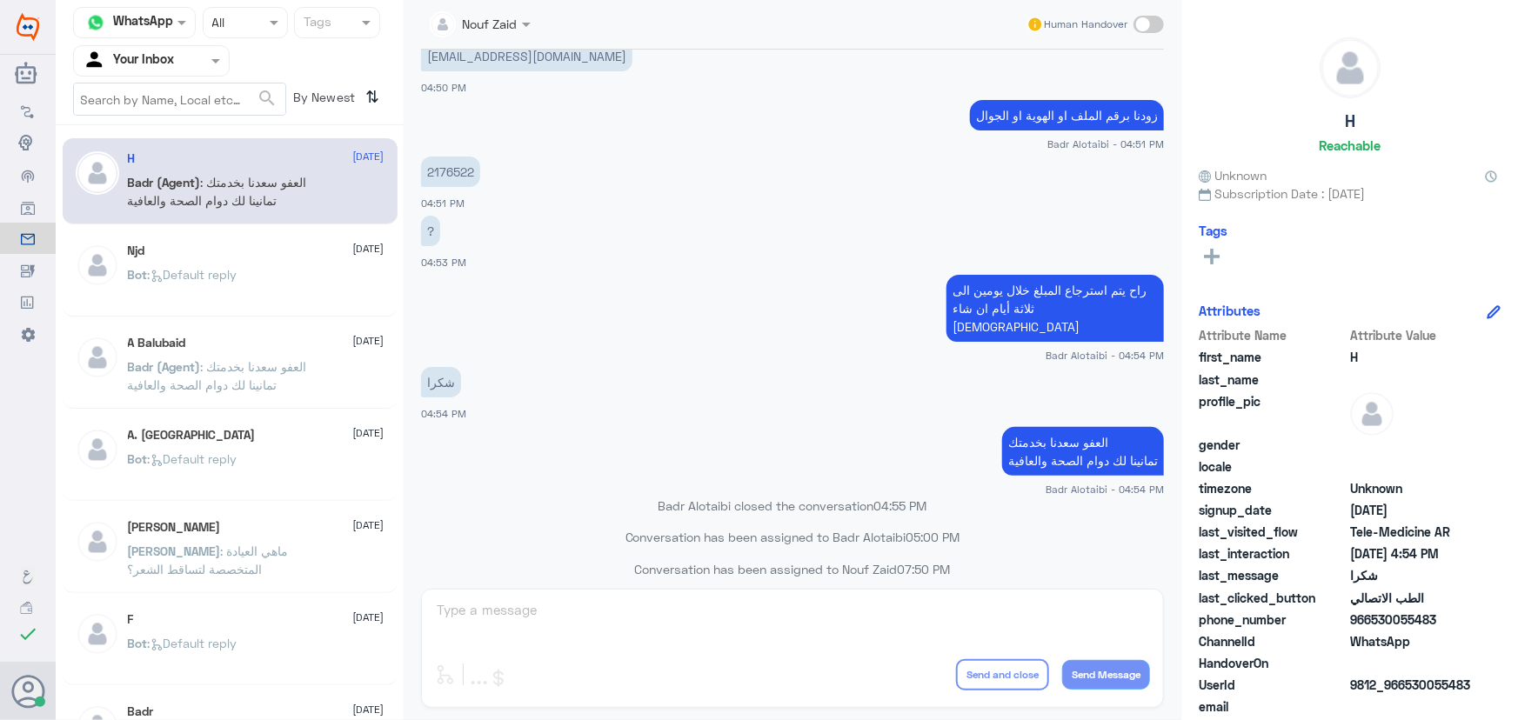
click at [605, 142] on small "Badr Alotaibi - 04:51 PM" at bounding box center [792, 144] width 743 height 15
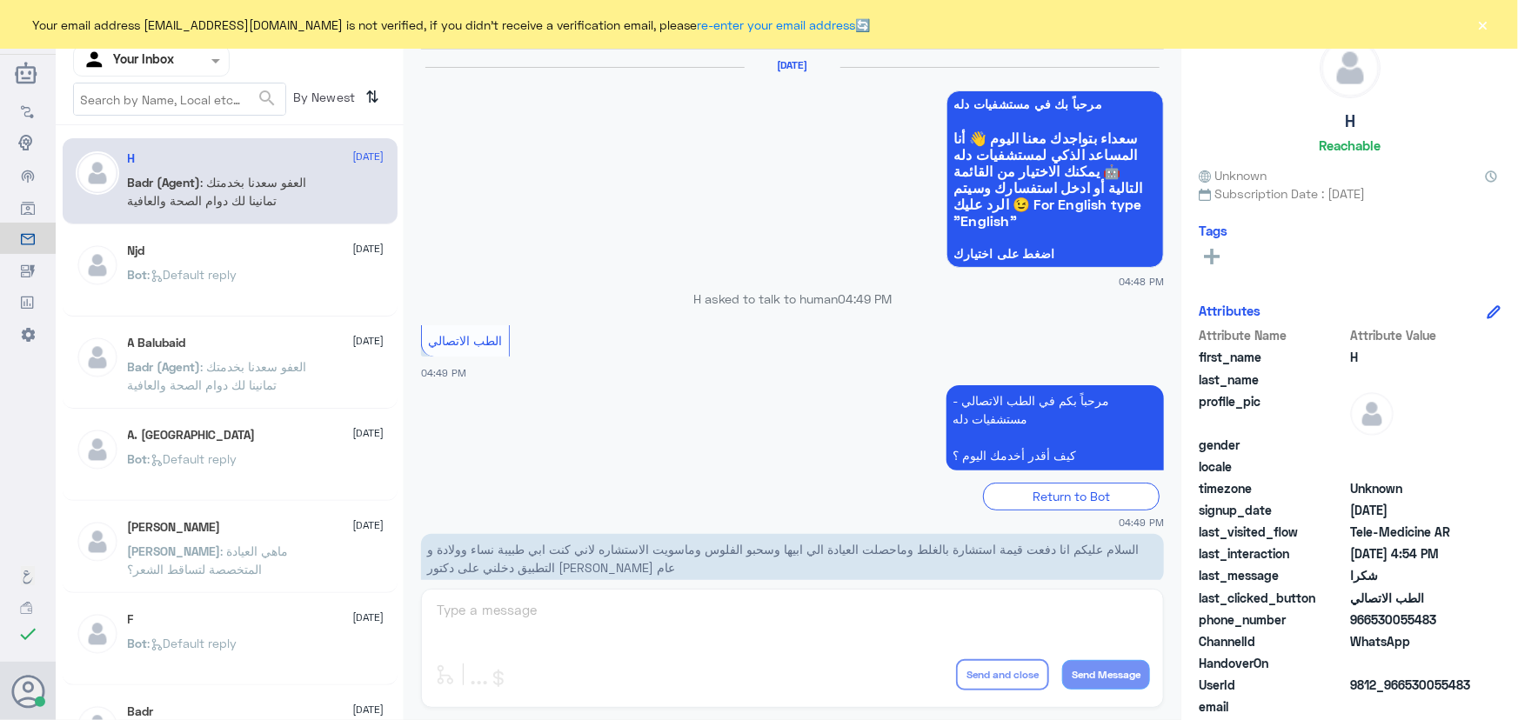
scroll to position [828, 0]
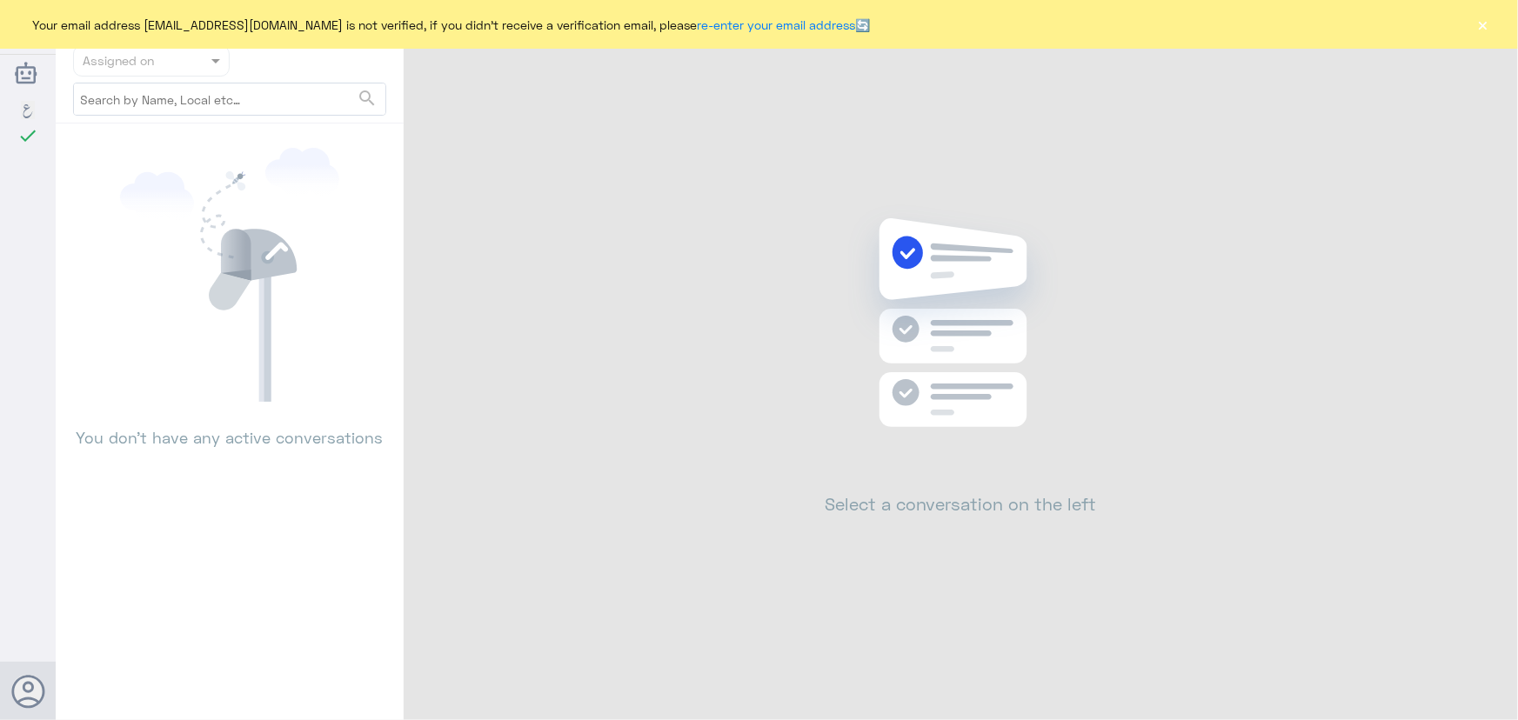
click at [1490, 26] on button "×" at bounding box center [1483, 24] width 17 height 17
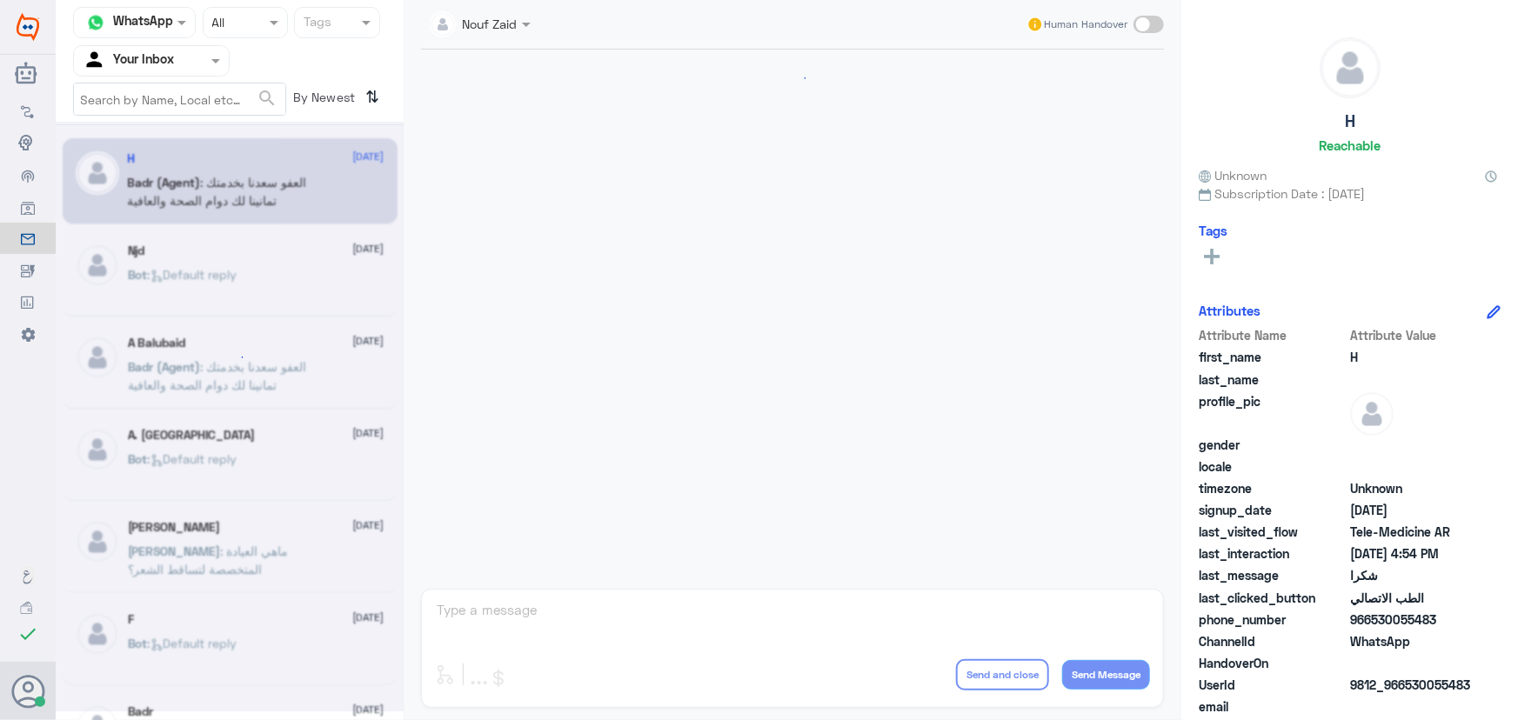
scroll to position [828, 0]
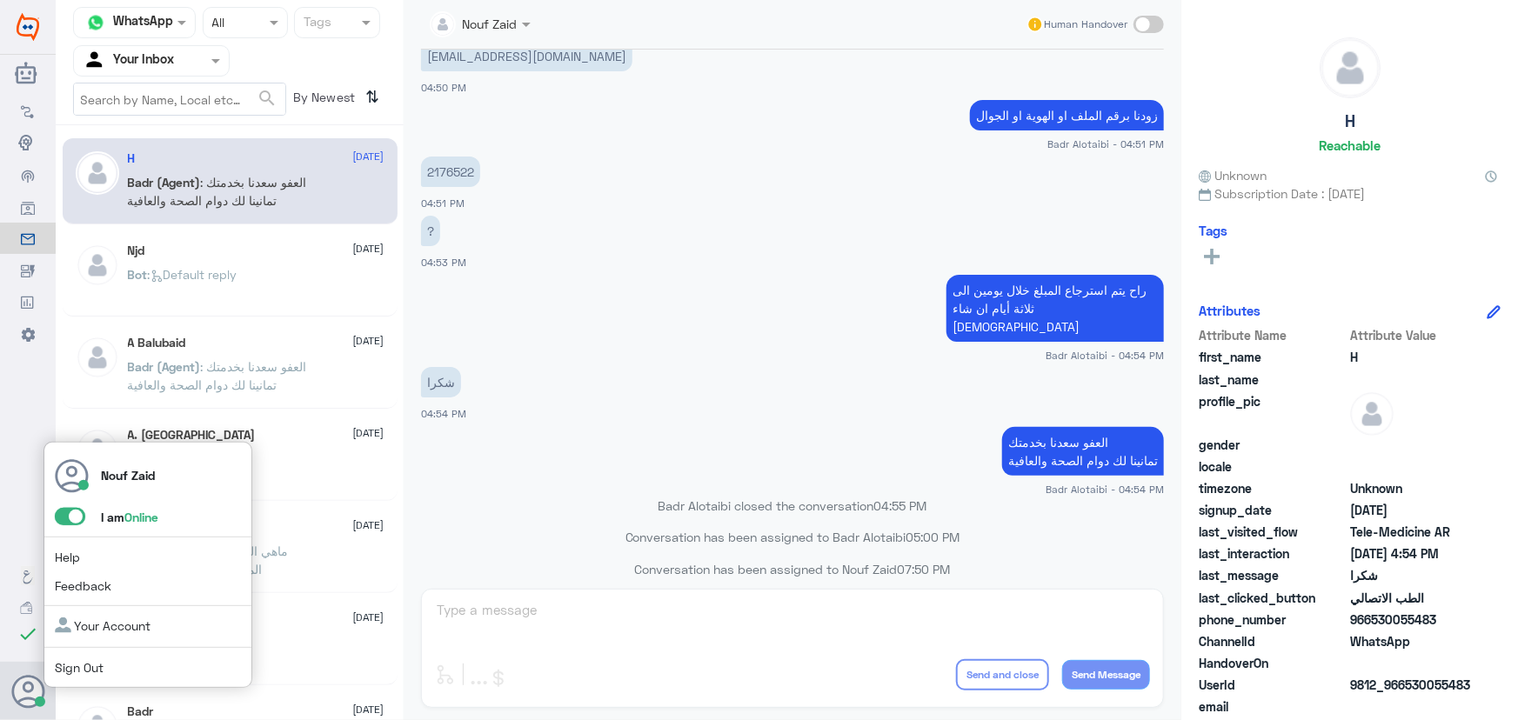
click at [67, 522] on span at bounding box center [70, 516] width 30 height 17
click at [0, 0] on input "checkbox" at bounding box center [0, 0] width 0 height 0
